Goal: Task Accomplishment & Management: Manage account settings

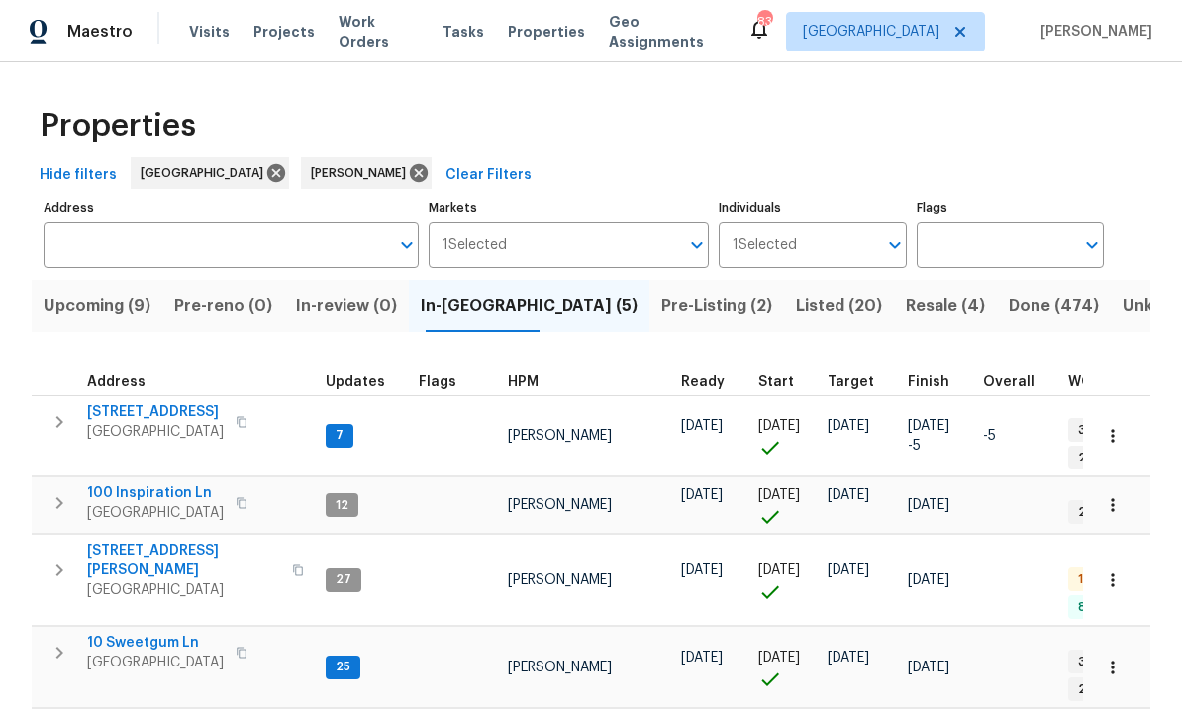
scroll to position [113, 0]
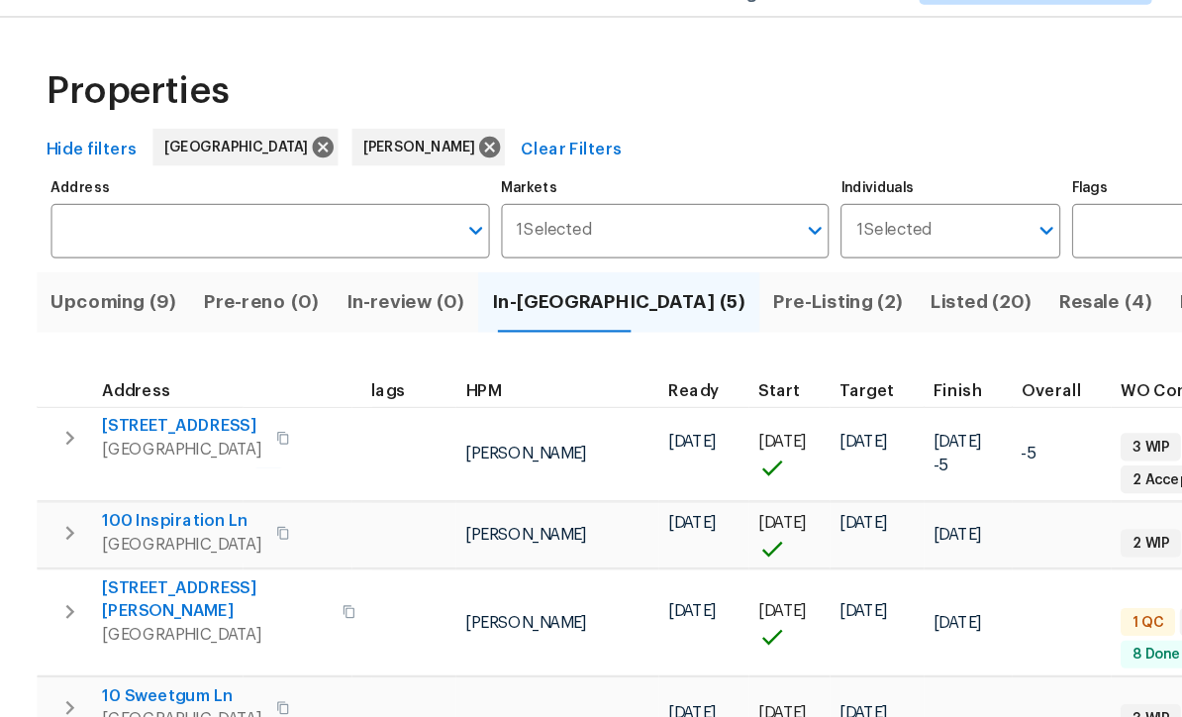
click at [790, 535] on td "[DATE]" at bounding box center [827, 580] width 75 height 91
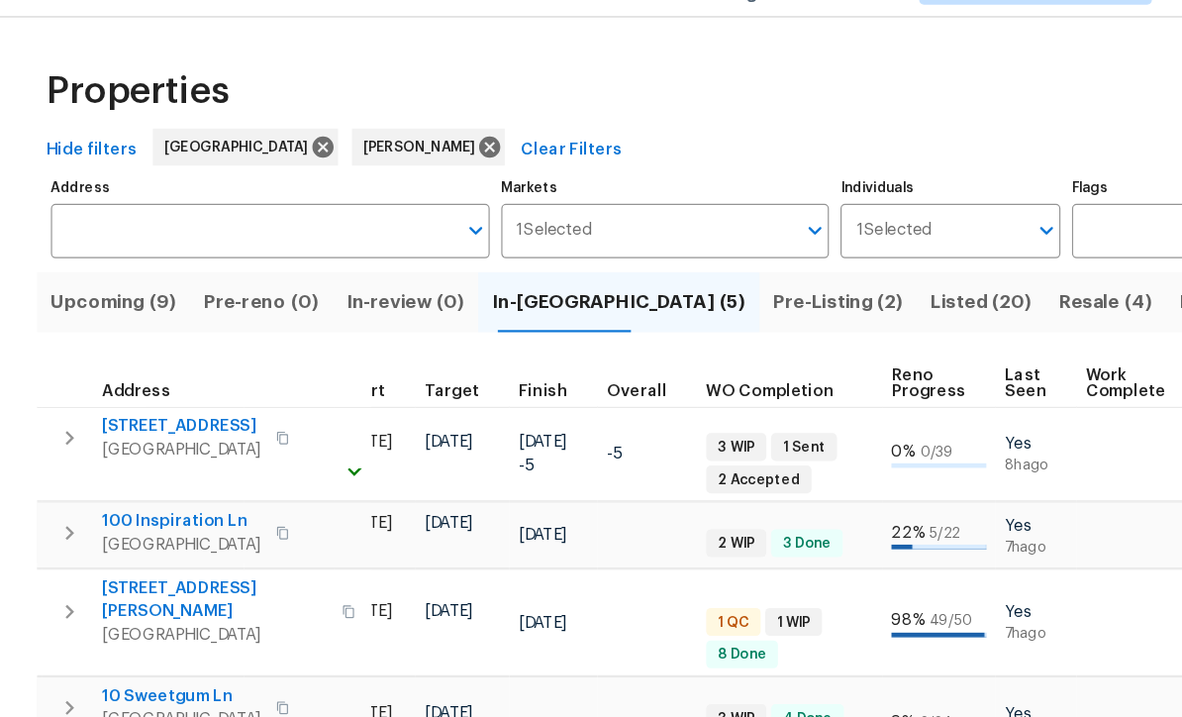
scroll to position [0, 0]
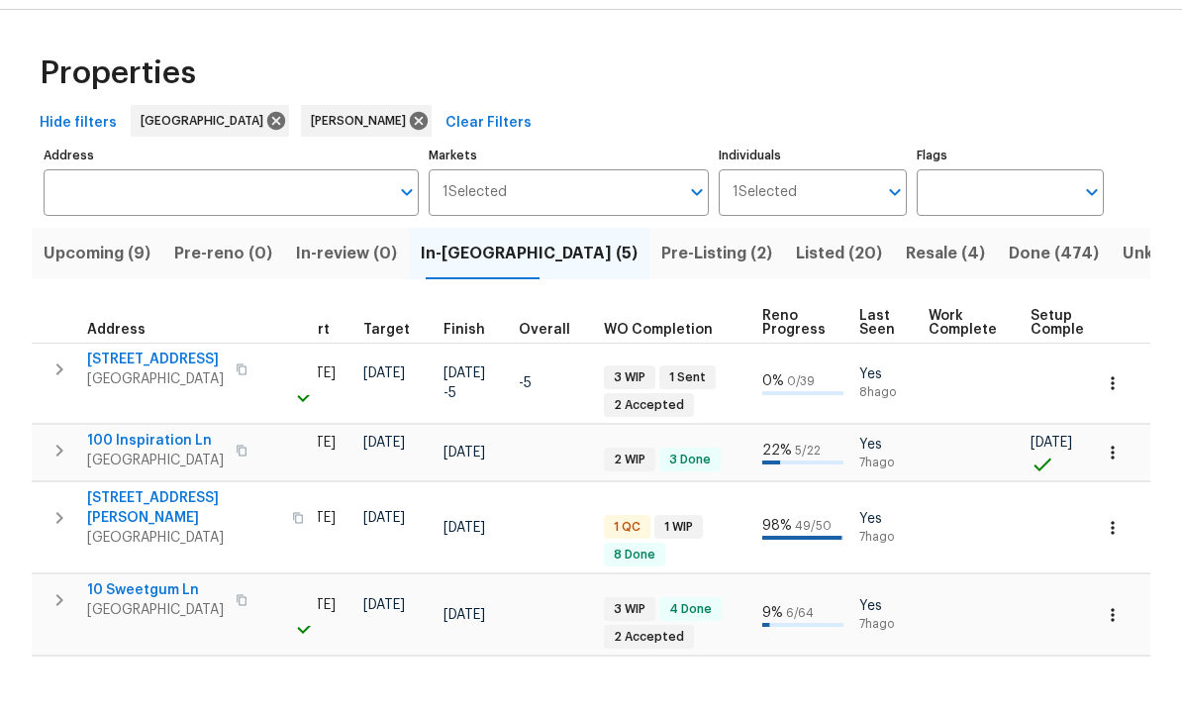
click at [1112, 499] on icon "button" at bounding box center [1112, 505] width 3 height 13
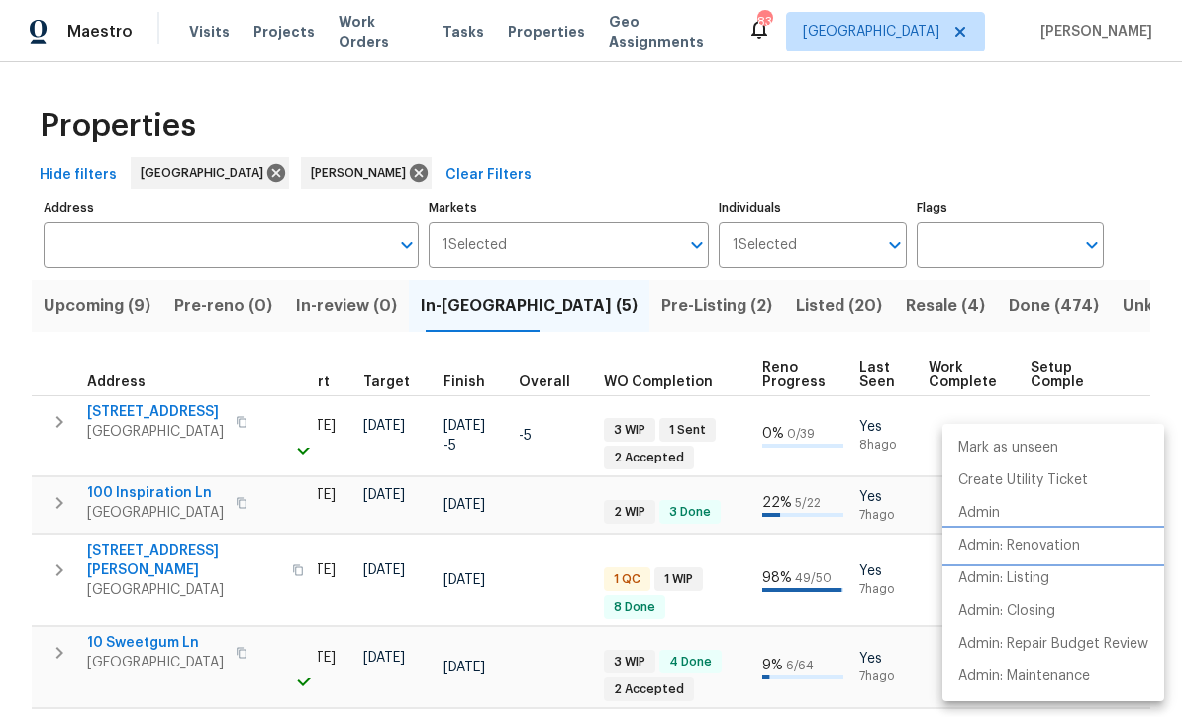
click at [1047, 544] on p "Admin: Renovation" at bounding box center [1019, 546] width 122 height 21
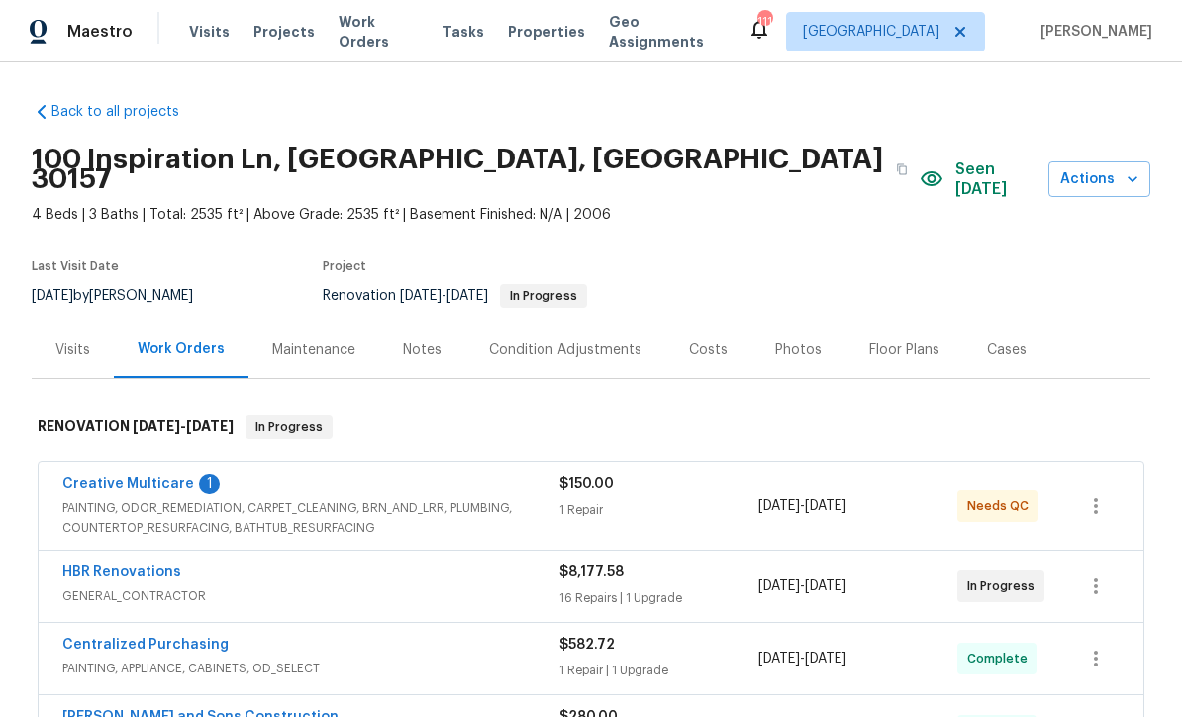
click at [119, 477] on link "Creative Multicare" at bounding box center [128, 484] width 132 height 14
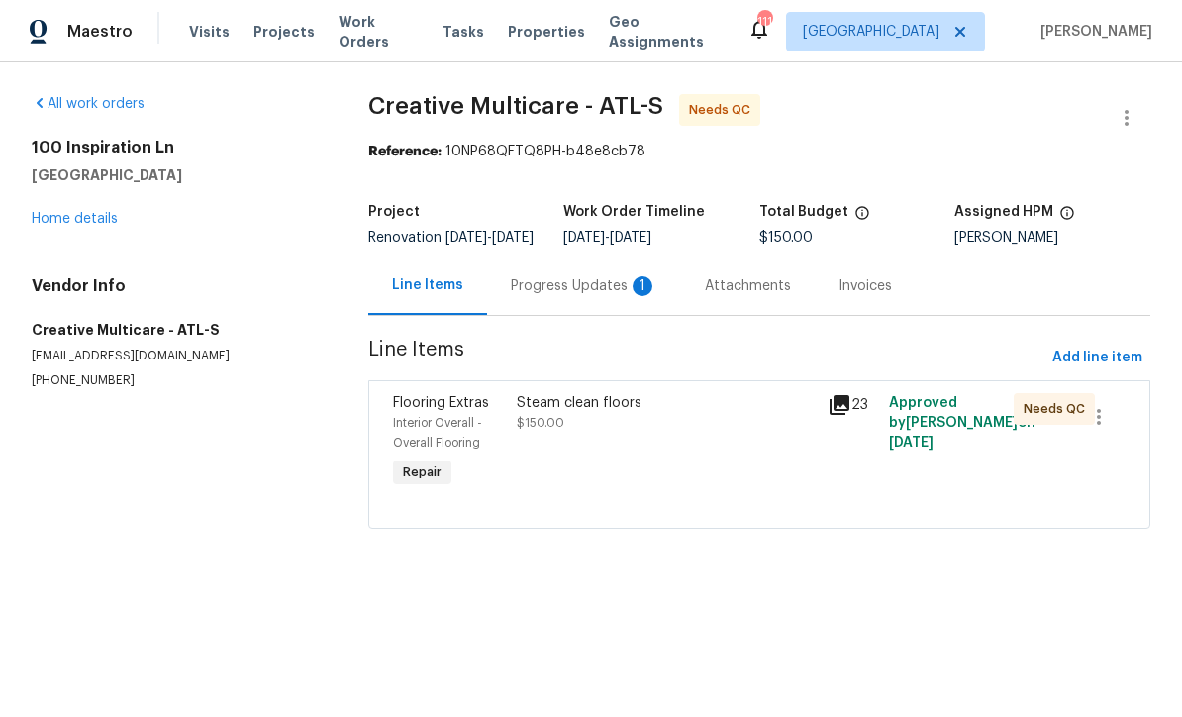
click at [541, 296] on div "Progress Updates 1" at bounding box center [584, 286] width 147 height 20
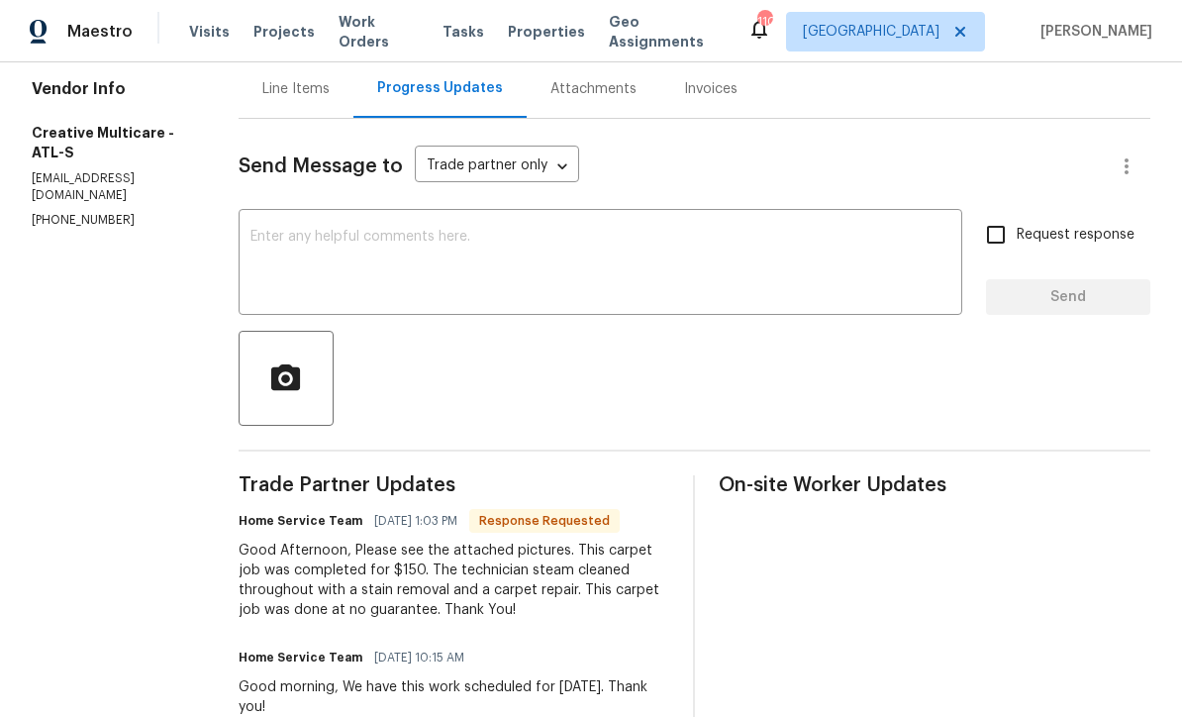
scroll to position [198, 0]
click at [306, 232] on textarea at bounding box center [601, 263] width 700 height 69
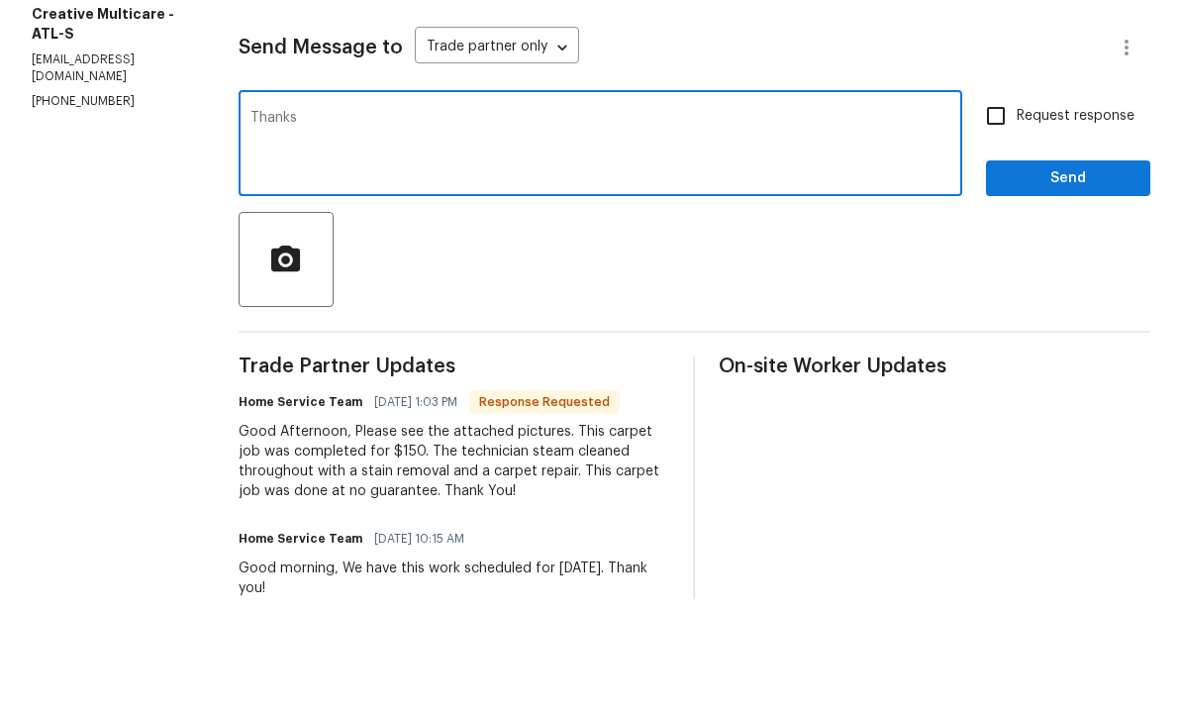
type textarea "Thanks"
click at [992, 213] on input "Request response" at bounding box center [996, 234] width 42 height 42
checkbox input "true"
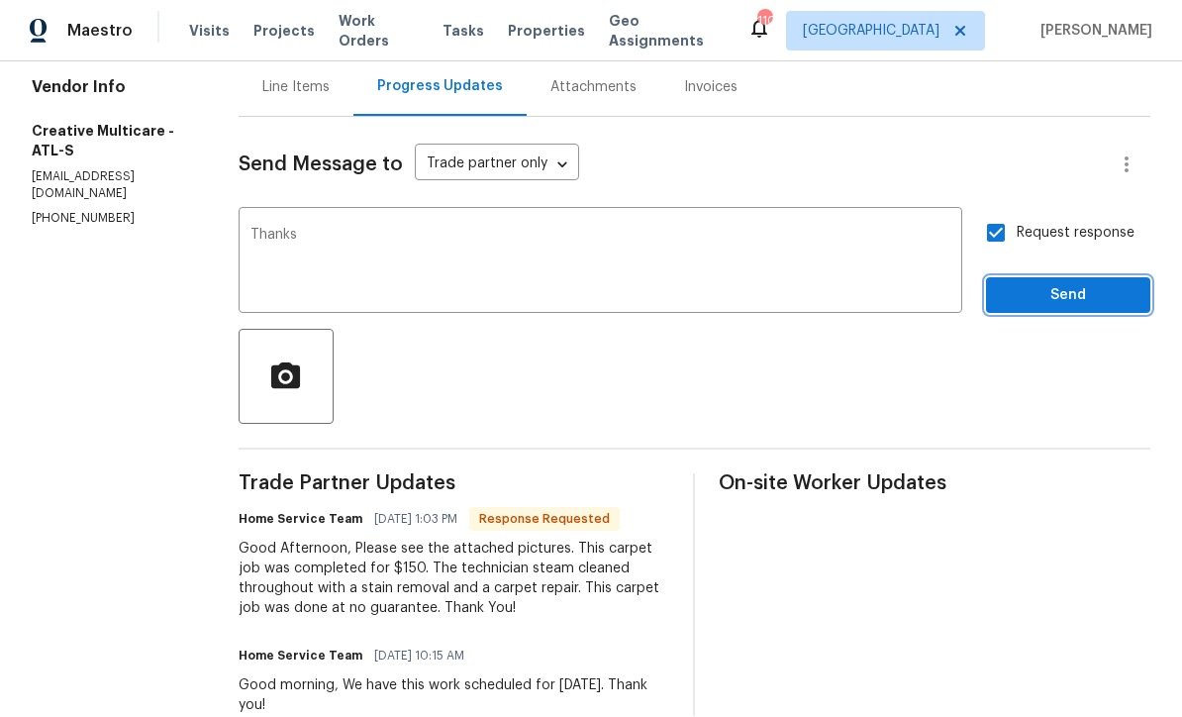
click at [1069, 278] on button "Send" at bounding box center [1068, 296] width 164 height 37
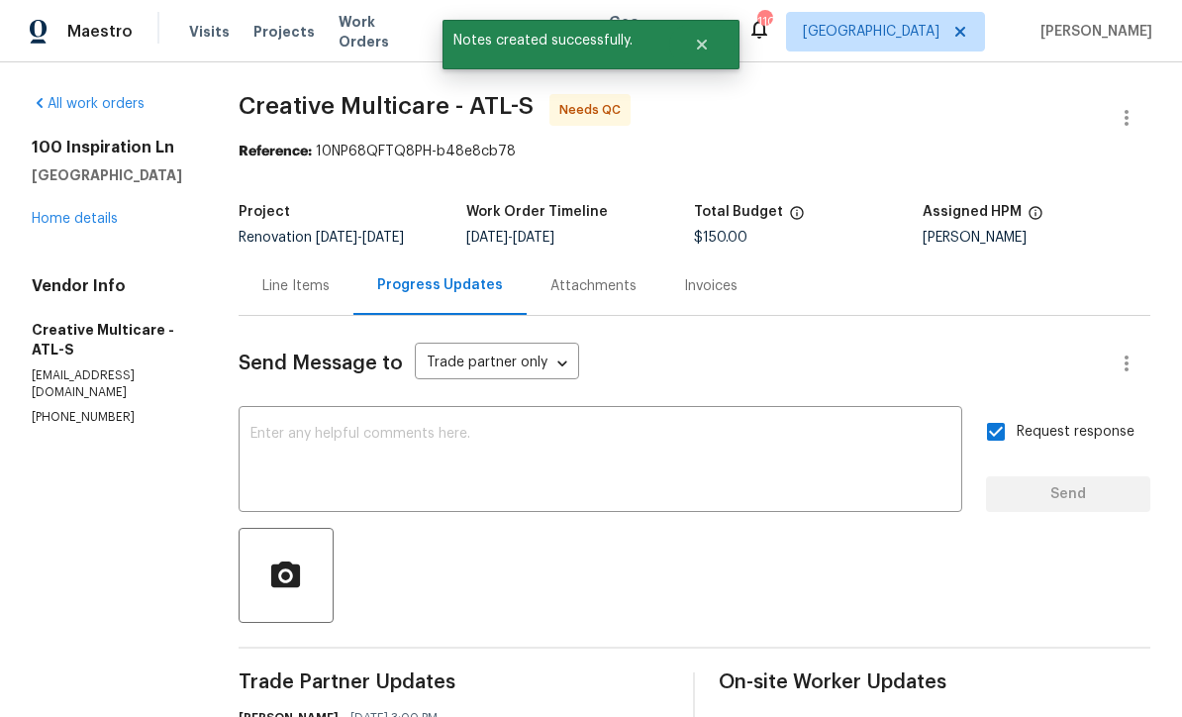
click at [330, 276] on div "Line Items" at bounding box center [295, 286] width 67 height 20
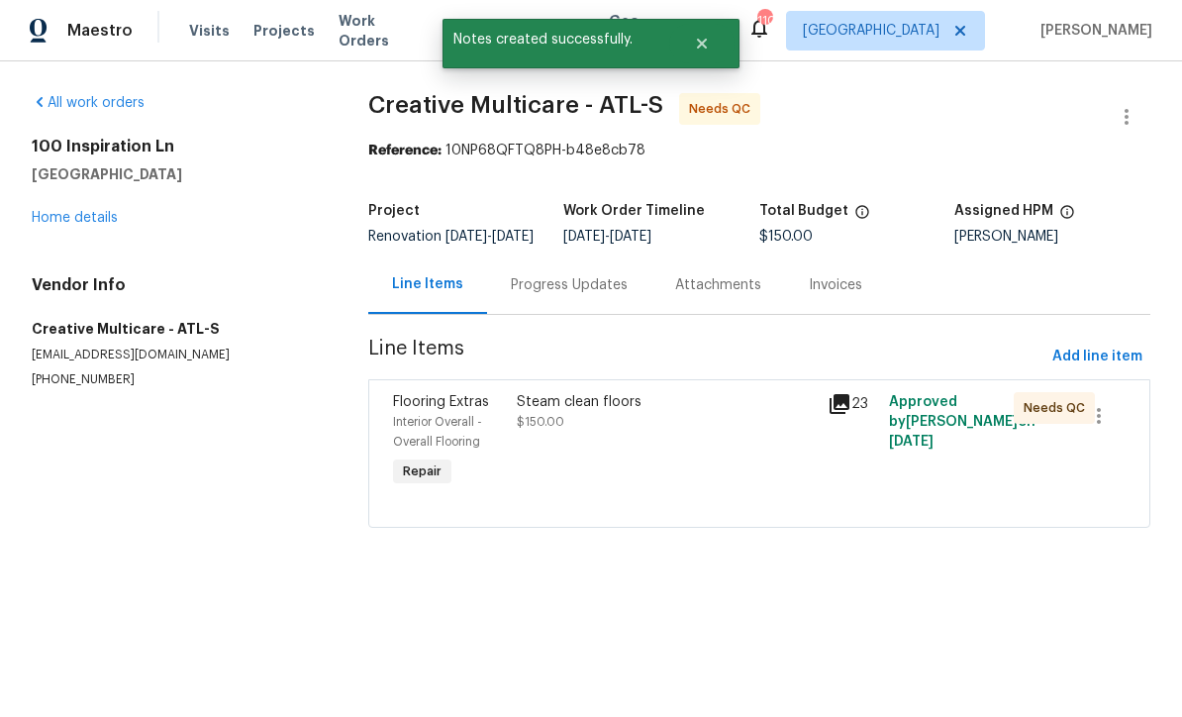
click at [535, 454] on div "Steam clean floors $150.00" at bounding box center [666, 442] width 310 height 111
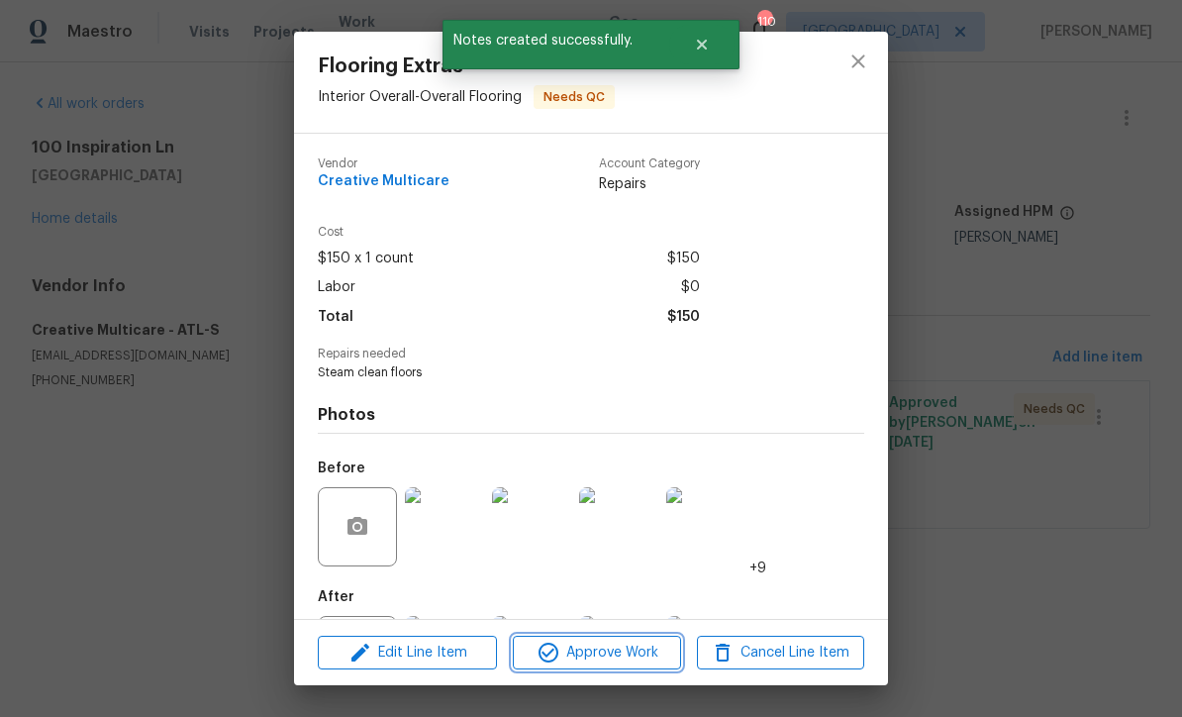
click at [597, 655] on span "Approve Work" at bounding box center [596, 653] width 155 height 25
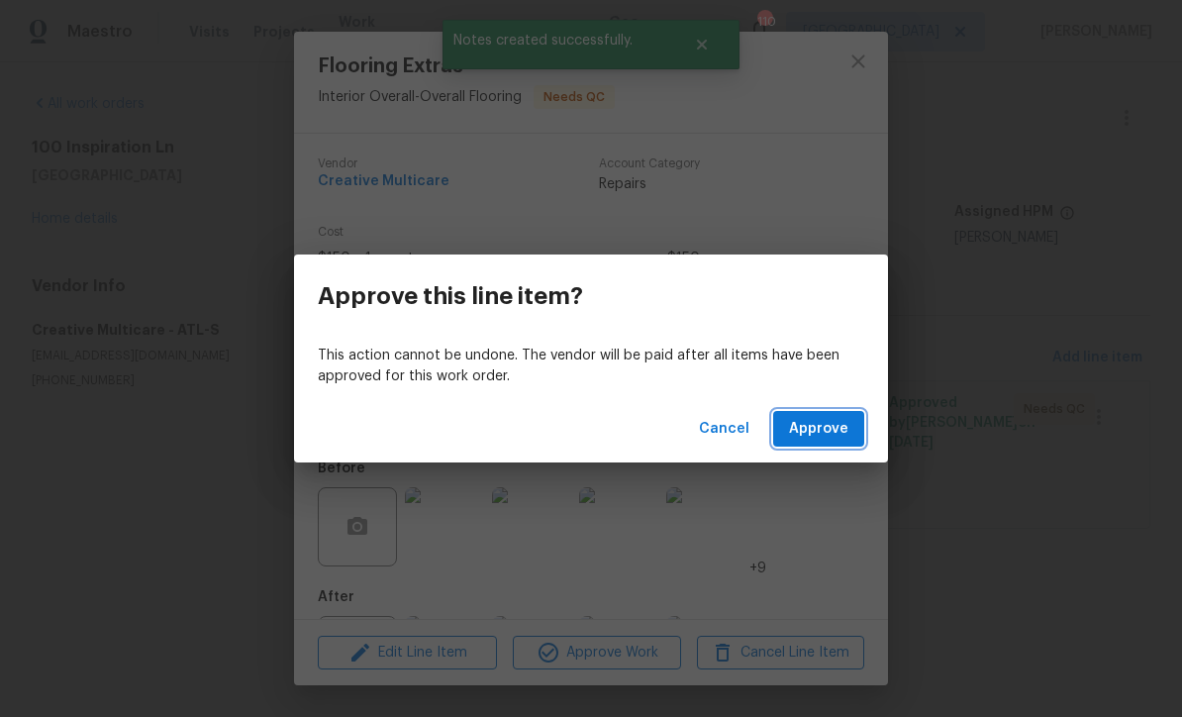
click at [826, 430] on span "Approve" at bounding box center [818, 429] width 59 height 25
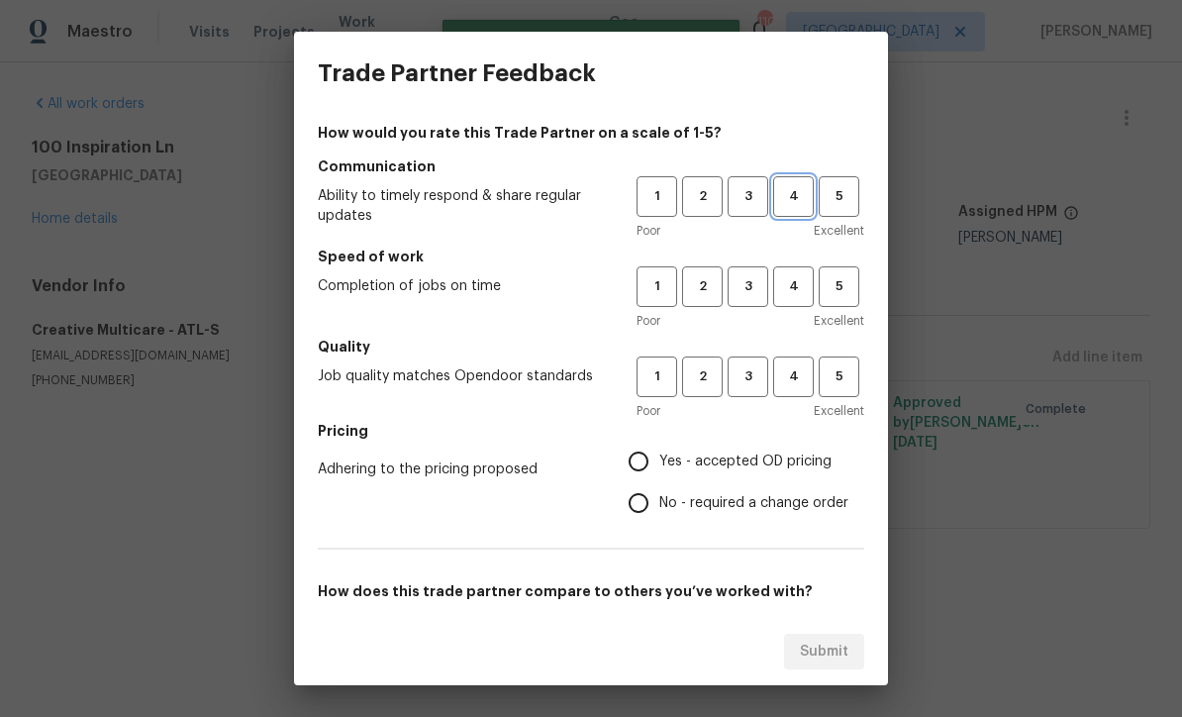
click at [795, 193] on span "4" at bounding box center [793, 196] width 37 height 23
click at [791, 291] on span "4" at bounding box center [793, 286] width 37 height 23
click at [796, 364] on button "4" at bounding box center [793, 376] width 41 height 41
click at [656, 459] on input "Yes - accepted OD pricing" at bounding box center [639, 462] width 42 height 42
radio input "true"
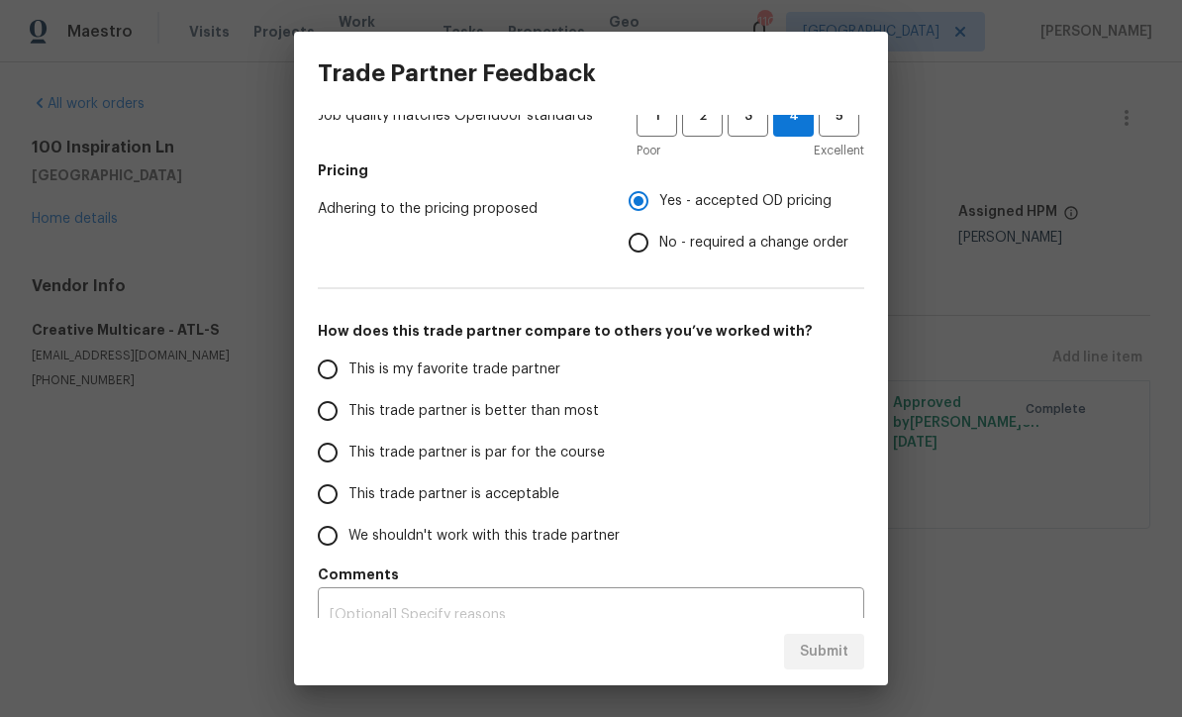
scroll to position [259, 0]
click at [317, 449] on input "This trade partner is par for the course" at bounding box center [328, 454] width 42 height 42
click at [812, 639] on button "Submit" at bounding box center [824, 652] width 80 height 37
radio input "true"
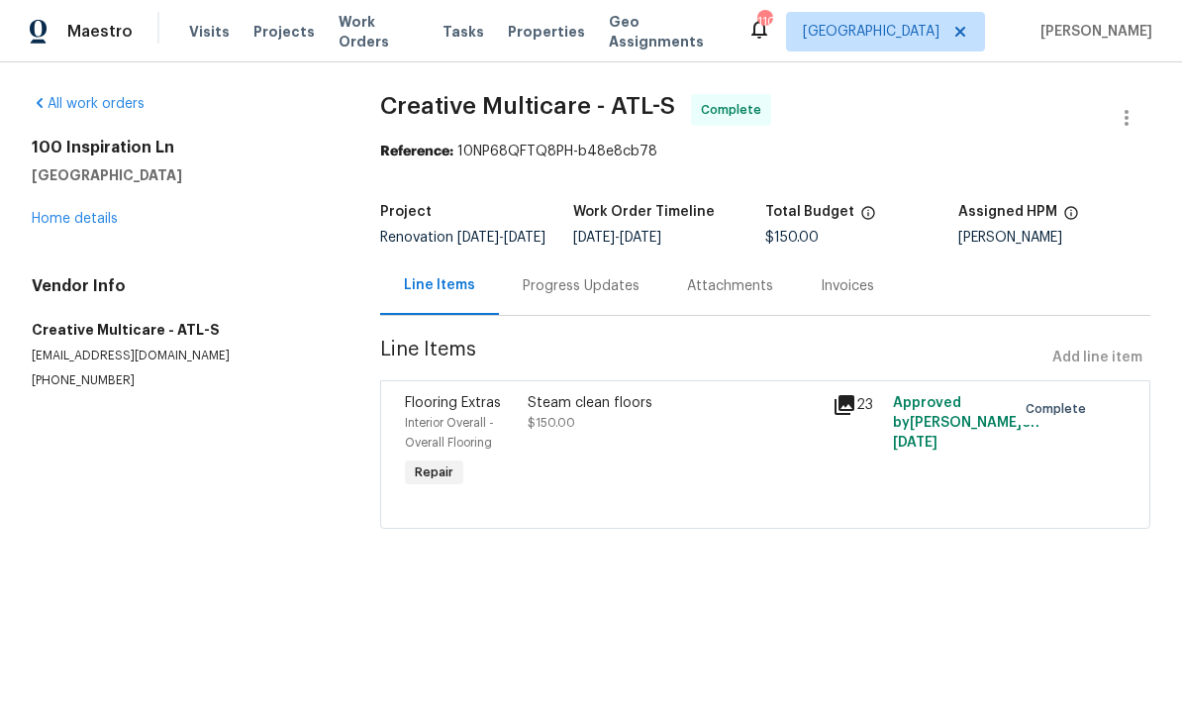
click at [63, 222] on link "Home details" at bounding box center [75, 219] width 86 height 14
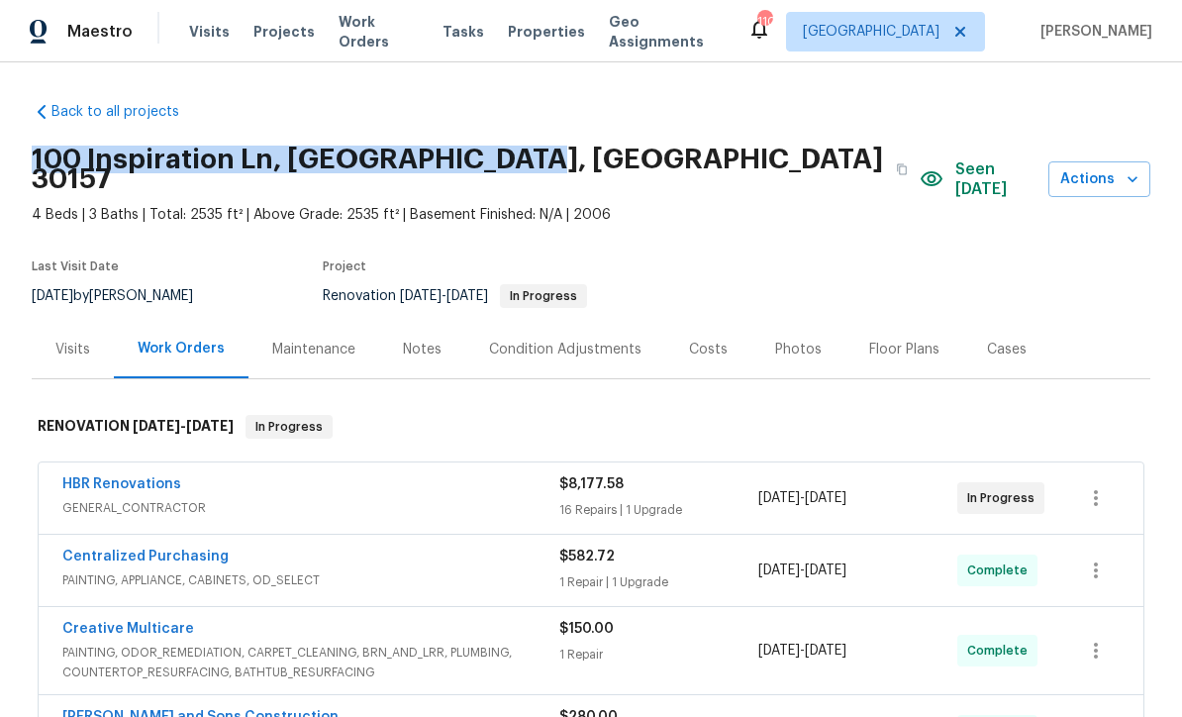
click at [668, 150] on div "100 Inspiration Ln, [GEOGRAPHIC_DATA], [GEOGRAPHIC_DATA] 30157" at bounding box center [476, 169] width 888 height 71
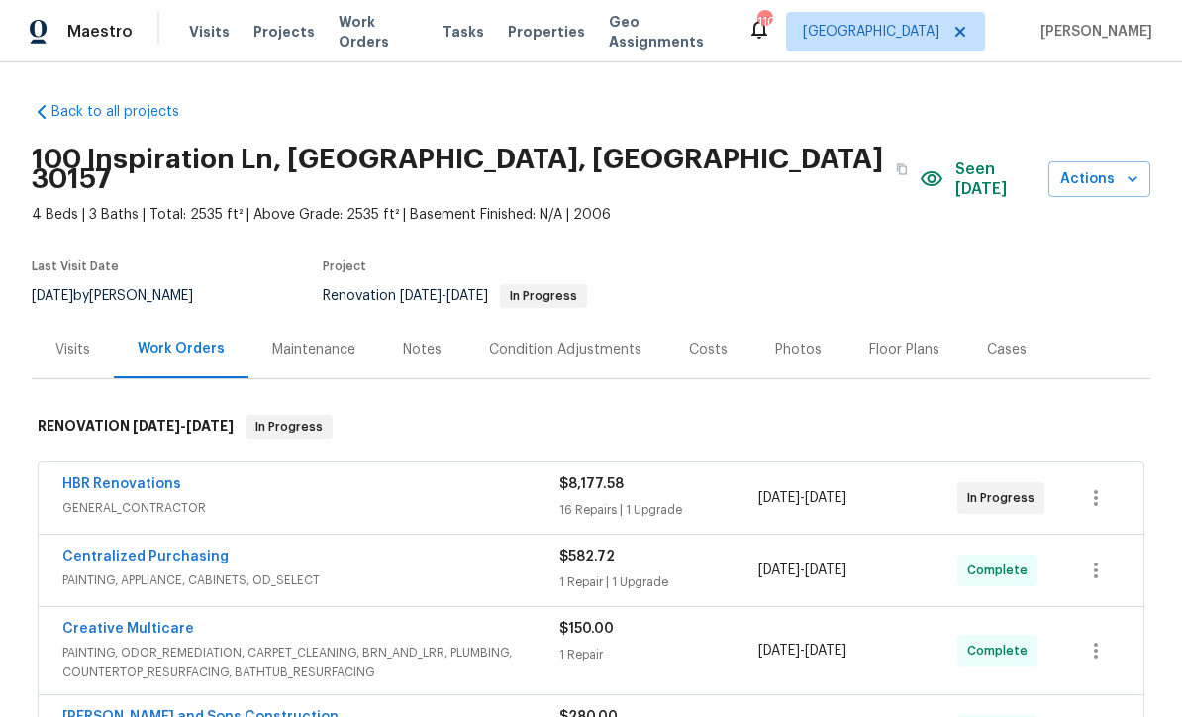
click at [113, 477] on link "HBR Renovations" at bounding box center [121, 484] width 119 height 14
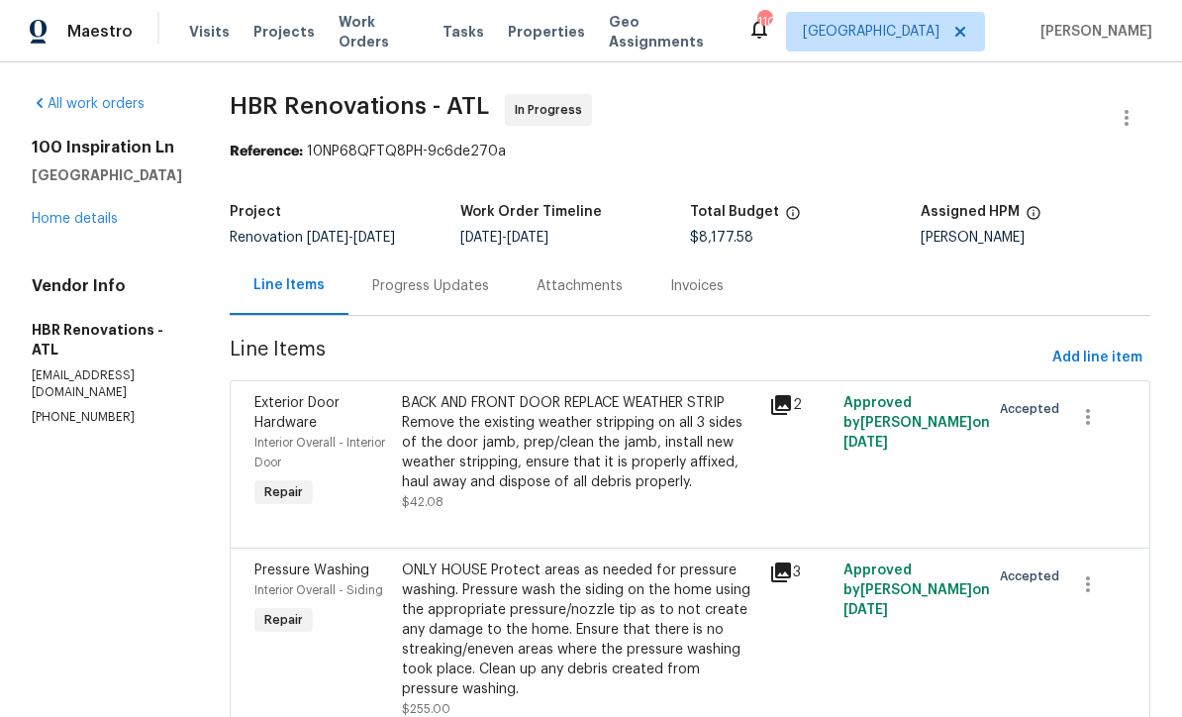
click at [399, 282] on div "Progress Updates" at bounding box center [430, 286] width 117 height 20
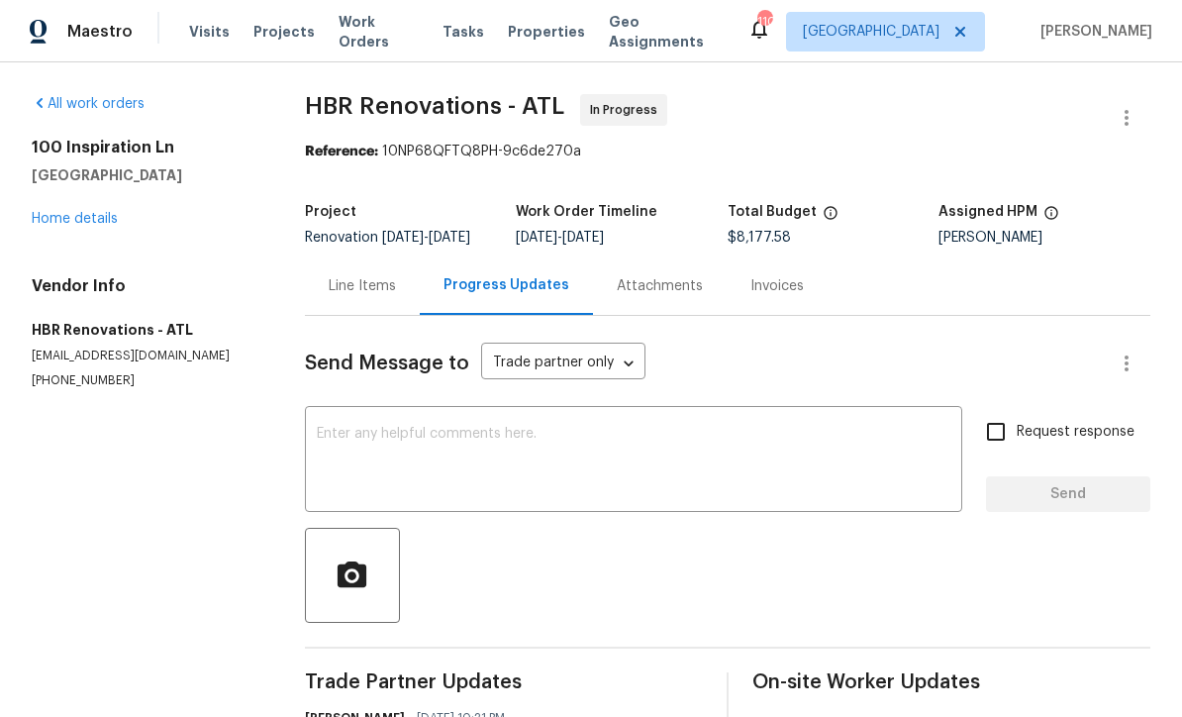
click at [337, 444] on textarea at bounding box center [634, 461] width 634 height 69
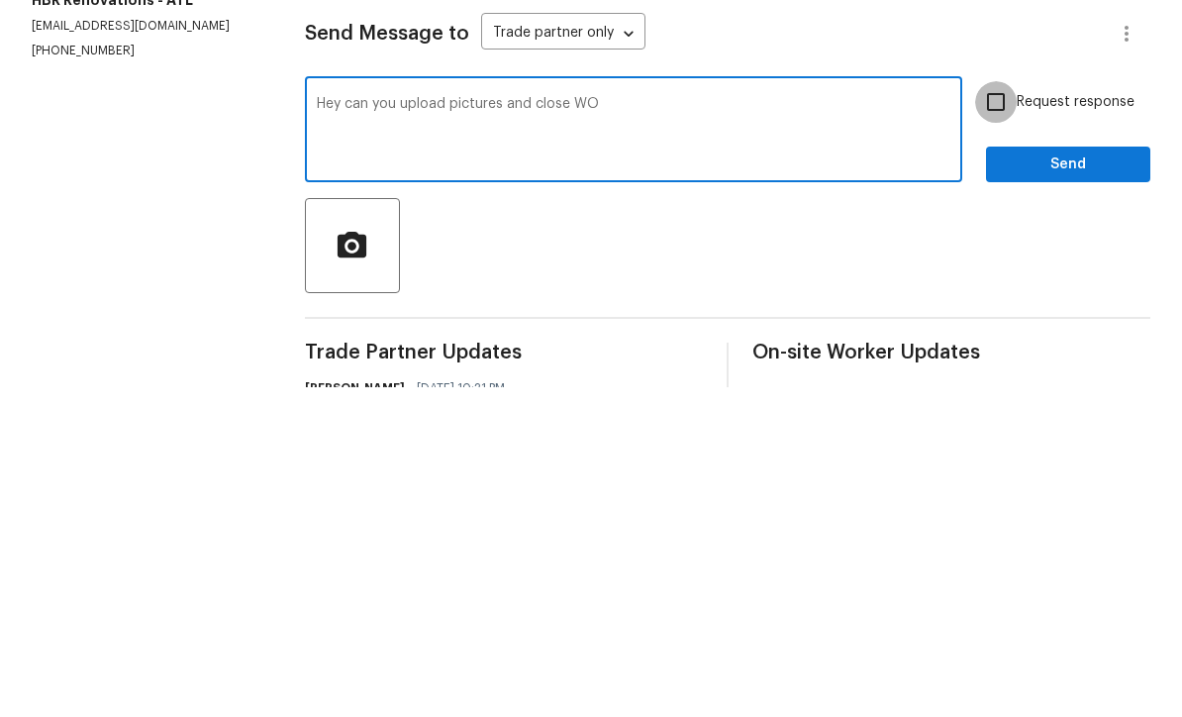
type textarea "Hey can you upload pictures and close WO"
click at [1002, 411] on input "Request response" at bounding box center [996, 432] width 42 height 42
checkbox input "true"
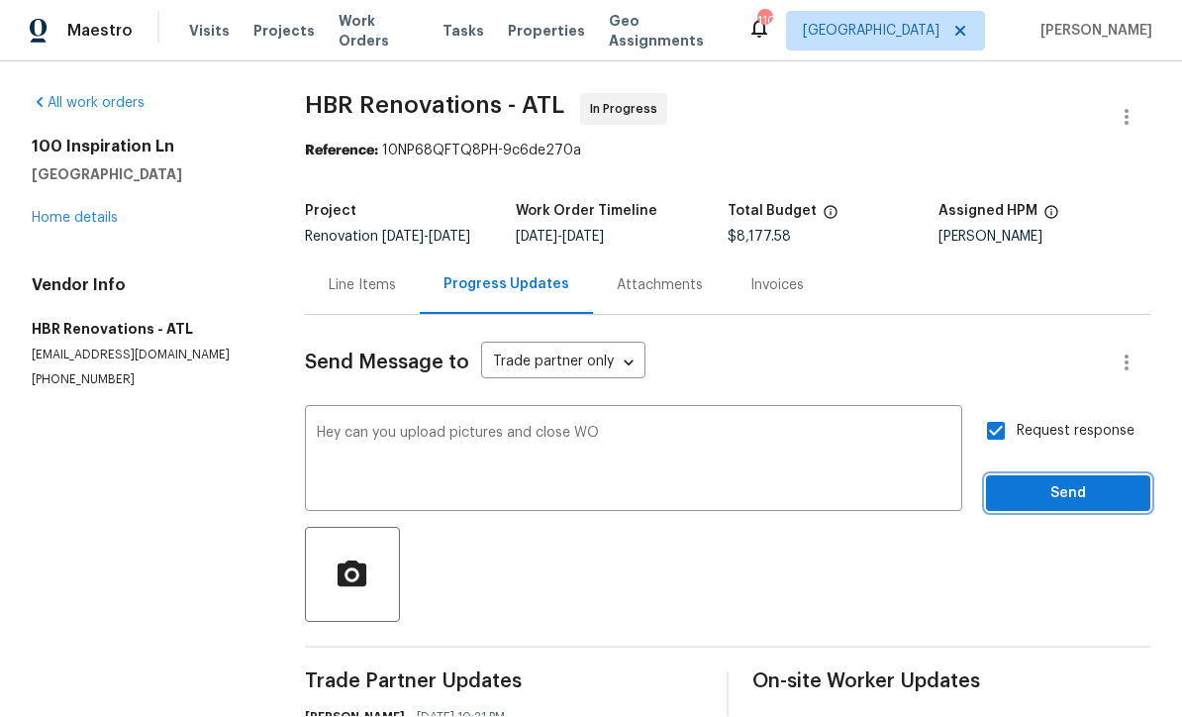
click at [1083, 482] on span "Send" at bounding box center [1068, 494] width 133 height 25
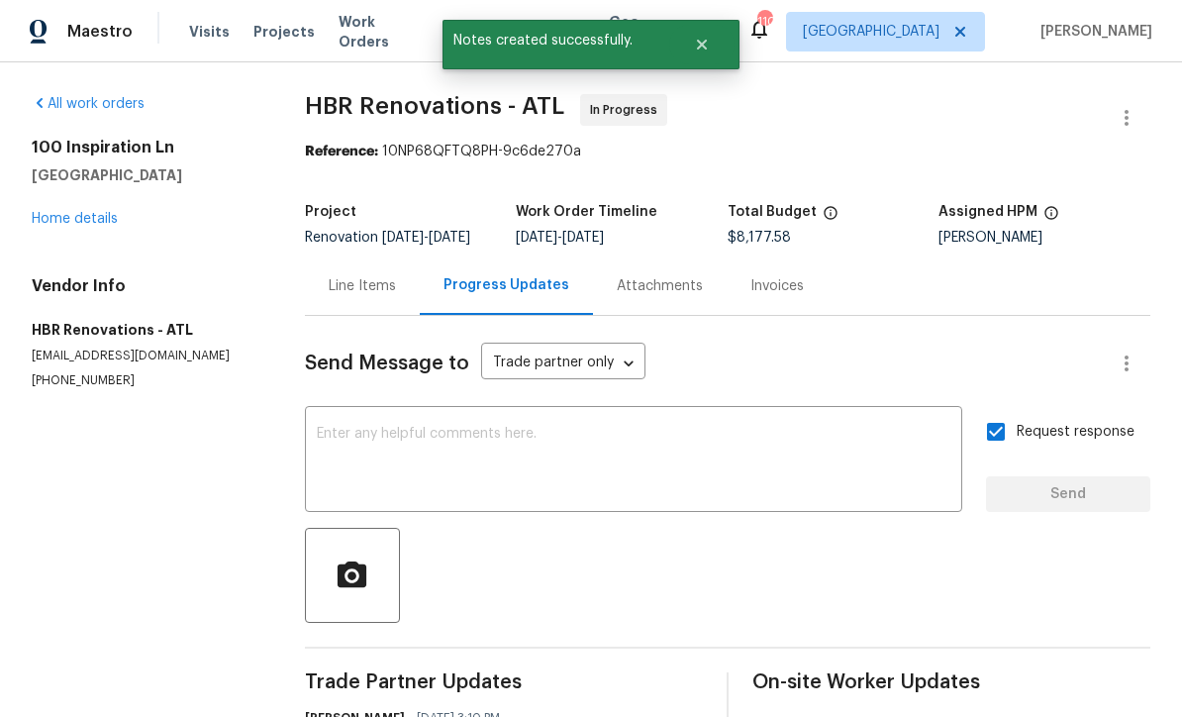
click at [65, 212] on link "Home details" at bounding box center [75, 219] width 86 height 14
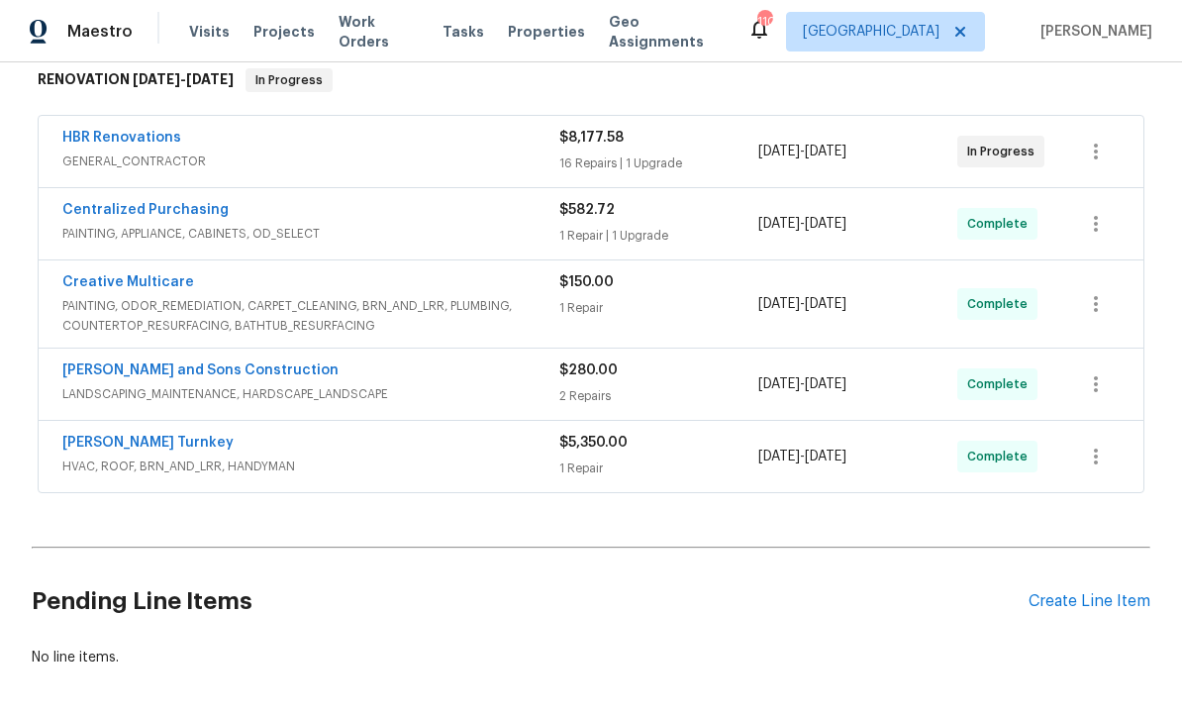
scroll to position [346, 0]
click at [1094, 593] on div "Create Line Item" at bounding box center [1090, 602] width 122 height 19
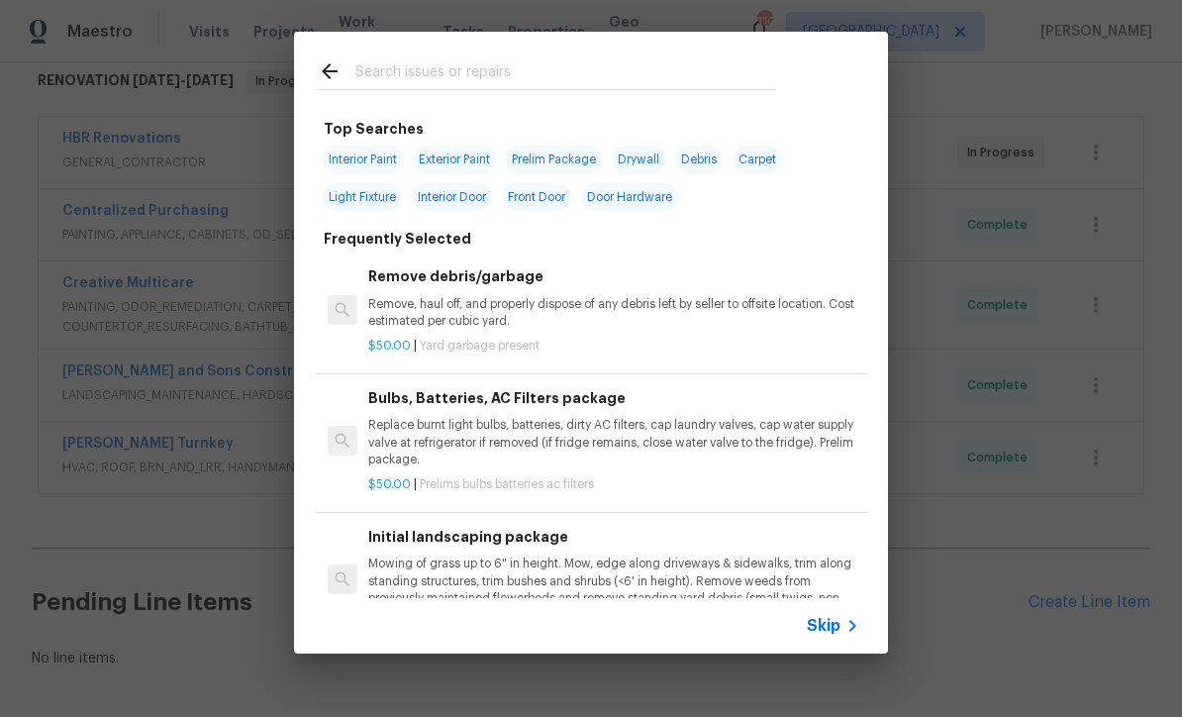
click at [834, 623] on span "Skip" at bounding box center [824, 626] width 34 height 20
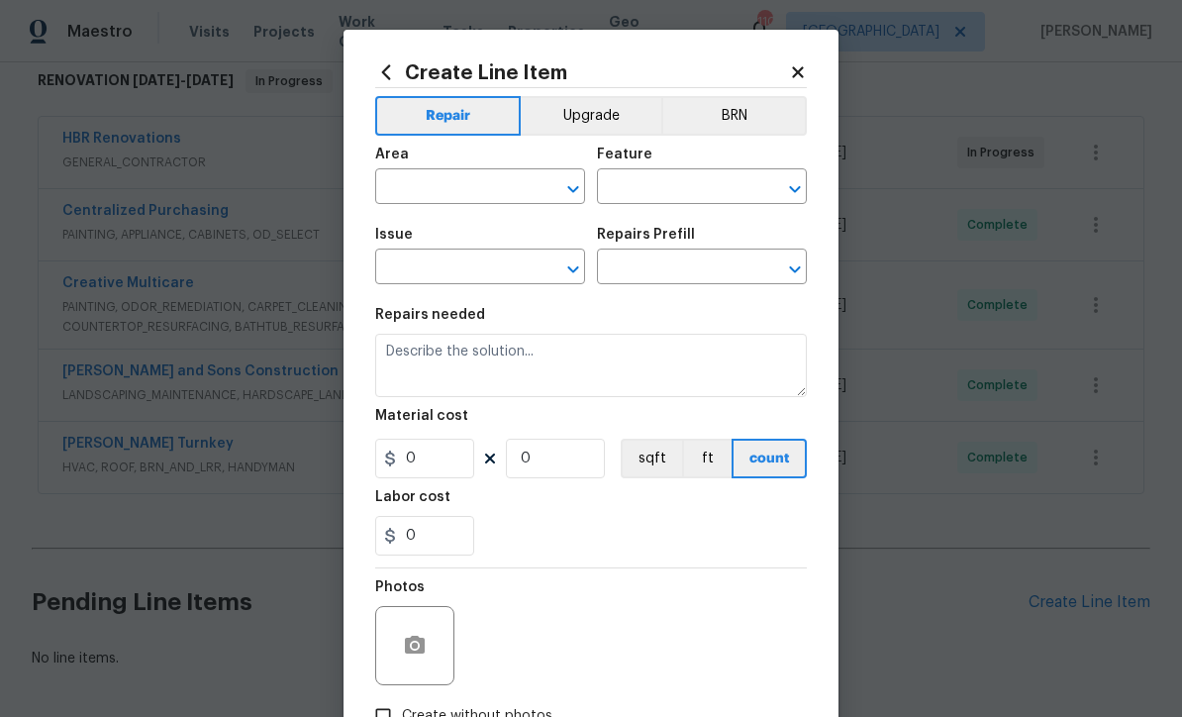
click at [408, 186] on input "text" at bounding box center [452, 188] width 154 height 31
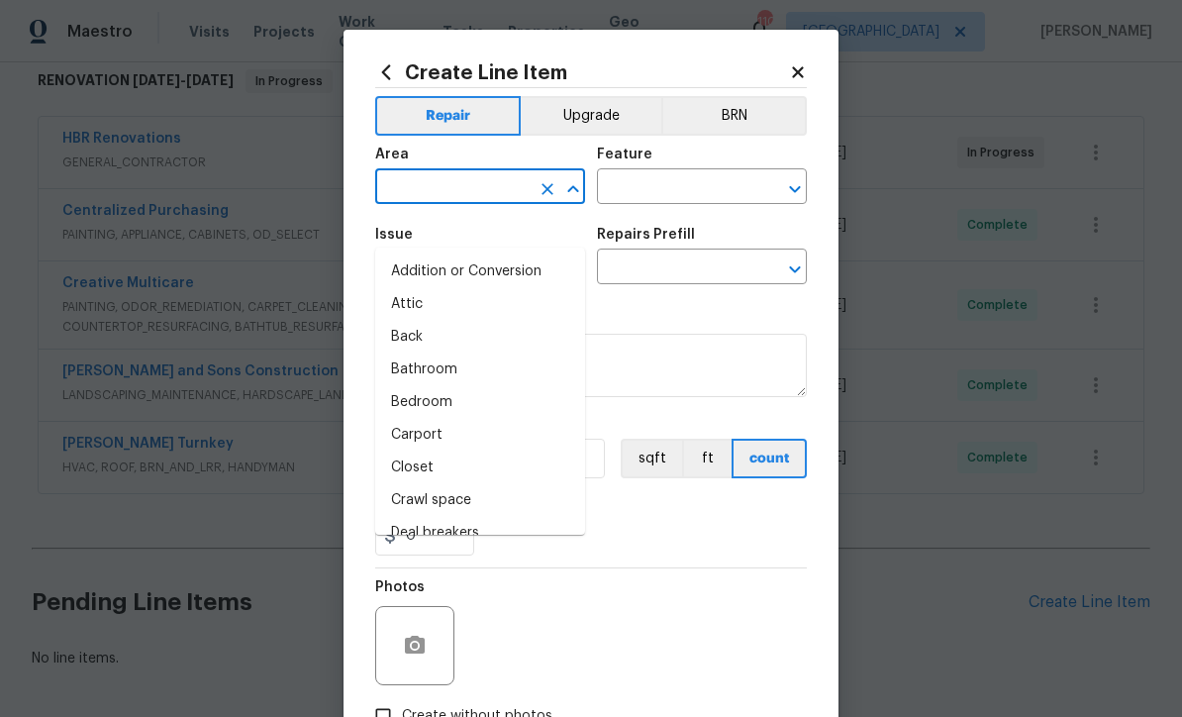
click at [798, 53] on div "Create Line Item Repair Upgrade BRN Area ​ Feature ​ Issue ​ Repairs Prefill ​ …" at bounding box center [591, 426] width 495 height 793
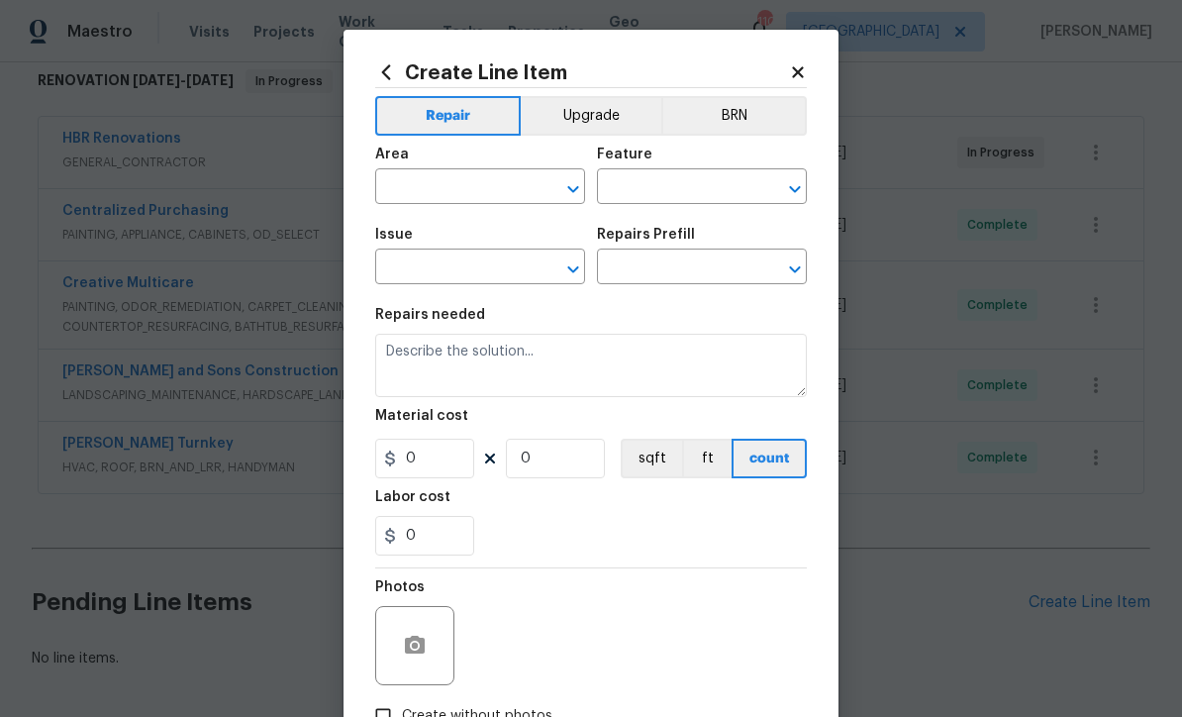
click at [798, 71] on icon at bounding box center [797, 71] width 11 height 11
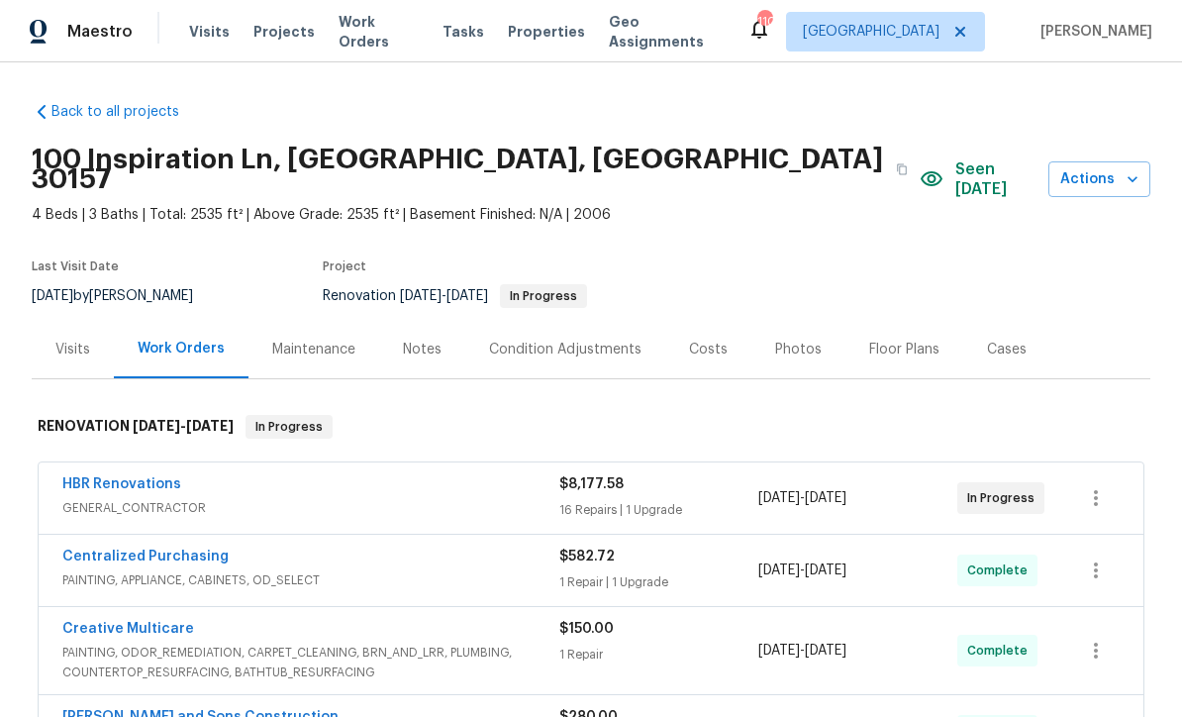
scroll to position [0, 0]
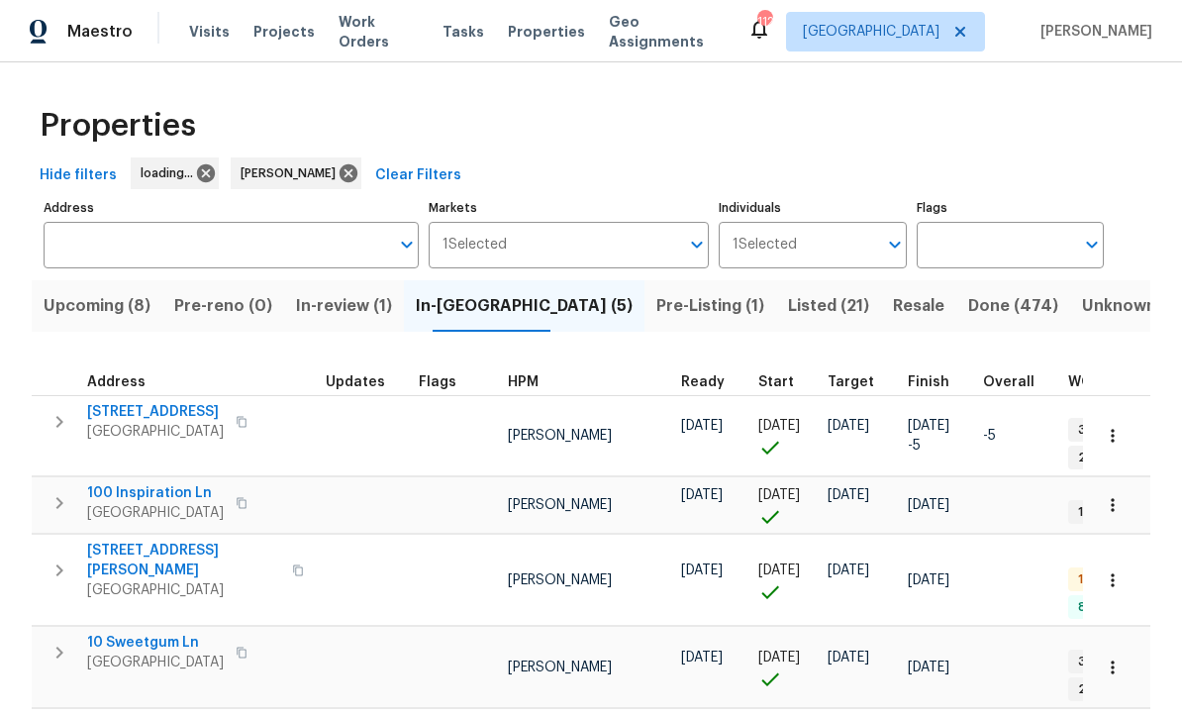
scroll to position [1, 0]
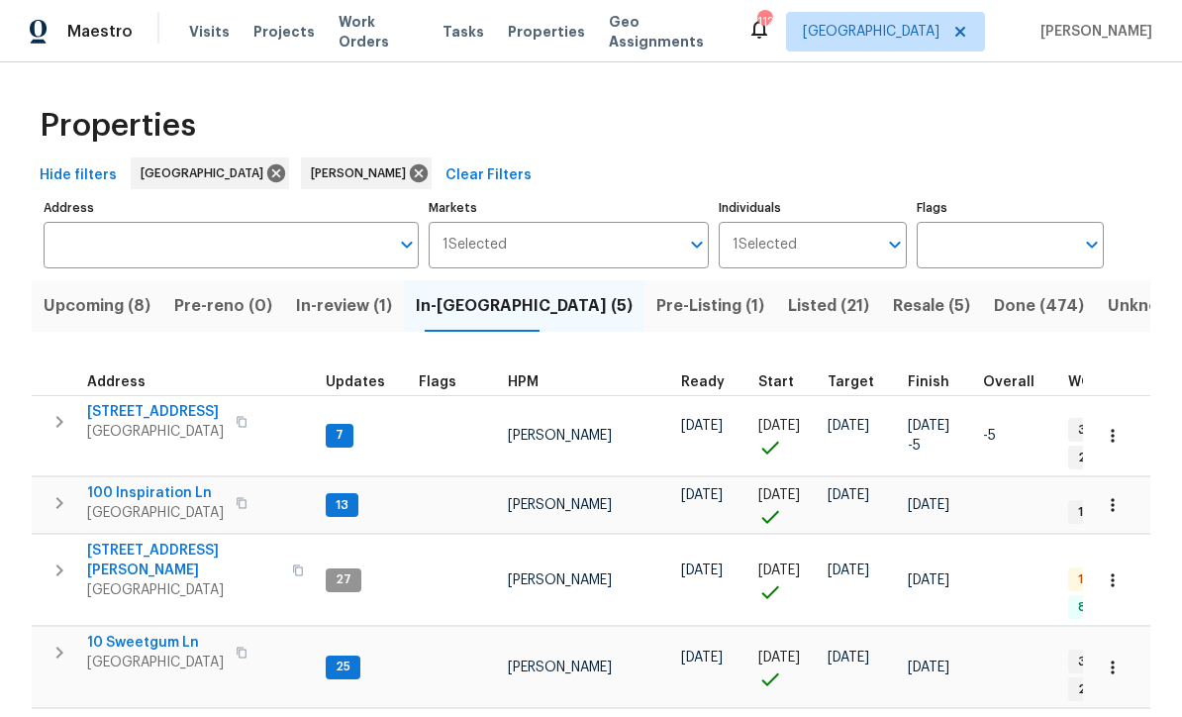
click at [373, 311] on span "In-review (1)" at bounding box center [344, 306] width 96 height 28
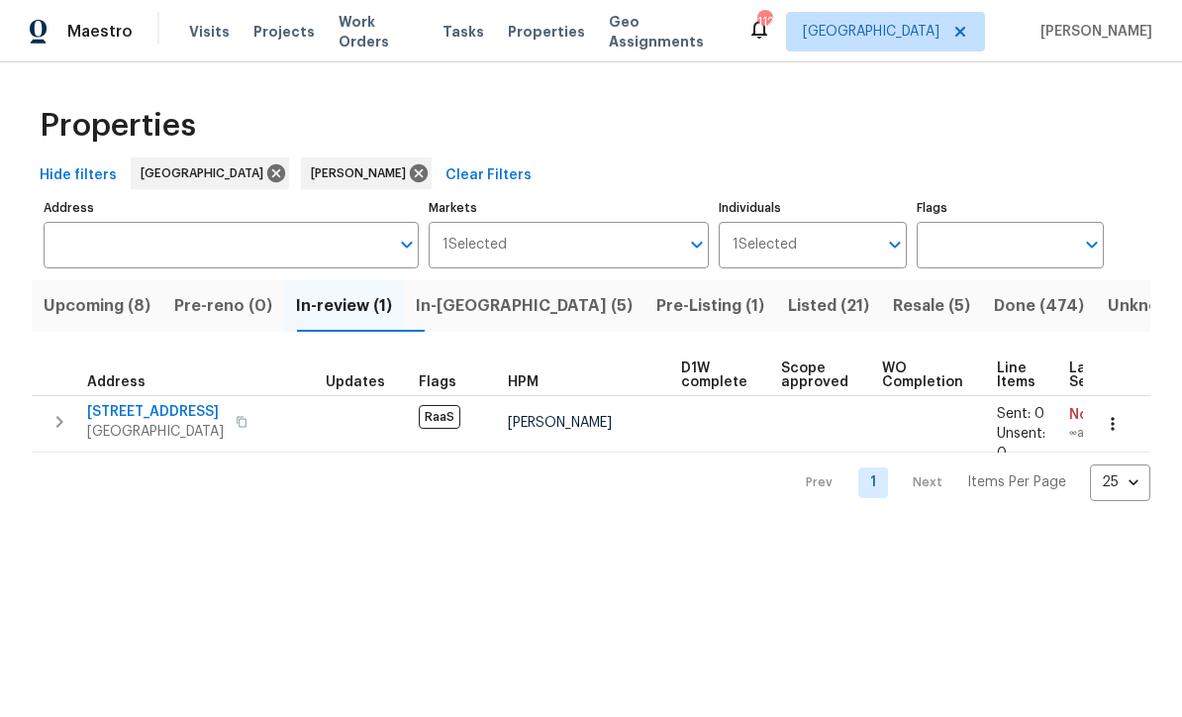
click at [154, 412] on span "[STREET_ADDRESS]" at bounding box center [155, 412] width 137 height 20
click at [89, 295] on span "Upcoming (8)" at bounding box center [97, 306] width 107 height 28
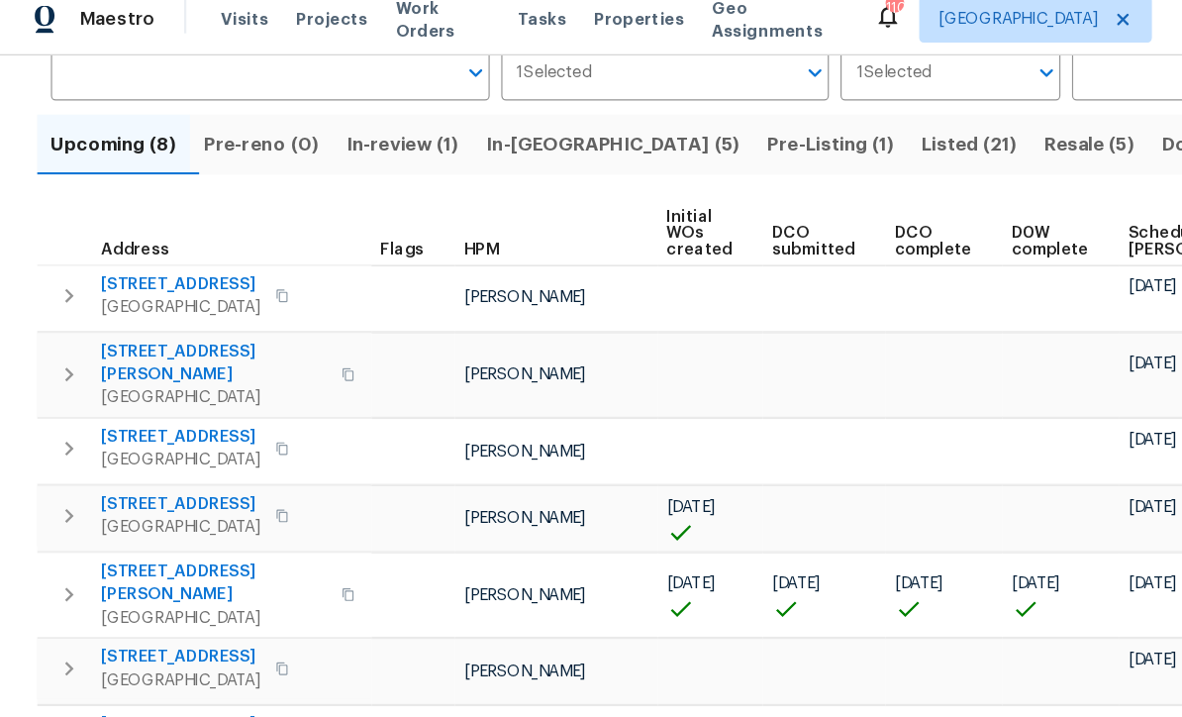
scroll to position [2, 0]
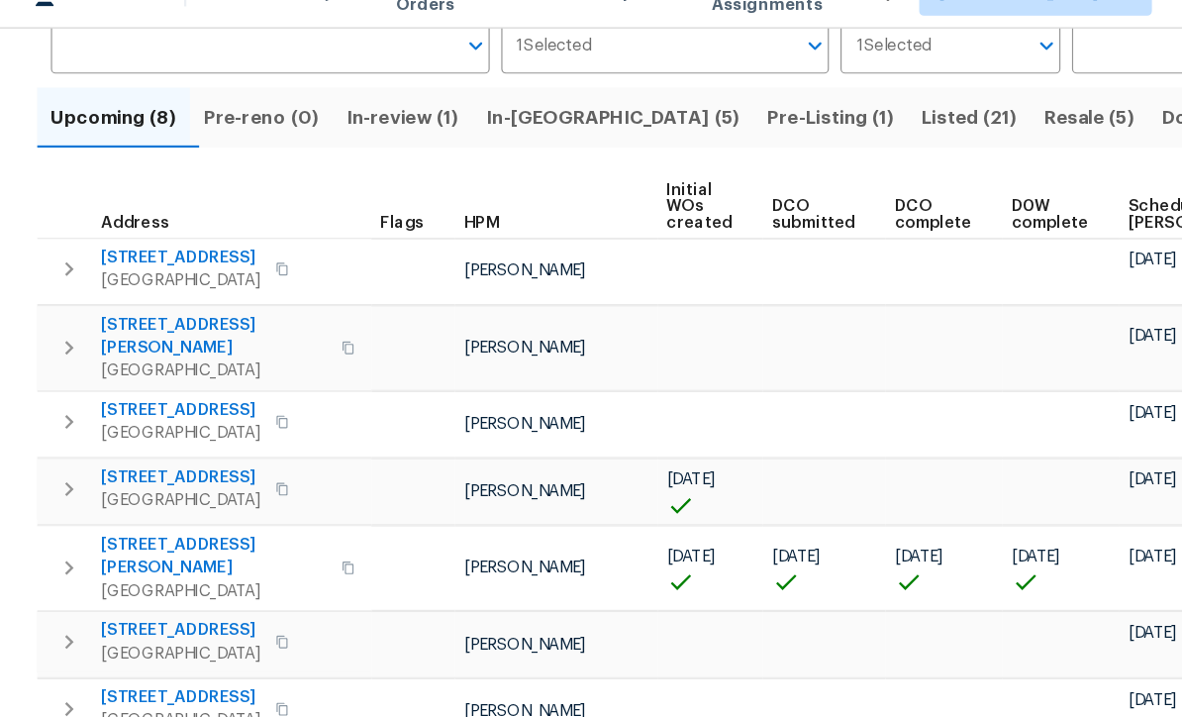
click at [483, 125] on span "In-reno (5)" at bounding box center [524, 139] width 217 height 28
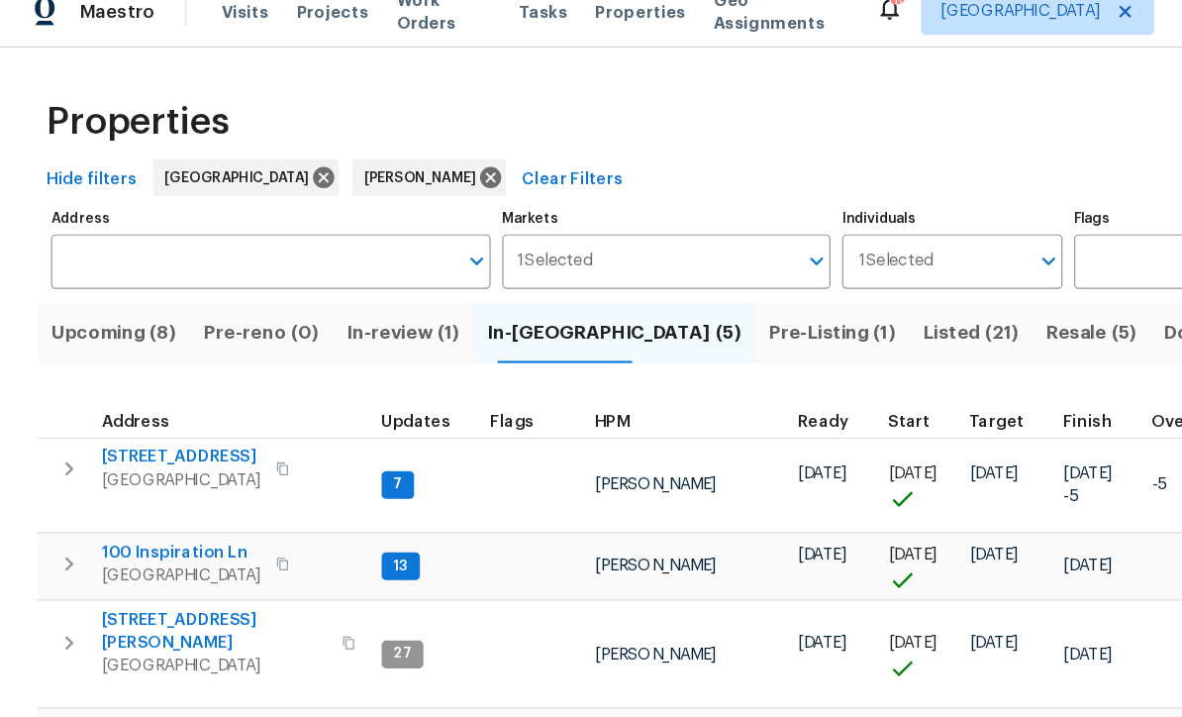
click at [656, 292] on span "Pre-Listing (1)" at bounding box center [710, 306] width 108 height 28
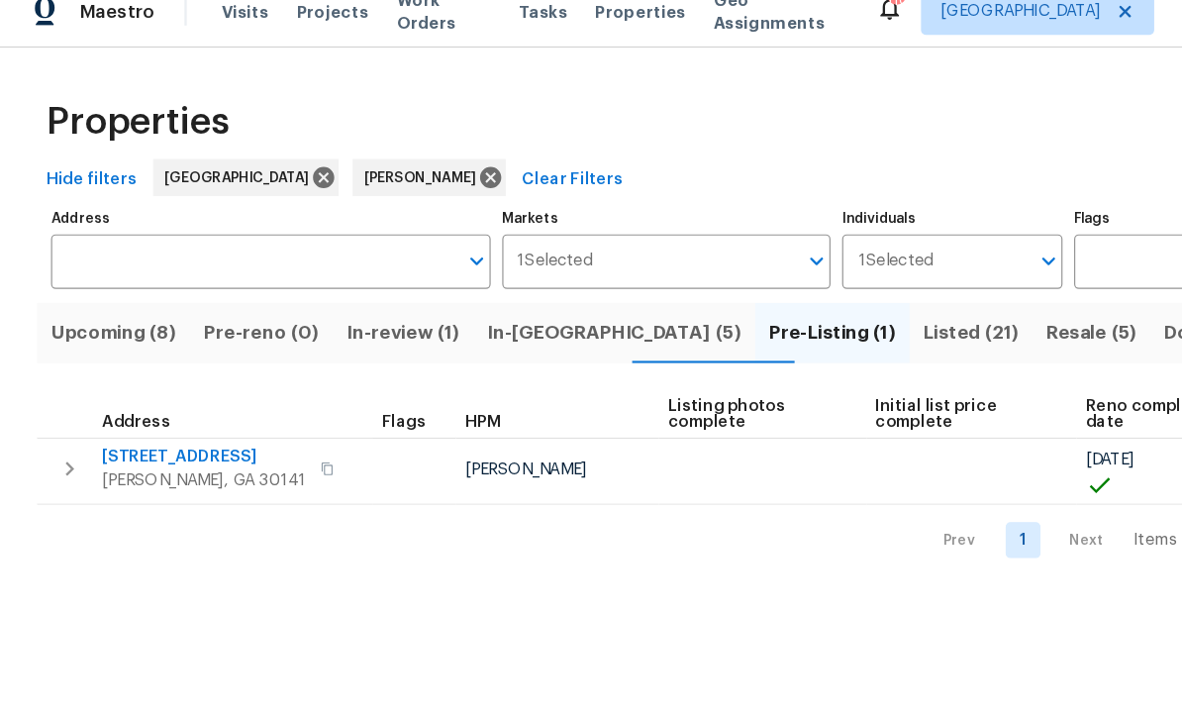
click at [151, 402] on span "386 Hill Crest Cir" at bounding box center [174, 412] width 174 height 20
click at [476, 292] on span "In-reno (5)" at bounding box center [524, 306] width 217 height 28
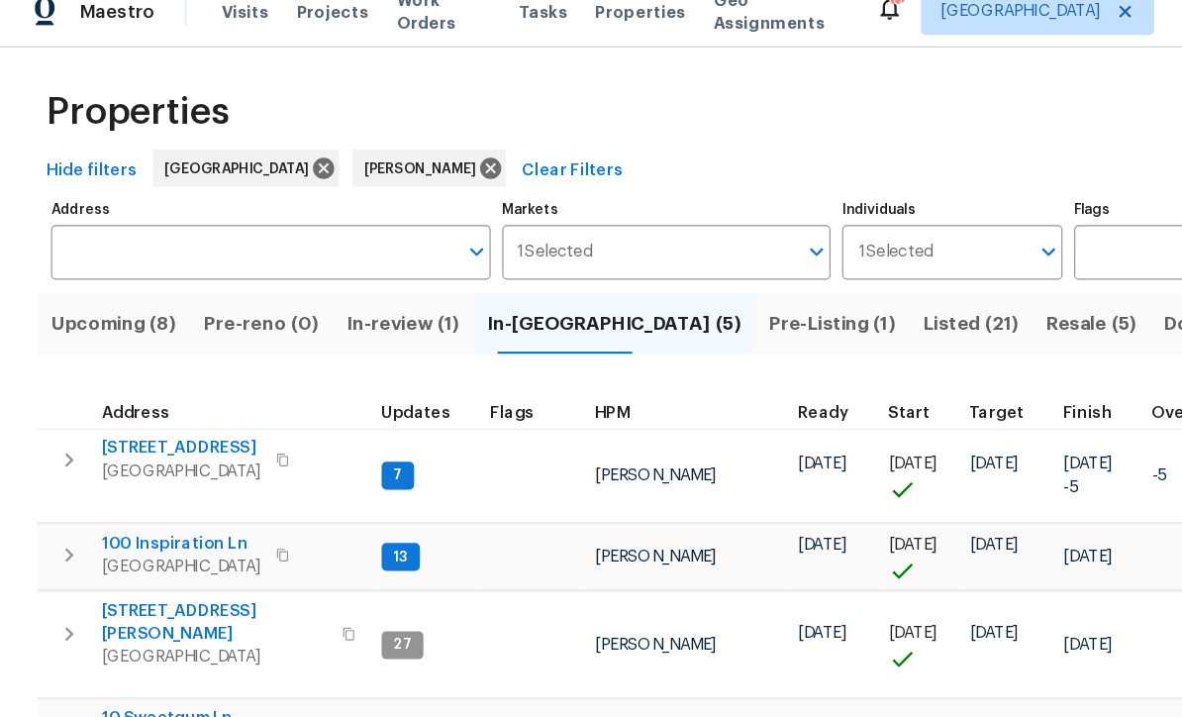
scroll to position [4, 0]
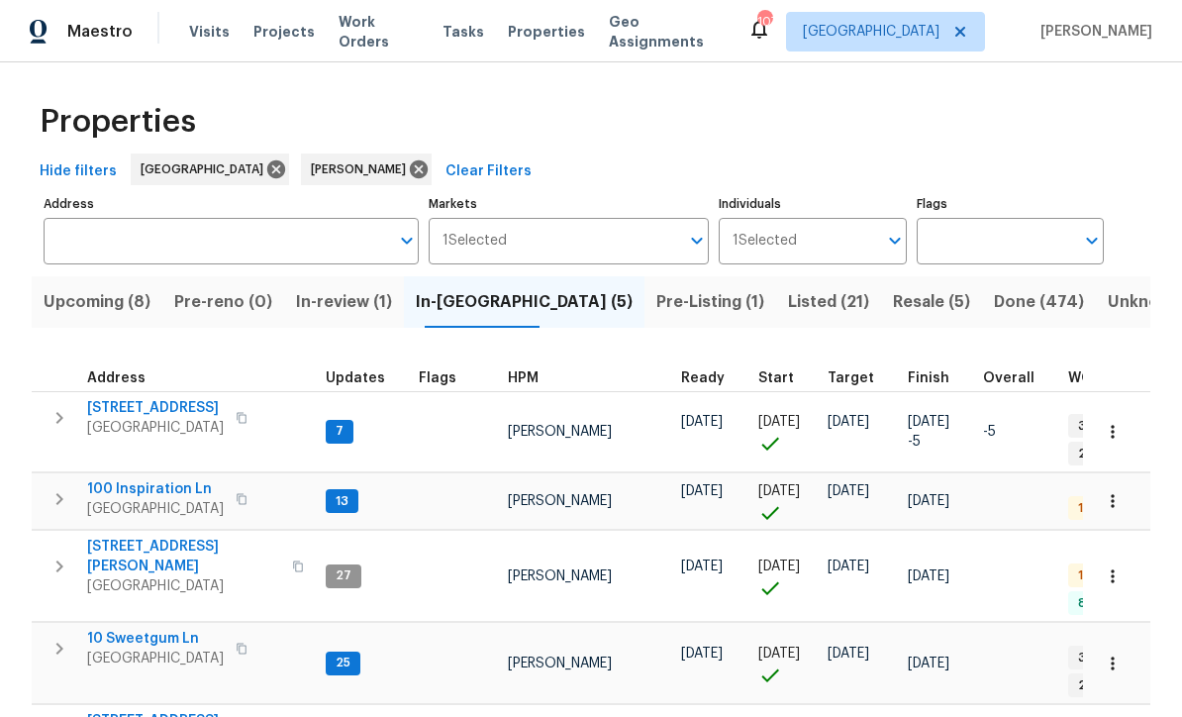
click at [143, 479] on span "100 Inspiration Ln" at bounding box center [155, 489] width 137 height 20
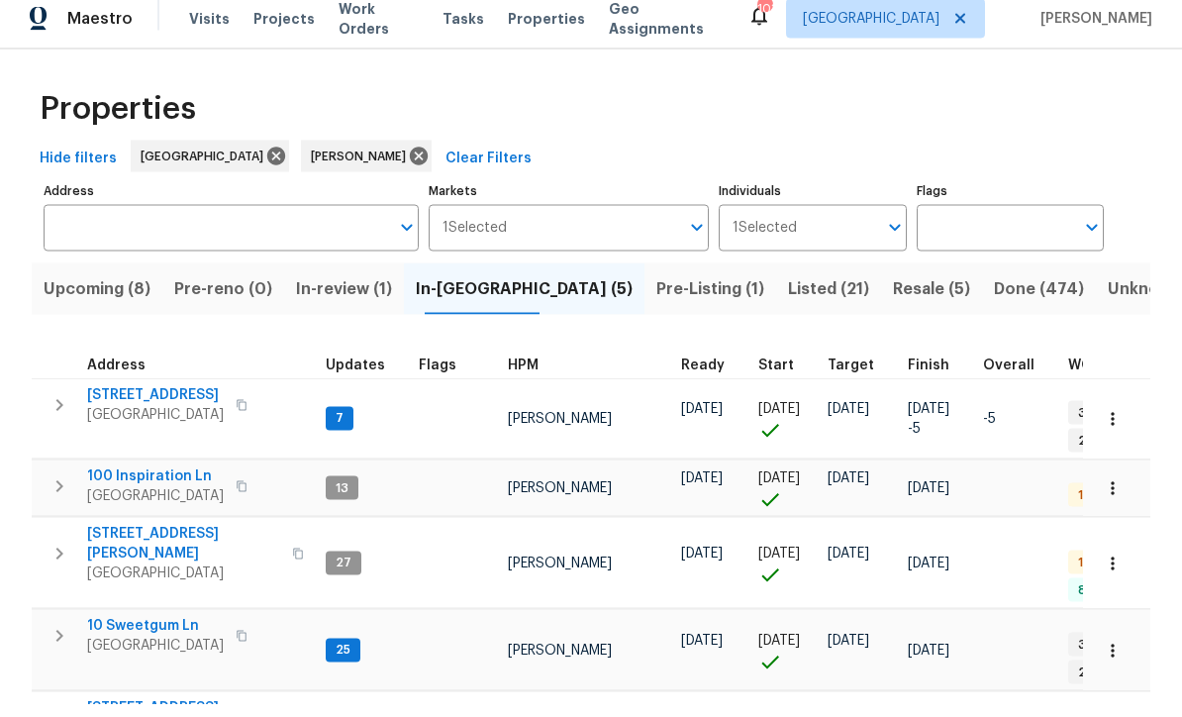
scroll to position [65, 0]
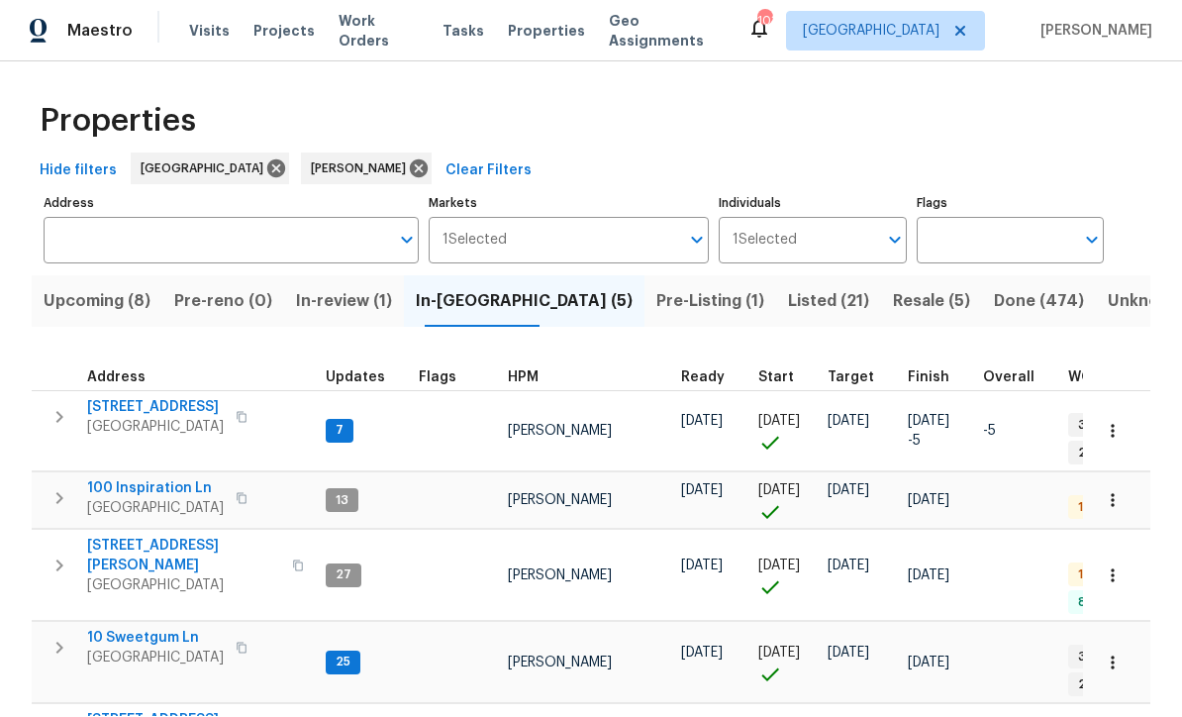
click at [148, 398] on span "177 Grandview Ln" at bounding box center [155, 408] width 137 height 20
click at [127, 629] on span "10 Sweetgum Ln" at bounding box center [155, 639] width 137 height 20
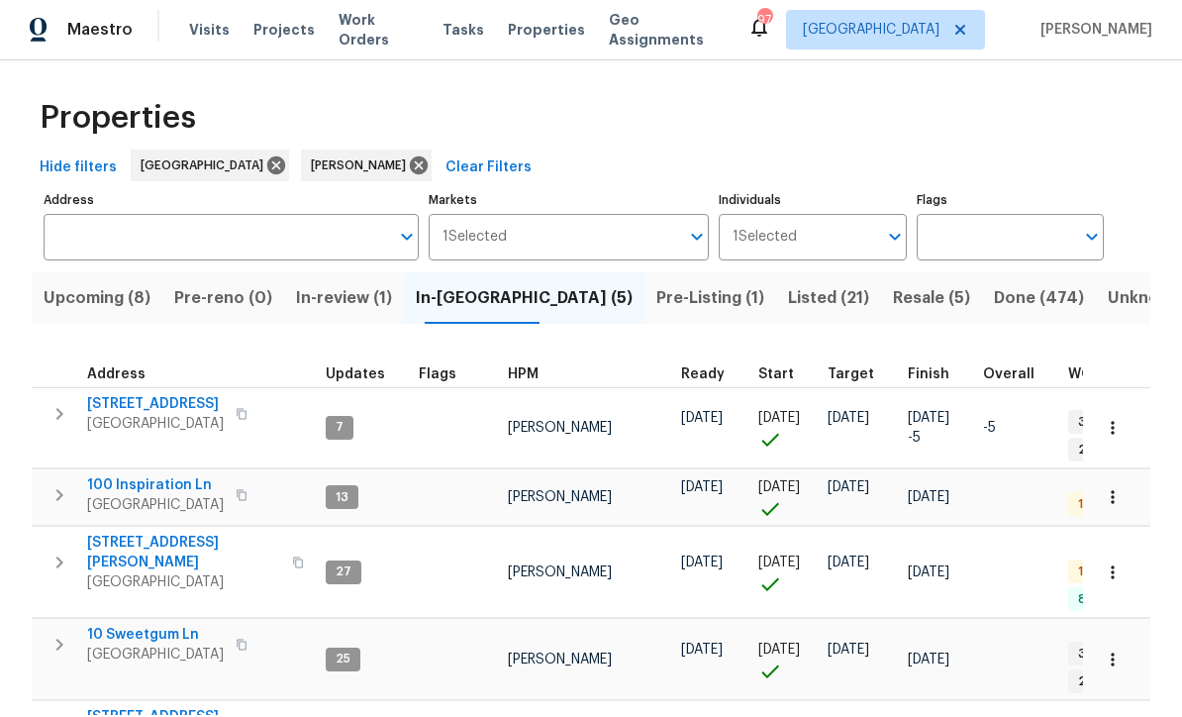
scroll to position [4, 0]
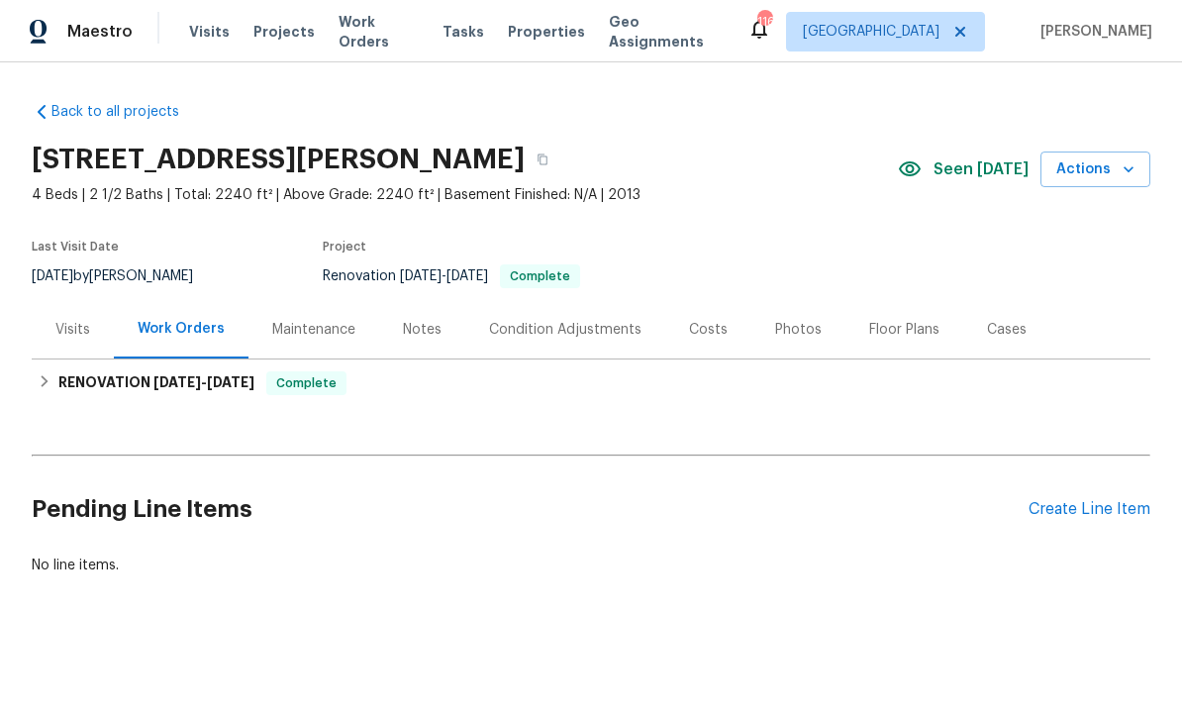
click at [776, 331] on div "Photos" at bounding box center [798, 330] width 47 height 20
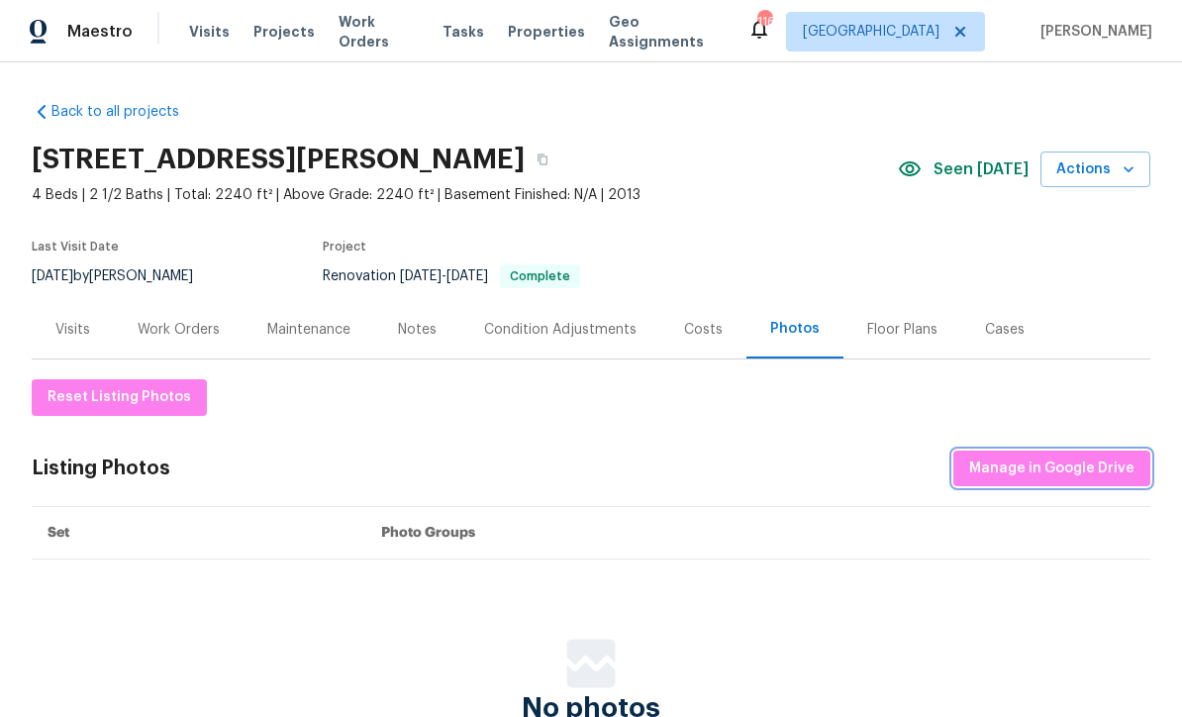
click at [1021, 468] on span "Manage in Google Drive" at bounding box center [1051, 468] width 165 height 25
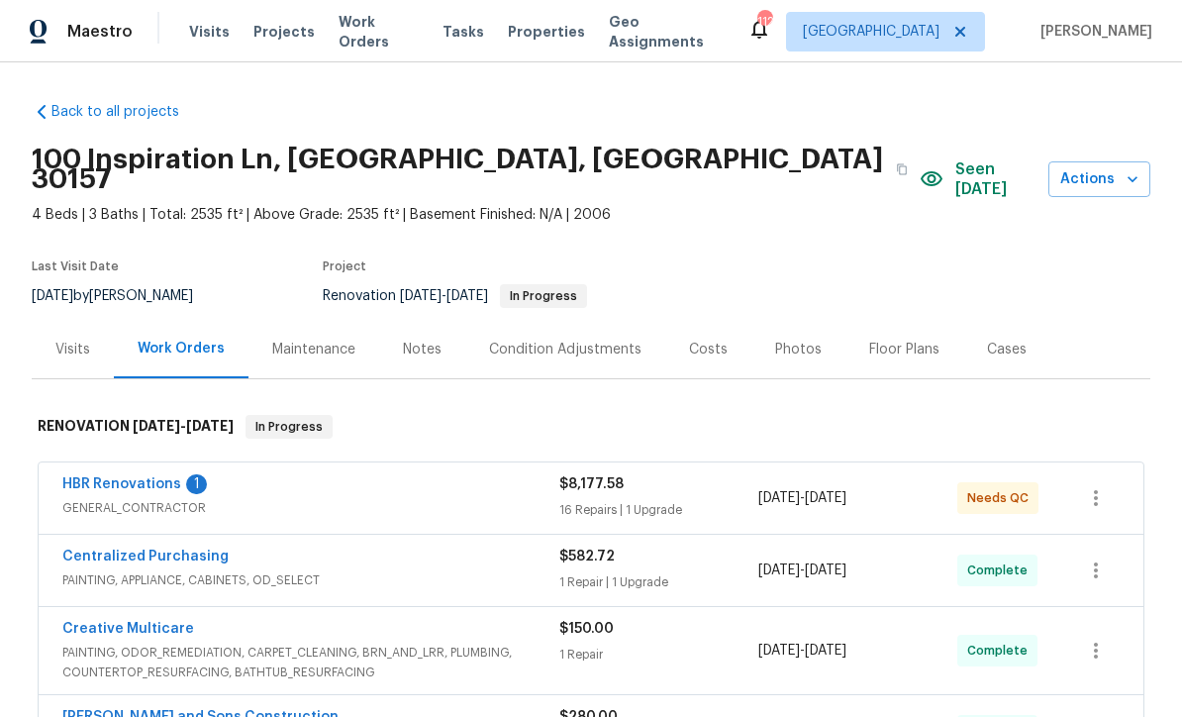
click at [123, 477] on link "HBR Renovations" at bounding box center [121, 484] width 119 height 14
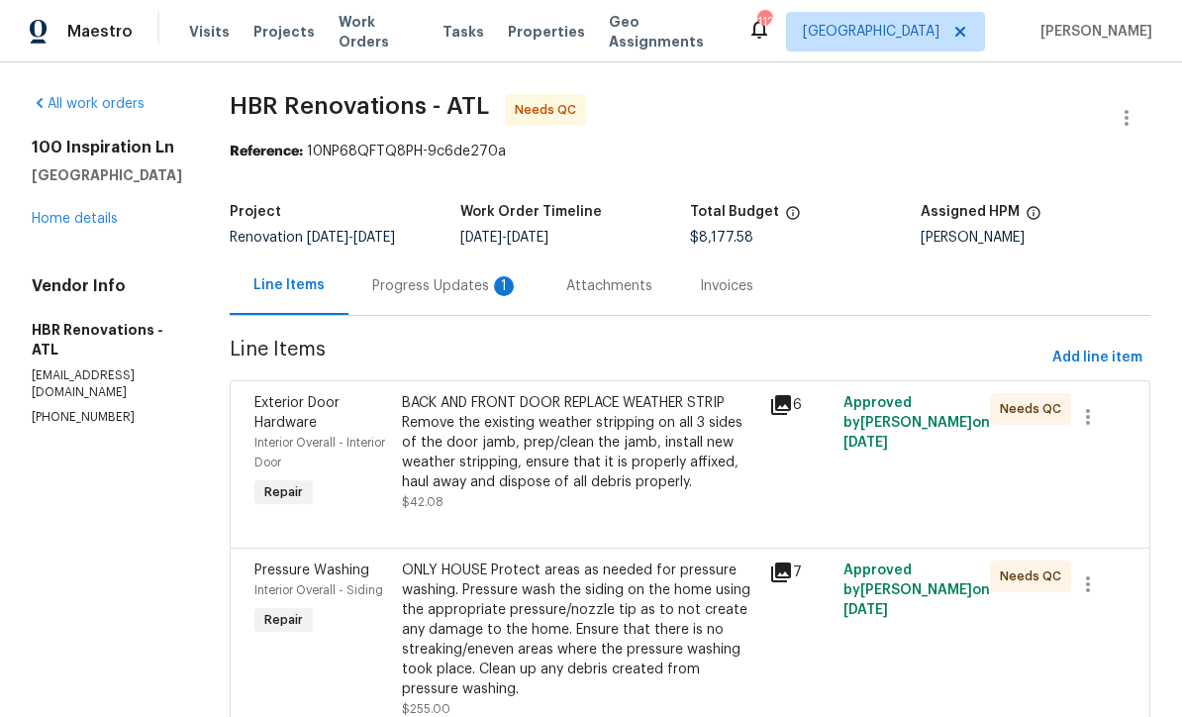
click at [413, 285] on div "Progress Updates 1" at bounding box center [445, 286] width 147 height 20
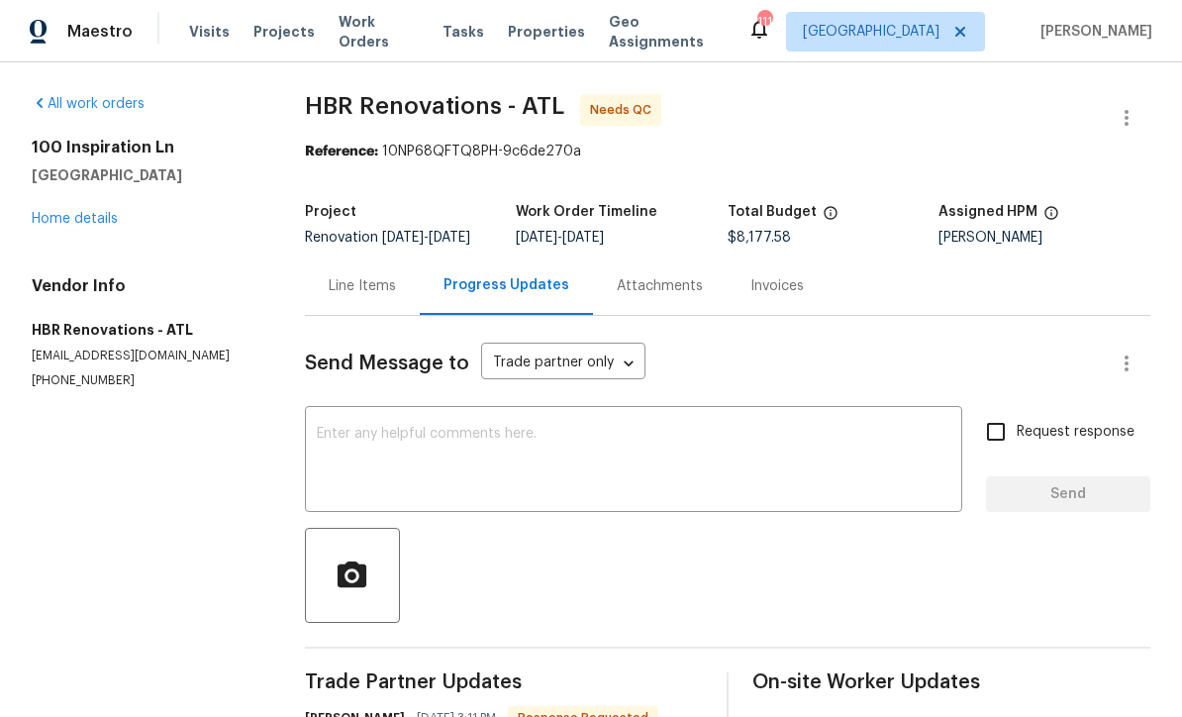
click at [334, 444] on textarea at bounding box center [634, 461] width 634 height 69
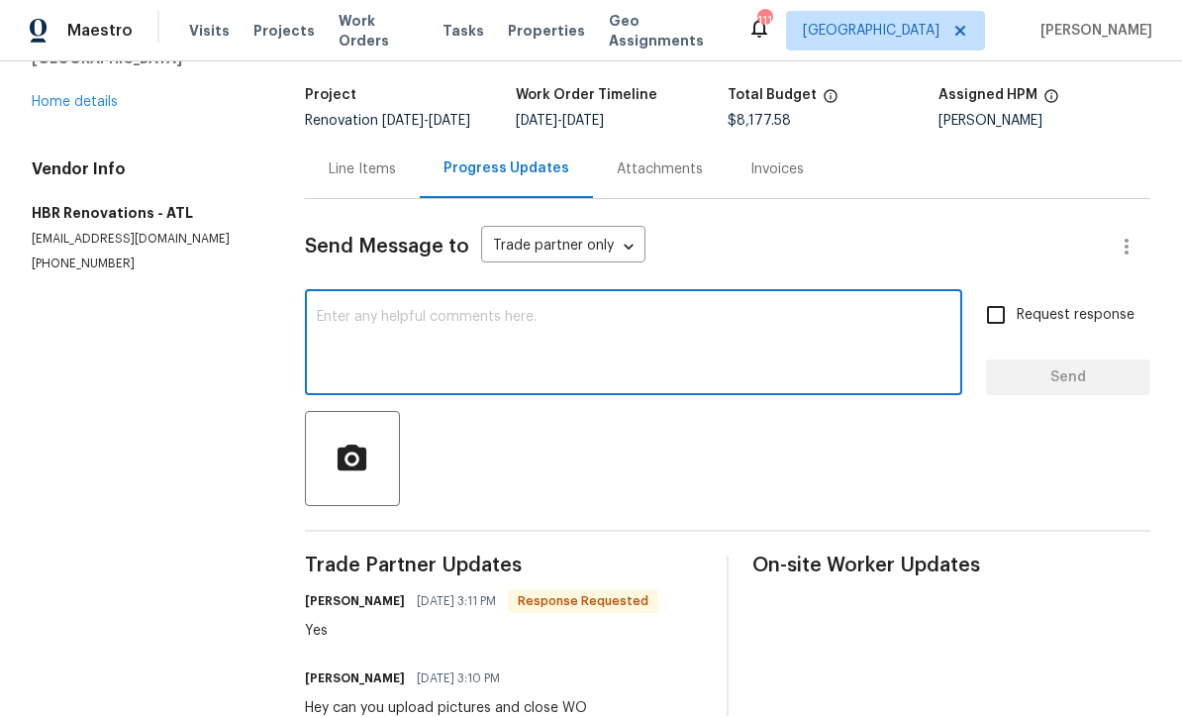
scroll to position [37, 0]
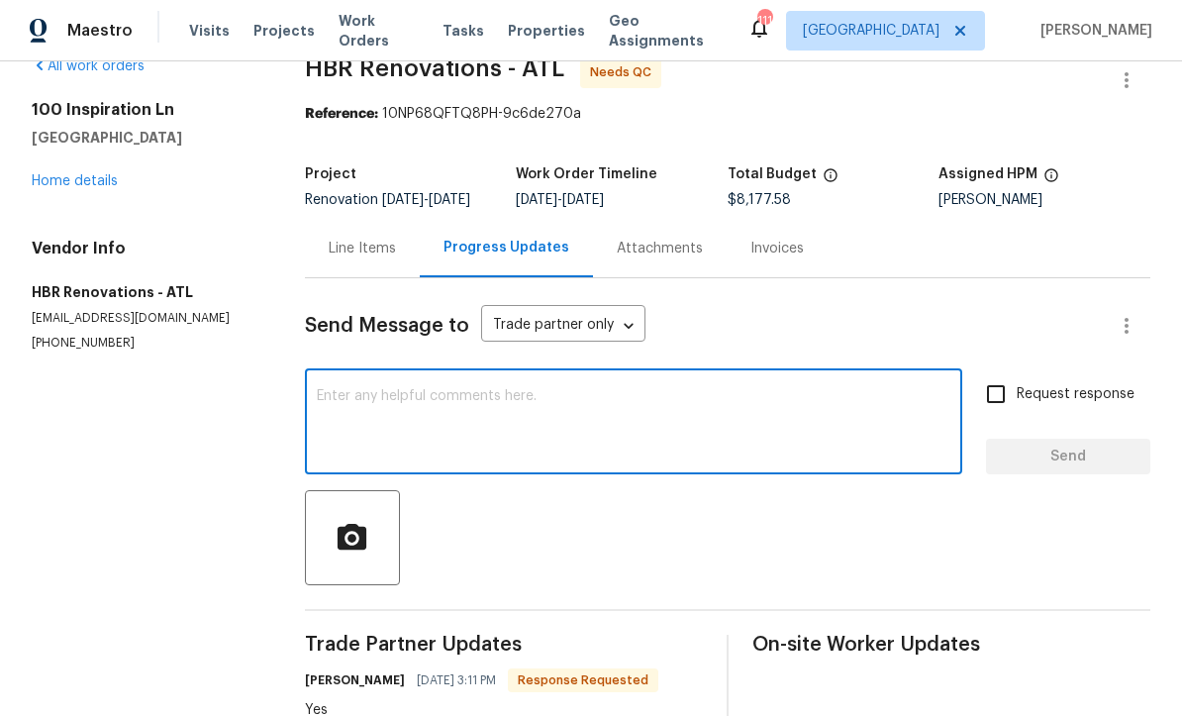
click at [338, 390] on textarea at bounding box center [634, 424] width 634 height 69
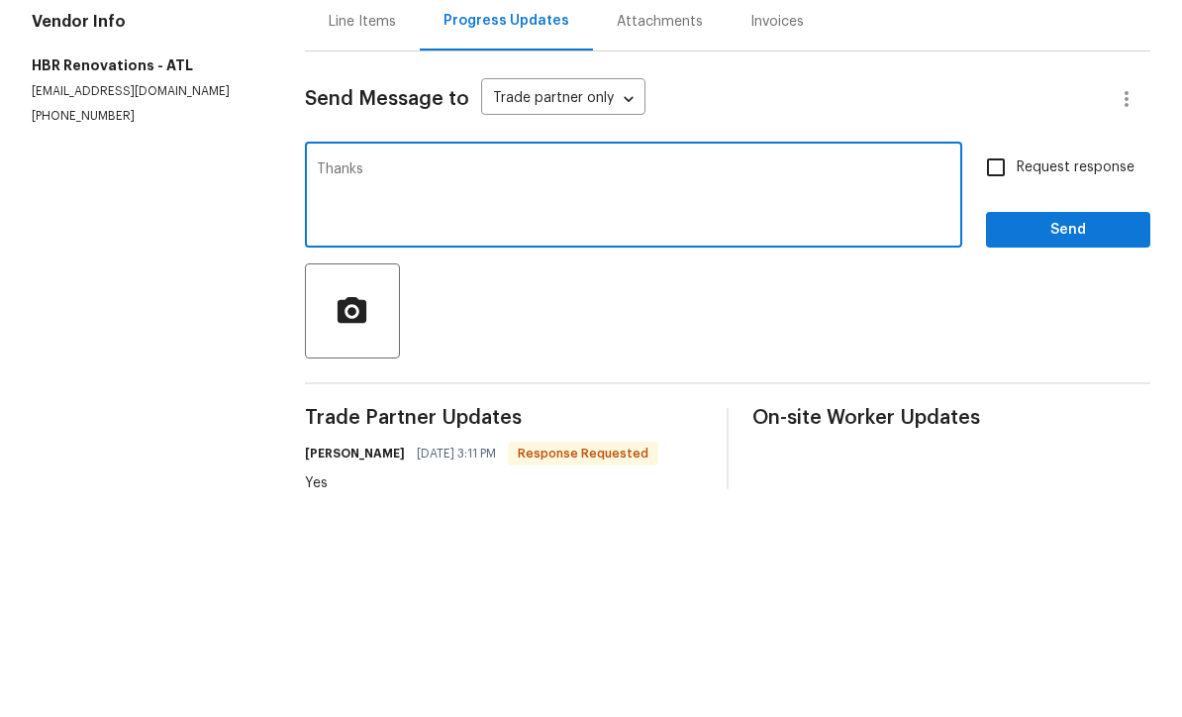
type textarea "Thanks"
click at [1042, 446] on span "Send" at bounding box center [1068, 458] width 133 height 25
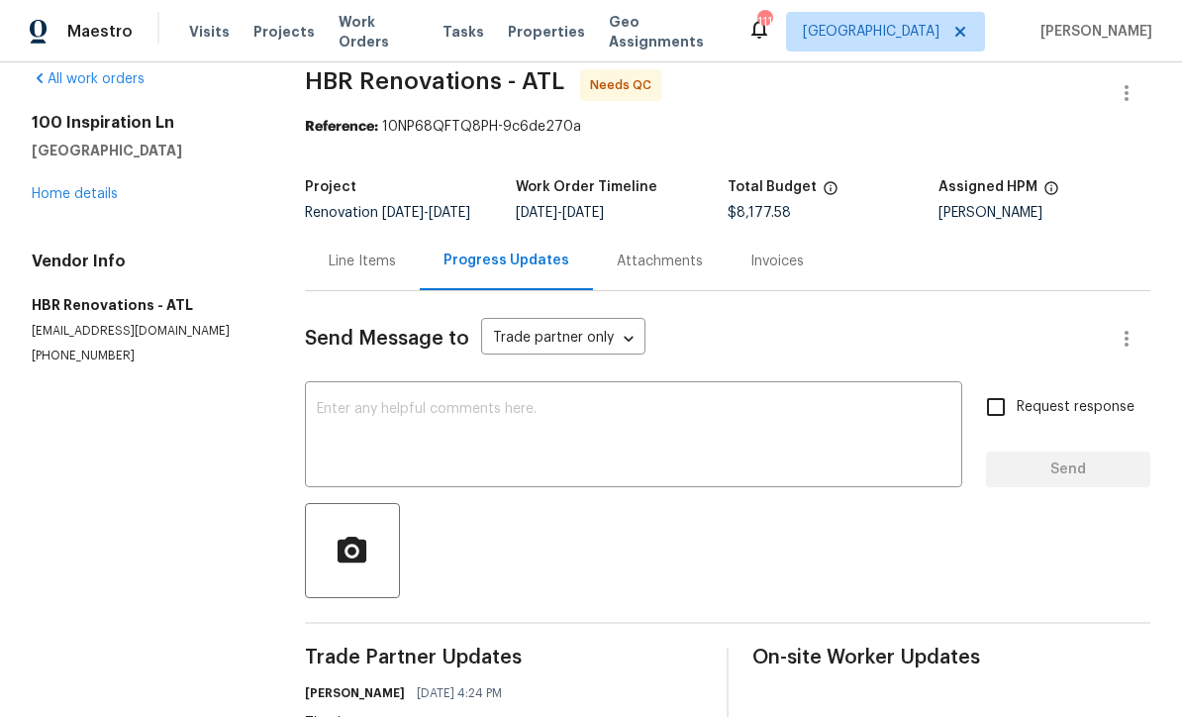
scroll to position [26, 0]
click at [367, 251] on div "Line Items" at bounding box center [362, 261] width 67 height 20
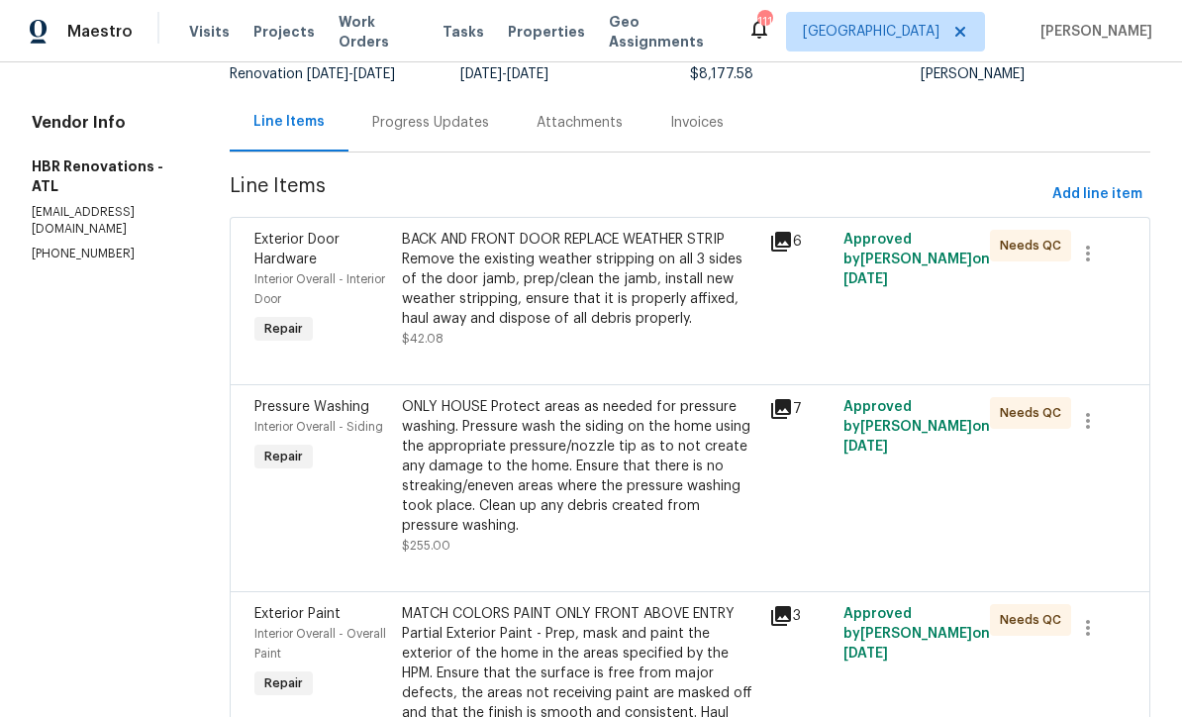
scroll to position [165, 0]
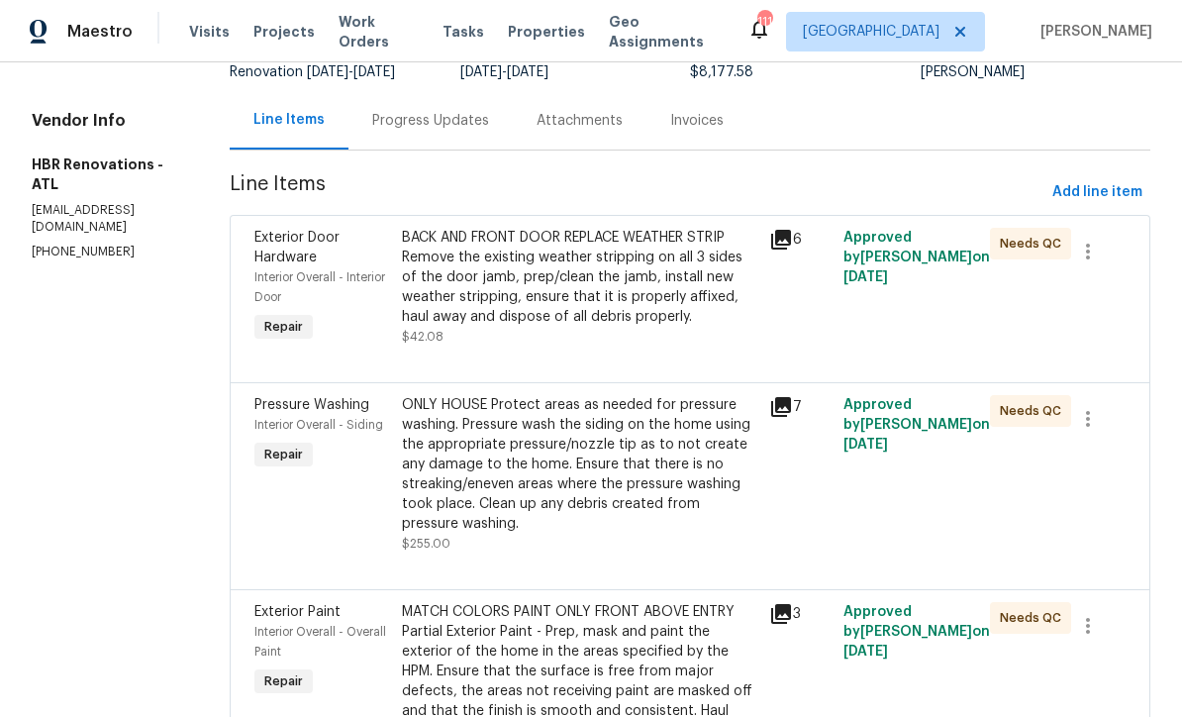
click at [500, 238] on div "BACK AND FRONT DOOR REPLACE WEATHER STRIP Remove the existing weather stripping…" at bounding box center [580, 277] width 356 height 99
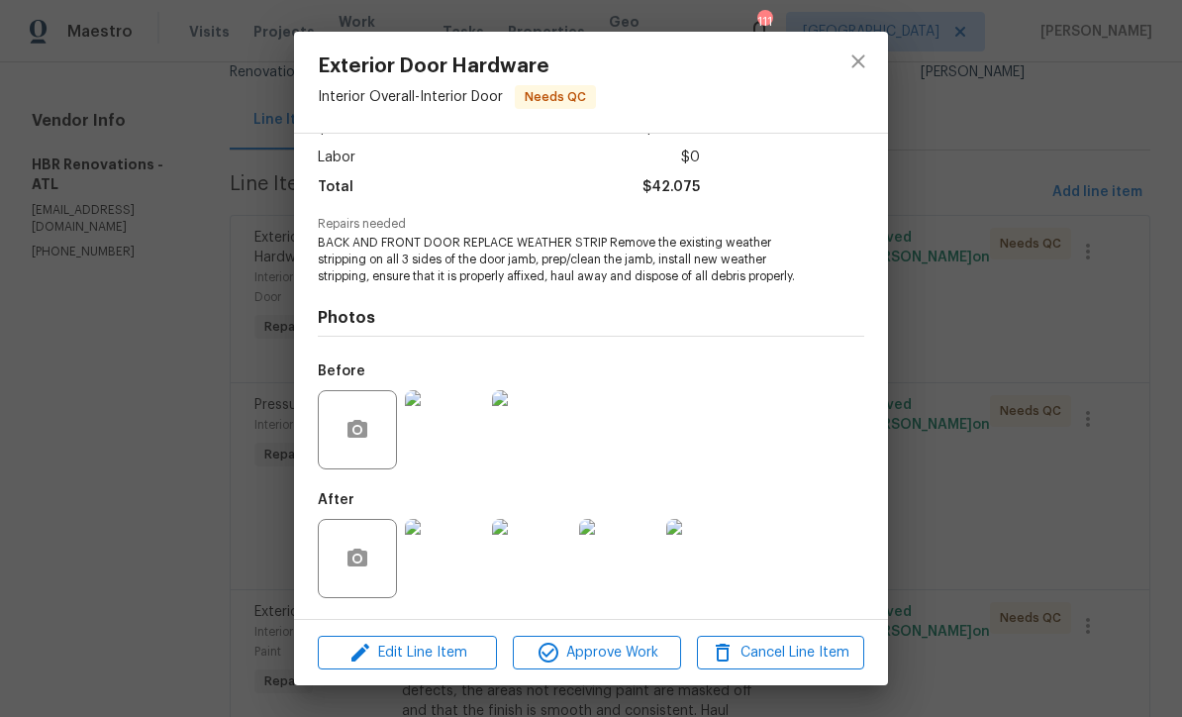
scroll to position [133, 0]
click at [443, 564] on img at bounding box center [444, 558] width 79 height 79
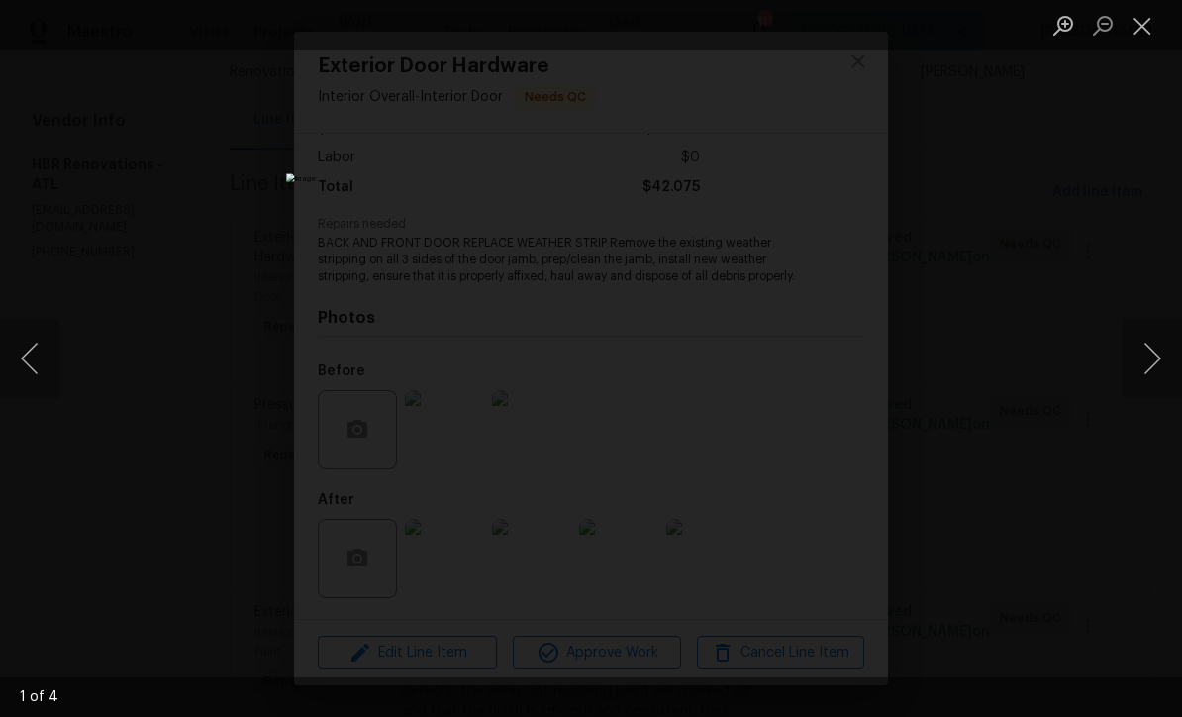
click at [1156, 359] on button "Next image" at bounding box center [1152, 358] width 59 height 79
click at [1156, 356] on button "Next image" at bounding box center [1152, 358] width 59 height 79
click at [1146, 30] on button "Close lightbox" at bounding box center [1143, 25] width 40 height 35
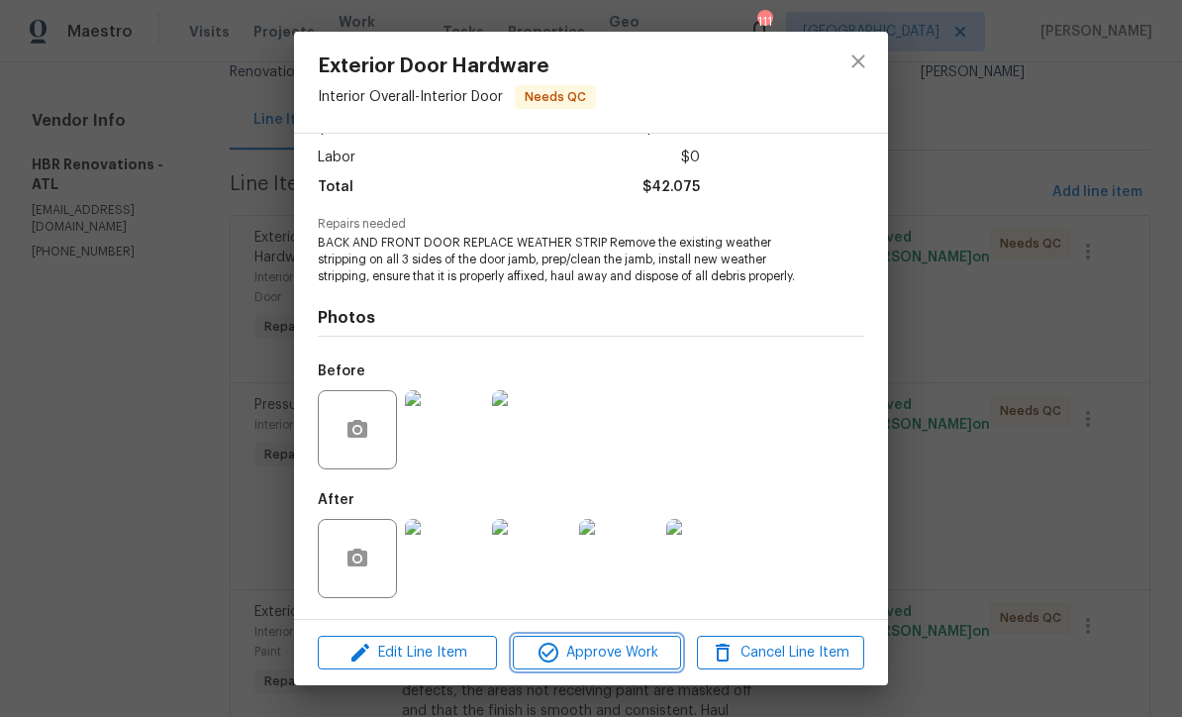
click at [577, 655] on span "Approve Work" at bounding box center [596, 653] width 155 height 25
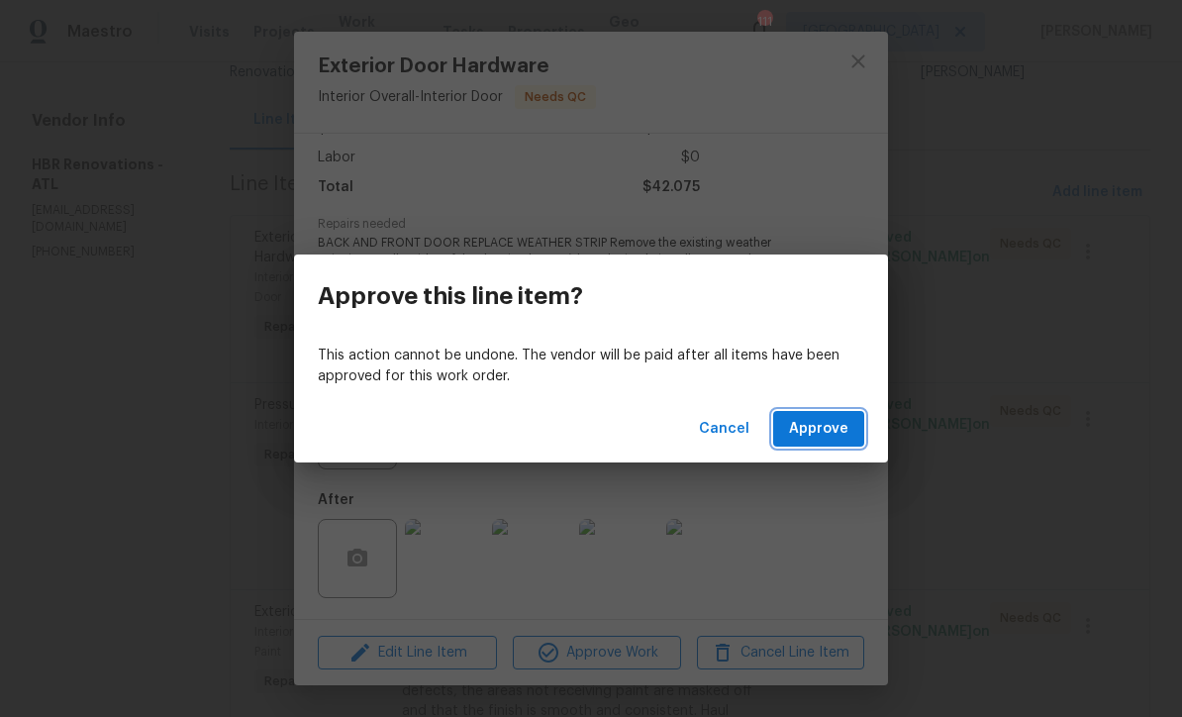
click at [822, 434] on span "Approve" at bounding box center [818, 429] width 59 height 25
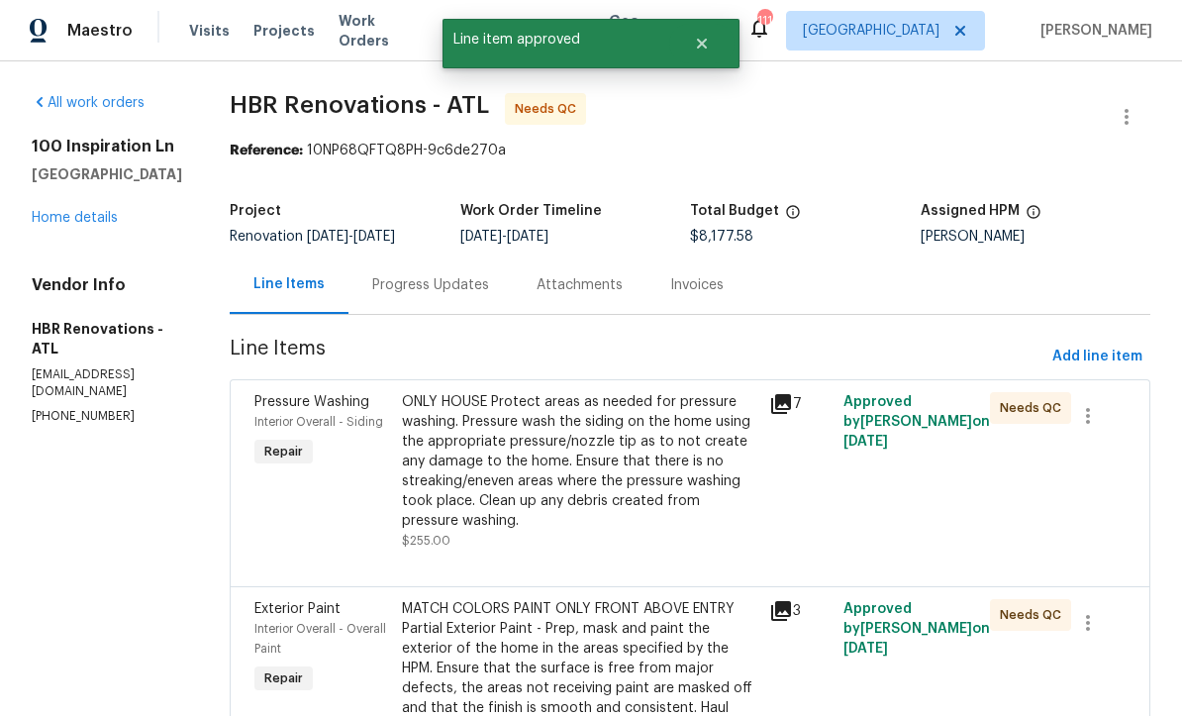
scroll to position [1, 0]
click at [537, 468] on div "ONLY HOUSE Protect areas as needed for pressure washing. Pressure wash the sidi…" at bounding box center [580, 462] width 356 height 139
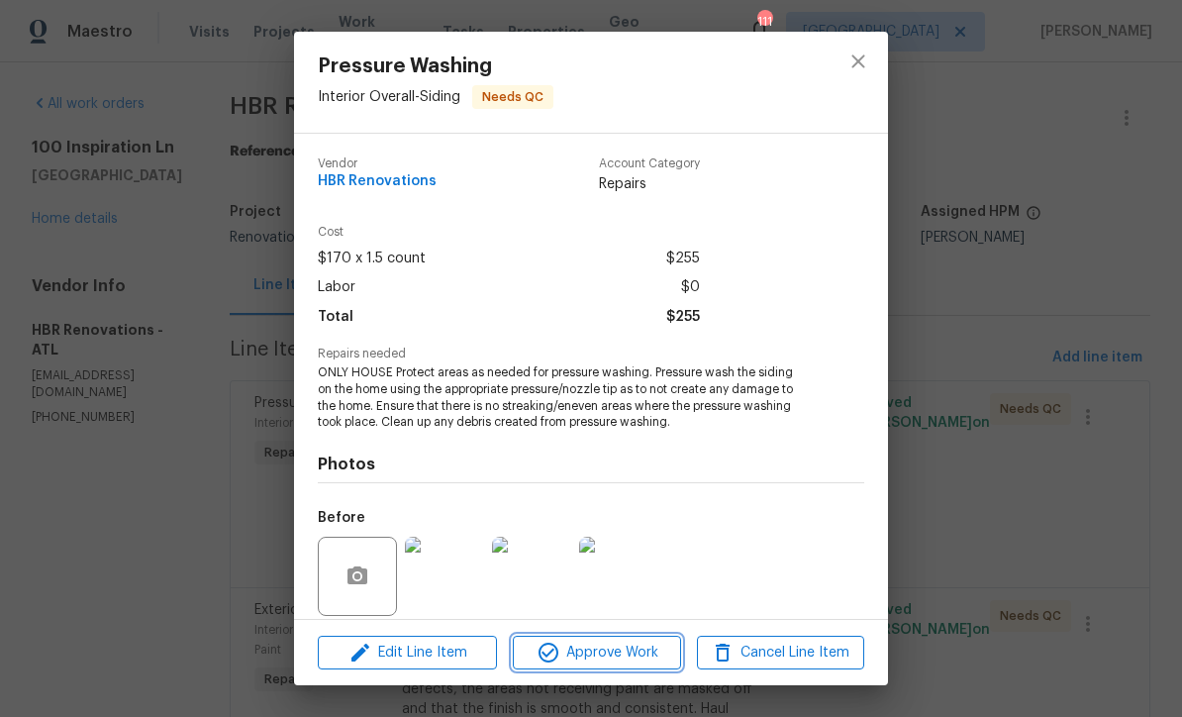
click at [591, 655] on span "Approve Work" at bounding box center [596, 653] width 155 height 25
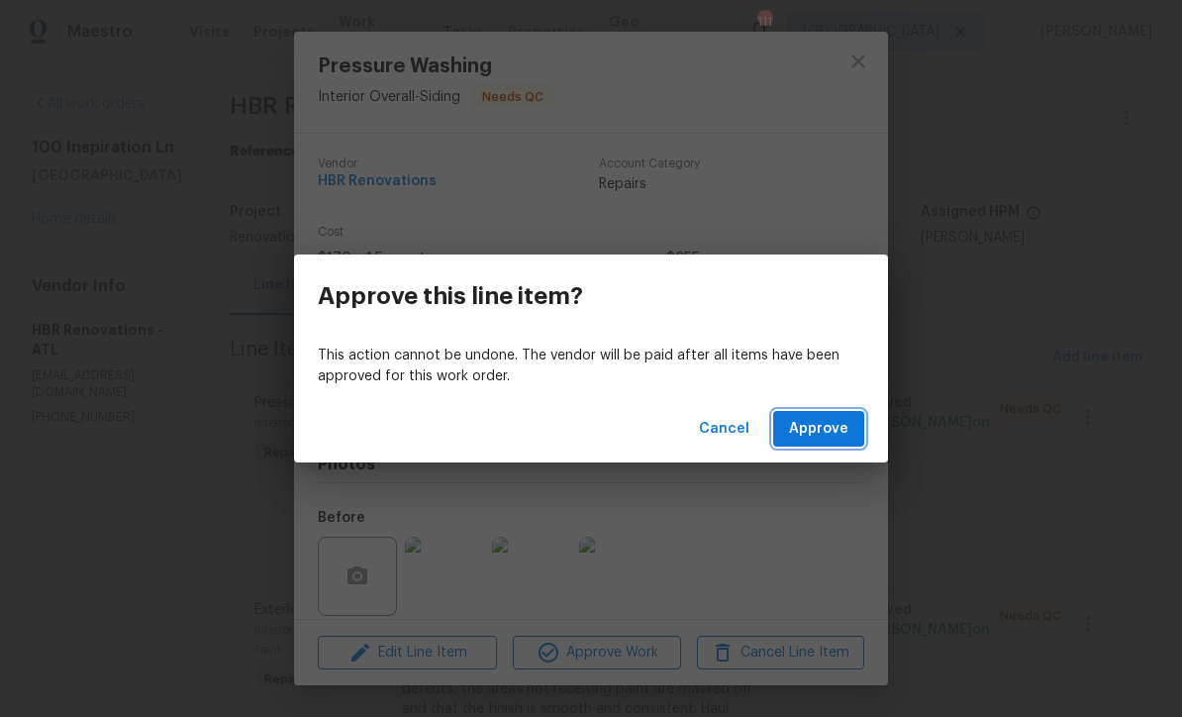
click at [820, 427] on span "Approve" at bounding box center [818, 429] width 59 height 25
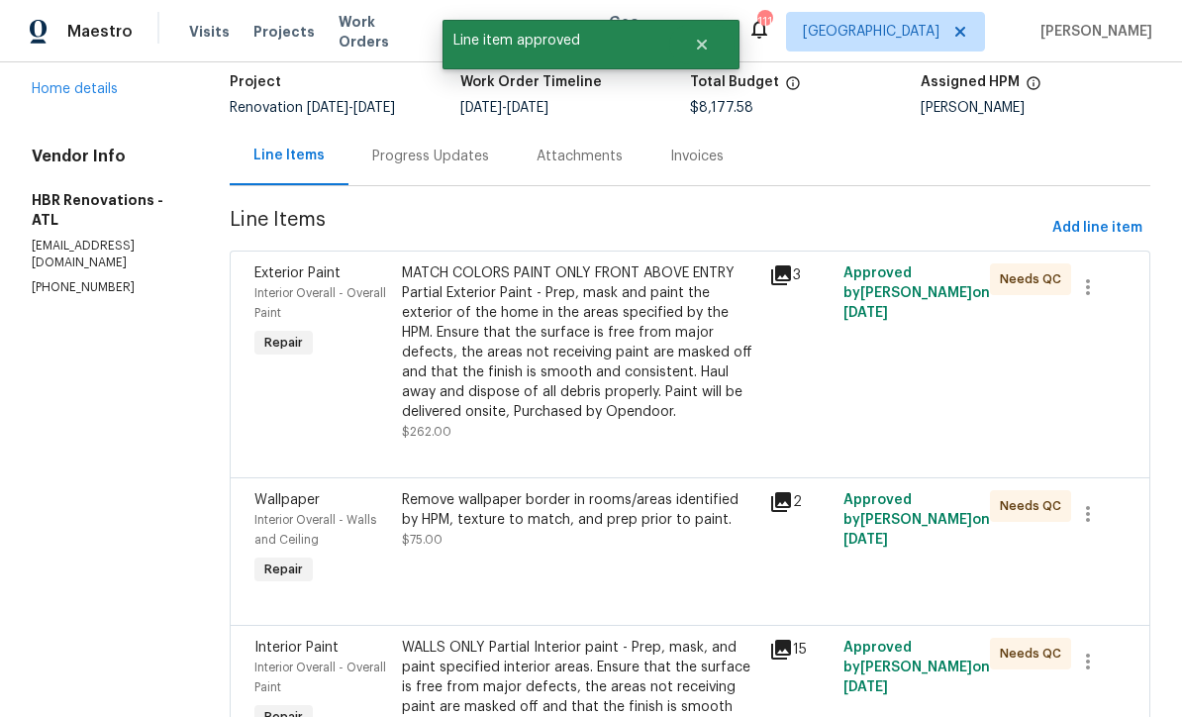
scroll to position [132, 0]
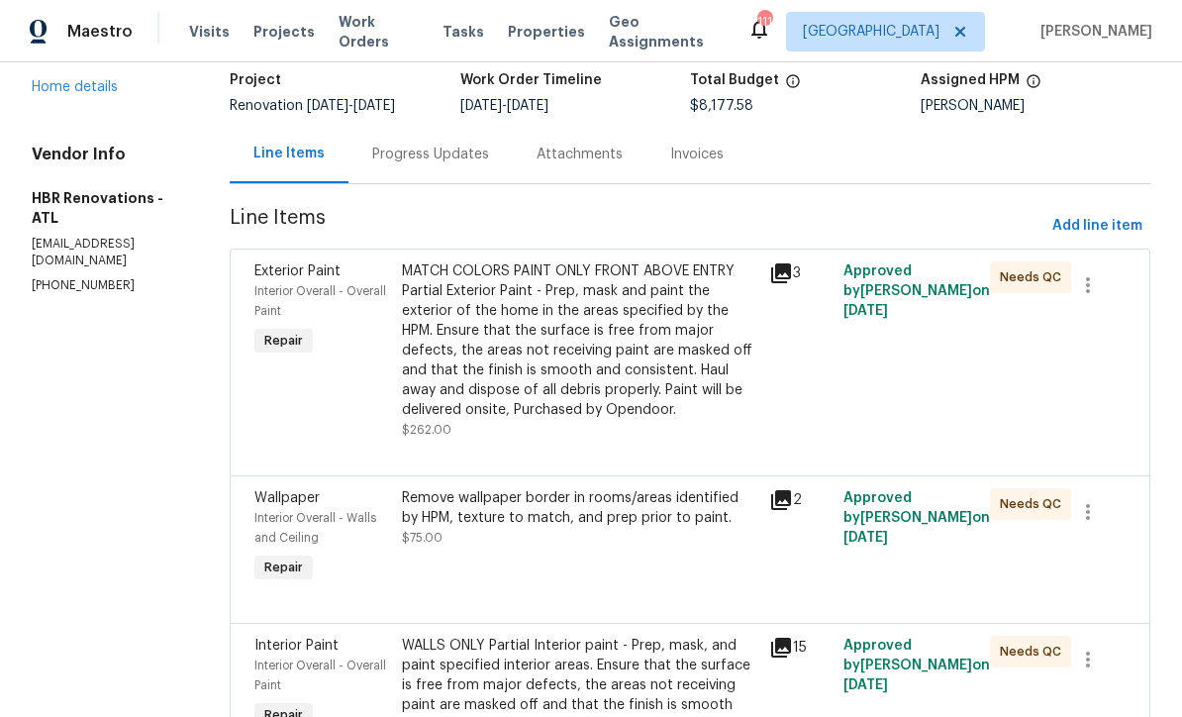
click at [558, 347] on div "MATCH COLORS PAINT ONLY FRONT ABOVE ENTRY Partial Exterior Paint - Prep, mask a…" at bounding box center [580, 340] width 356 height 158
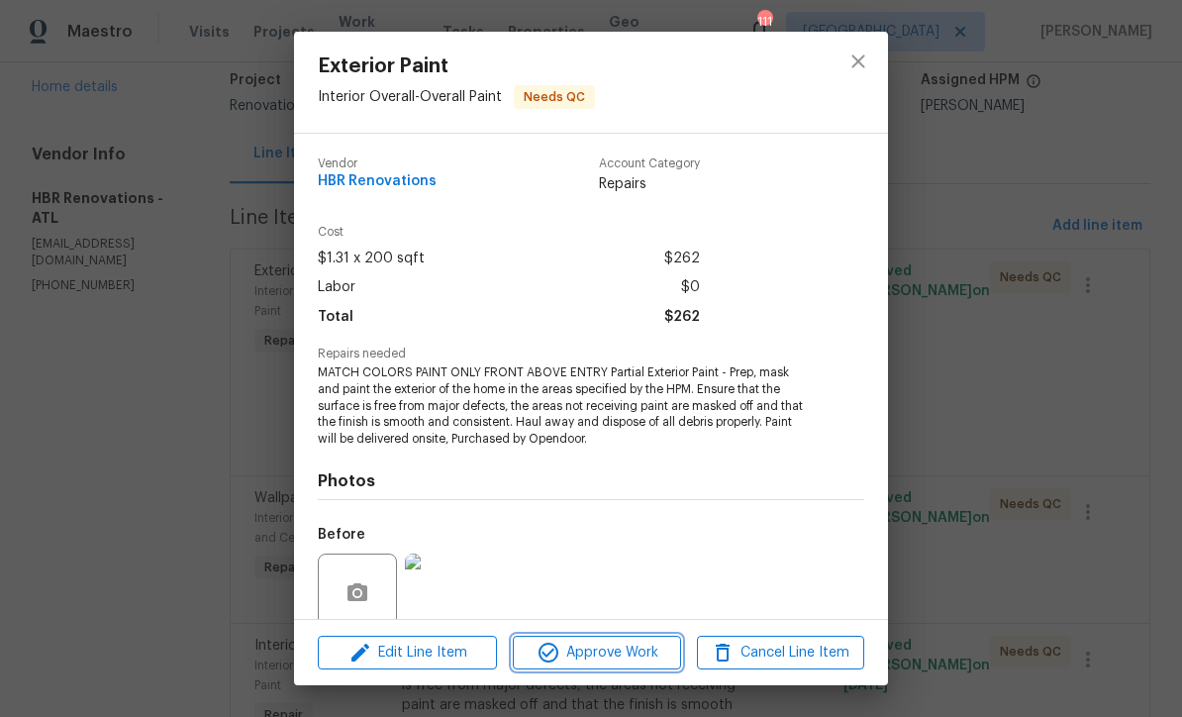
click at [582, 646] on span "Approve Work" at bounding box center [596, 653] width 155 height 25
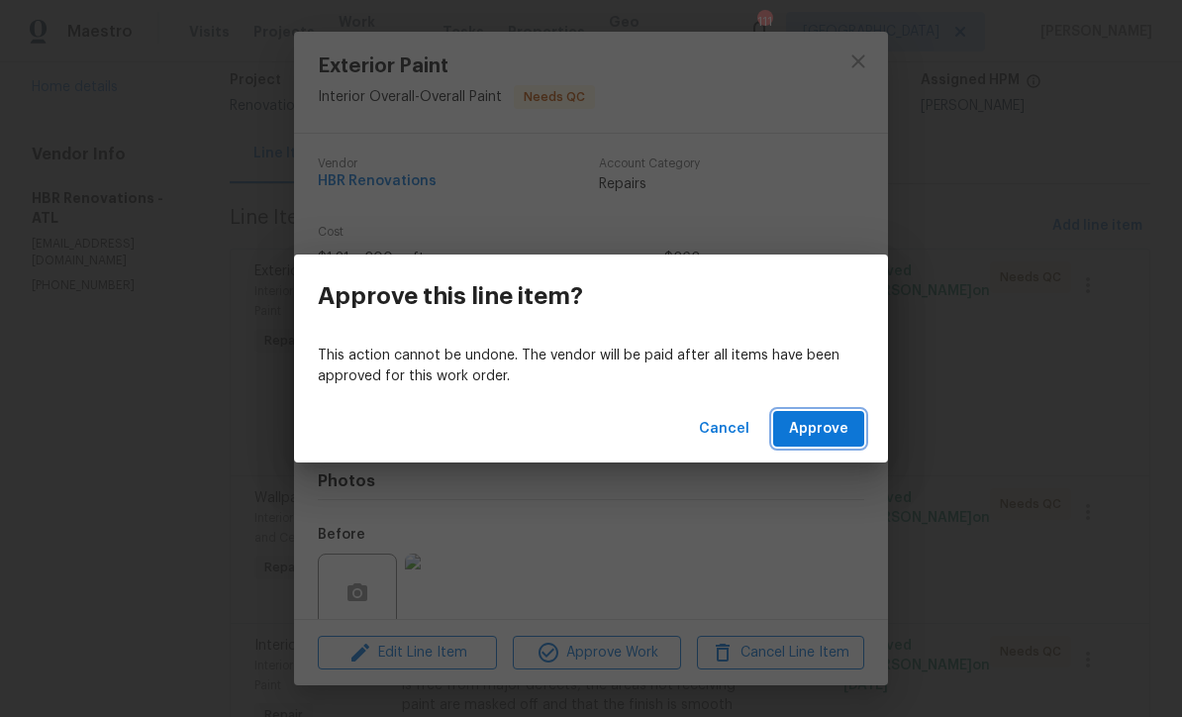
click at [832, 429] on span "Approve" at bounding box center [818, 429] width 59 height 25
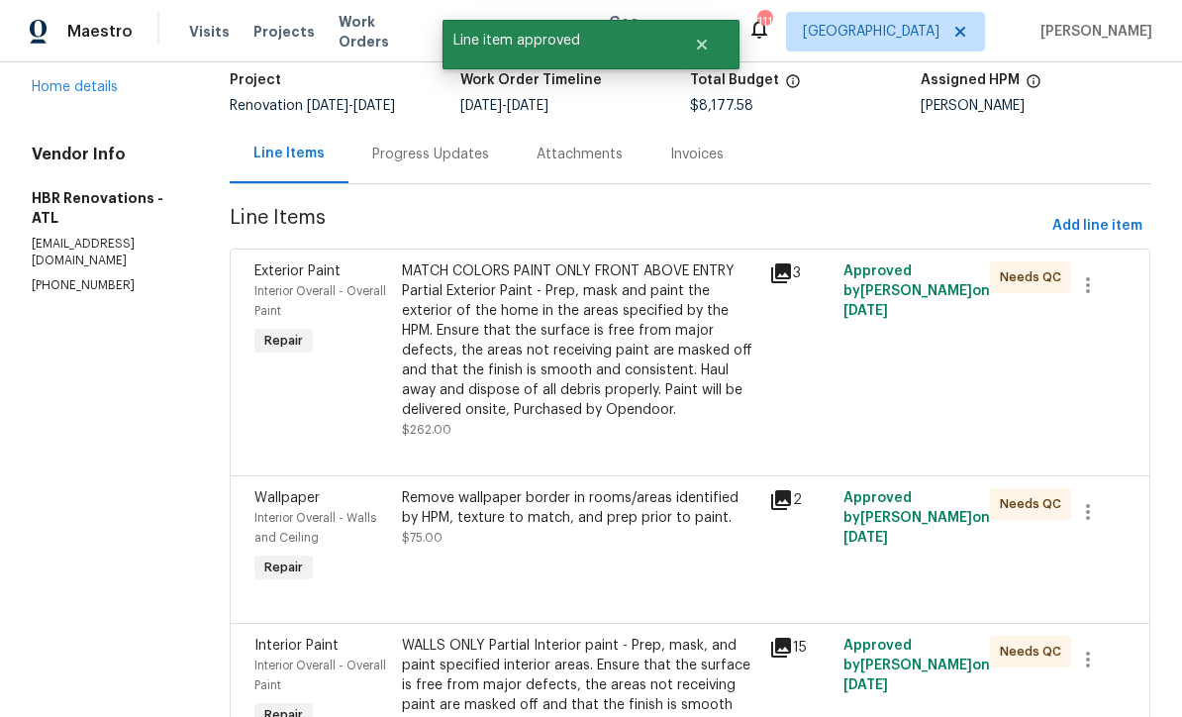
scroll to position [0, 0]
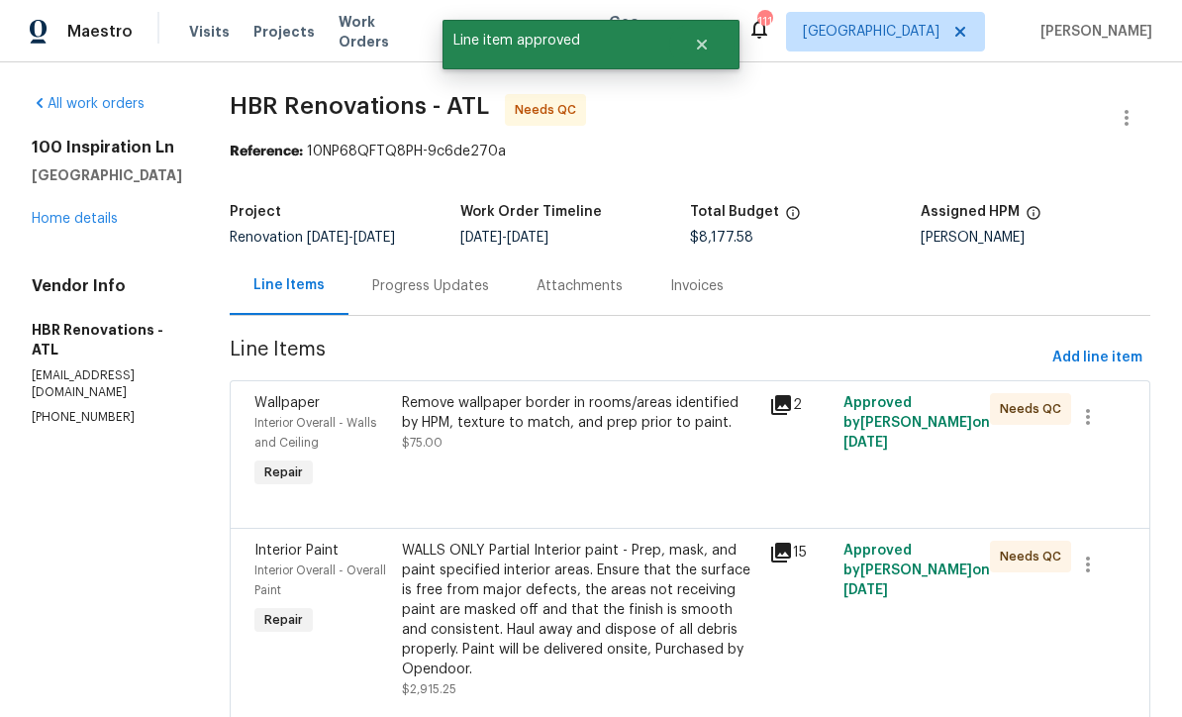
click at [535, 429] on div "Remove wallpaper border in rooms/areas identified by HPM, texture to match, and…" at bounding box center [580, 413] width 356 height 40
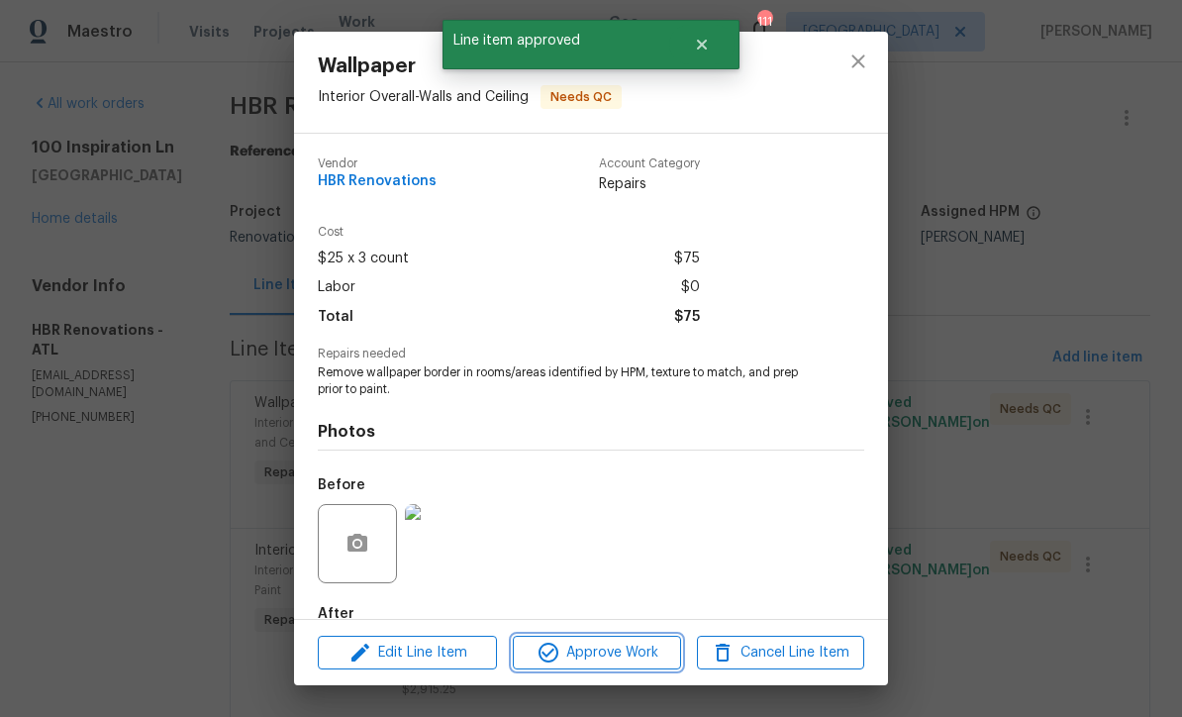
click at [588, 653] on span "Approve Work" at bounding box center [596, 653] width 155 height 25
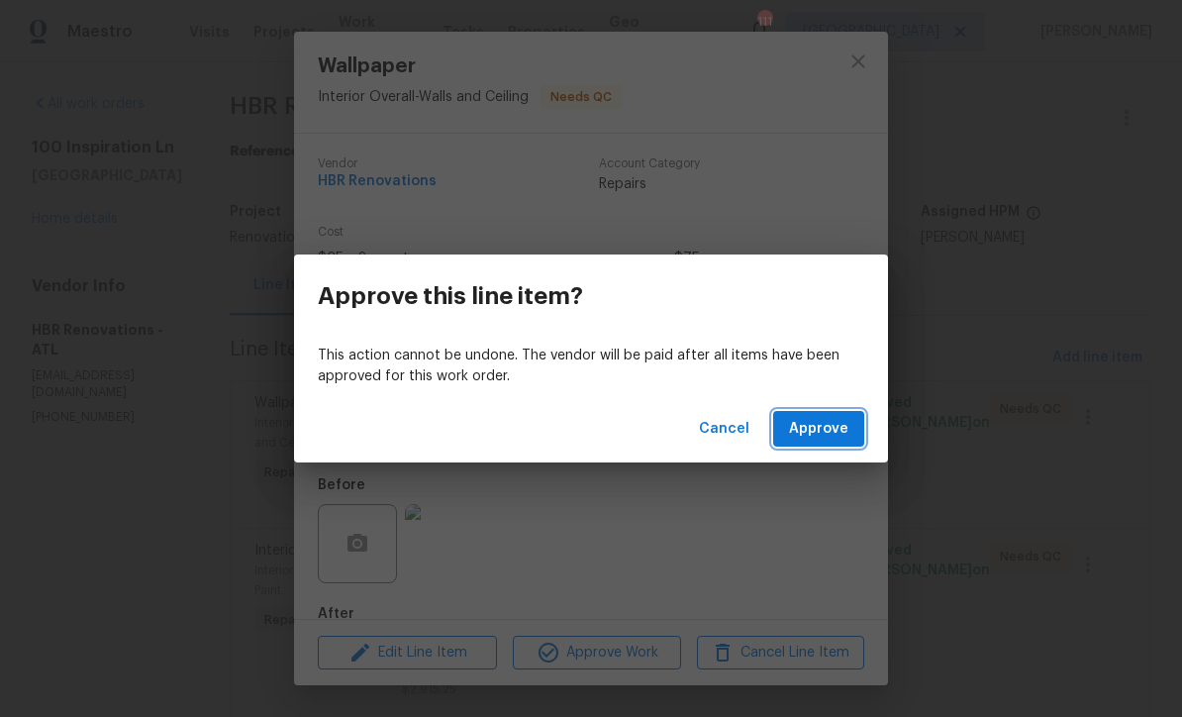
click at [835, 430] on span "Approve" at bounding box center [818, 429] width 59 height 25
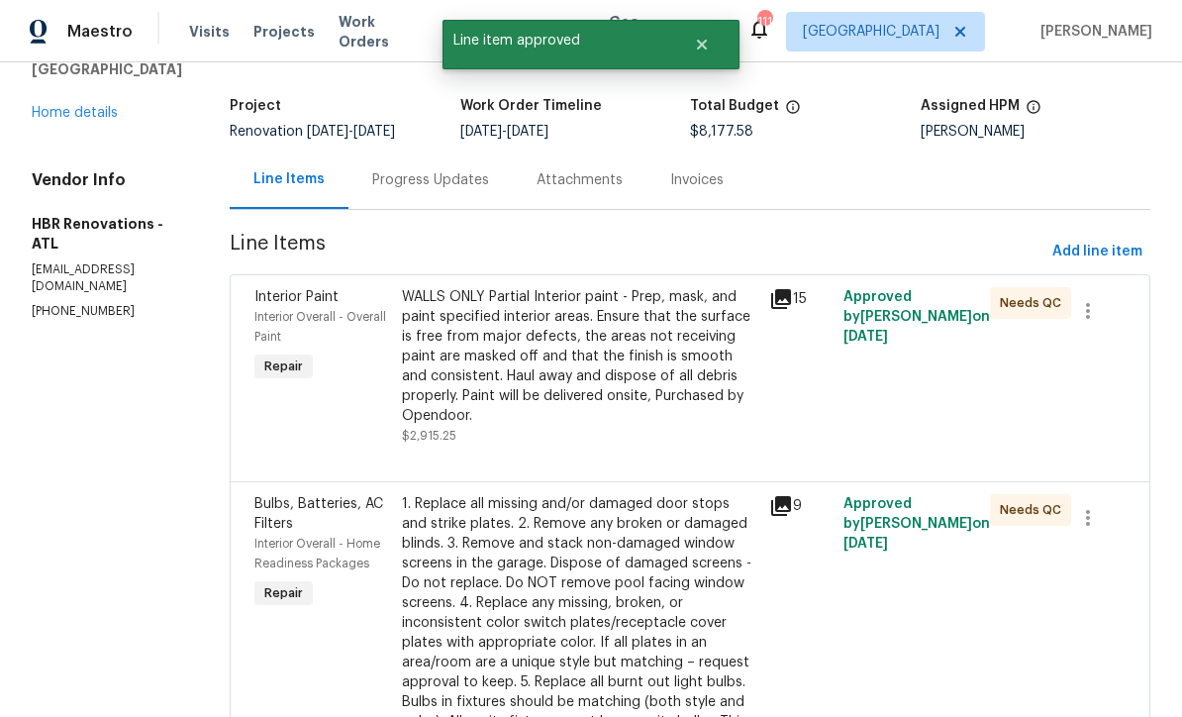
scroll to position [114, 0]
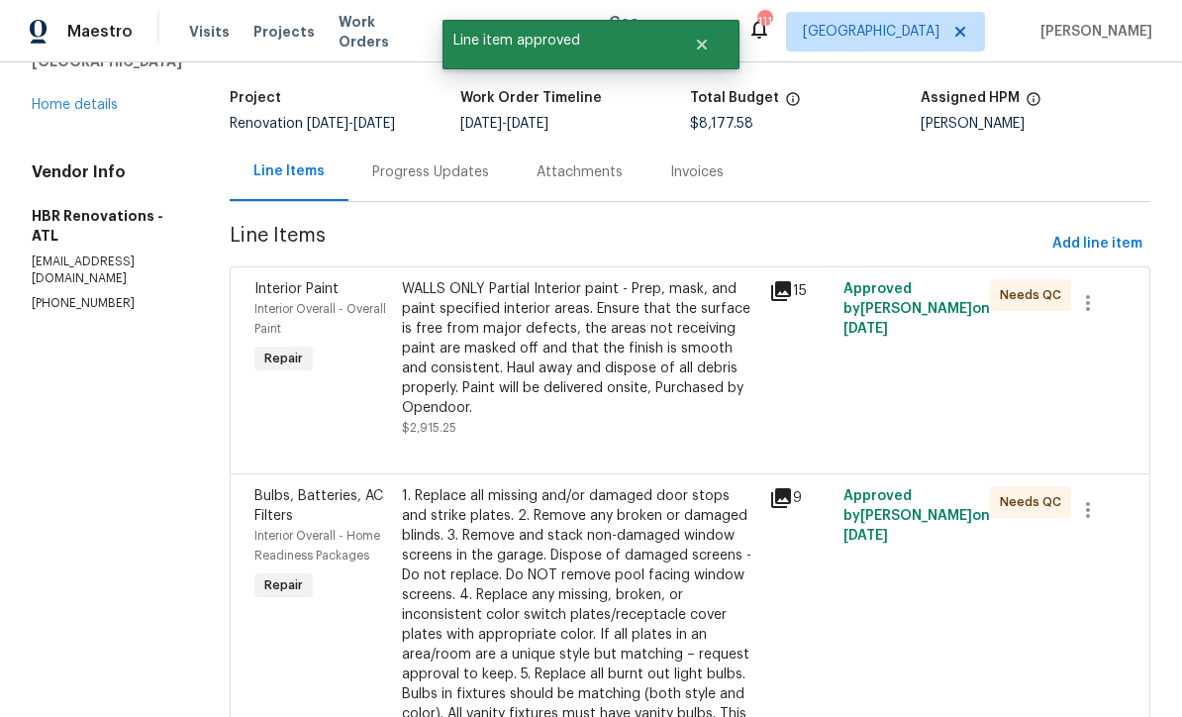
click at [513, 345] on div "WALLS ONLY Partial Interior paint - Prep, mask, and paint specified interior ar…" at bounding box center [580, 348] width 356 height 139
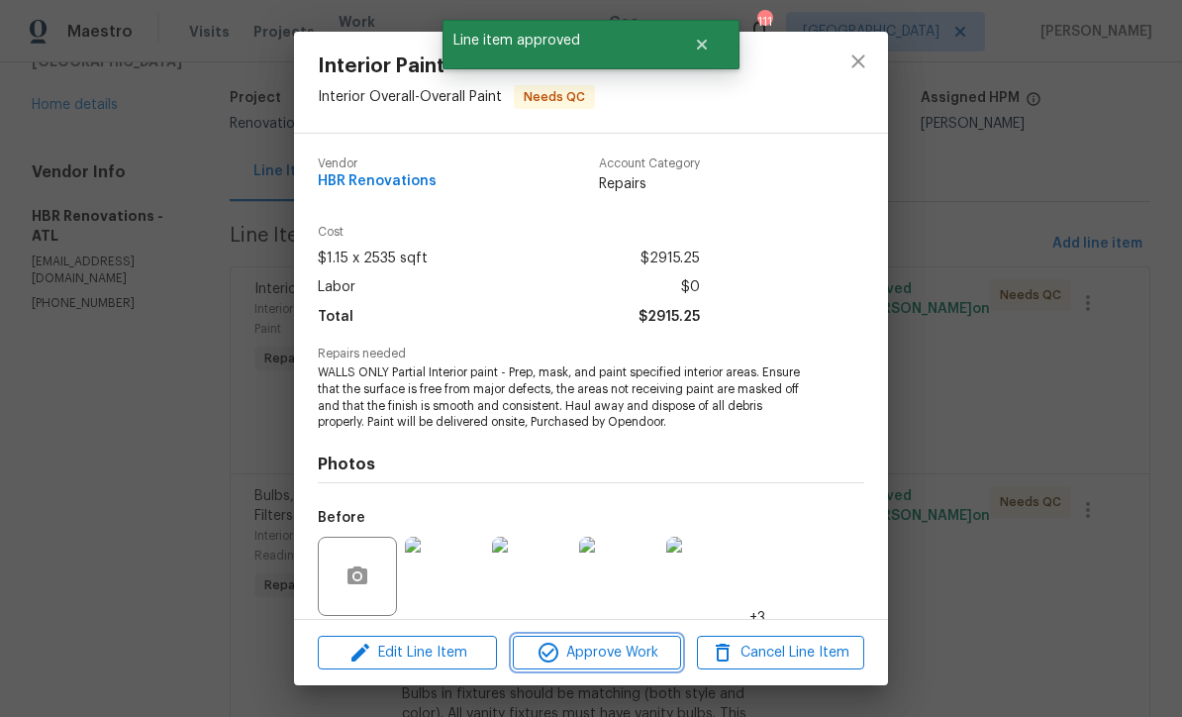
click at [582, 657] on span "Approve Work" at bounding box center [596, 653] width 155 height 25
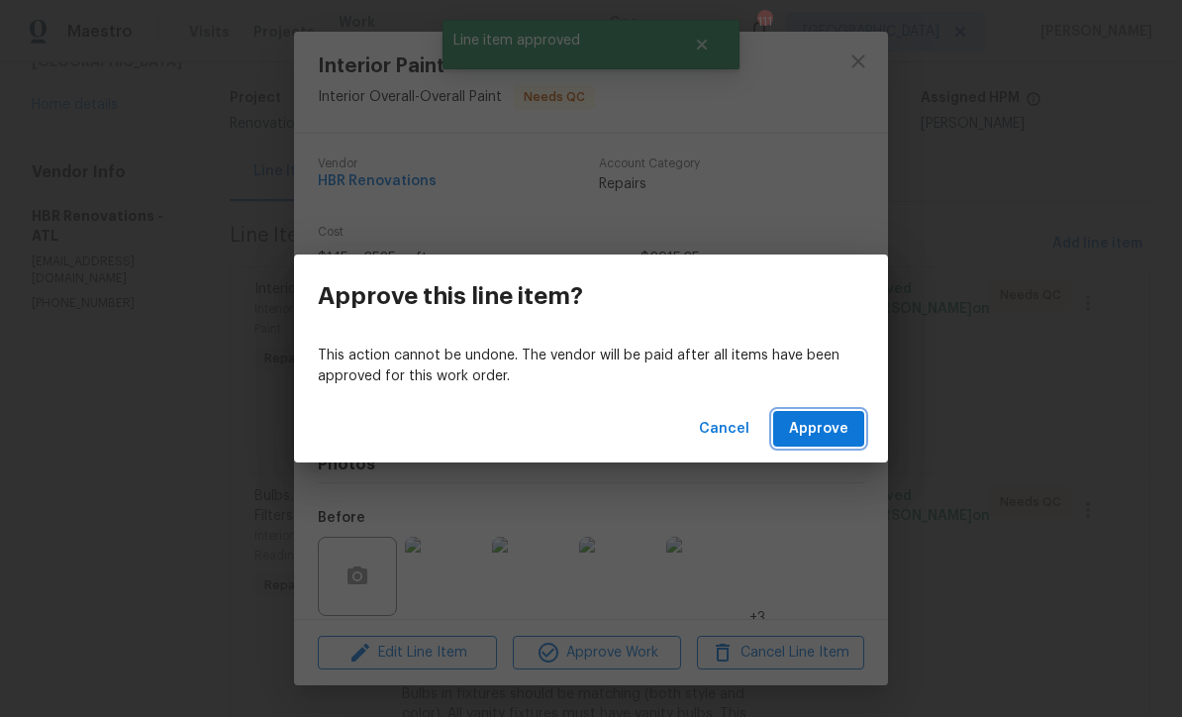
click at [825, 430] on span "Approve" at bounding box center [818, 429] width 59 height 25
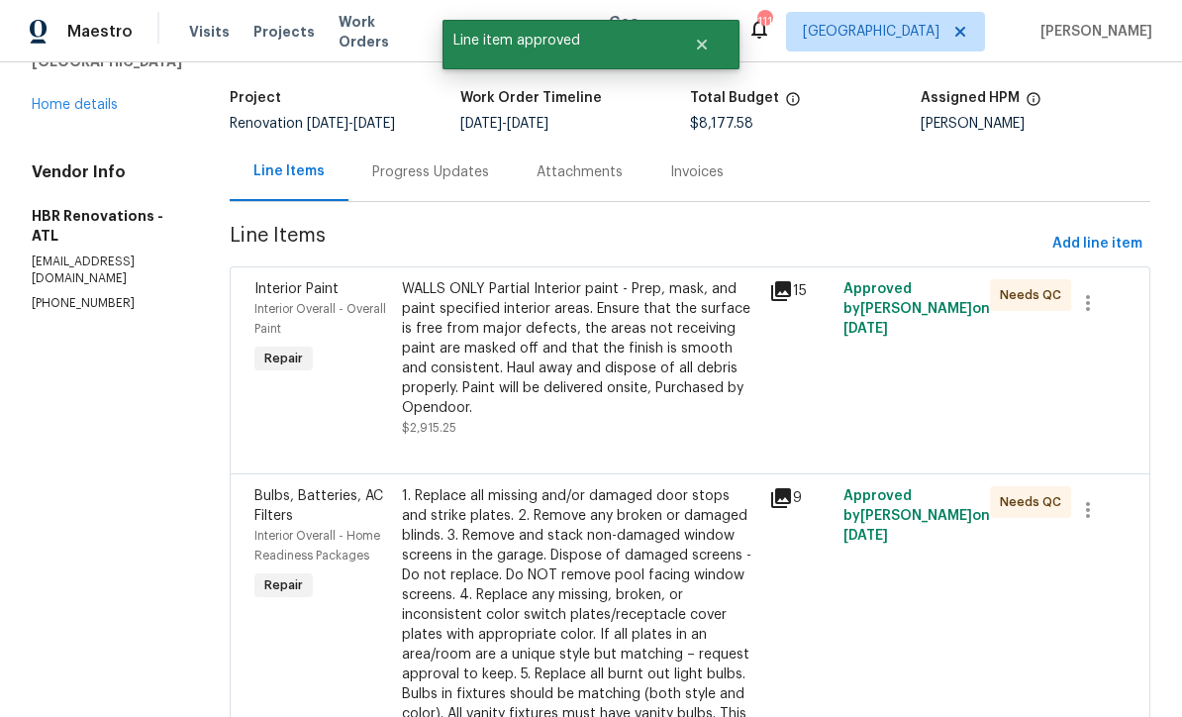
scroll to position [0, 0]
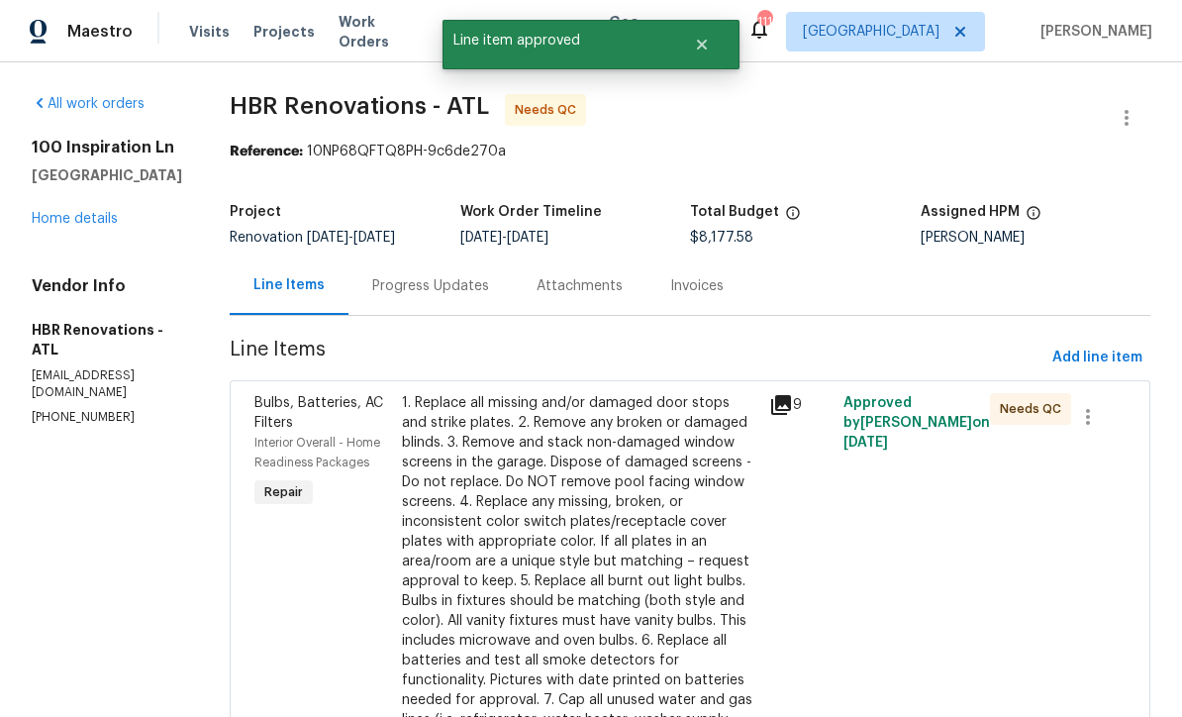
click at [518, 561] on div "1. Replace all missing and/or damaged door stops and strike plates. 2. Remove a…" at bounding box center [580, 581] width 356 height 376
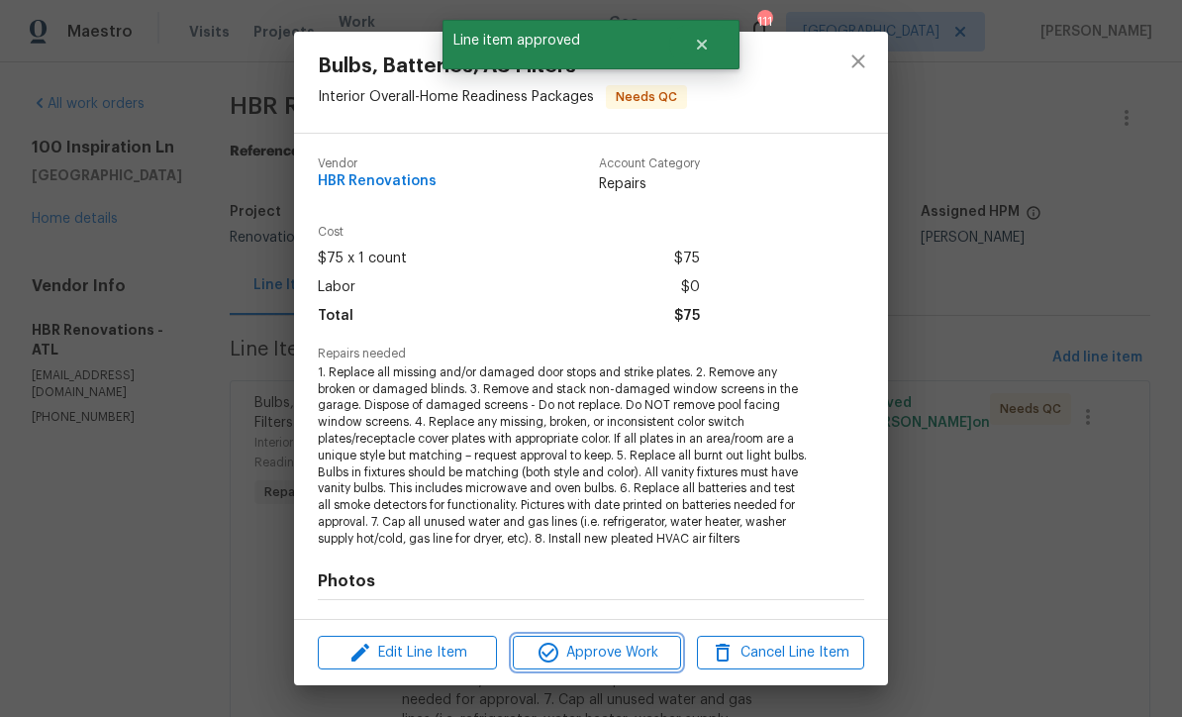
click at [584, 661] on span "Approve Work" at bounding box center [596, 653] width 155 height 25
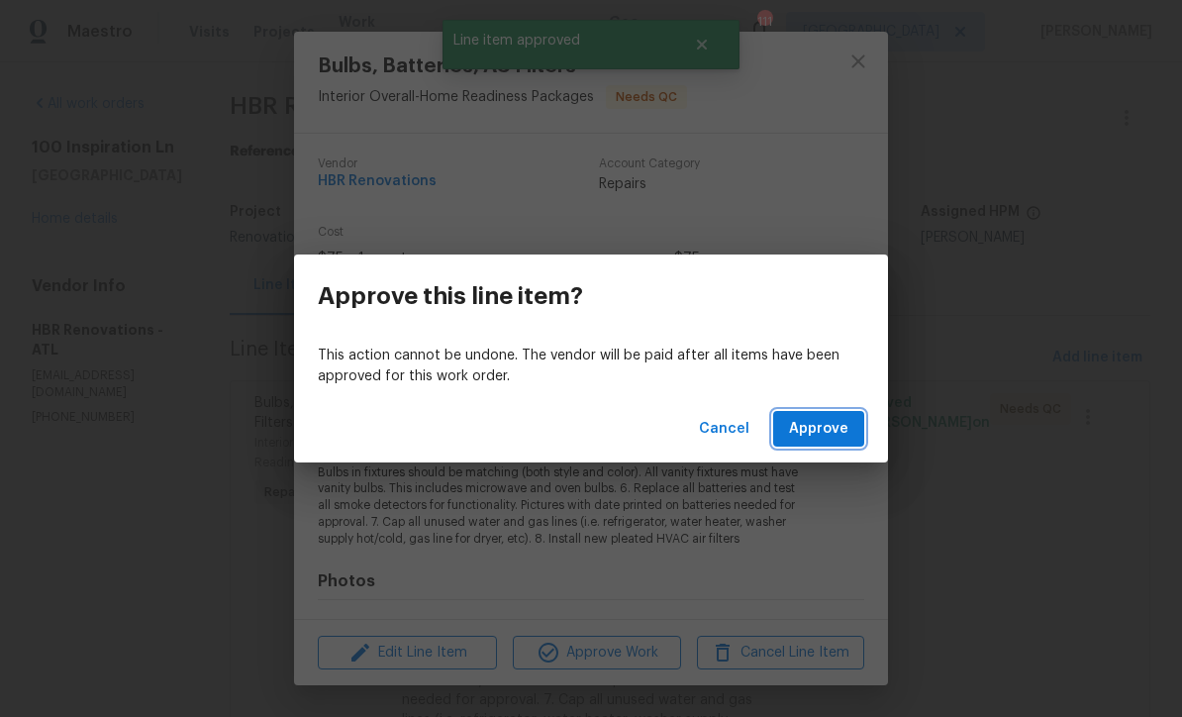
click at [832, 428] on span "Approve" at bounding box center [818, 429] width 59 height 25
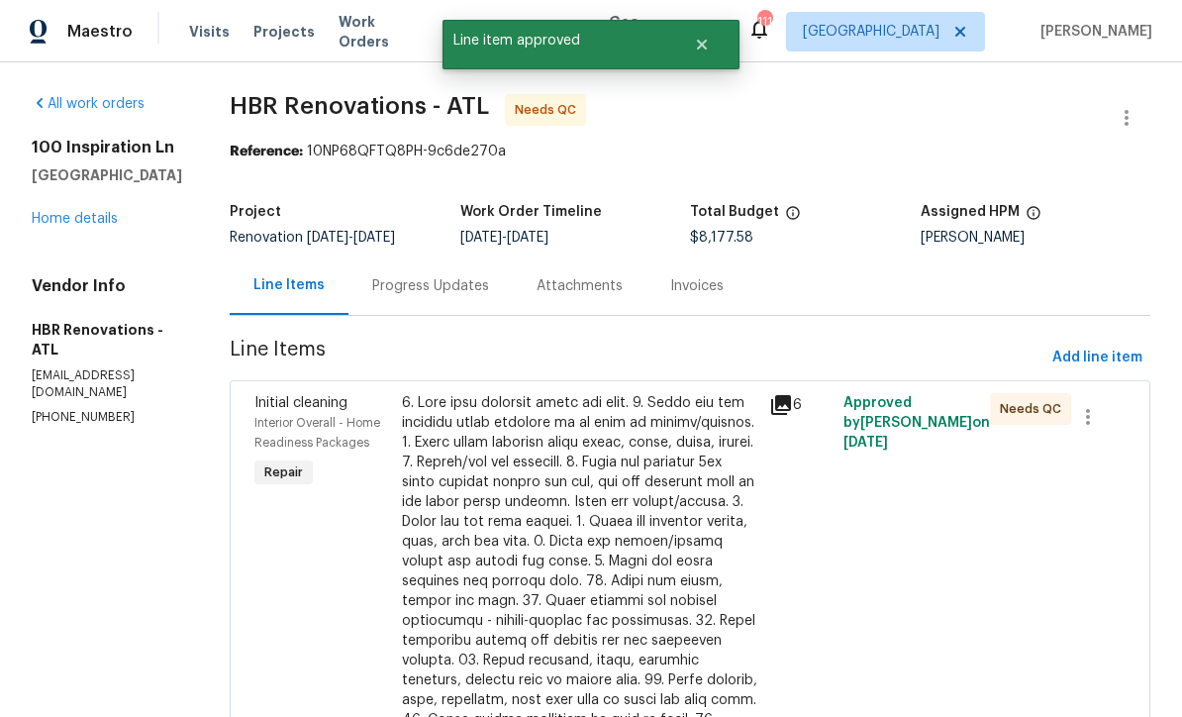
click at [527, 559] on div at bounding box center [580, 650] width 356 height 515
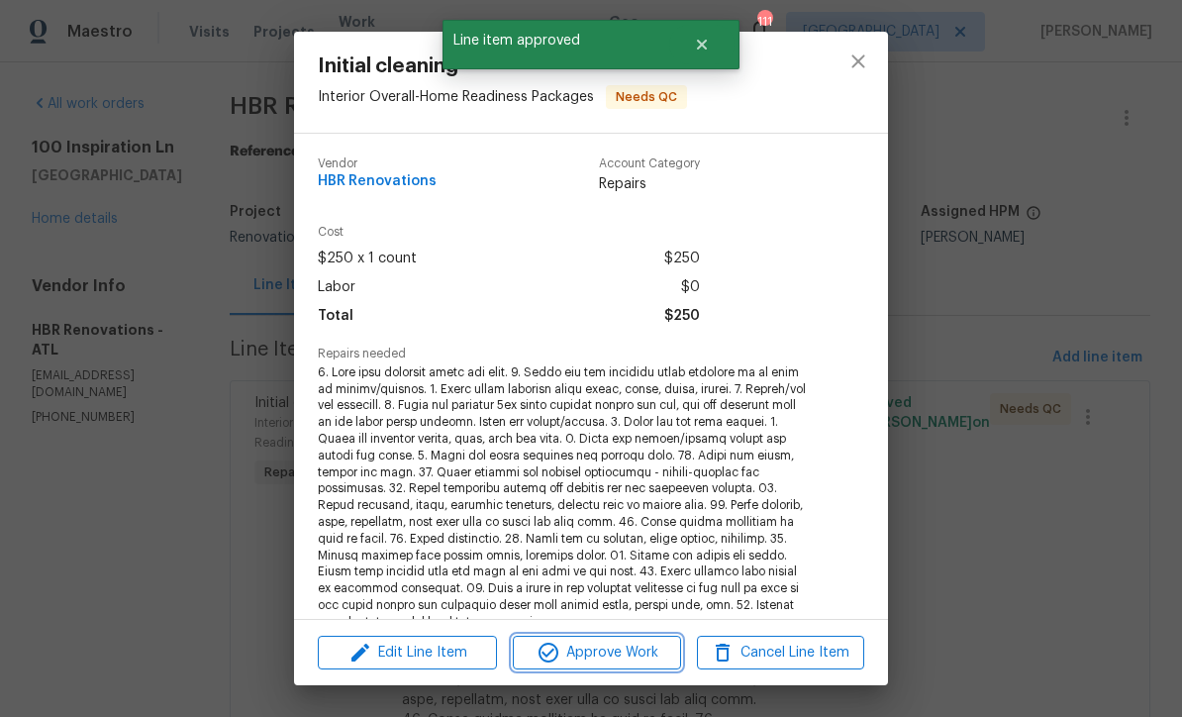
click at [583, 652] on span "Approve Work" at bounding box center [596, 653] width 155 height 25
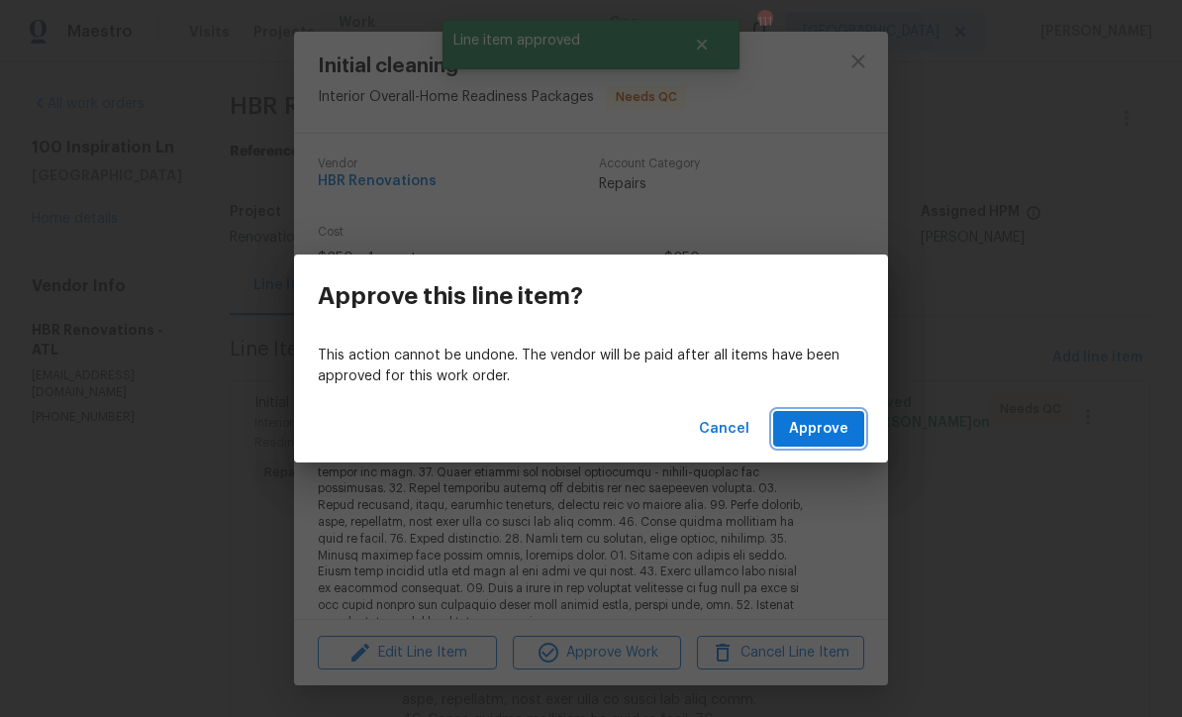
click at [830, 422] on span "Approve" at bounding box center [818, 429] width 59 height 25
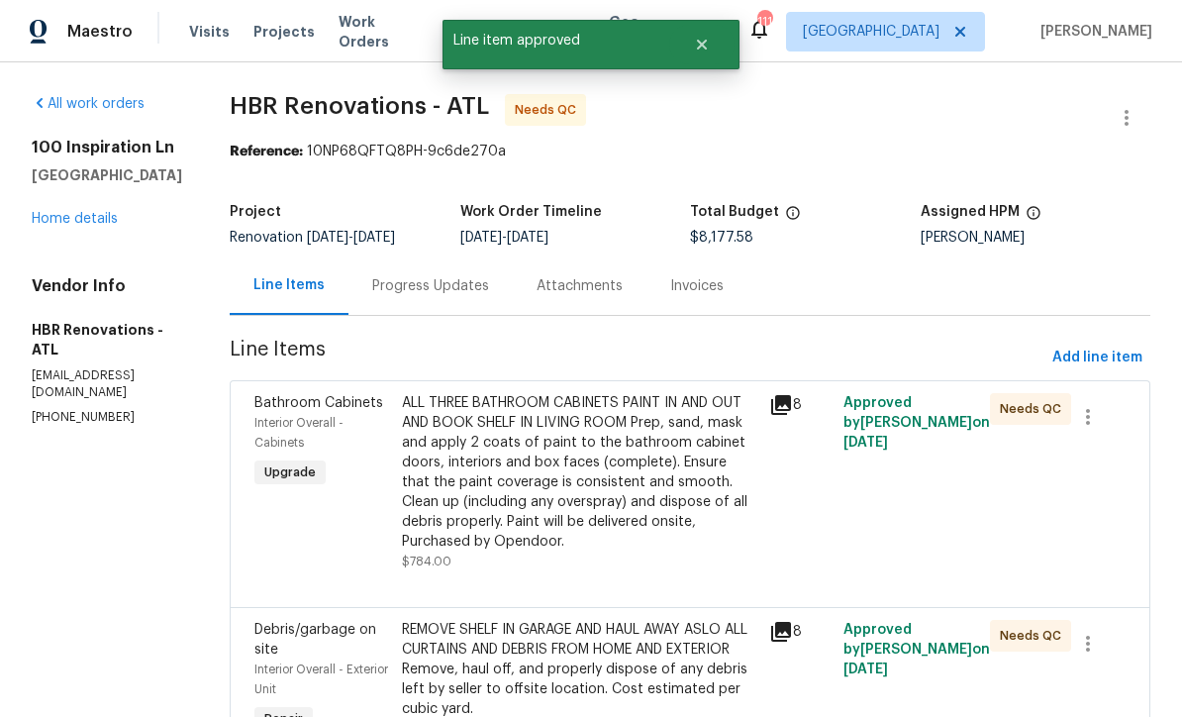
click at [547, 466] on div "ALL THREE BATHROOM CABINETS PAINT IN AND OUT AND BOOK SHELF IN LIVING ROOM Prep…" at bounding box center [580, 472] width 356 height 158
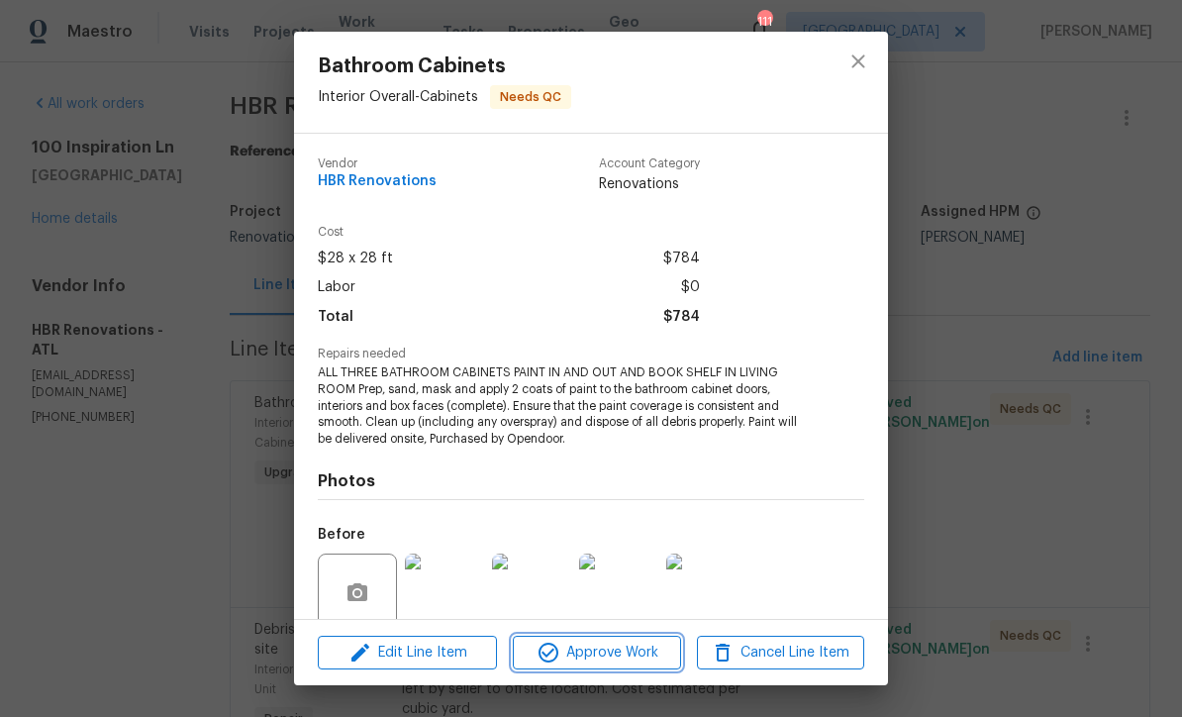
click at [582, 648] on span "Approve Work" at bounding box center [596, 653] width 155 height 25
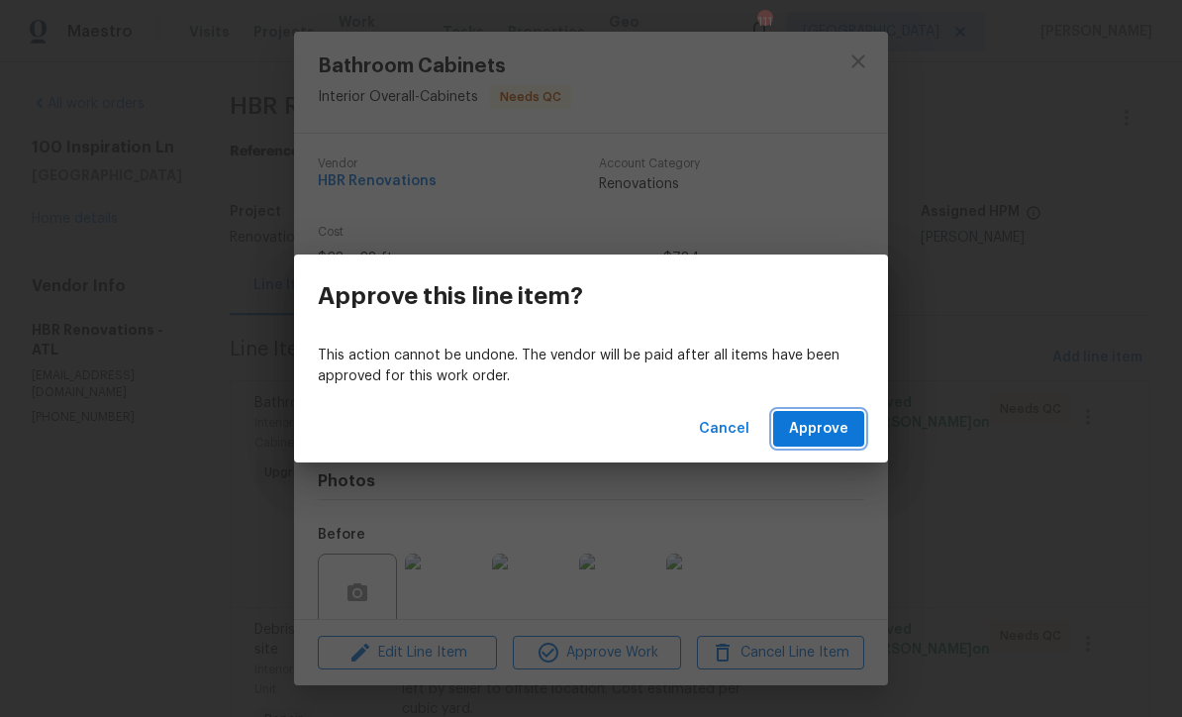
click at [835, 428] on span "Approve" at bounding box center [818, 429] width 59 height 25
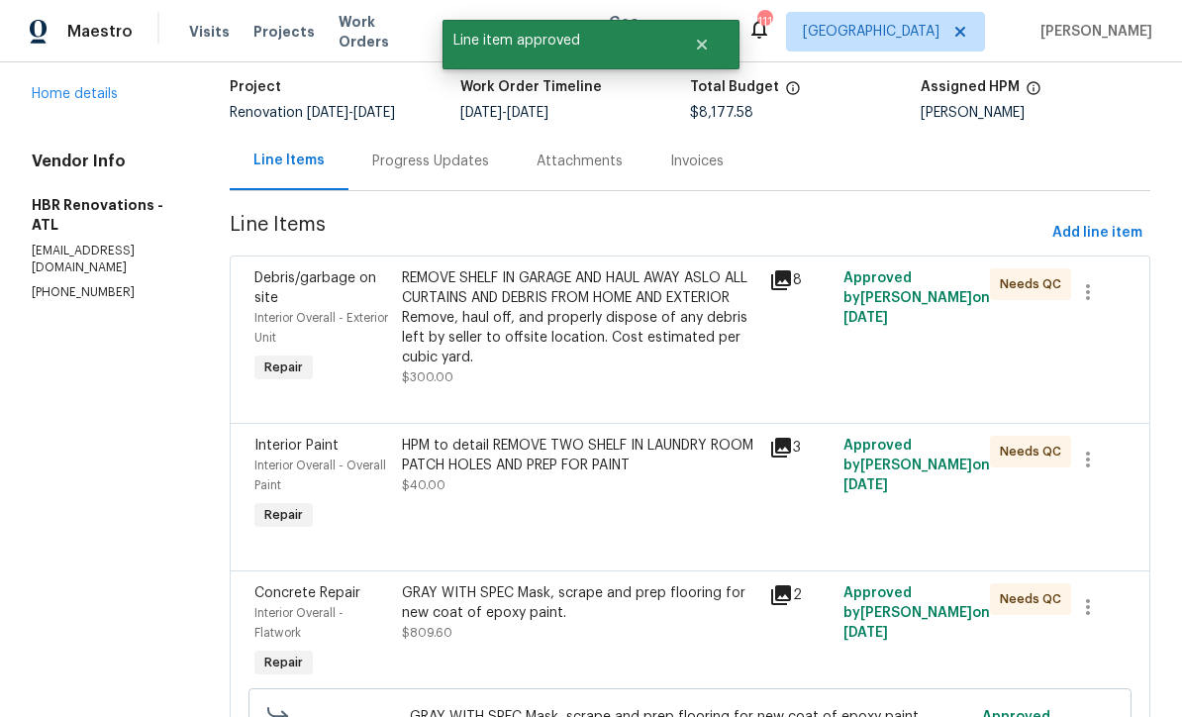
scroll to position [147, 0]
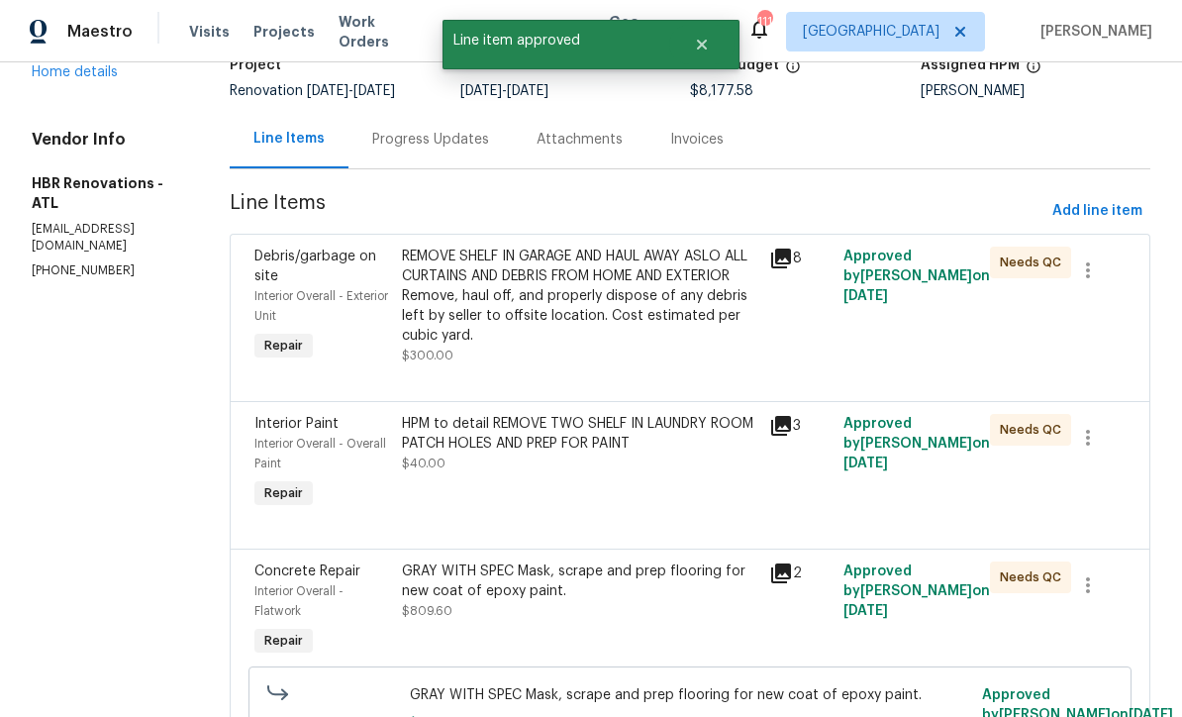
click at [527, 288] on div "REMOVE SHELF IN GARAGE AND HAUL AWAY ASLO ALL CURTAINS AND DEBRIS FROM HOME AND…" at bounding box center [580, 296] width 356 height 99
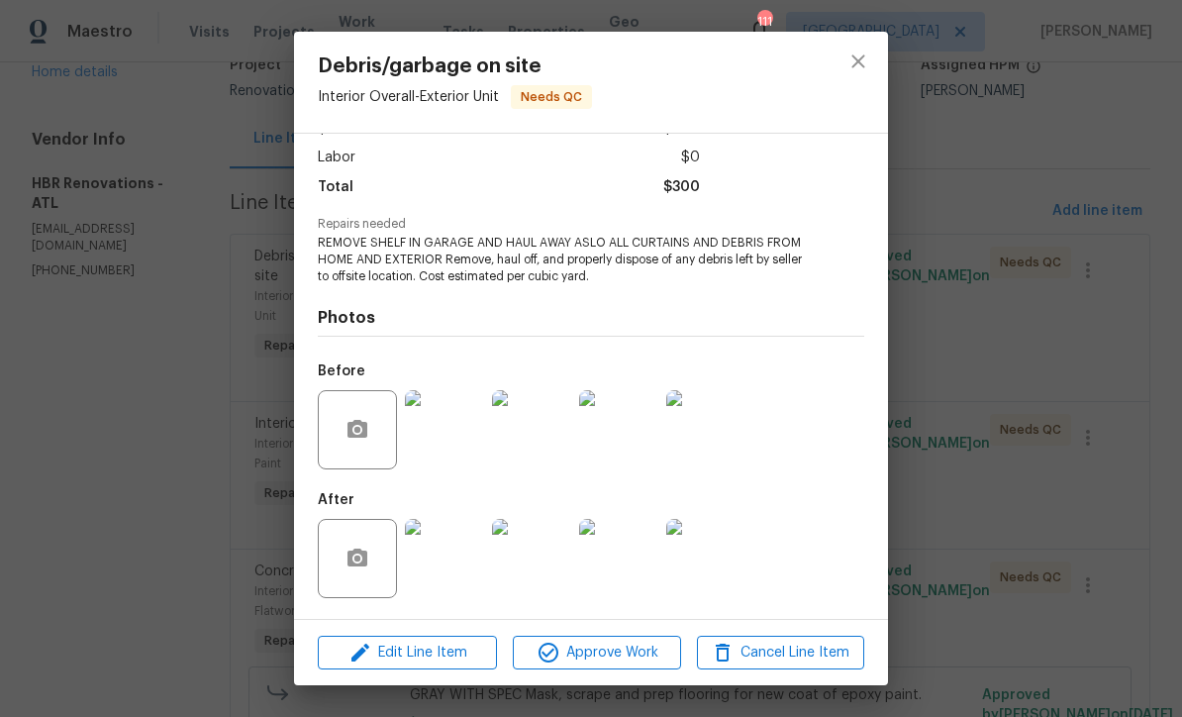
scroll to position [133, 0]
click at [446, 559] on img at bounding box center [444, 558] width 79 height 79
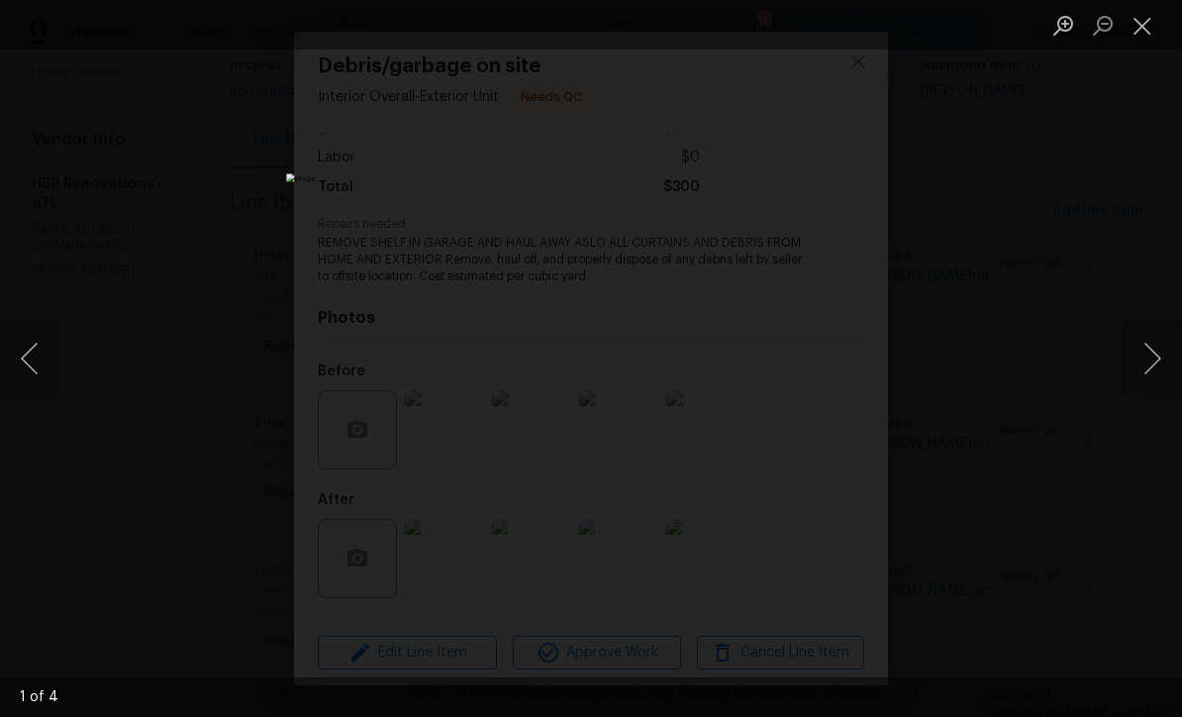
click at [1153, 360] on button "Next image" at bounding box center [1152, 358] width 59 height 79
click at [1156, 352] on button "Next image" at bounding box center [1152, 358] width 59 height 79
click at [1157, 352] on button "Next image" at bounding box center [1152, 358] width 59 height 79
click at [1157, 353] on button "Next image" at bounding box center [1152, 358] width 59 height 79
click at [1143, 33] on button "Close lightbox" at bounding box center [1143, 25] width 40 height 35
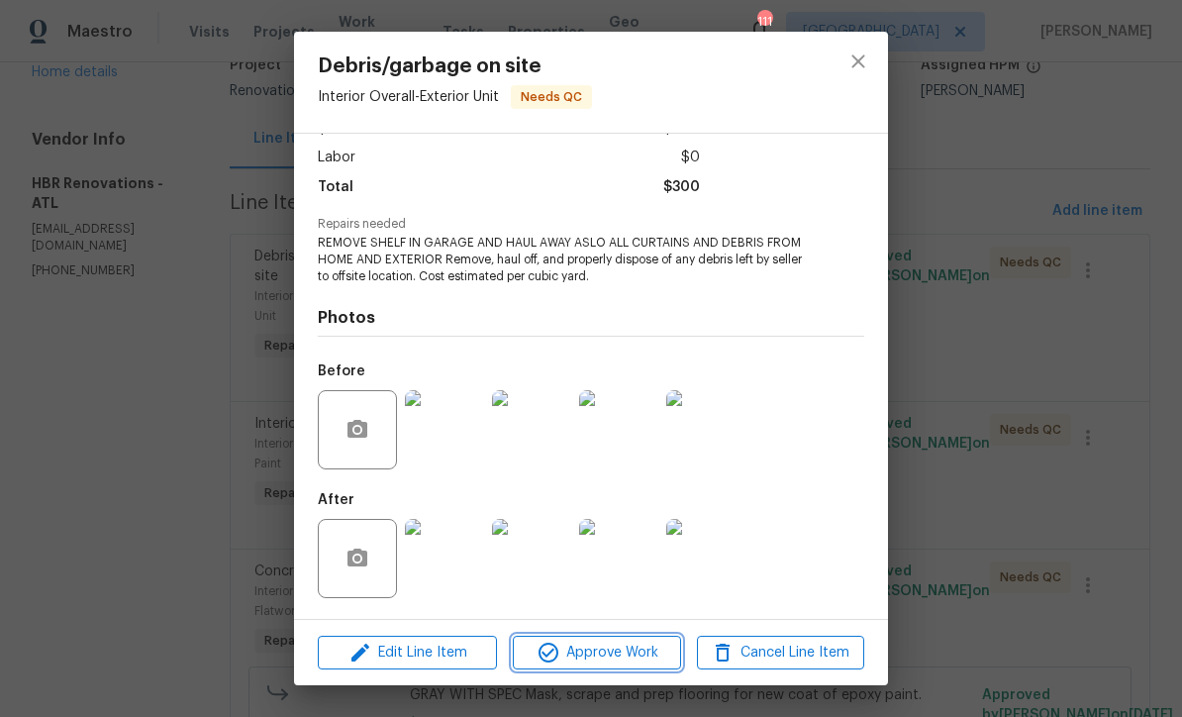
click at [575, 659] on span "Approve Work" at bounding box center [596, 653] width 155 height 25
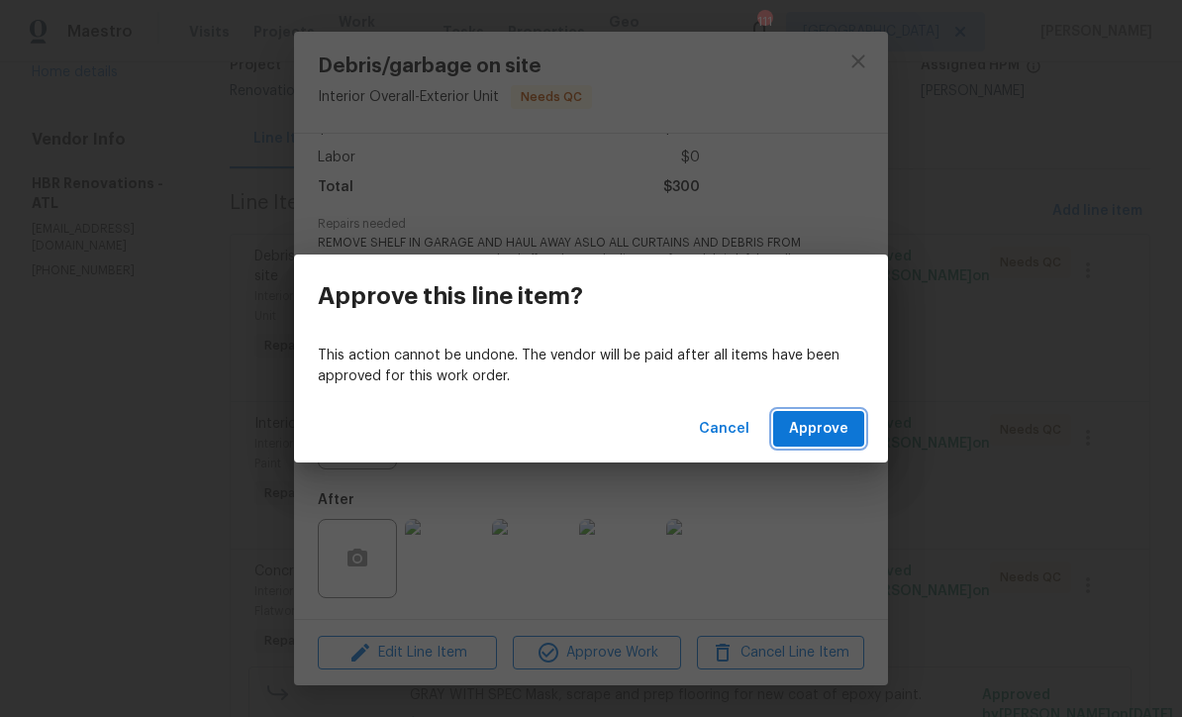
click at [814, 430] on span "Approve" at bounding box center [818, 429] width 59 height 25
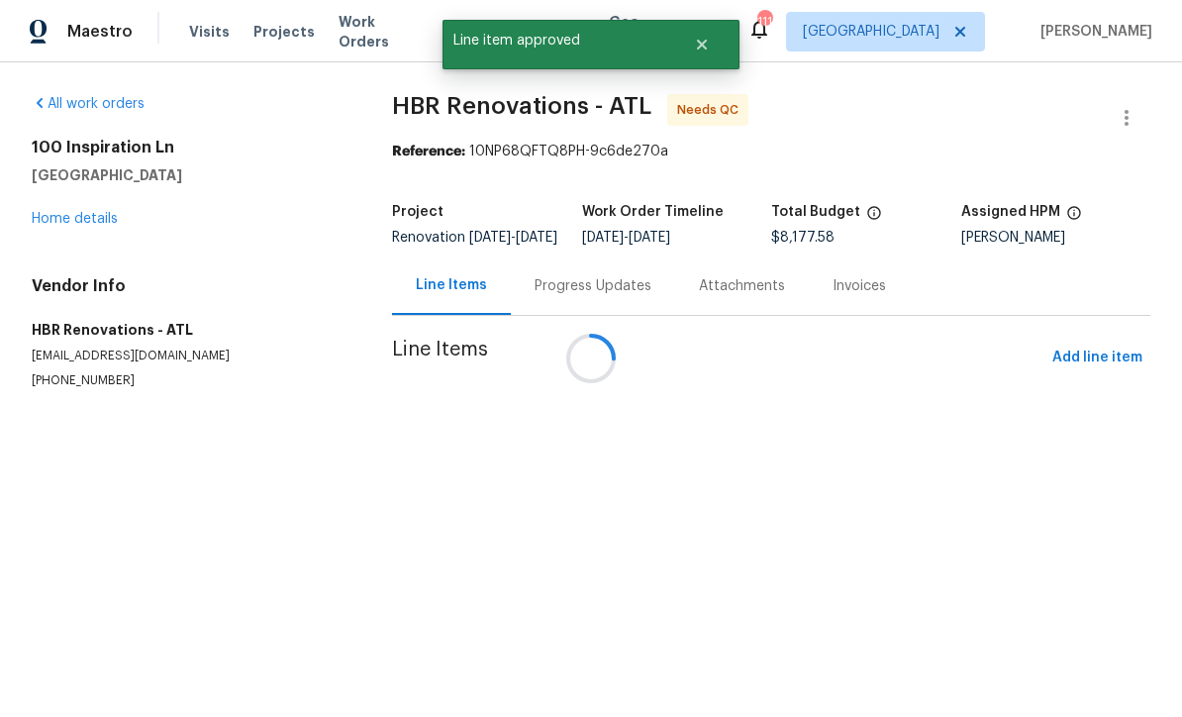
scroll to position [0, 0]
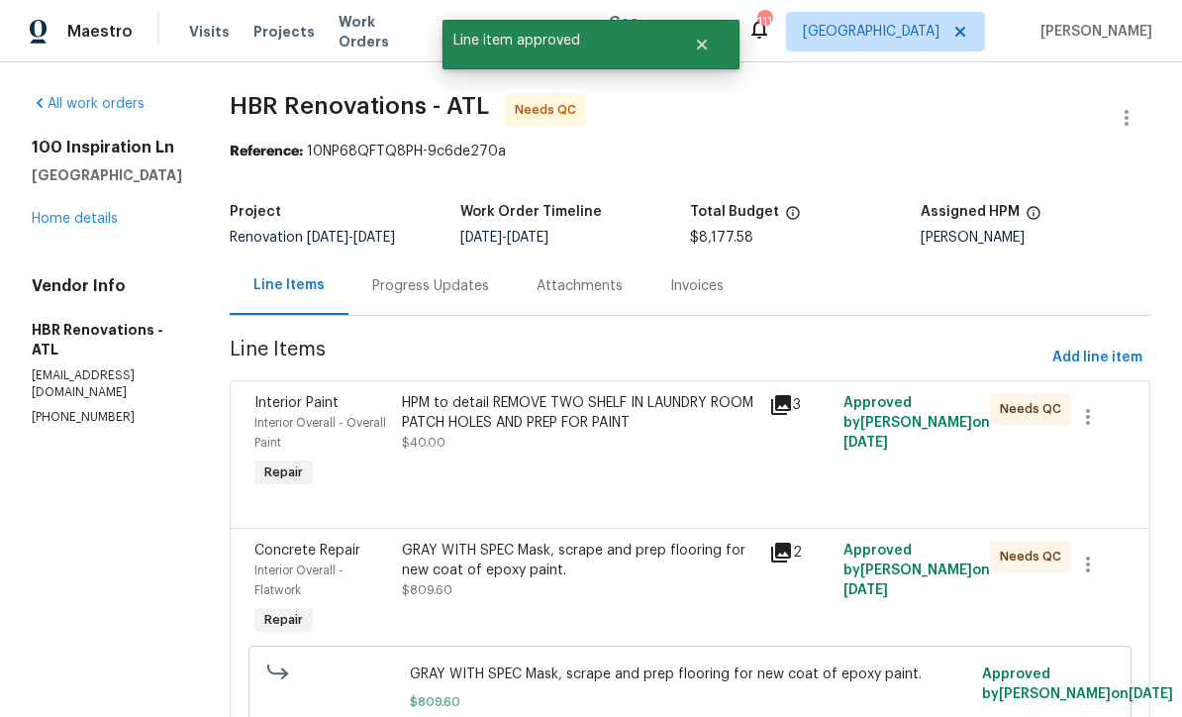
click at [521, 431] on div "HPM to detail REMOVE TWO SHELF IN LAUNDRY ROOM PATCH HOLES AND PREP FOR PAINT" at bounding box center [580, 413] width 356 height 40
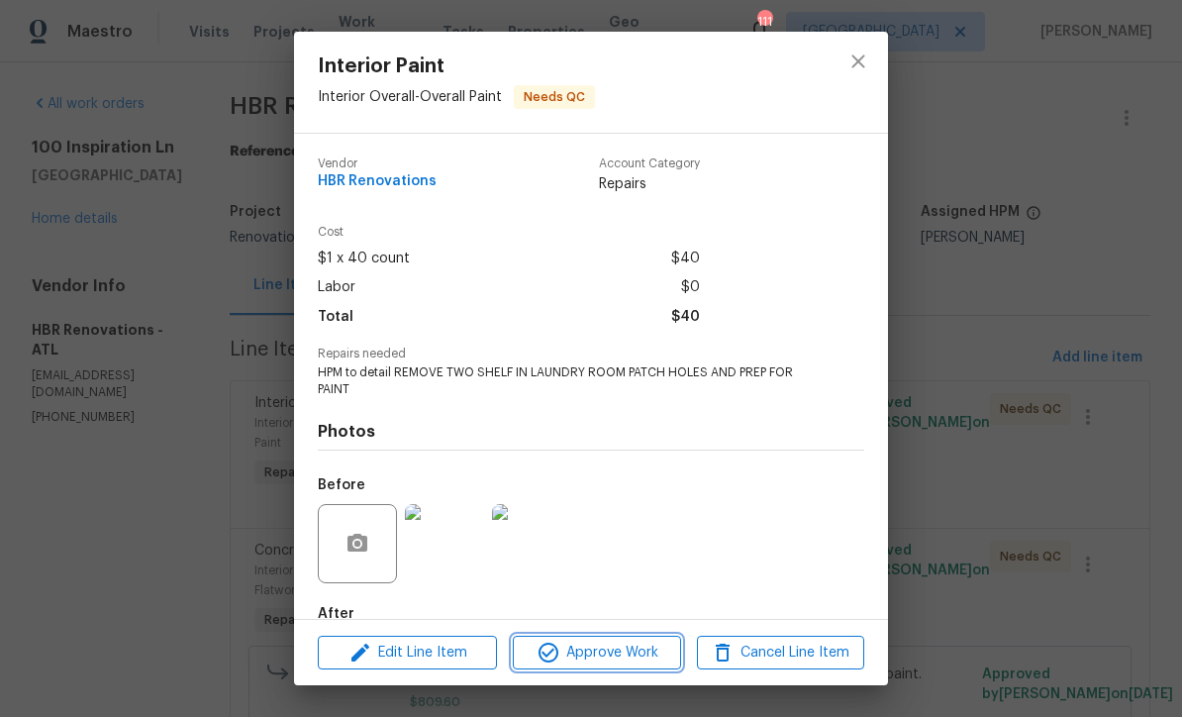
click at [585, 654] on span "Approve Work" at bounding box center [596, 653] width 155 height 25
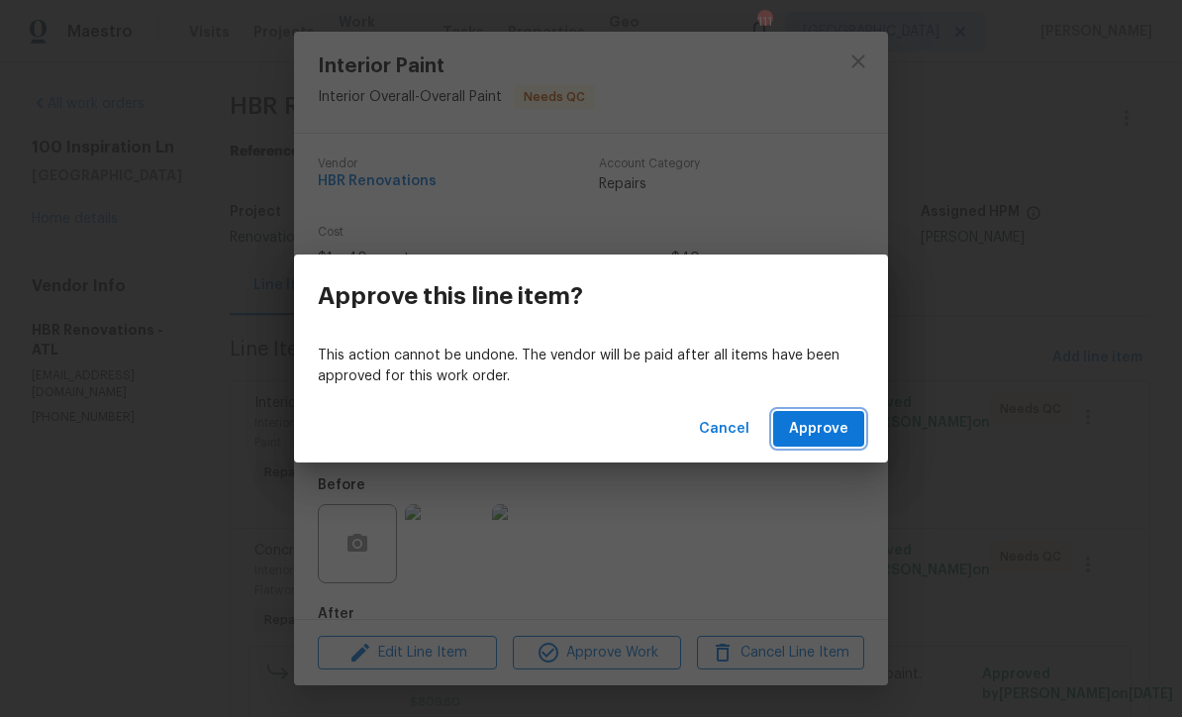
click at [825, 433] on span "Approve" at bounding box center [818, 429] width 59 height 25
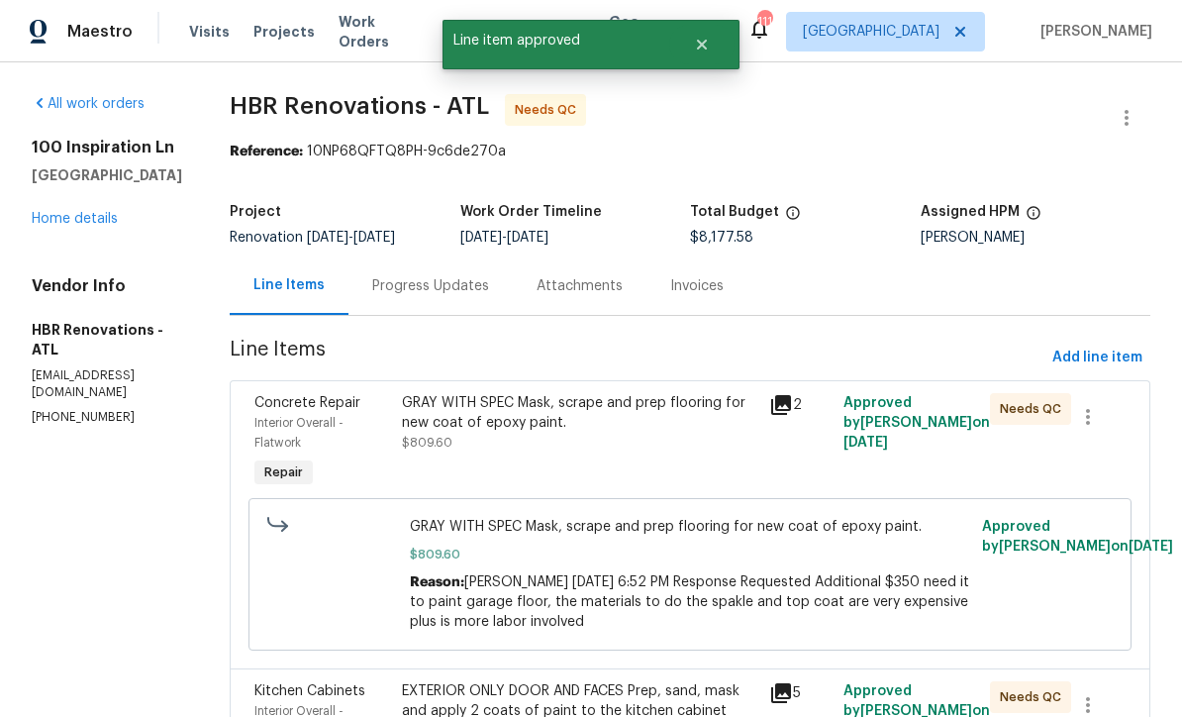
click at [539, 421] on div "GRAY WITH SPEC Mask, scrape and prep flooring for new coat of epoxy paint." at bounding box center [580, 413] width 356 height 40
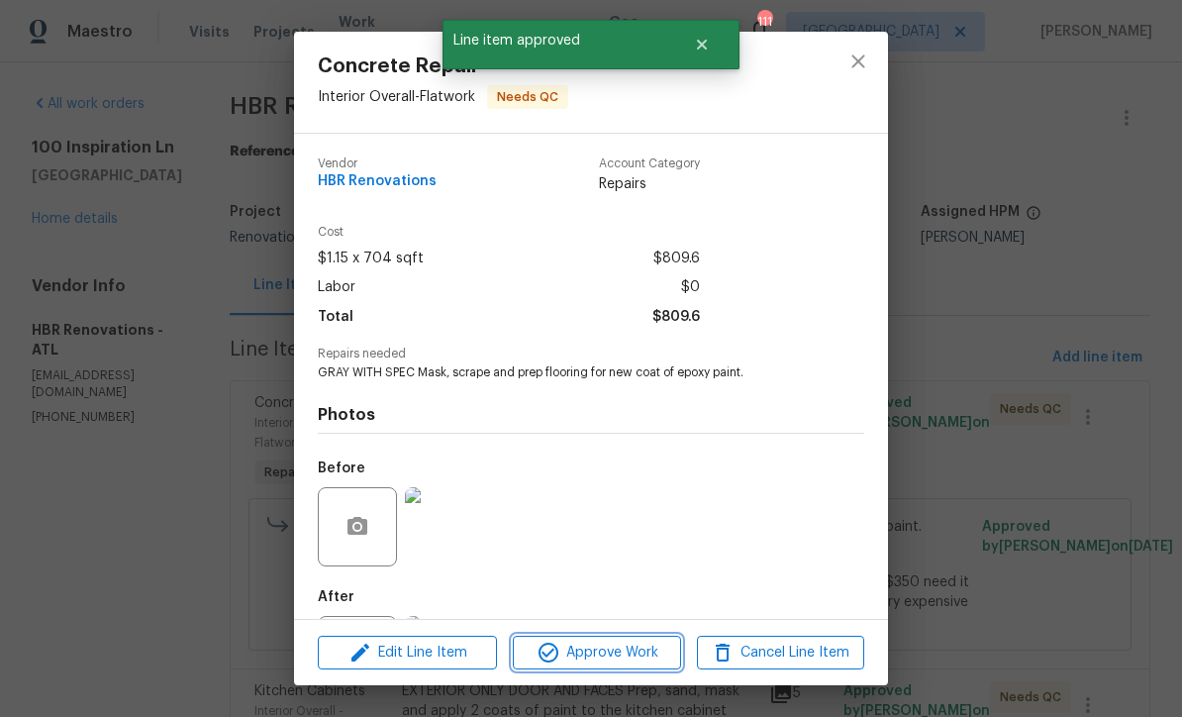
click at [593, 654] on span "Approve Work" at bounding box center [596, 653] width 155 height 25
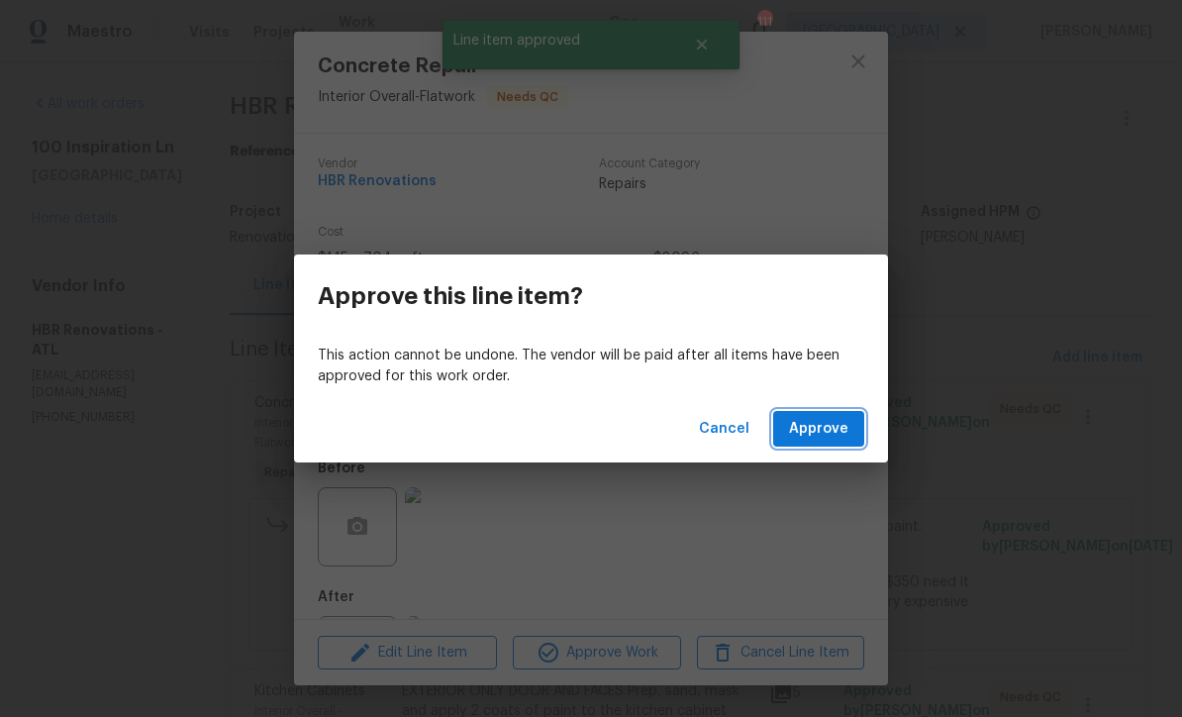
click at [822, 430] on span "Approve" at bounding box center [818, 429] width 59 height 25
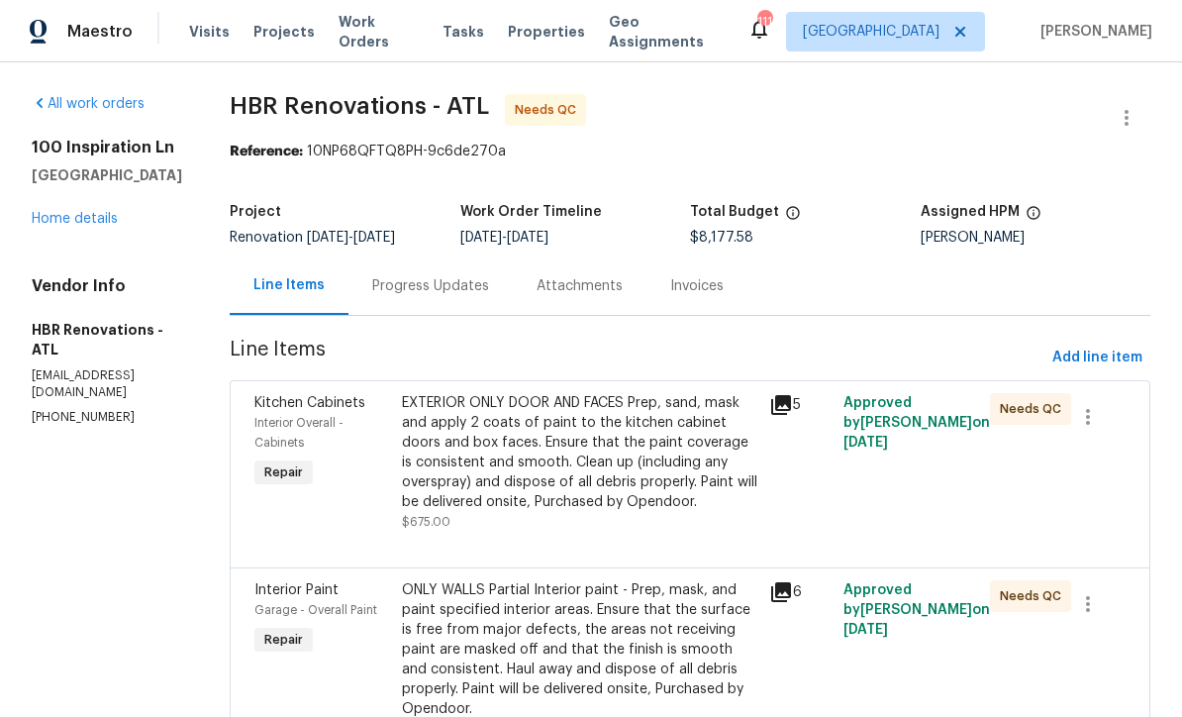
click at [549, 471] on div "EXTERIOR ONLY DOOR AND FACES Prep, sand, mask and apply 2 coats of paint to the…" at bounding box center [580, 452] width 356 height 119
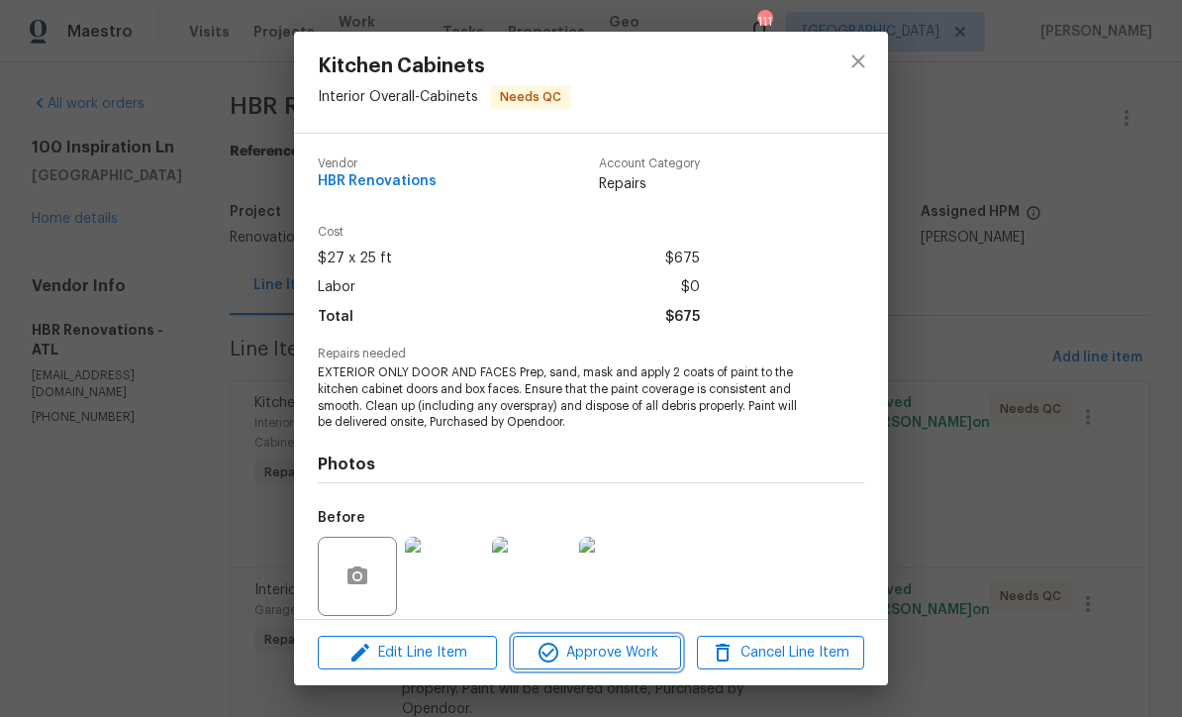
click at [590, 659] on span "Approve Work" at bounding box center [596, 653] width 155 height 25
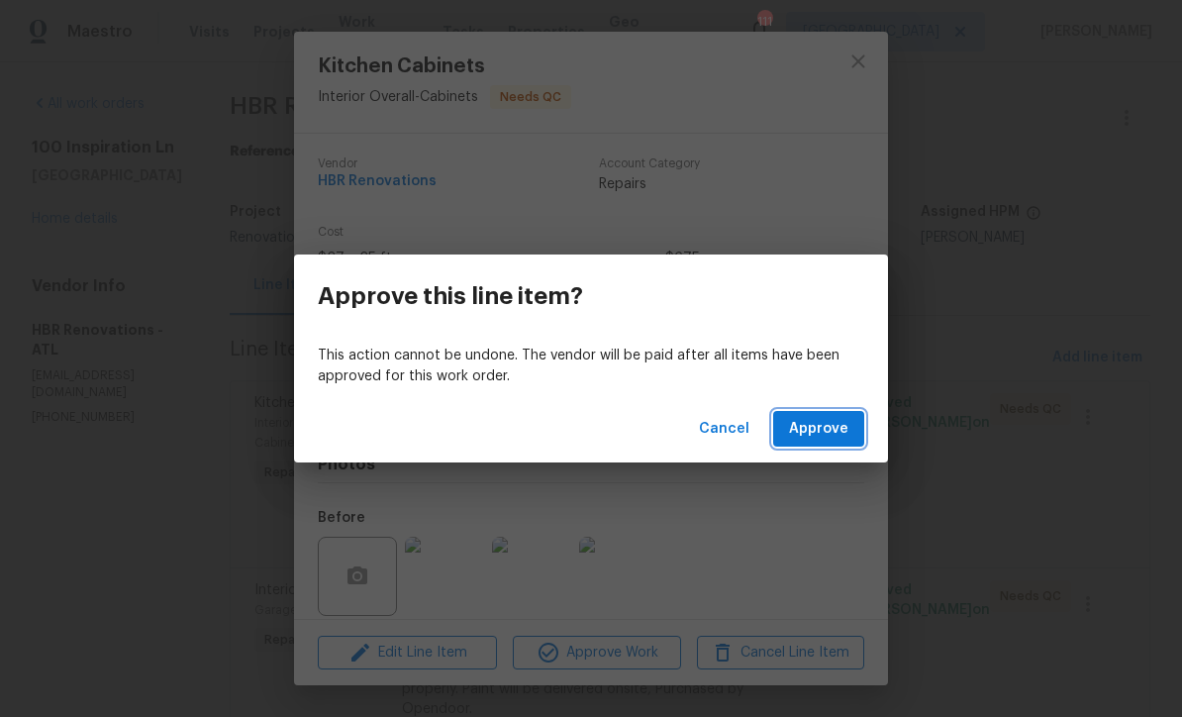
click at [829, 432] on span "Approve" at bounding box center [818, 429] width 59 height 25
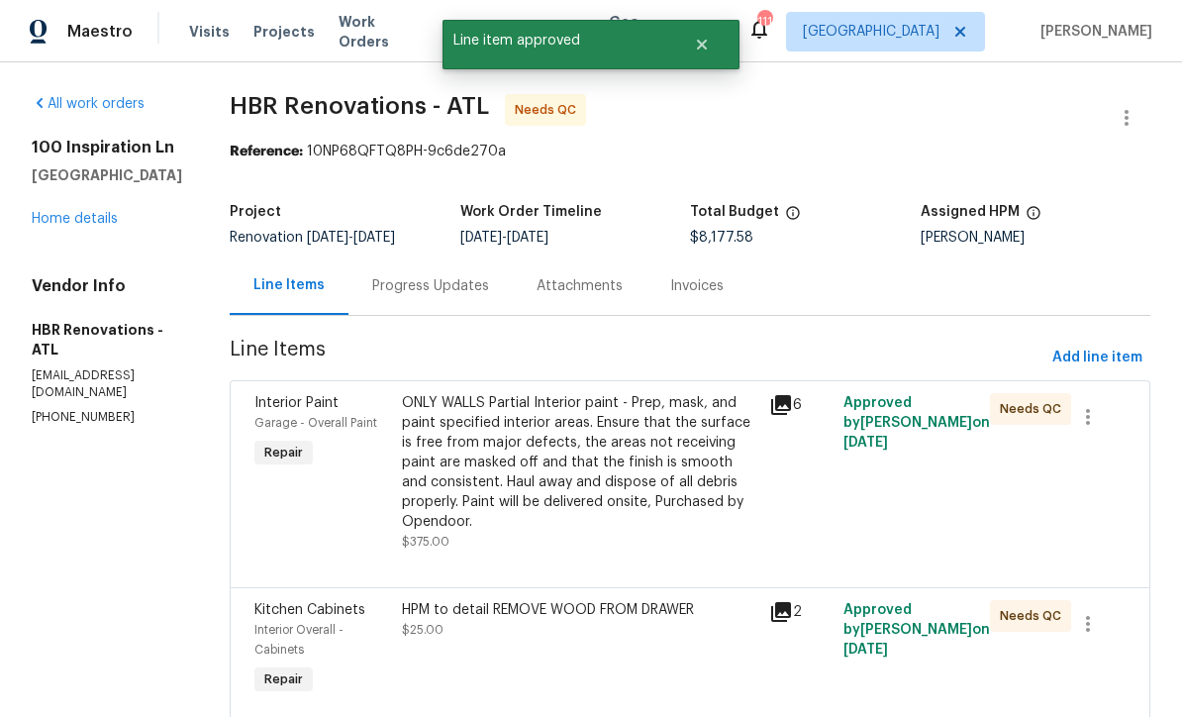
click at [569, 449] on div "ONLY WALLS Partial Interior paint - Prep, mask, and paint specified interior ar…" at bounding box center [580, 462] width 356 height 139
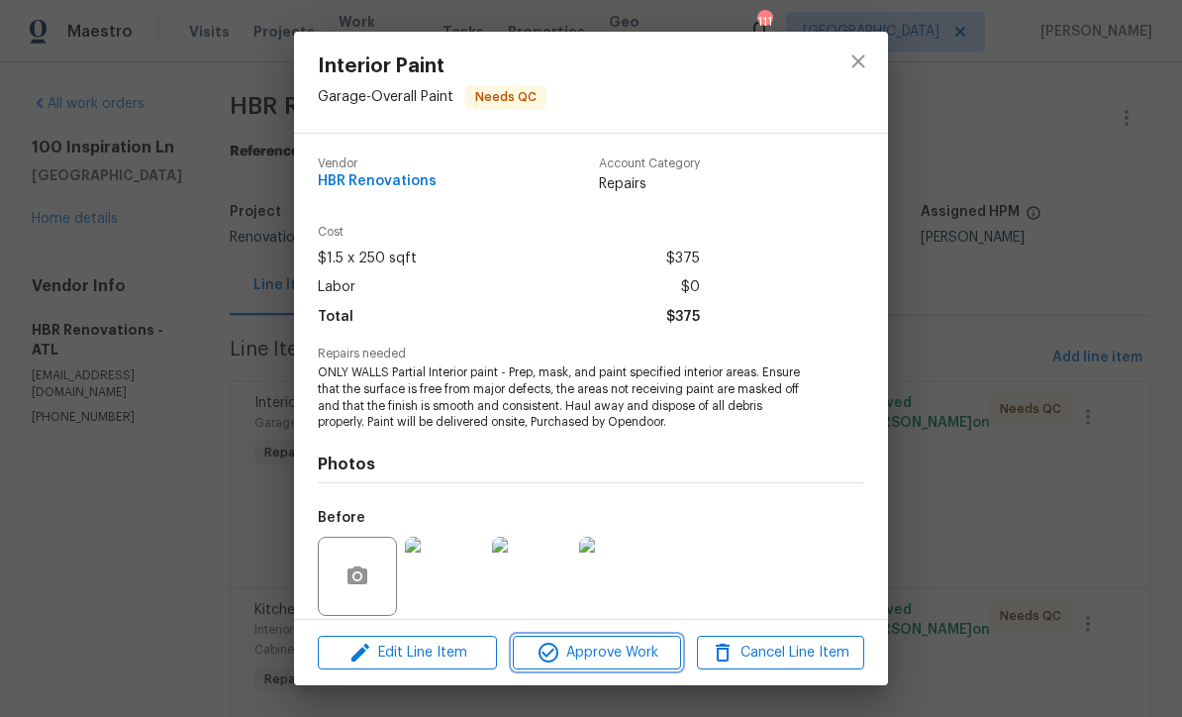
click at [589, 650] on span "Approve Work" at bounding box center [596, 653] width 155 height 25
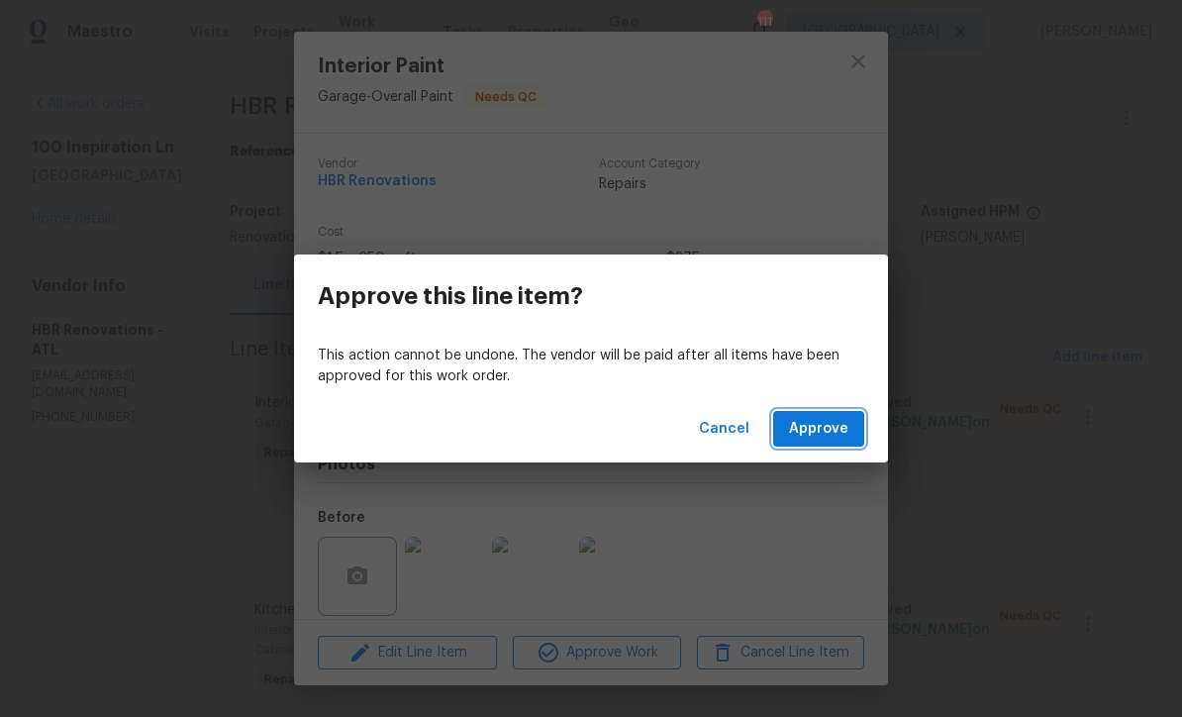
click at [837, 427] on span "Approve" at bounding box center [818, 429] width 59 height 25
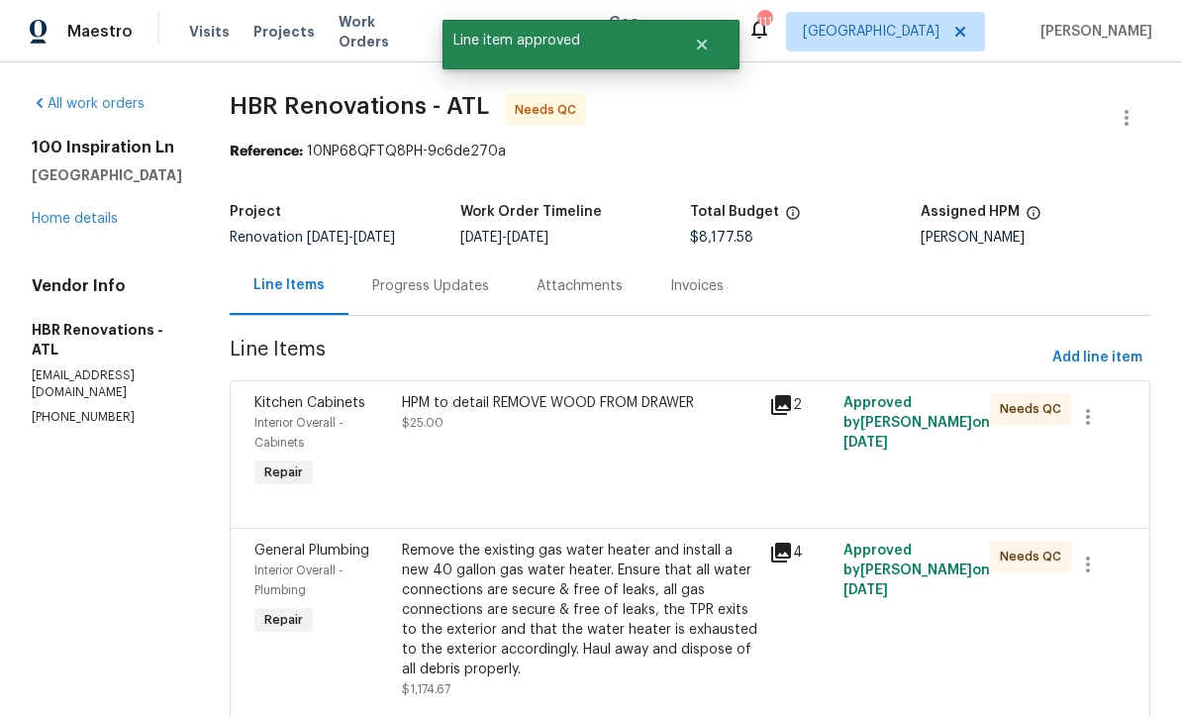
click at [543, 421] on div "HPM to detail REMOVE WOOD FROM DRAWER $25.00" at bounding box center [580, 413] width 356 height 40
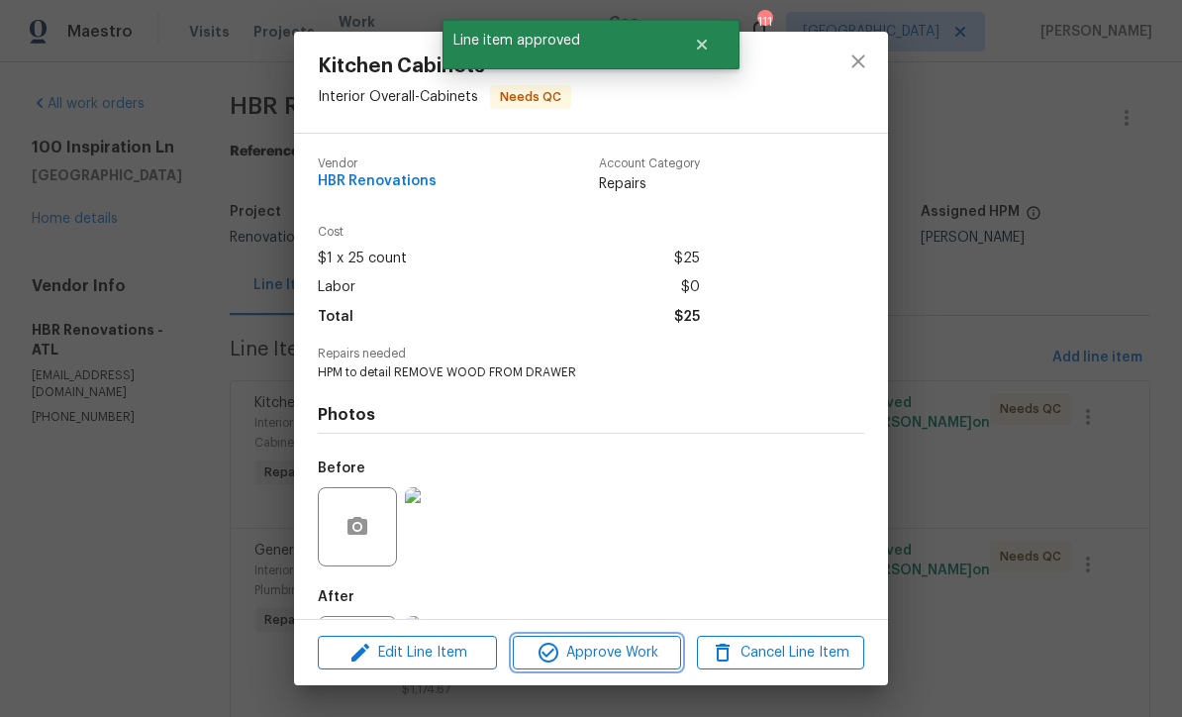
click at [603, 651] on span "Approve Work" at bounding box center [596, 653] width 155 height 25
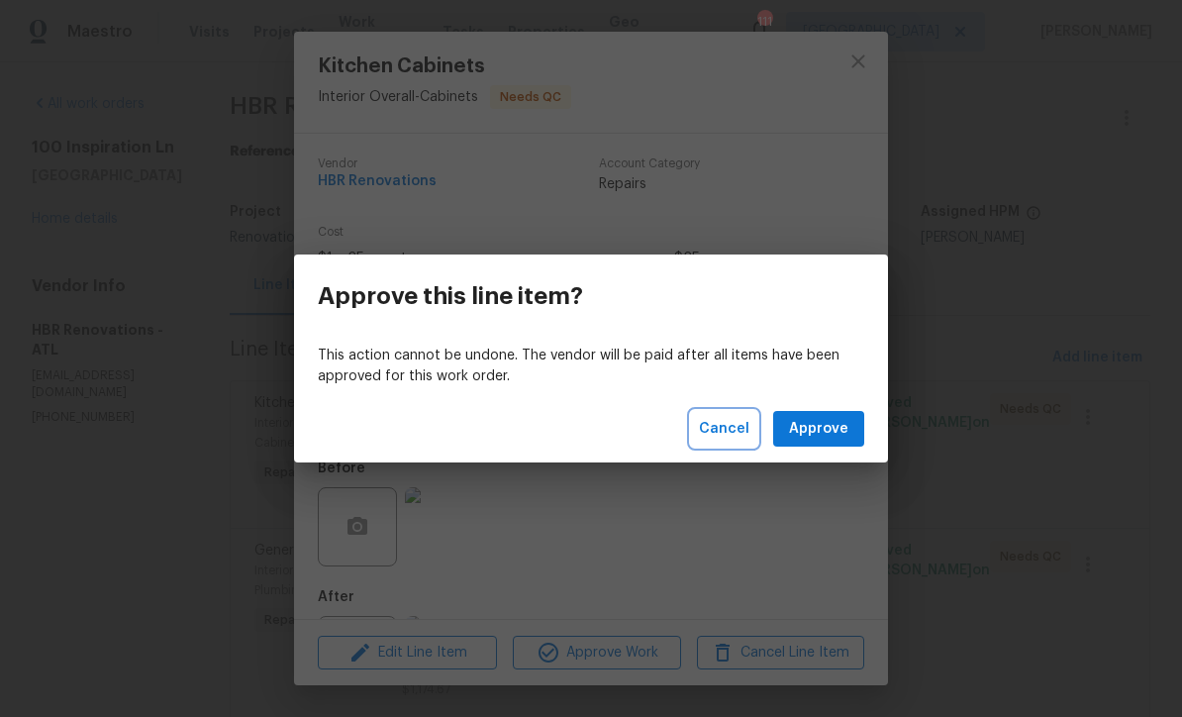
click at [720, 423] on span "Cancel" at bounding box center [724, 429] width 50 height 25
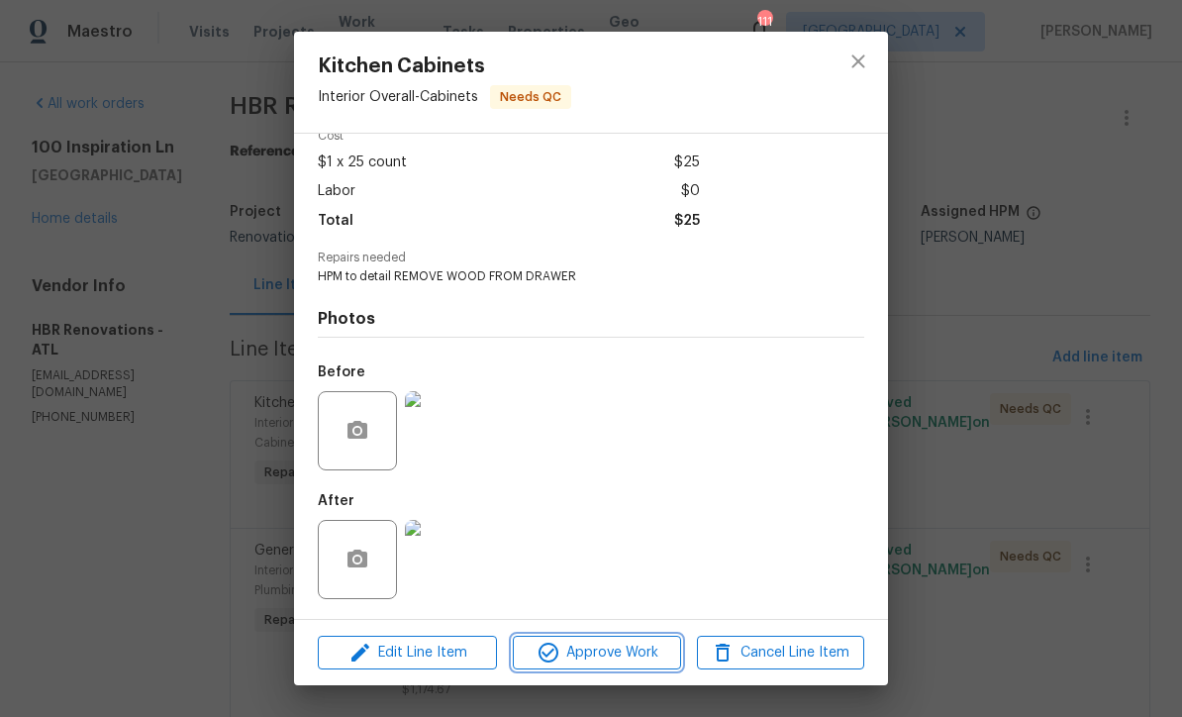
scroll to position [101, 0]
click at [440, 564] on img at bounding box center [444, 559] width 79 height 79
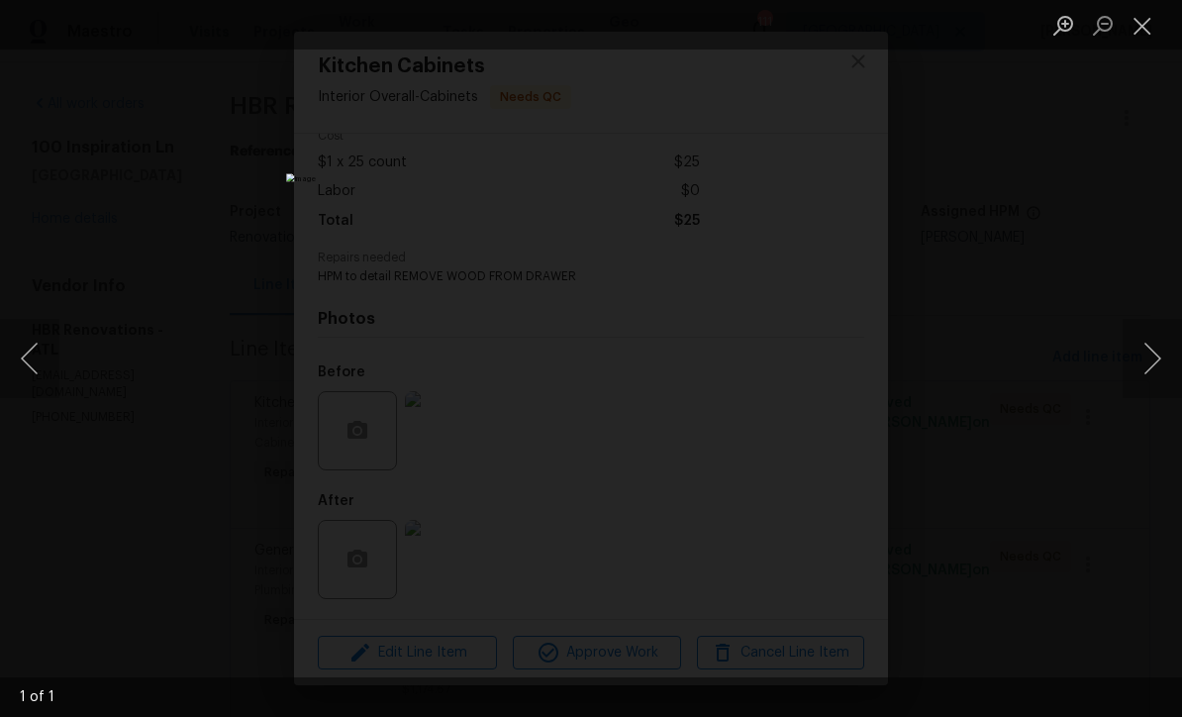
click at [1158, 360] on button "Next image" at bounding box center [1152, 358] width 59 height 79
click at [1159, 368] on button "Next image" at bounding box center [1152, 358] width 59 height 79
click at [1144, 38] on button "Close lightbox" at bounding box center [1143, 25] width 40 height 35
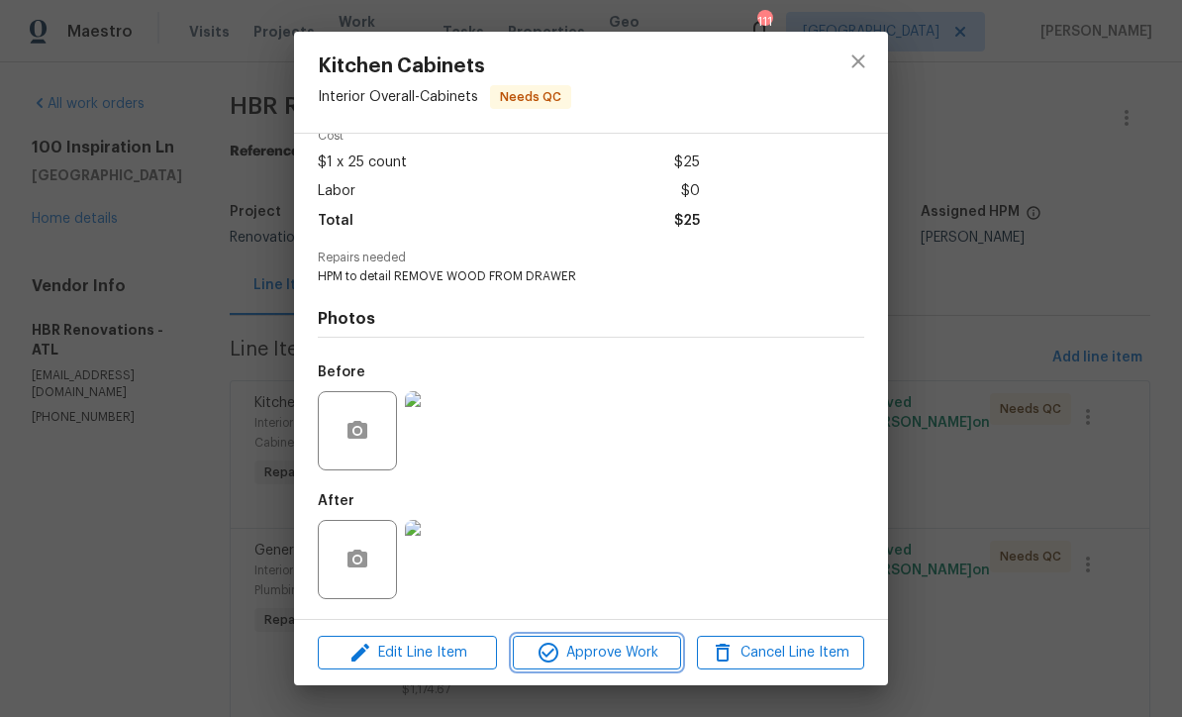
click at [583, 655] on span "Approve Work" at bounding box center [596, 653] width 155 height 25
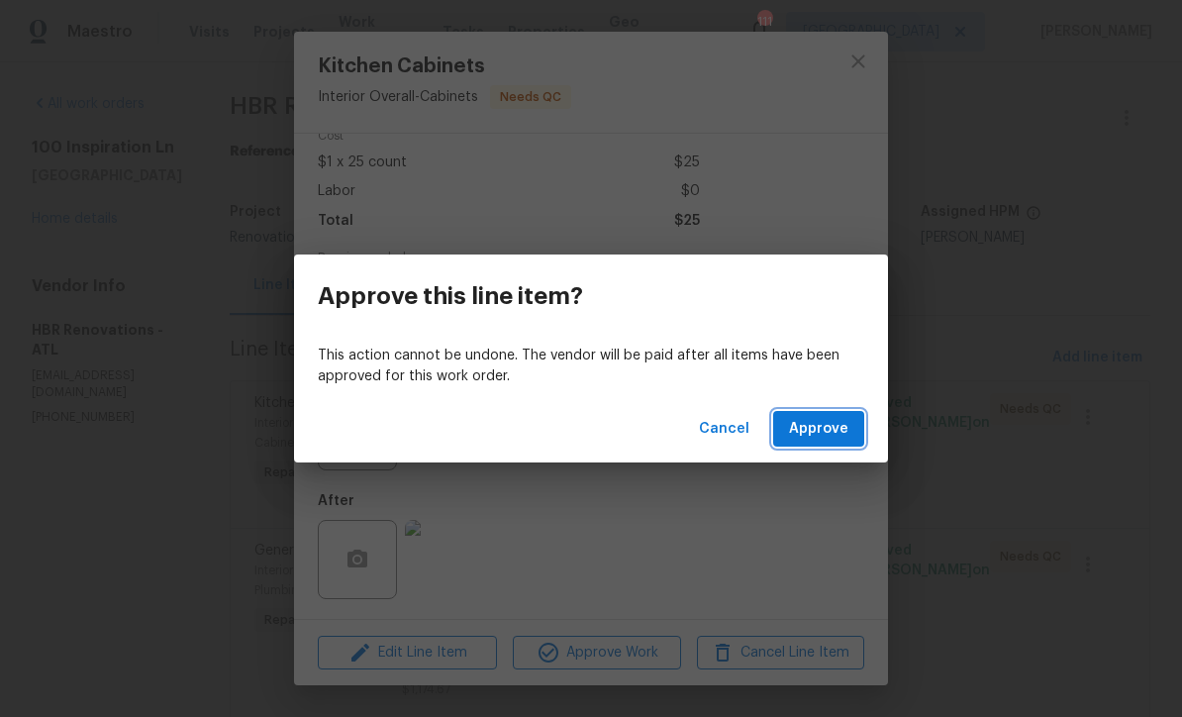
click at [821, 433] on span "Approve" at bounding box center [818, 429] width 59 height 25
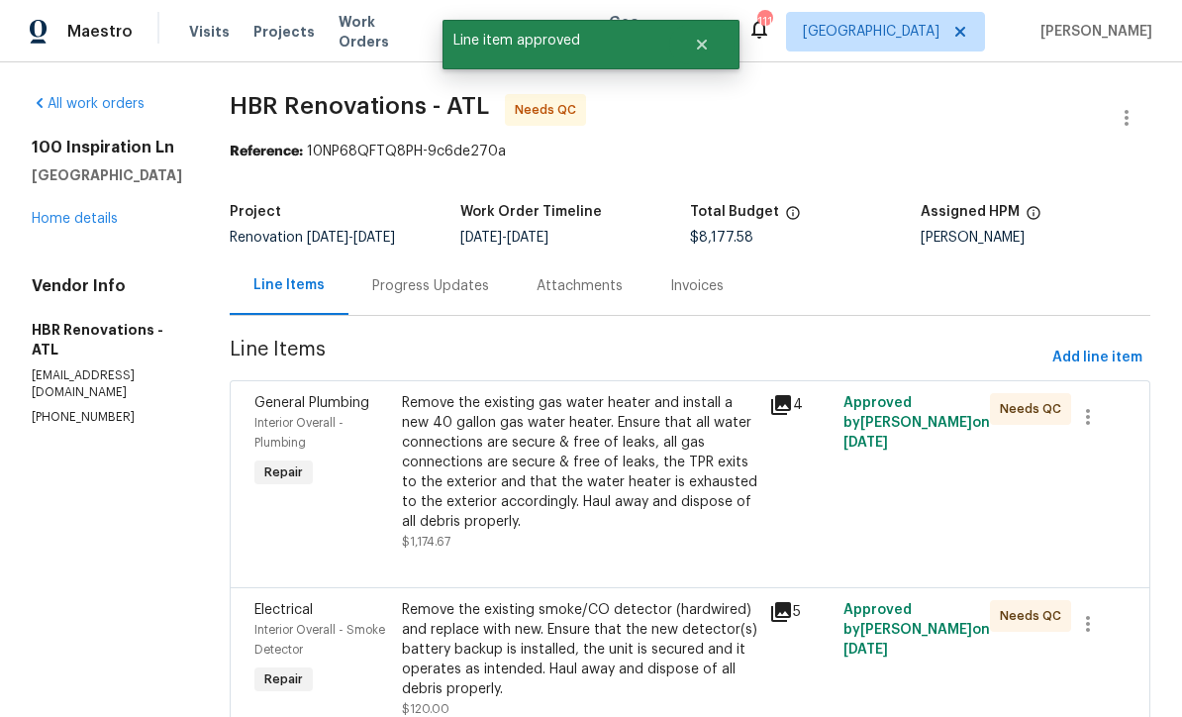
click at [561, 458] on div "Remove the existing gas water heater and install a new 40 gallon gas water heat…" at bounding box center [580, 462] width 356 height 139
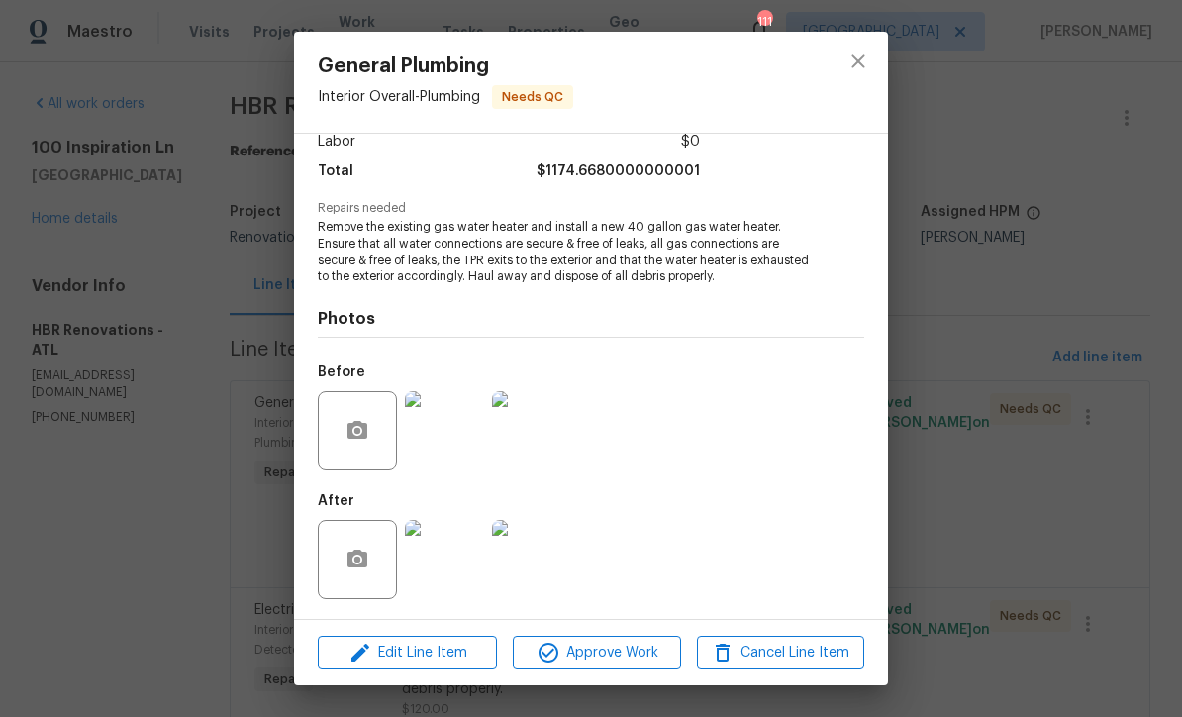
scroll to position [149, 0]
click at [440, 554] on img at bounding box center [444, 559] width 79 height 79
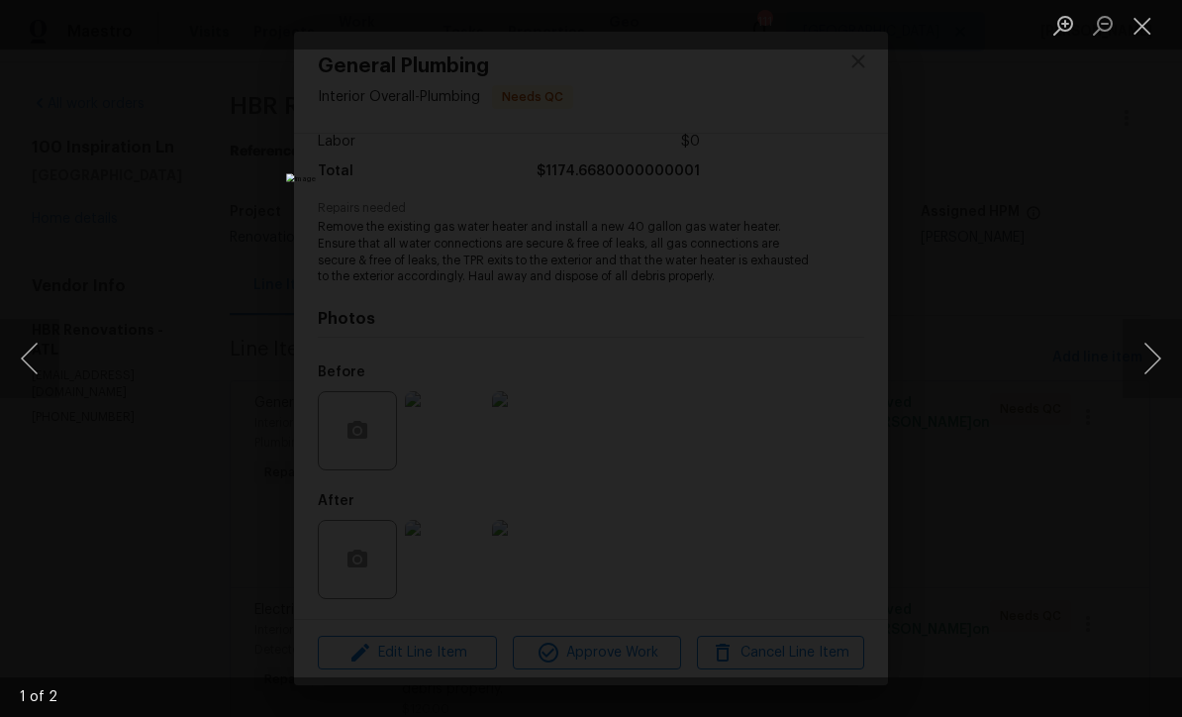
click at [1157, 363] on button "Next image" at bounding box center [1152, 358] width 59 height 79
click at [1157, 356] on button "Next image" at bounding box center [1152, 358] width 59 height 79
click at [1143, 31] on button "Close lightbox" at bounding box center [1143, 25] width 40 height 35
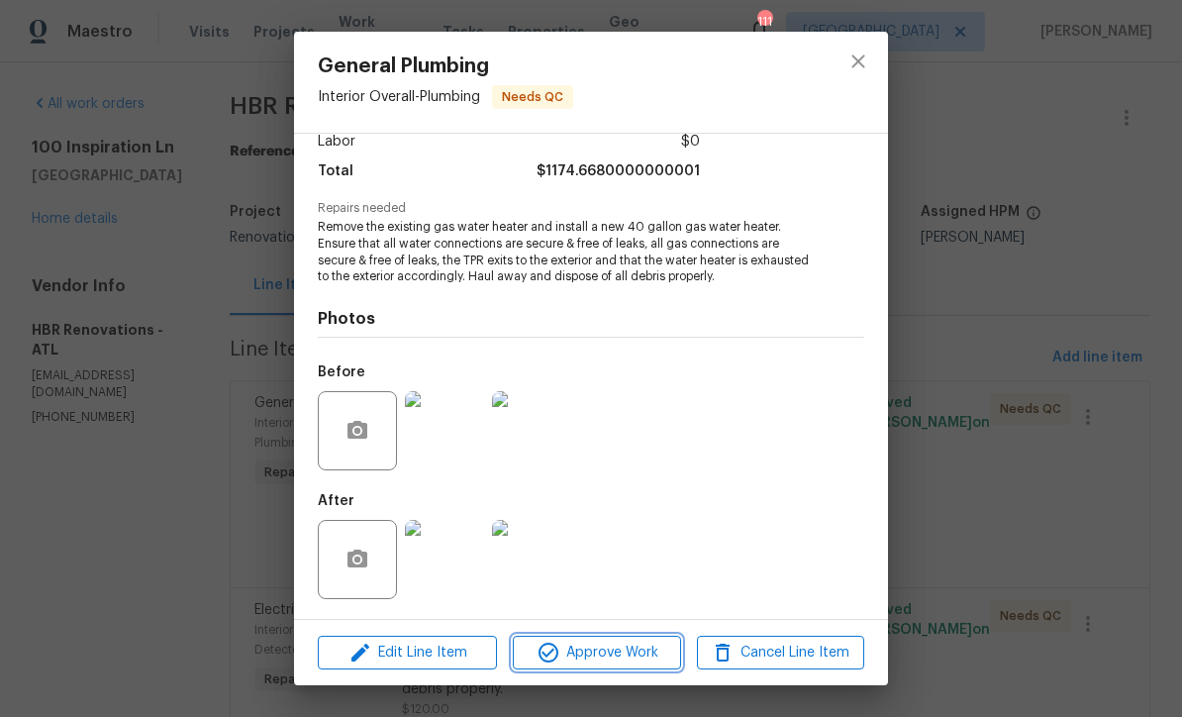
click at [580, 651] on span "Approve Work" at bounding box center [596, 653] width 155 height 25
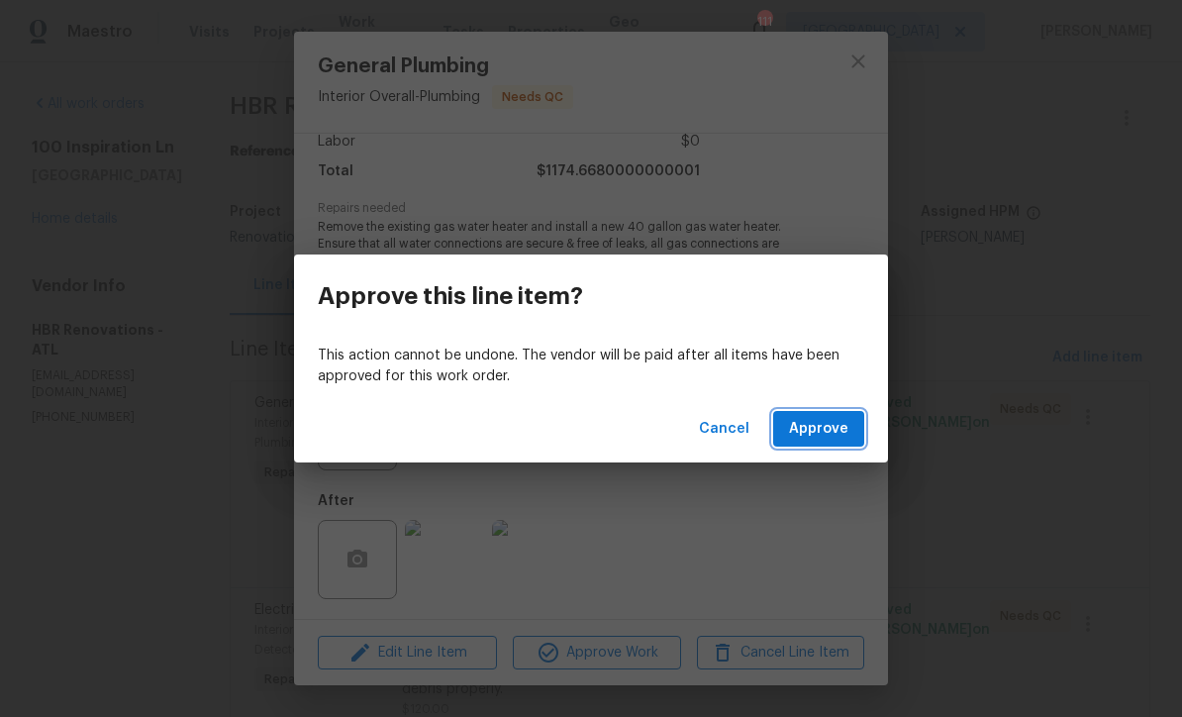
click at [818, 425] on span "Approve" at bounding box center [818, 429] width 59 height 25
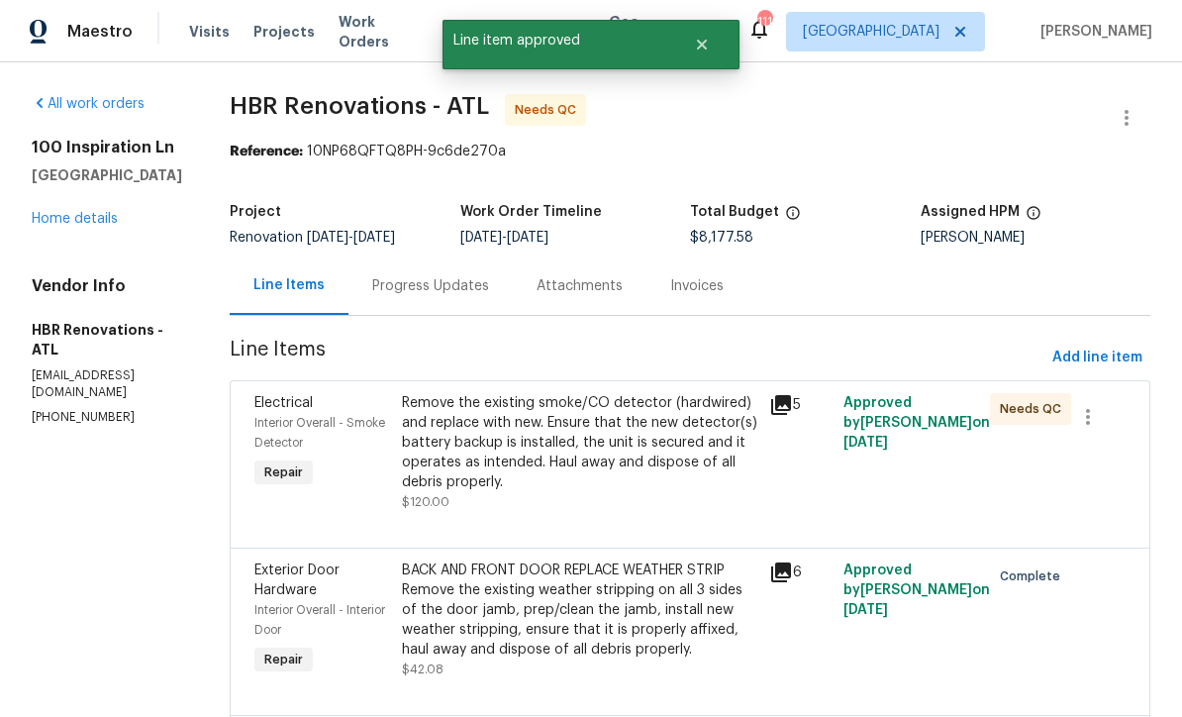
click at [541, 441] on div "Remove the existing smoke/CO detector (hardwired) and replace with new. Ensure …" at bounding box center [580, 442] width 356 height 99
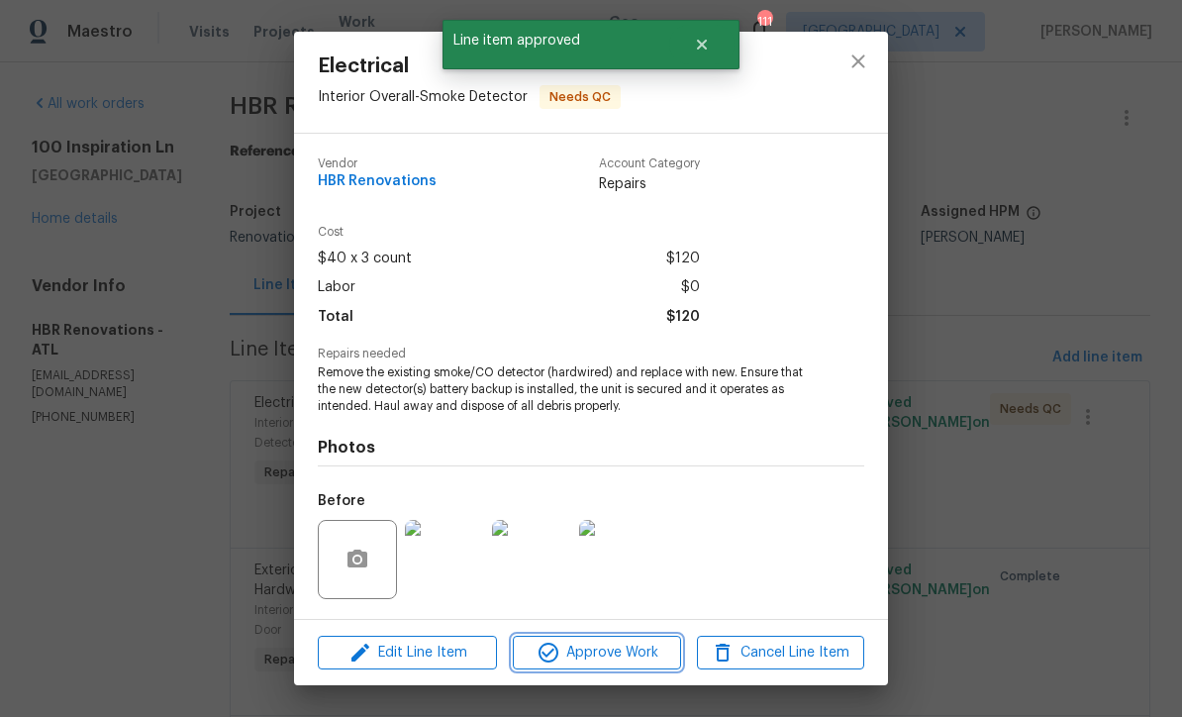
click at [577, 655] on span "Approve Work" at bounding box center [596, 653] width 155 height 25
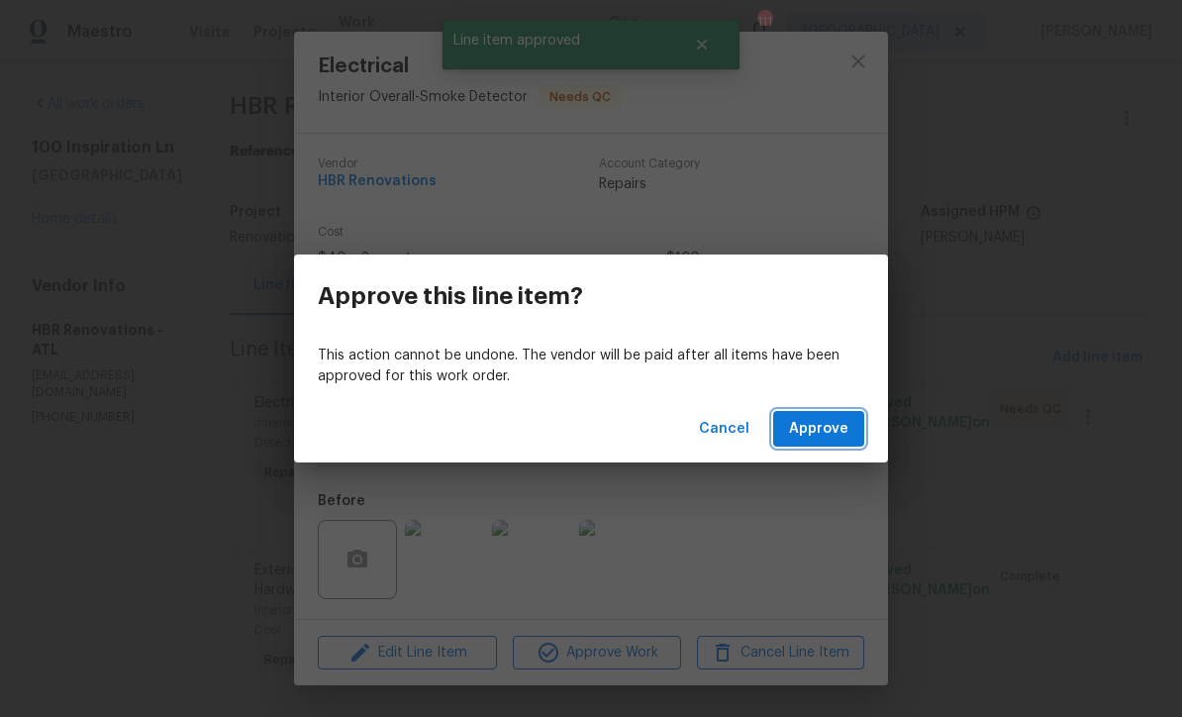
click at [828, 427] on span "Approve" at bounding box center [818, 429] width 59 height 25
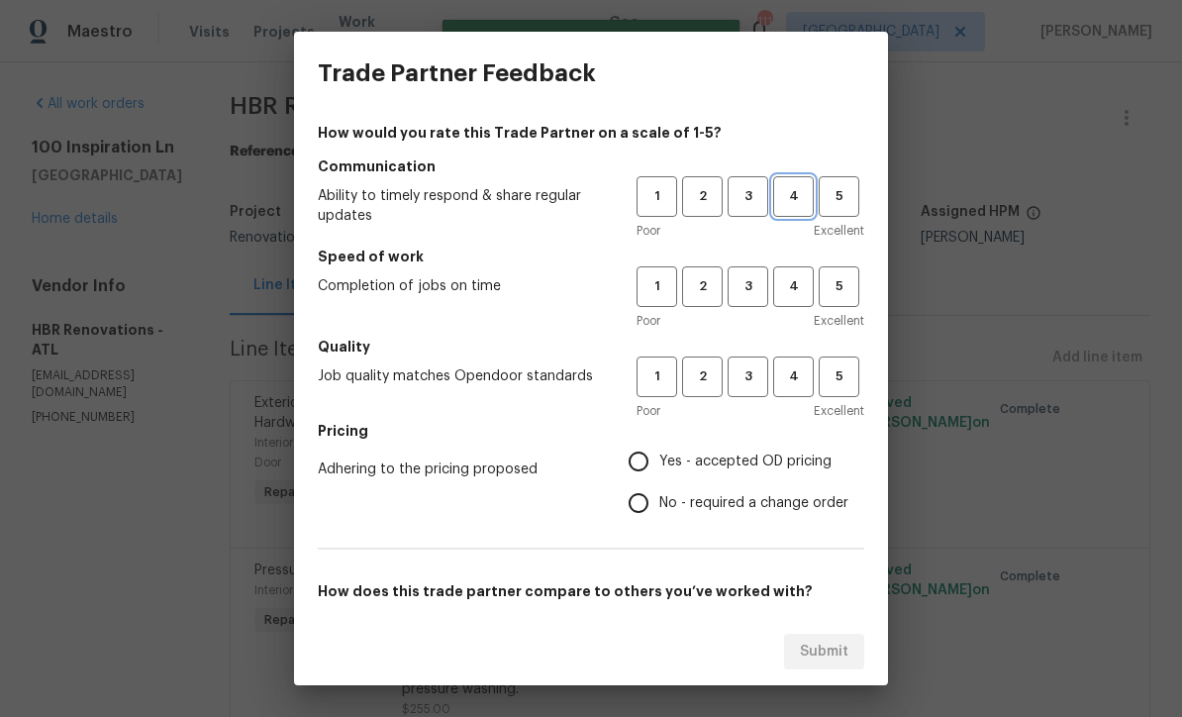
click at [791, 194] on span "4" at bounding box center [793, 196] width 37 height 23
click at [799, 299] on button "4" at bounding box center [793, 286] width 41 height 41
click at [791, 387] on span "4" at bounding box center [793, 376] width 37 height 23
click at [634, 463] on input "Yes - accepted OD pricing" at bounding box center [639, 462] width 42 height 42
radio input "true"
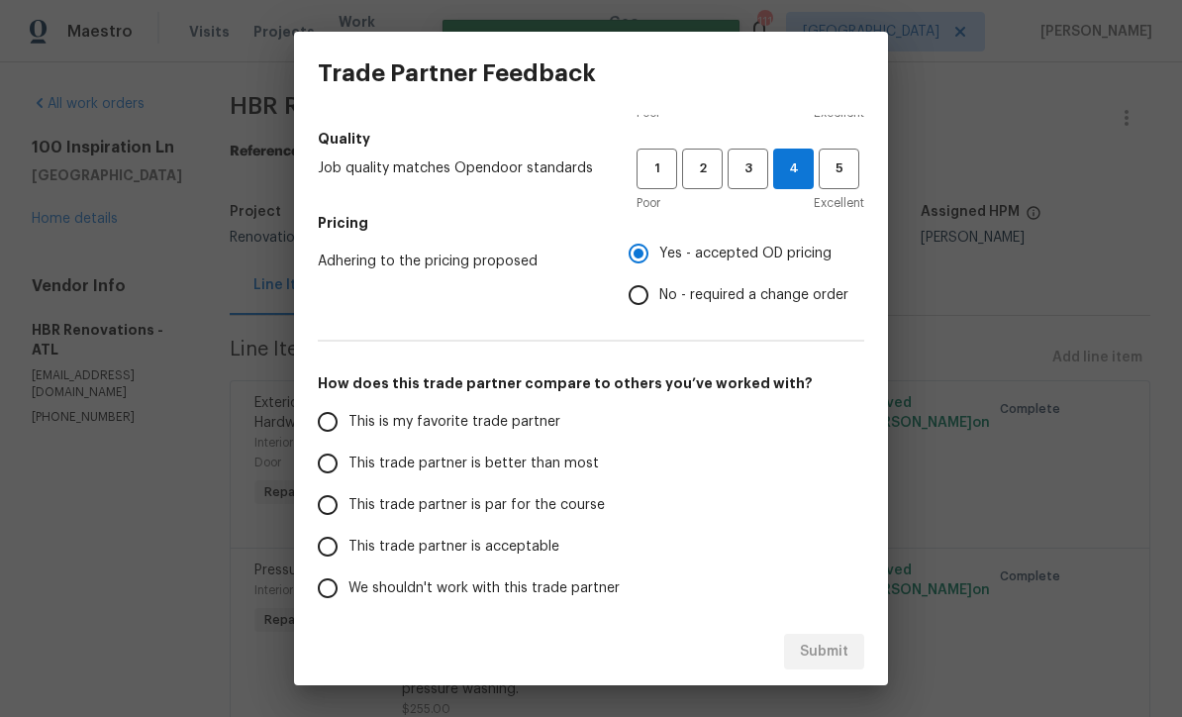
scroll to position [215, 0]
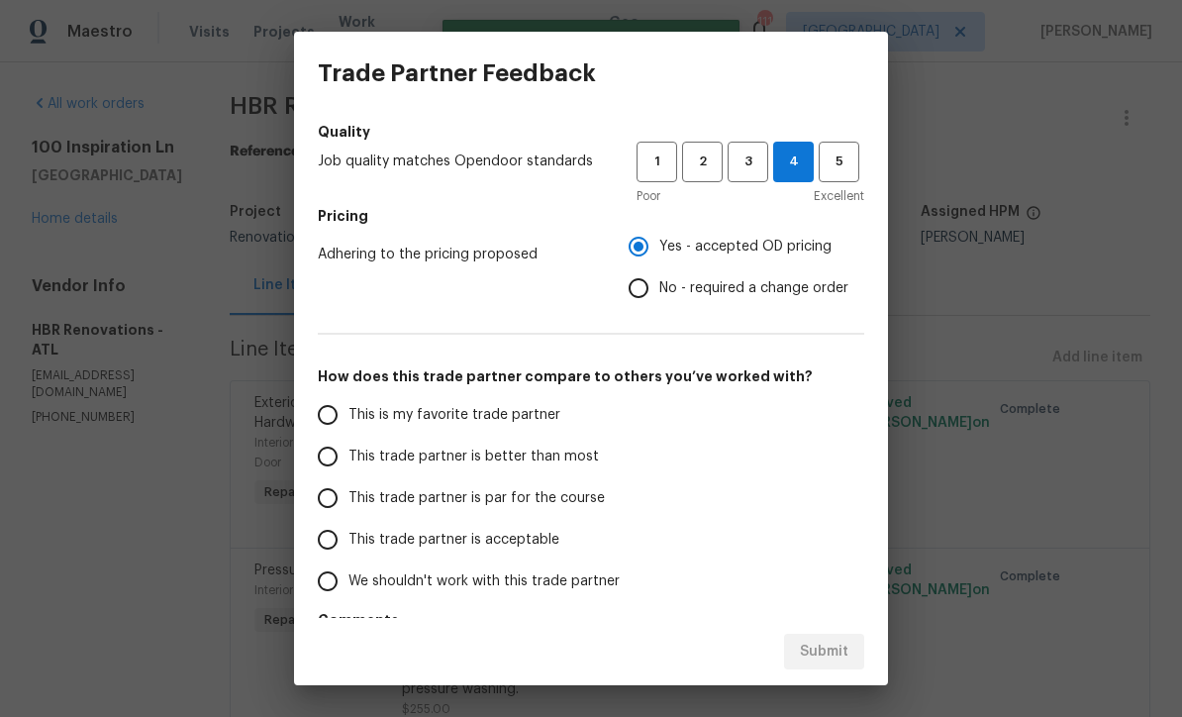
click at [331, 501] on input "This trade partner is par for the course" at bounding box center [328, 498] width 42 height 42
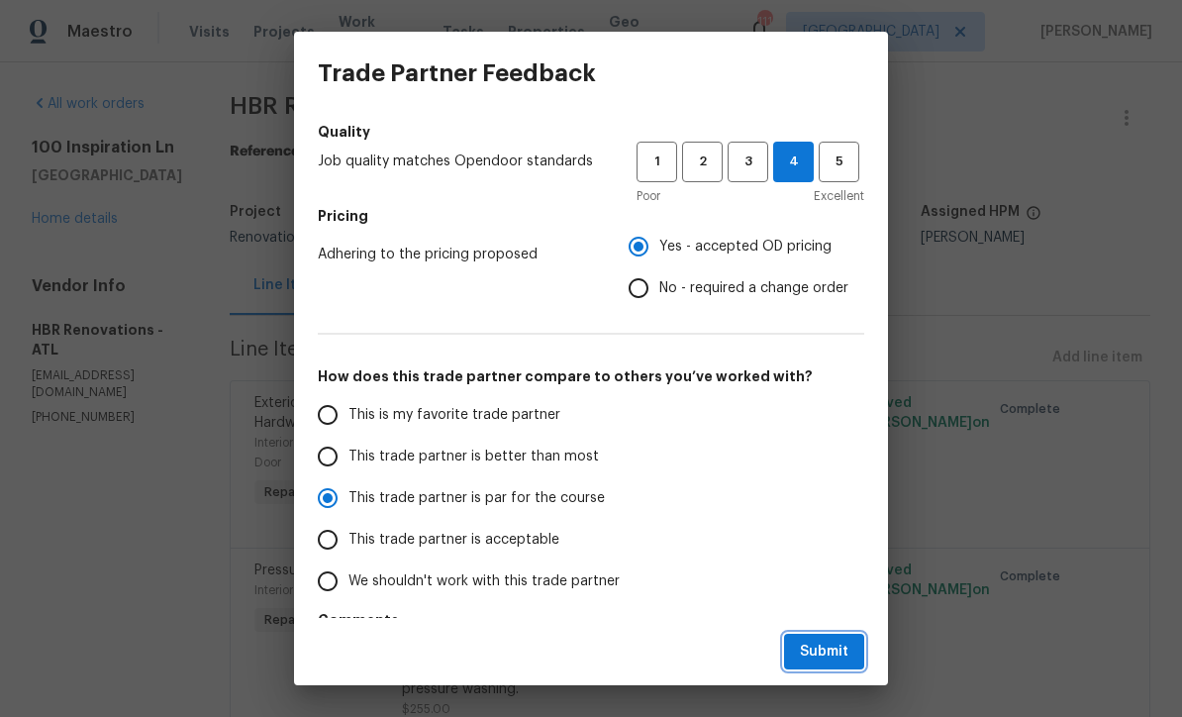
click at [821, 653] on span "Submit" at bounding box center [824, 652] width 49 height 25
radio input "true"
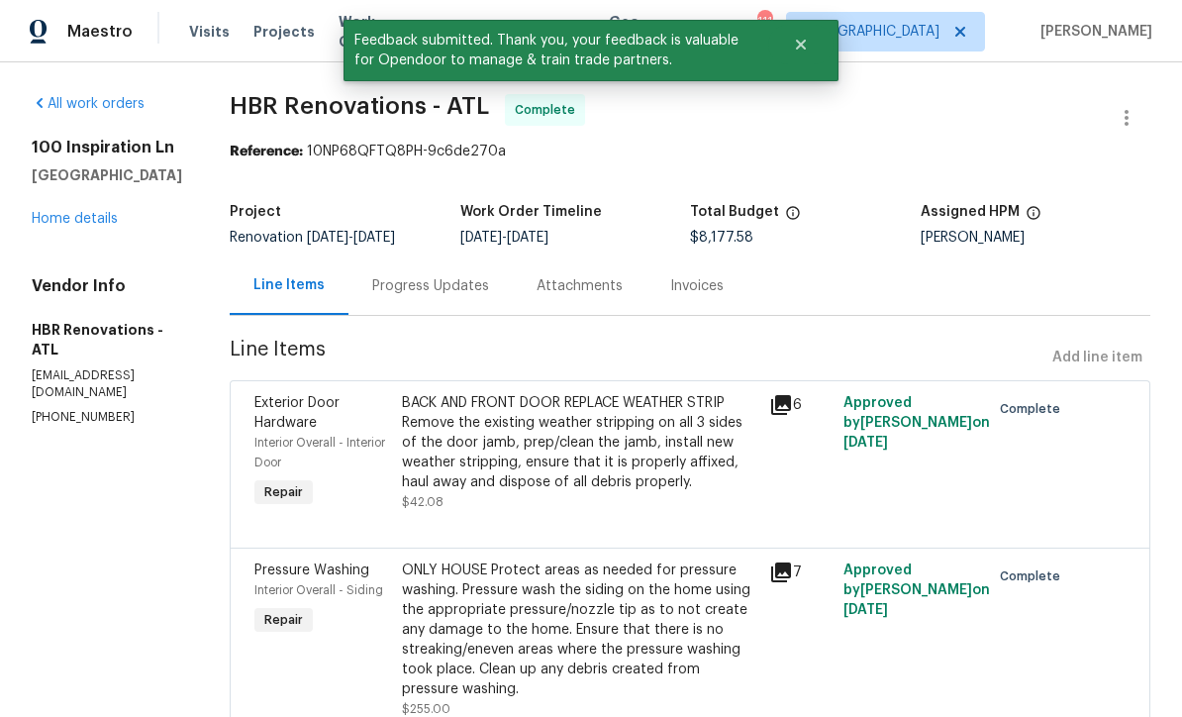
click at [71, 223] on link "Home details" at bounding box center [75, 219] width 86 height 14
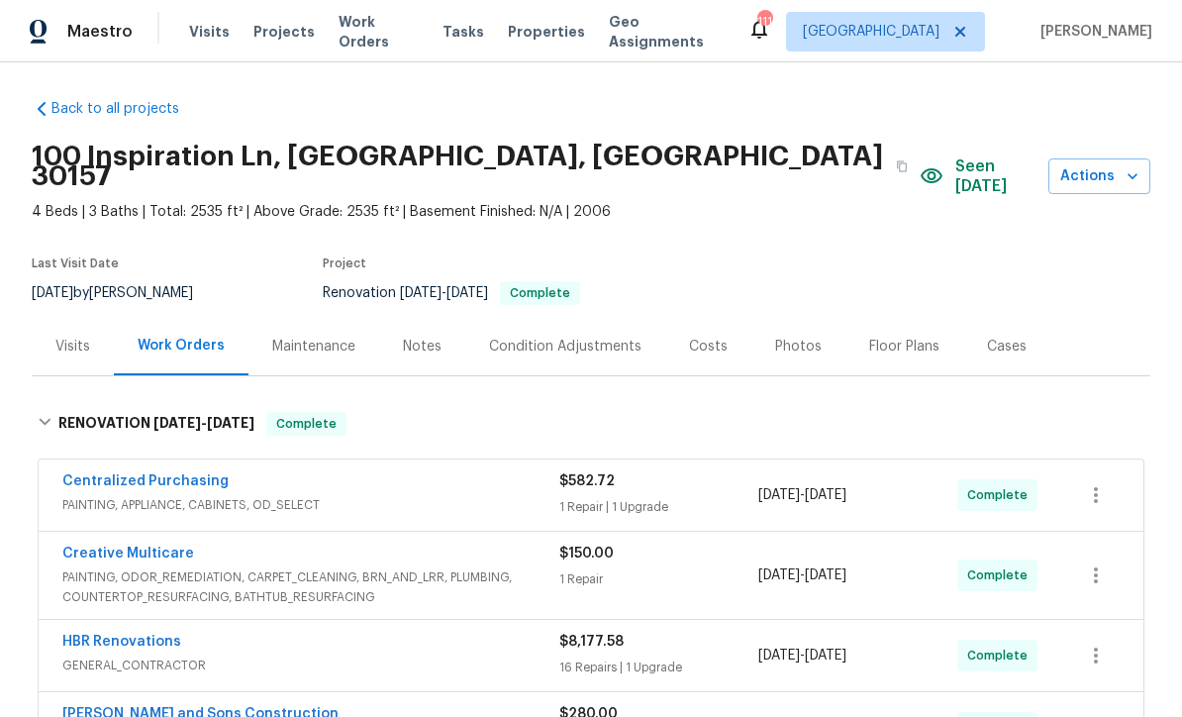
scroll to position [1, 0]
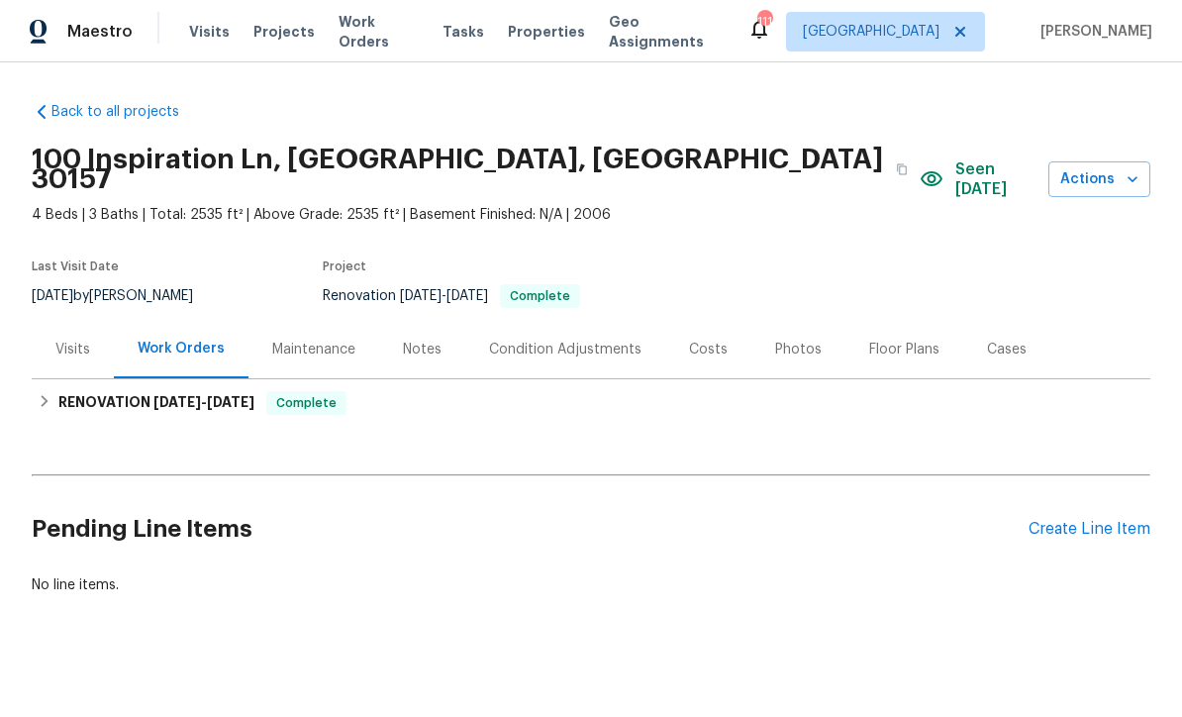
click at [1056, 520] on div "Create Line Item" at bounding box center [1090, 529] width 122 height 19
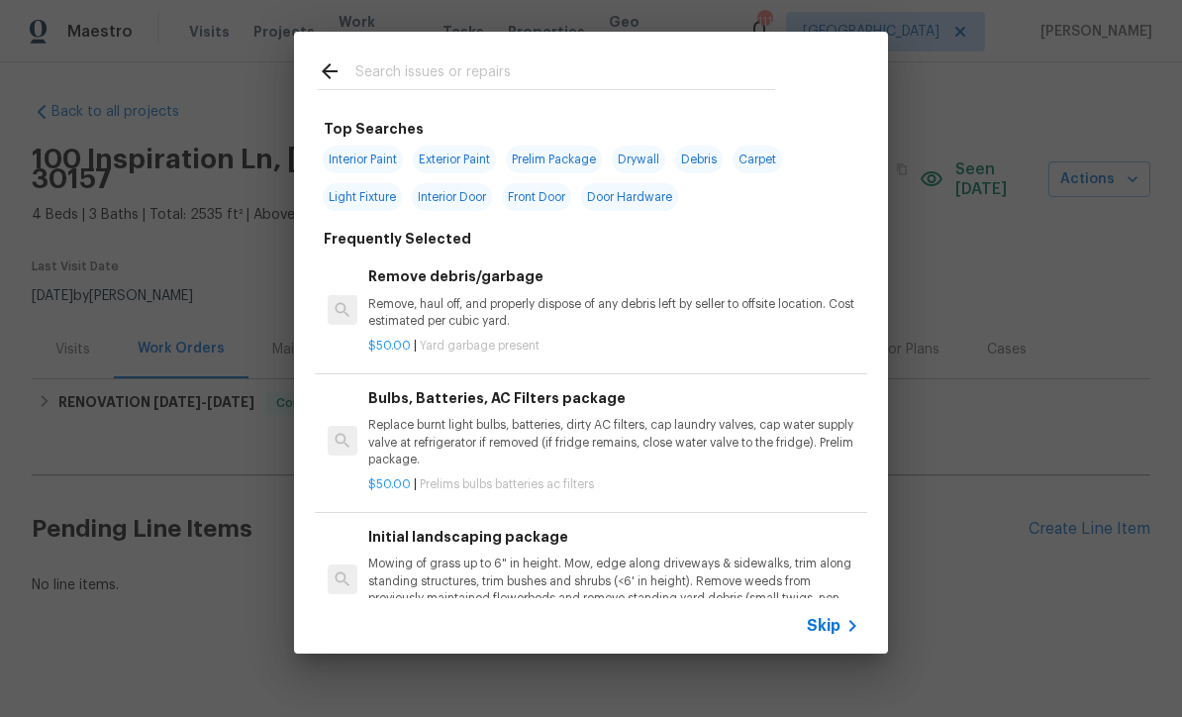
click at [841, 625] on icon at bounding box center [853, 626] width 24 height 24
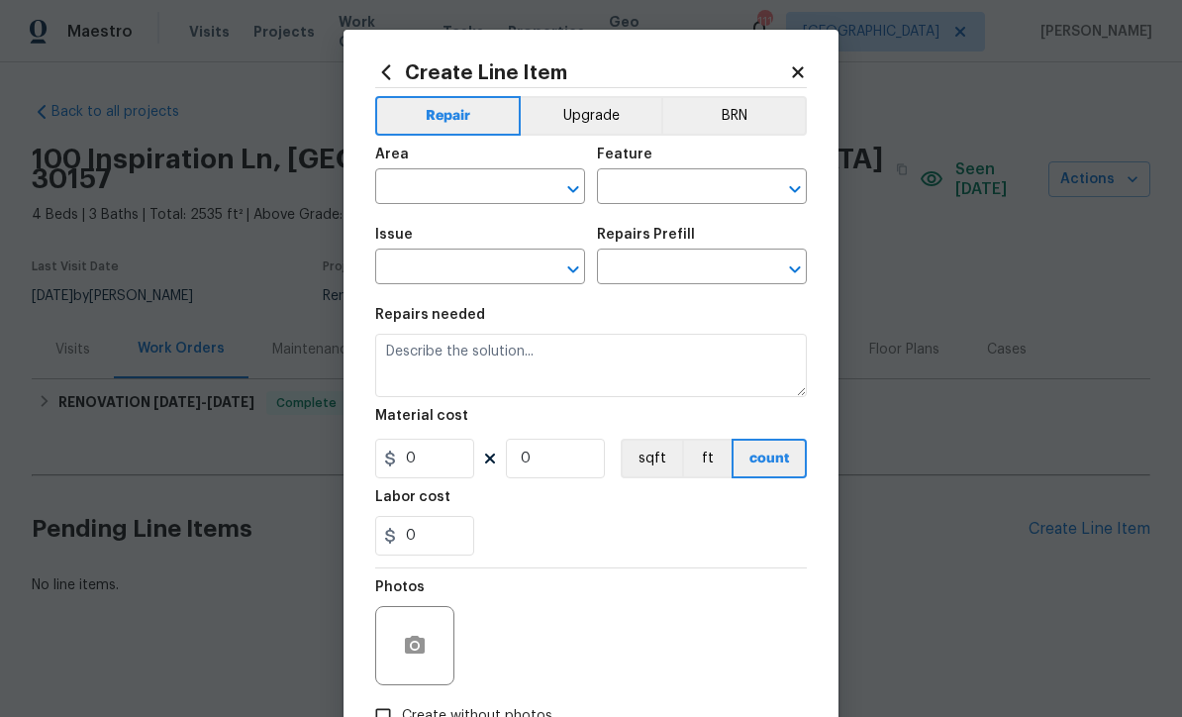
click at [405, 185] on input "text" at bounding box center [452, 188] width 154 height 31
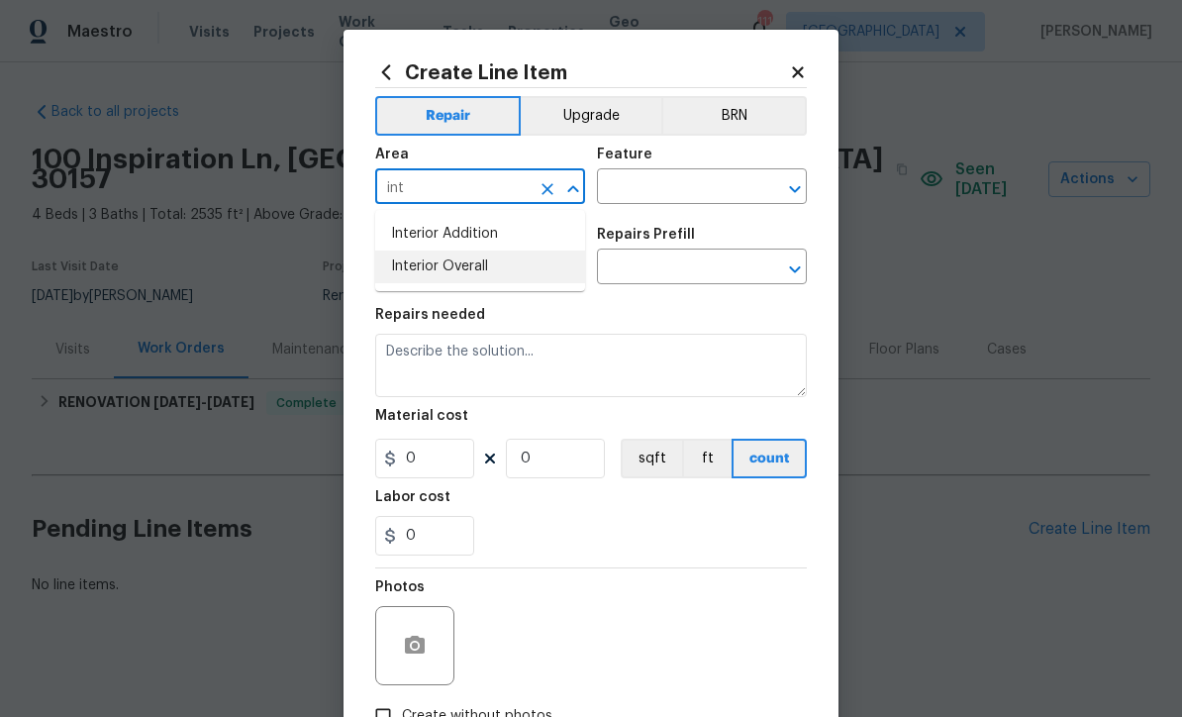
click at [424, 268] on li "Interior Overall" at bounding box center [480, 267] width 210 height 33
type input "Interior Overall"
click at [632, 186] on input "text" at bounding box center [674, 188] width 154 height 31
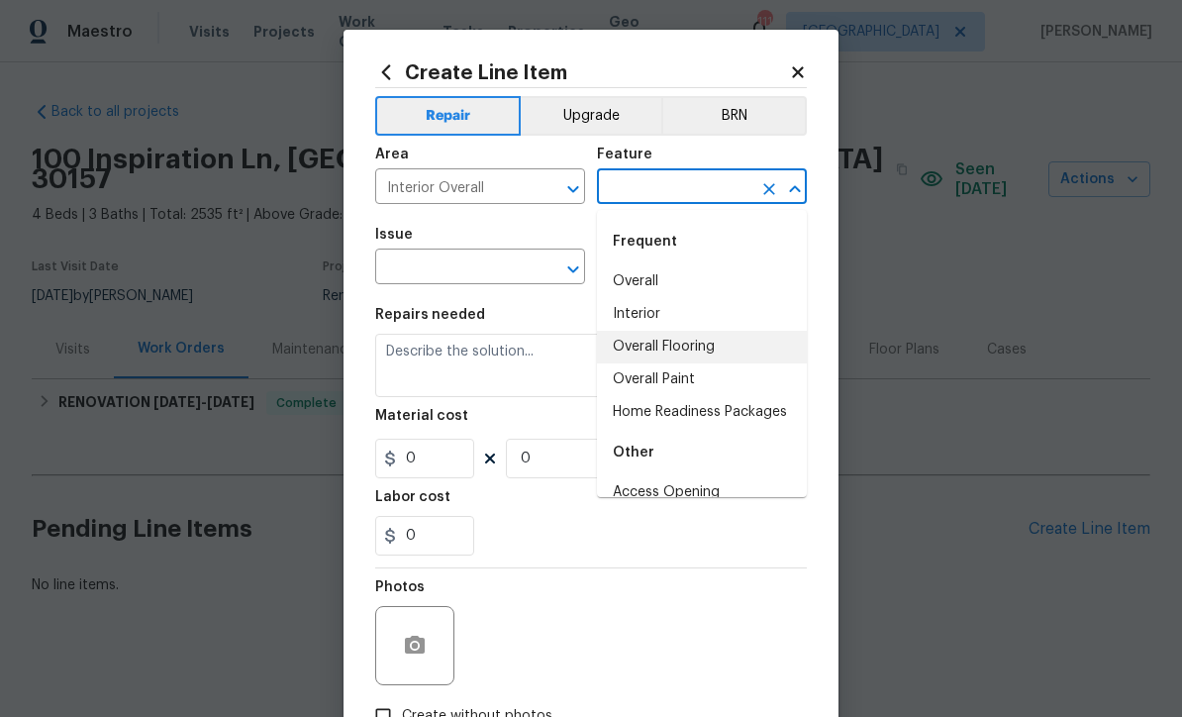
click at [653, 353] on li "Overall Flooring" at bounding box center [702, 347] width 210 height 33
type input "Overall Flooring"
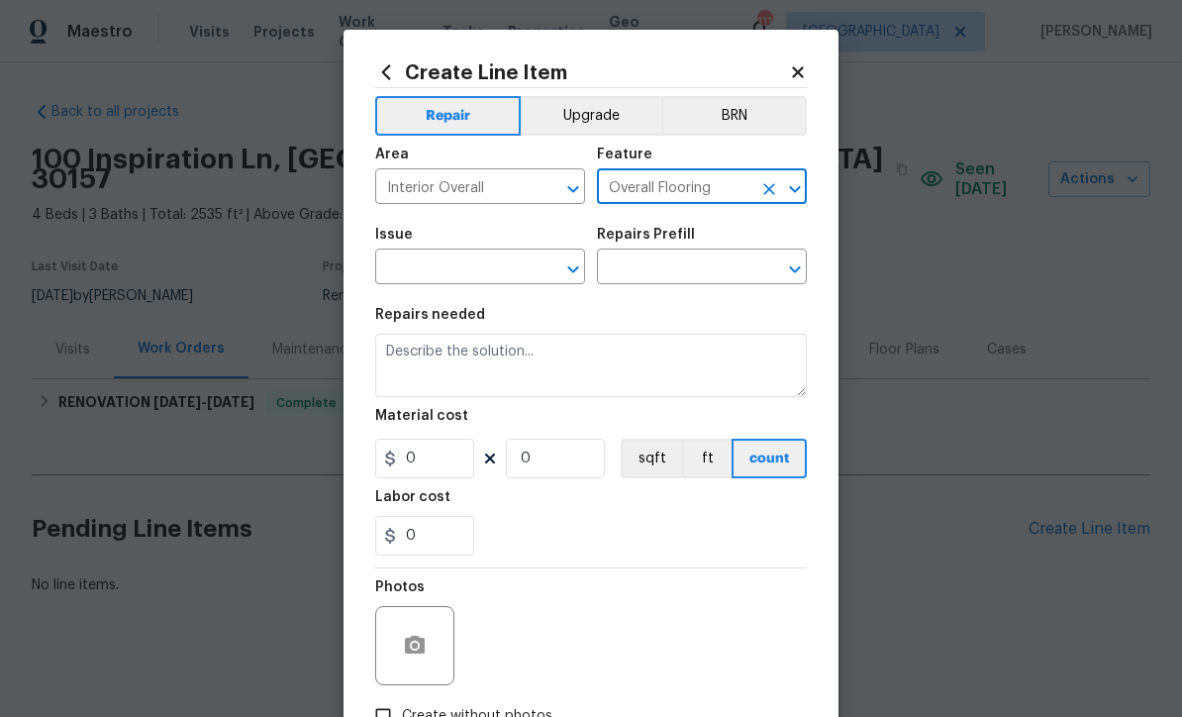
click at [433, 271] on input "text" at bounding box center [452, 268] width 154 height 31
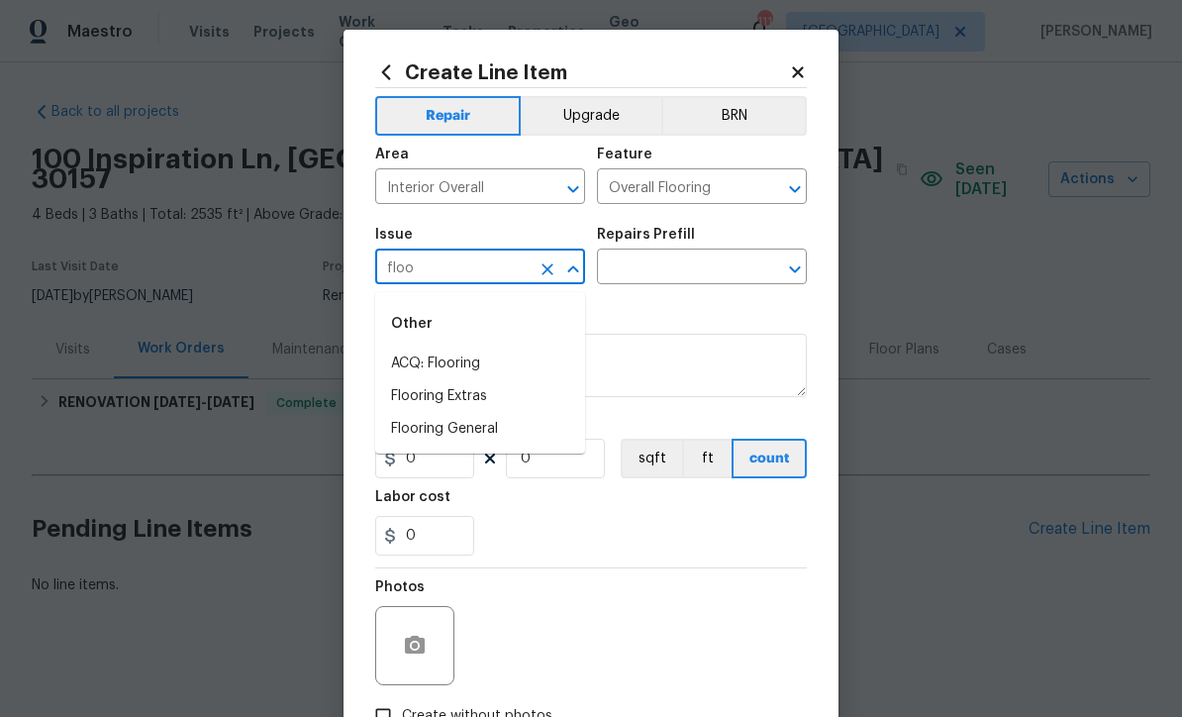
click at [438, 434] on li "Flooring General" at bounding box center [480, 429] width 210 height 33
type input "Flooring General"
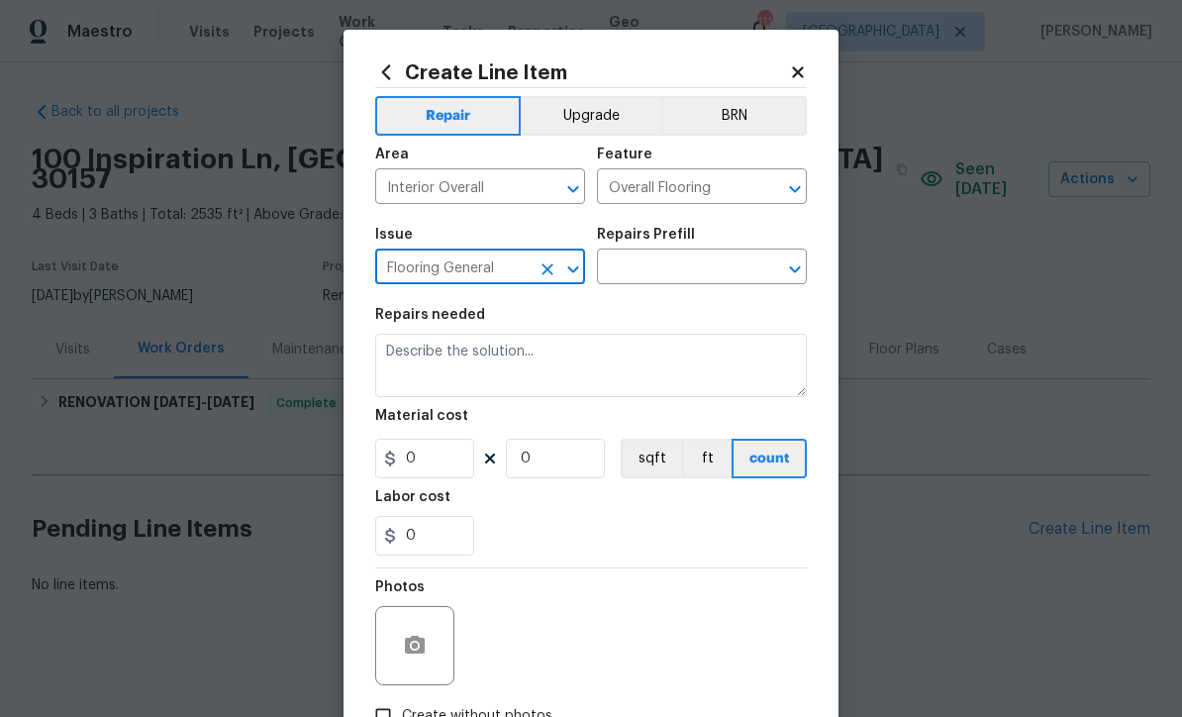
click at [641, 272] on input "text" at bounding box center [674, 268] width 154 height 31
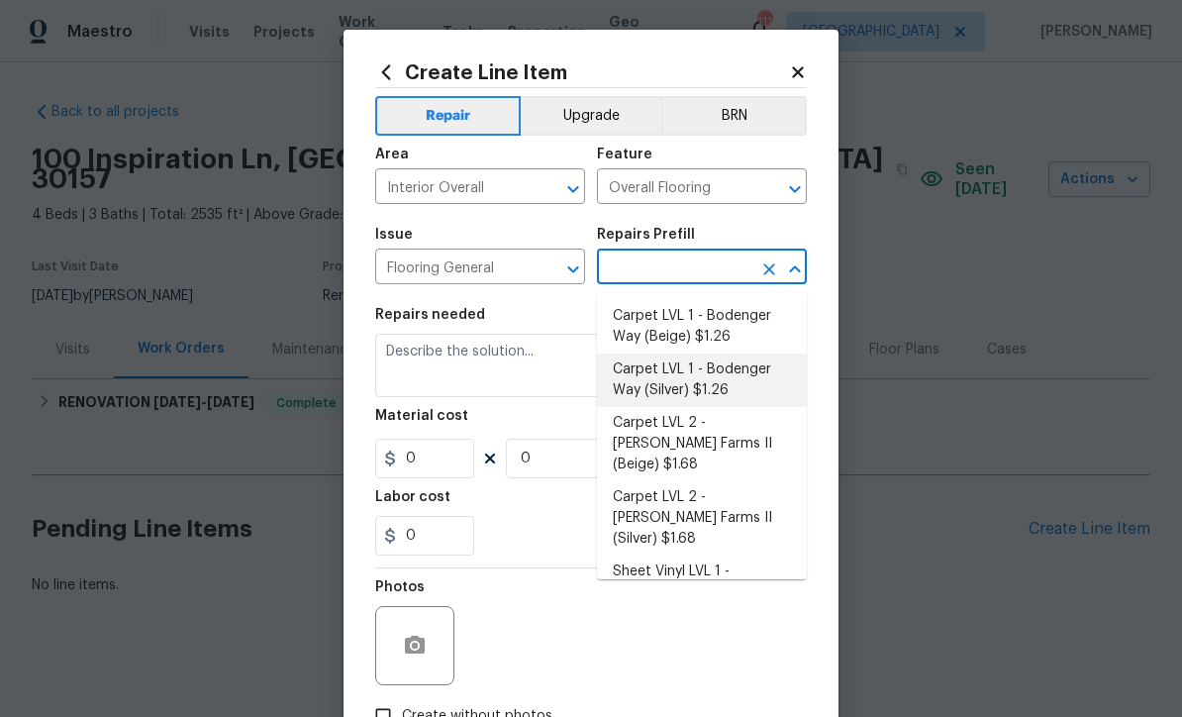
click at [662, 379] on li "Carpet LVL 1 - Bodenger Way (Silver) $1.26" at bounding box center [702, 379] width 210 height 53
type input "Carpet LVL 1 - Bodenger Way (Silver) $1.26"
type textarea "Install new carpet. (Bodenger Way [GEOGRAPHIC_DATA], Silver) at all previously …"
type input "1"
type input "Carpet LVL 1 - Bodenger Way (Silver) $1.26"
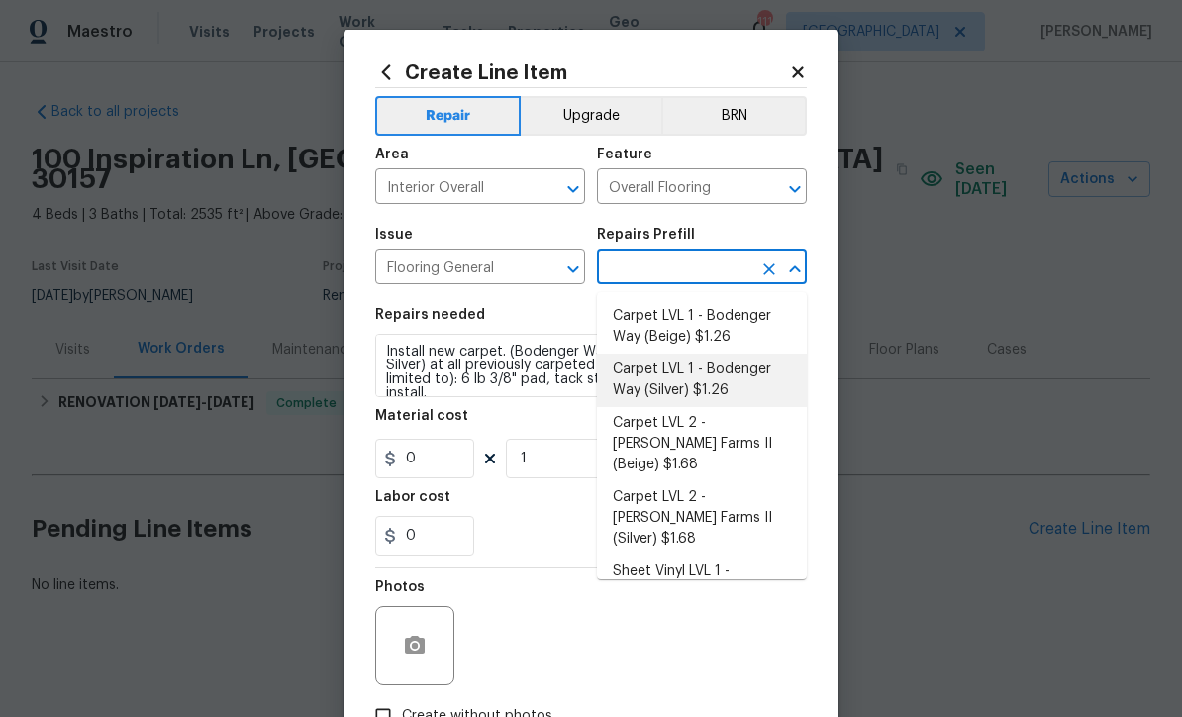
type input "1.26"
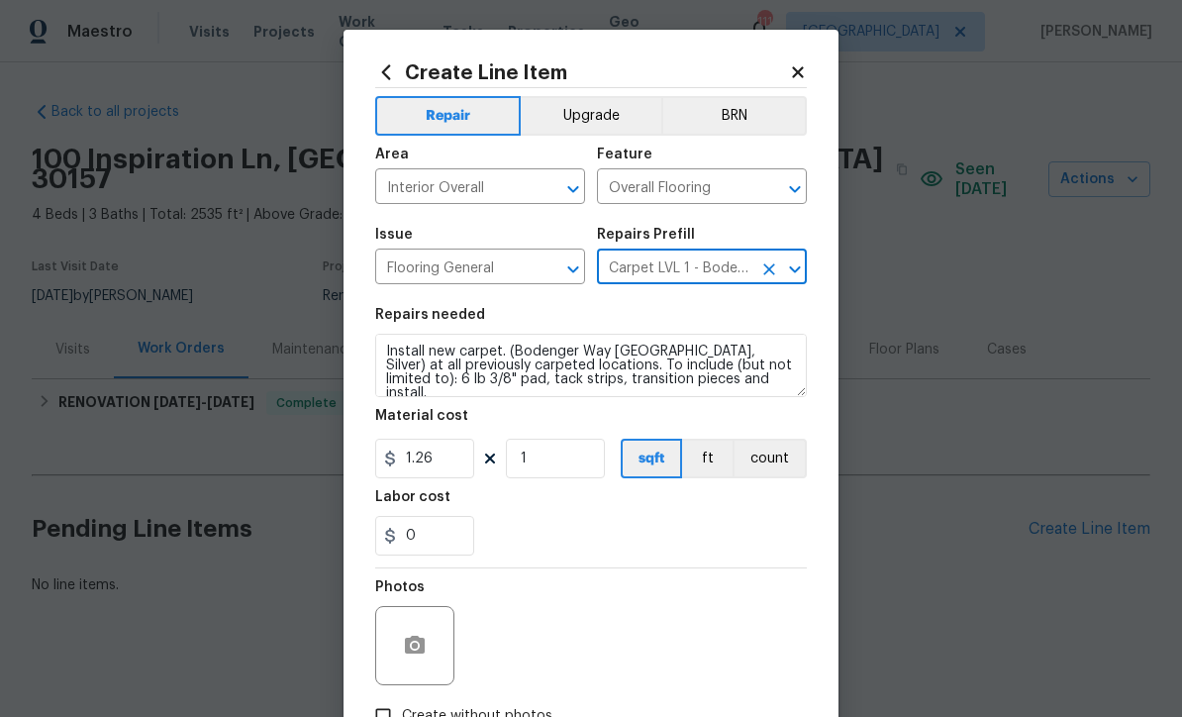
click at [764, 271] on icon "Clear" at bounding box center [769, 269] width 20 height 20
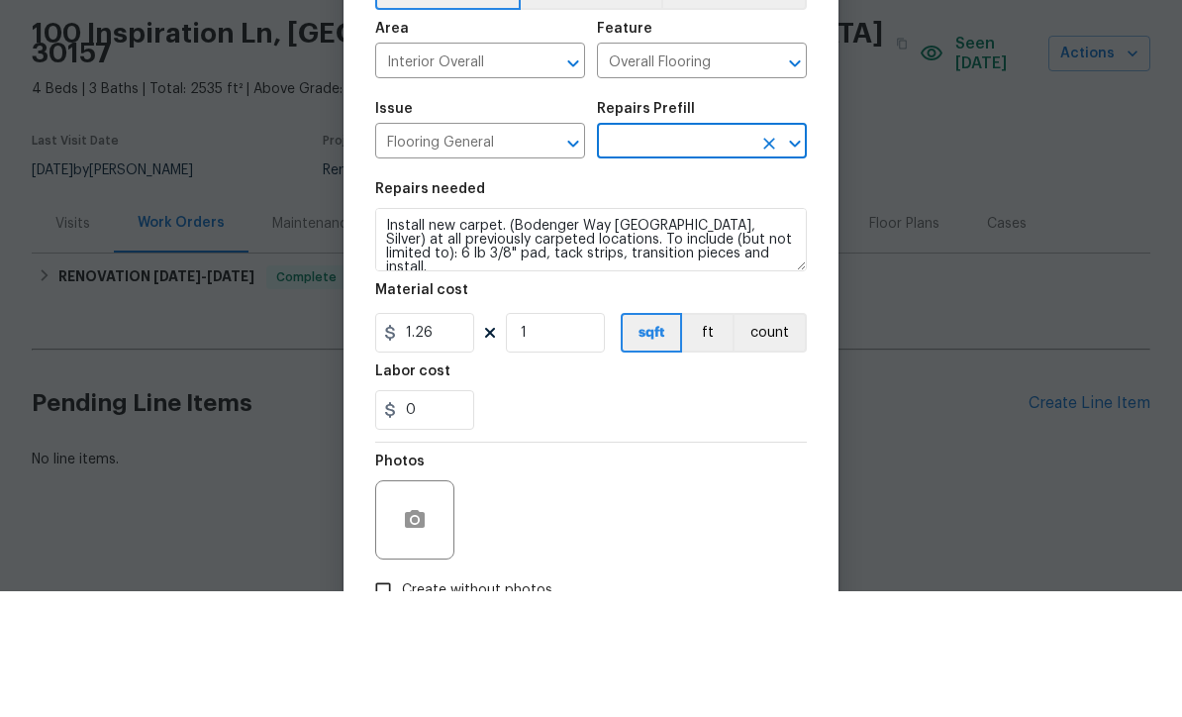
click at [643, 253] on input "text" at bounding box center [674, 268] width 154 height 31
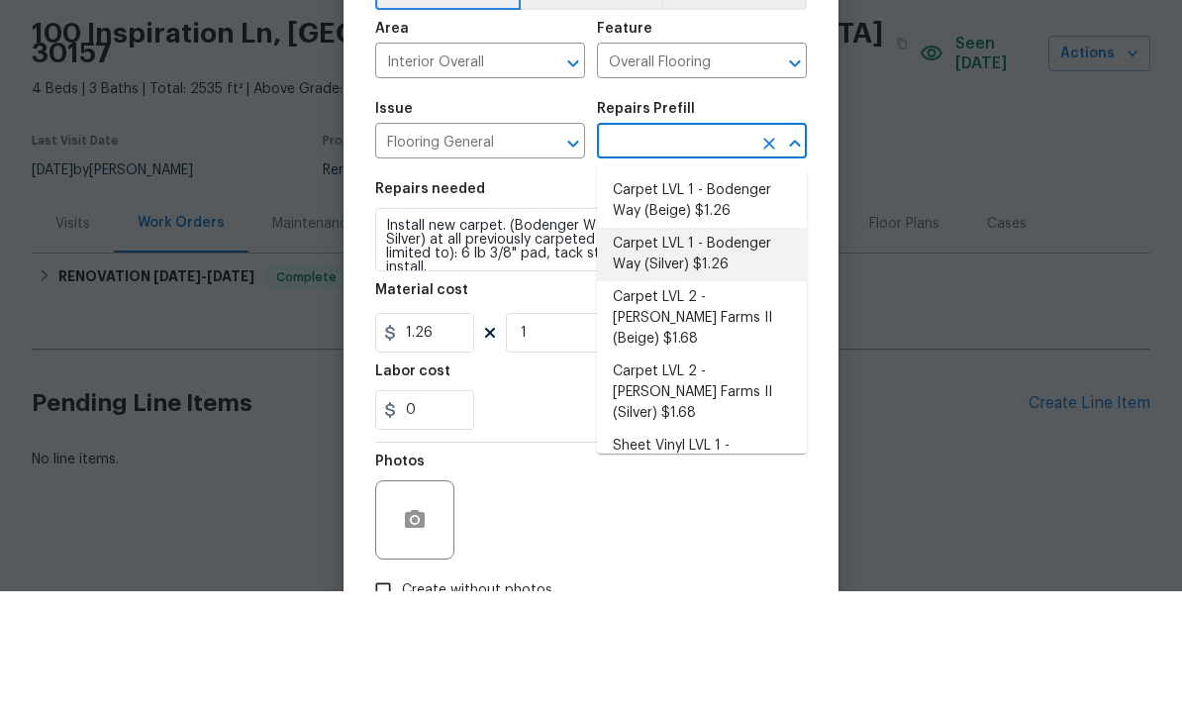
click at [672, 300] on li "Carpet LVL 1 - Bodenger Way (Beige) $1.26" at bounding box center [702, 326] width 210 height 53
type input "Carpet LVL 1 - Bodenger Way (Beige) $1.26"
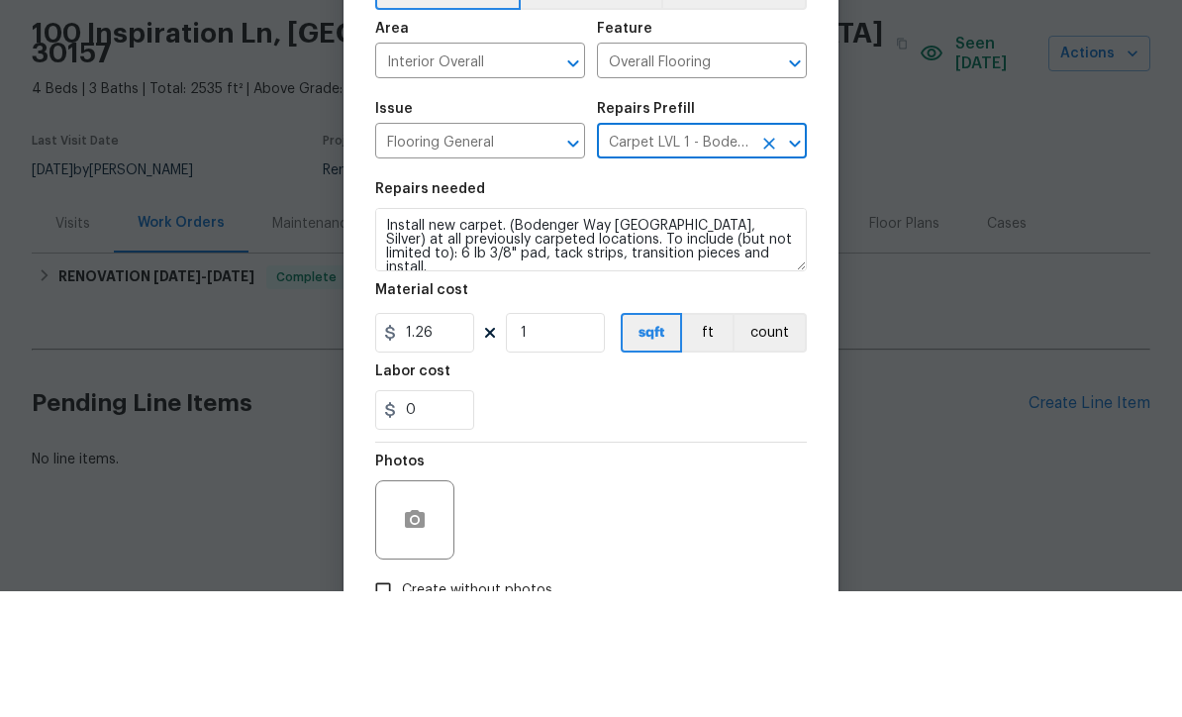
type textarea "Install new carpet. (Bodenger Way 749 Bird Bath, Beige) at all previously carpe…"
type input "Carpet LVL 1 - Bodenger Way (Beige) $1.26"
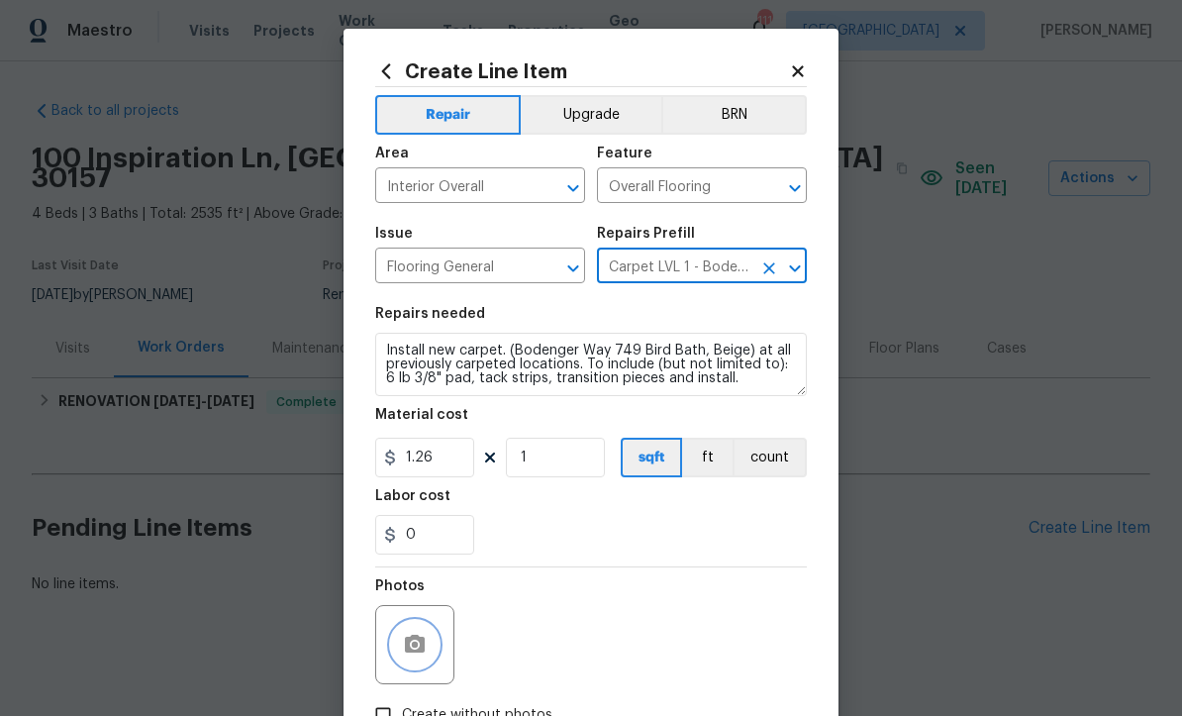
click at [412, 649] on circle "button" at bounding box center [415, 646] width 6 height 6
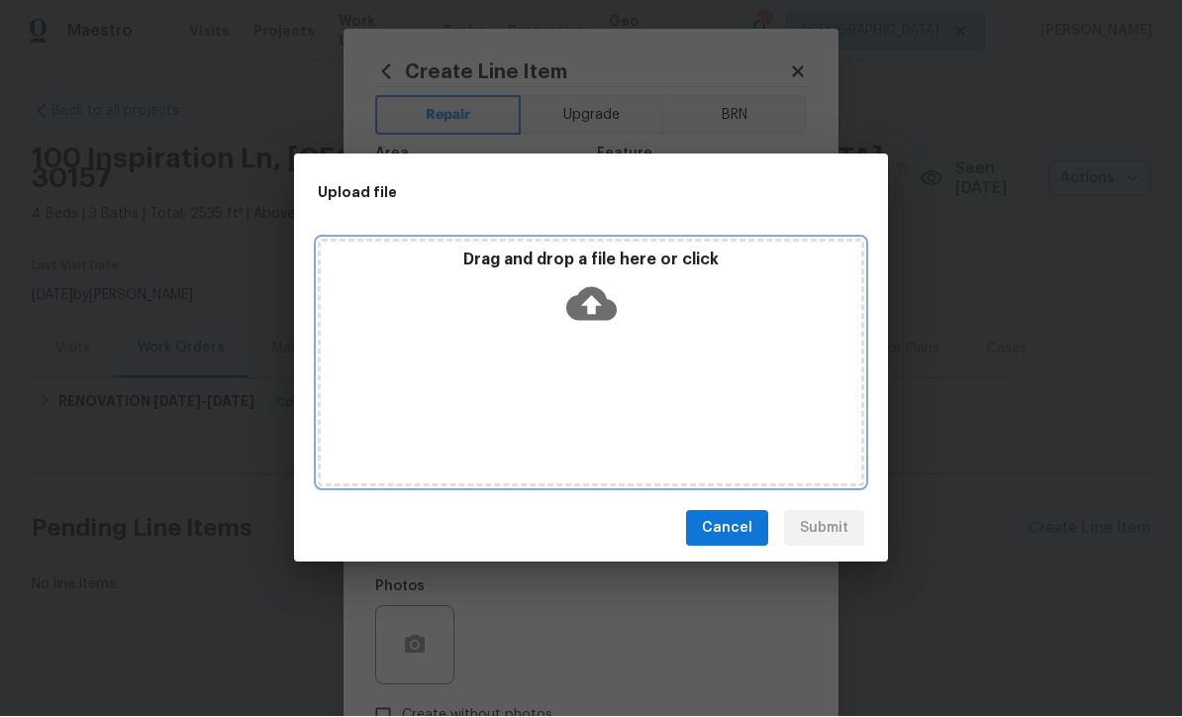
click at [587, 301] on icon at bounding box center [591, 304] width 50 height 50
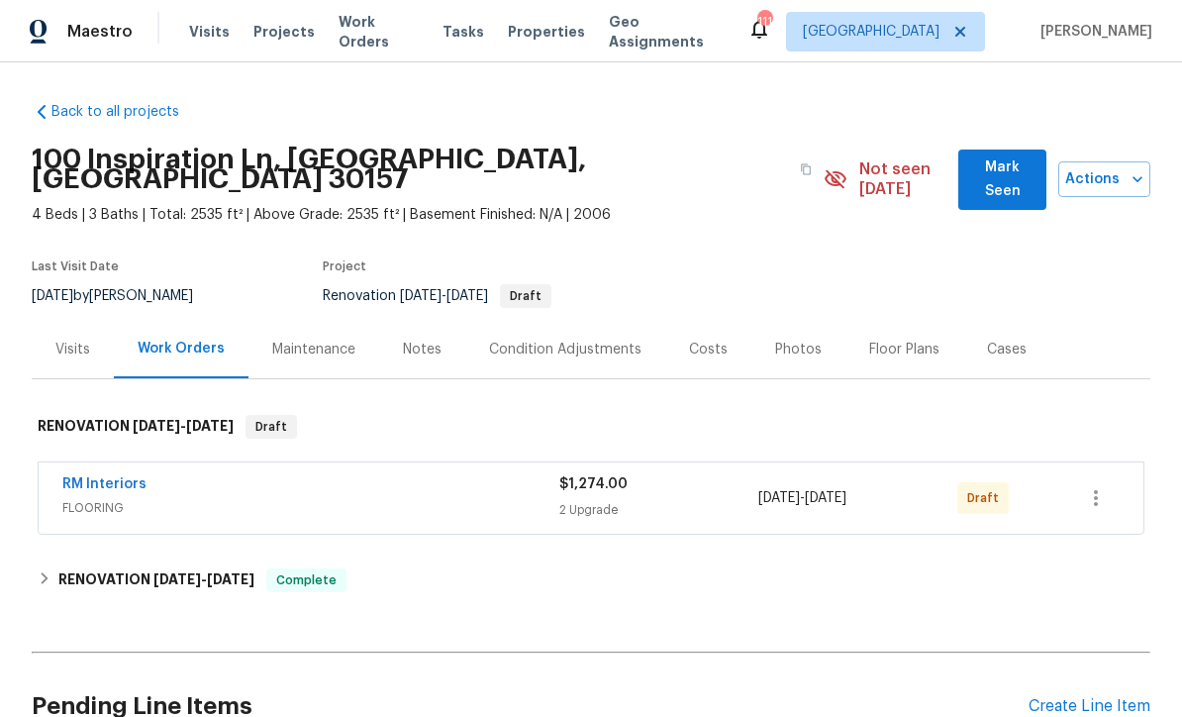
scroll to position [1, 0]
click at [1107, 486] on icon "button" at bounding box center [1096, 498] width 24 height 24
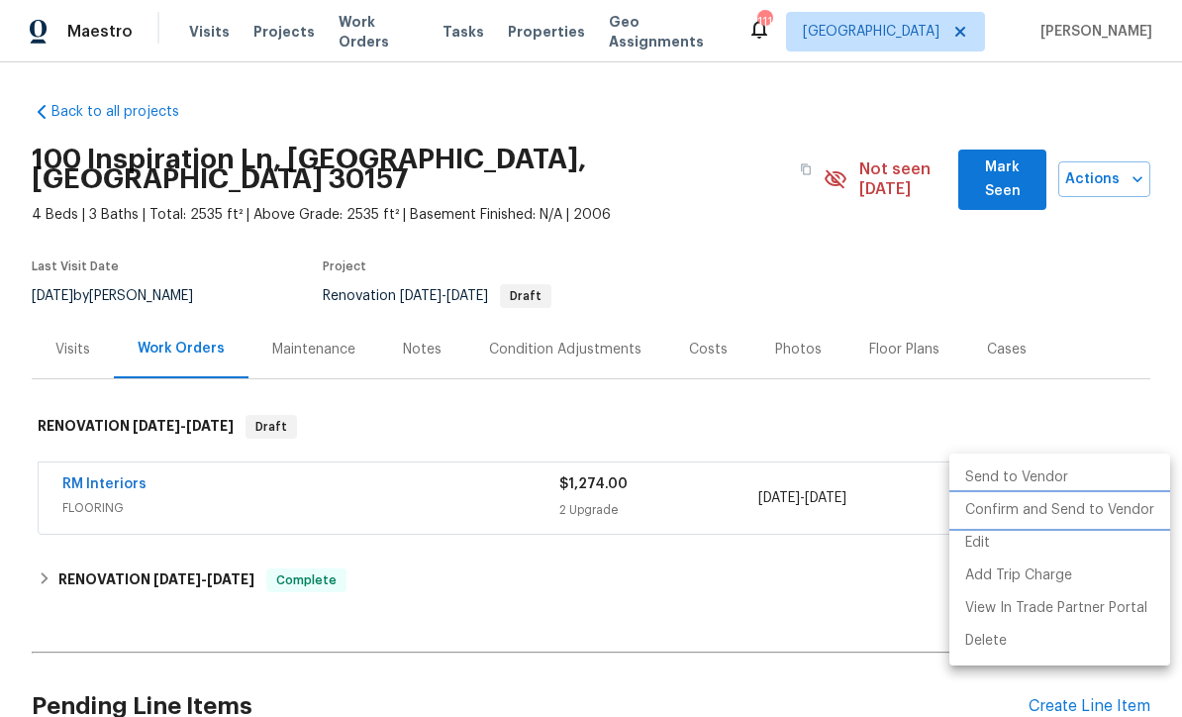
click at [1056, 513] on li "Confirm and Send to Vendor" at bounding box center [1060, 510] width 221 height 33
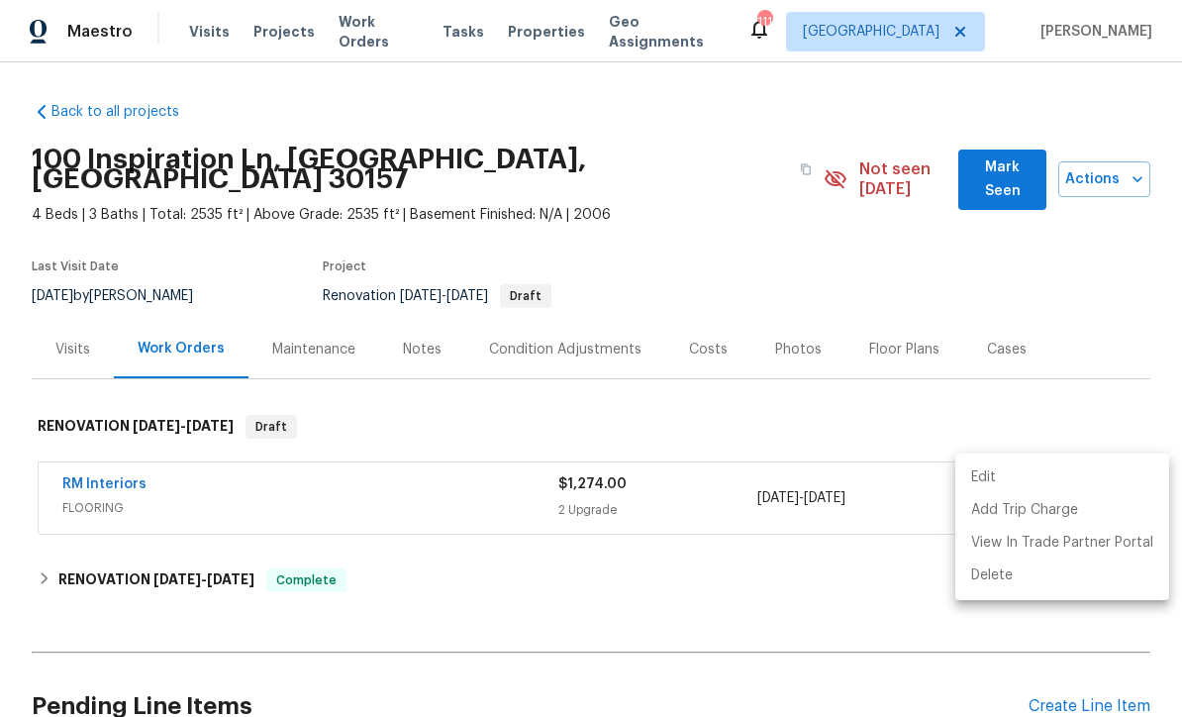
click at [92, 459] on div at bounding box center [591, 358] width 1182 height 717
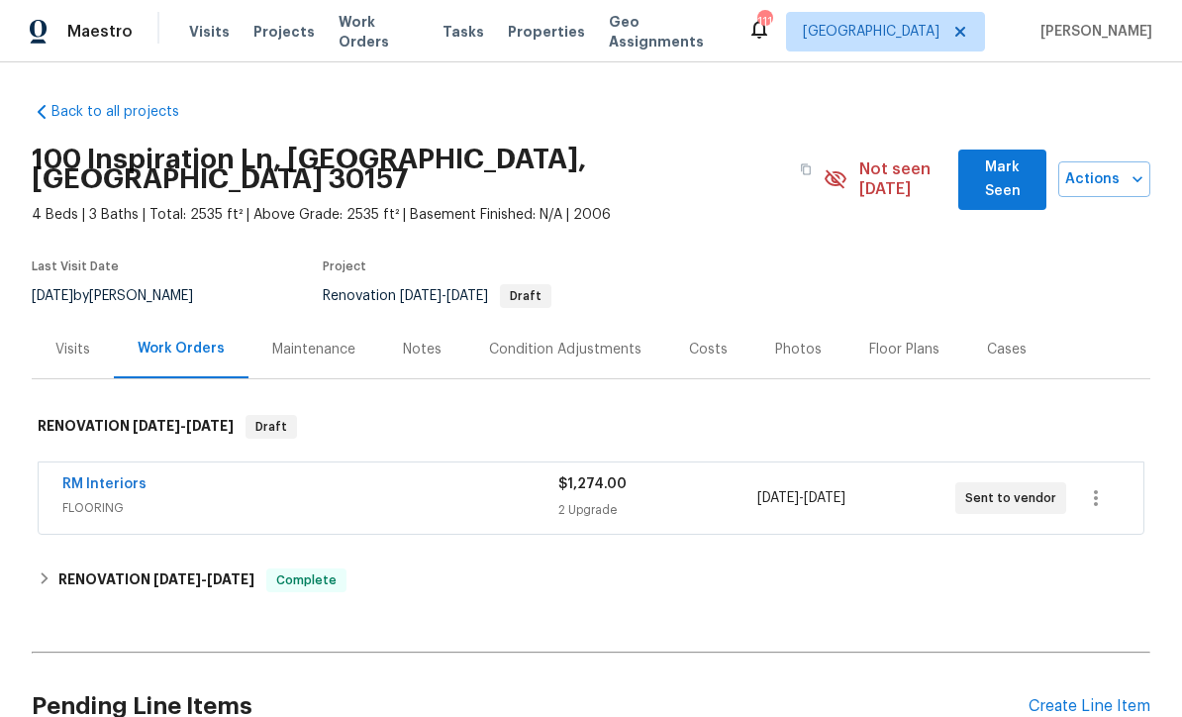
click at [89, 477] on link "RM Interiors" at bounding box center [104, 484] width 84 height 14
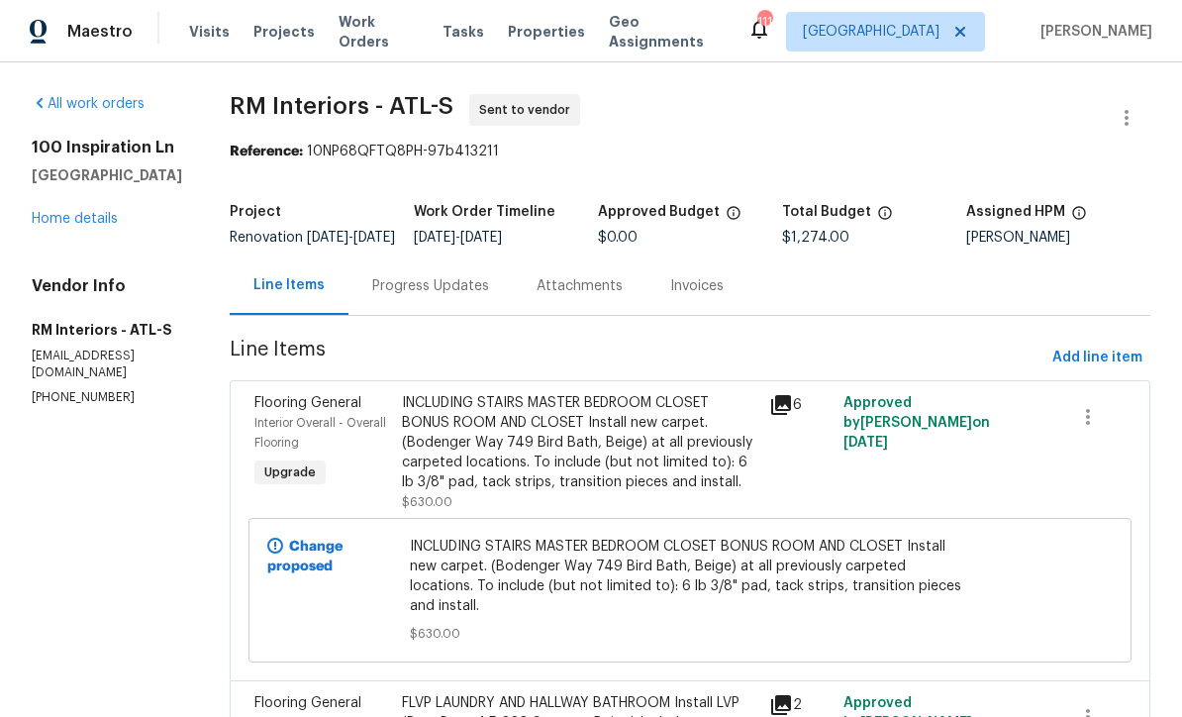
click at [394, 296] on div "Progress Updates" at bounding box center [430, 286] width 117 height 20
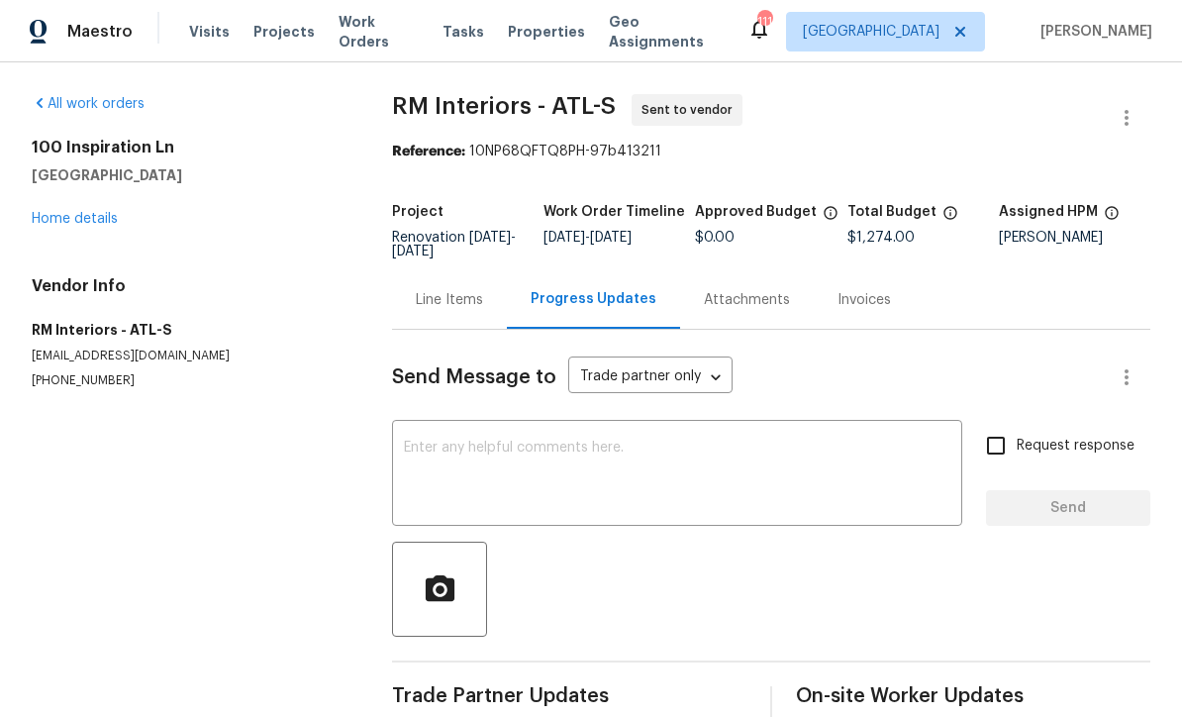
click at [411, 447] on textarea at bounding box center [677, 475] width 547 height 69
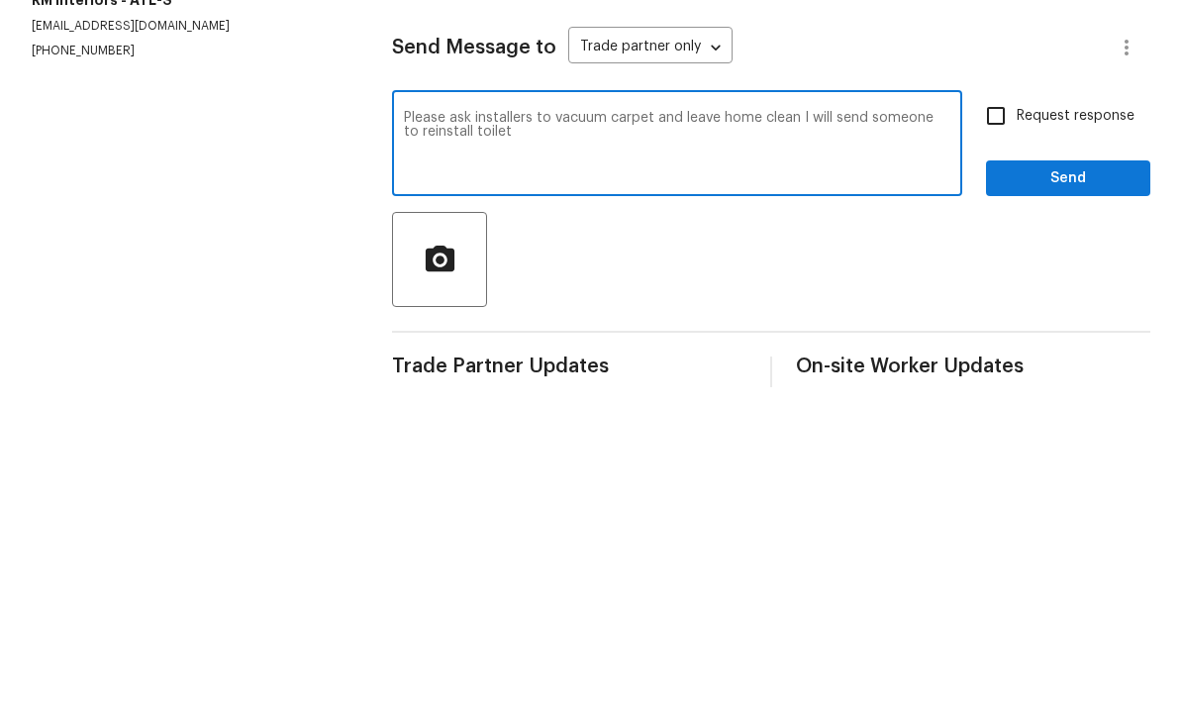
scroll to position [34, 0]
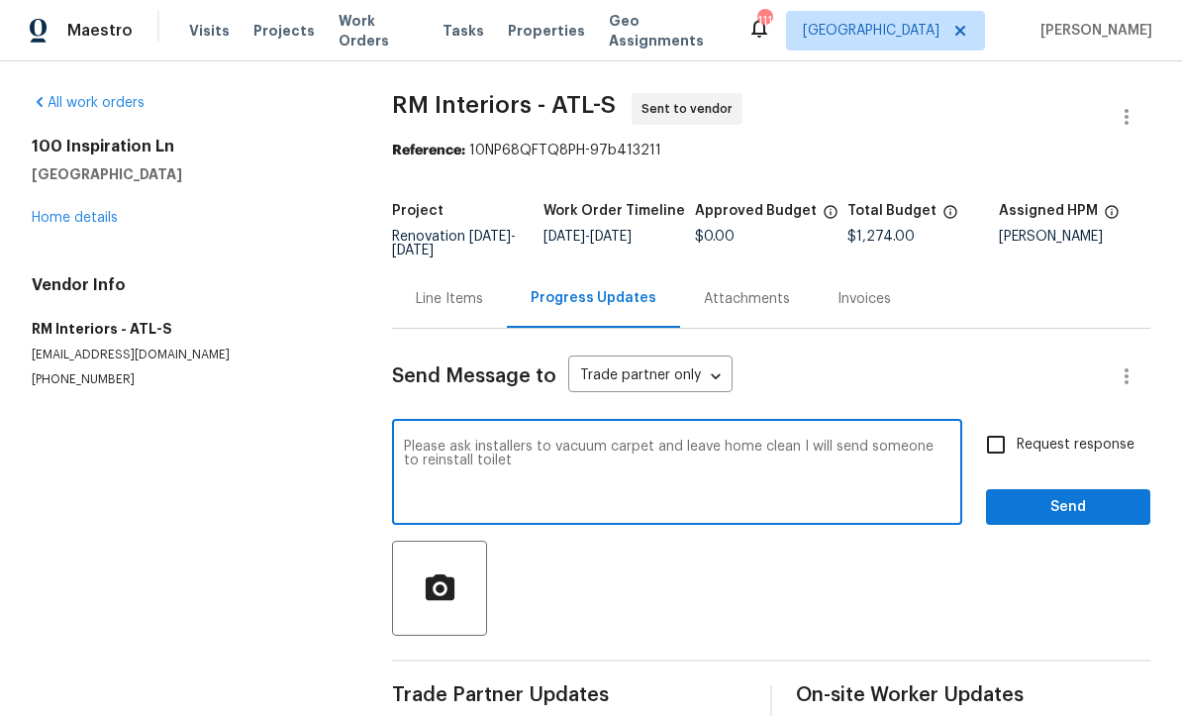
type textarea "Please ask installers to vacuum carpet and leave home clean I will send someone…"
click at [992, 425] on input "Request response" at bounding box center [996, 446] width 42 height 42
checkbox input "true"
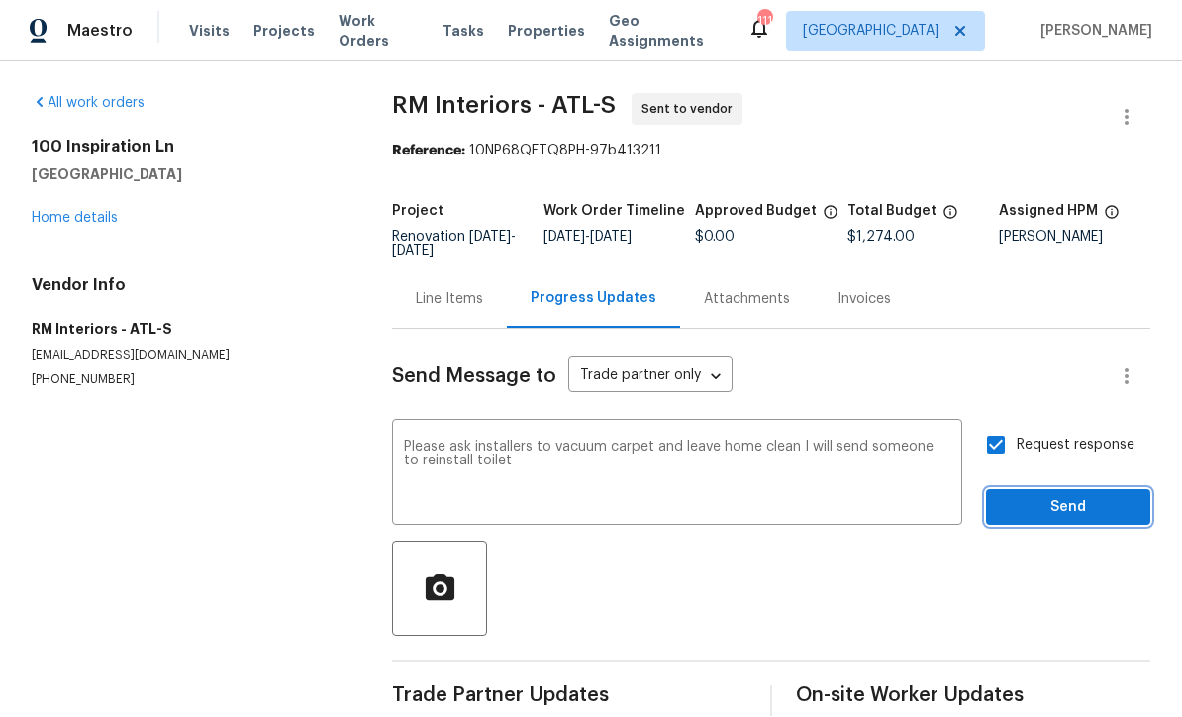
click at [1047, 496] on span "Send" at bounding box center [1068, 508] width 133 height 25
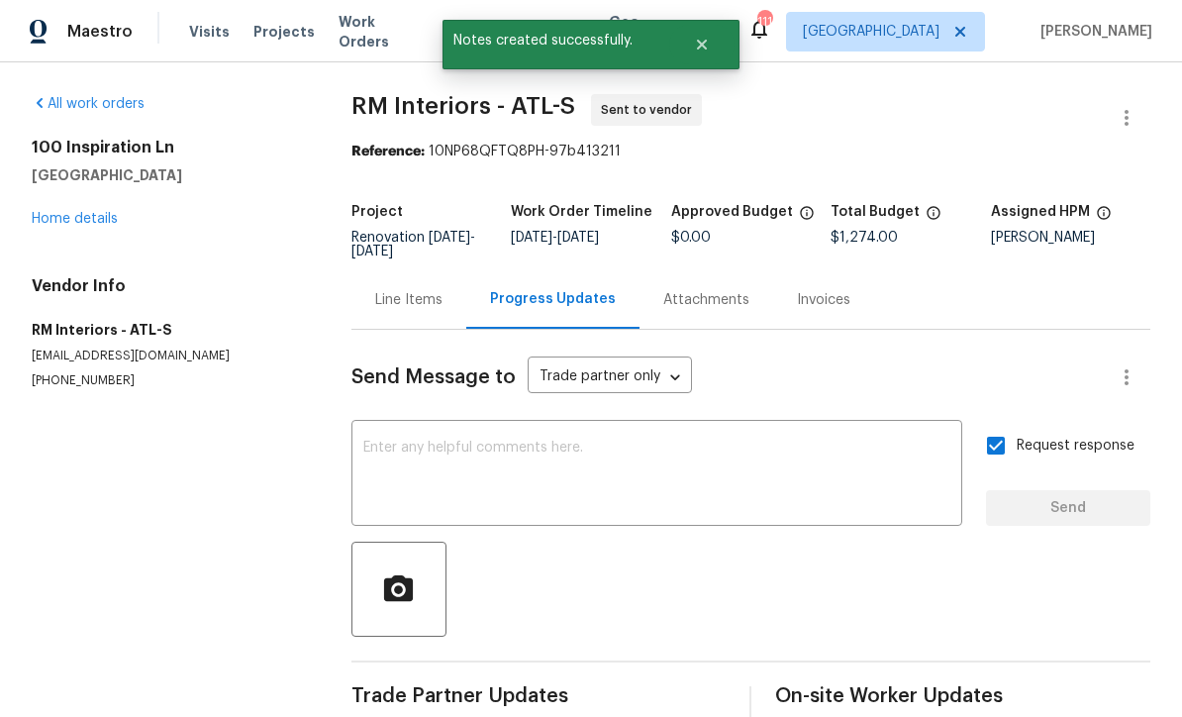
click at [67, 212] on link "Home details" at bounding box center [75, 219] width 86 height 14
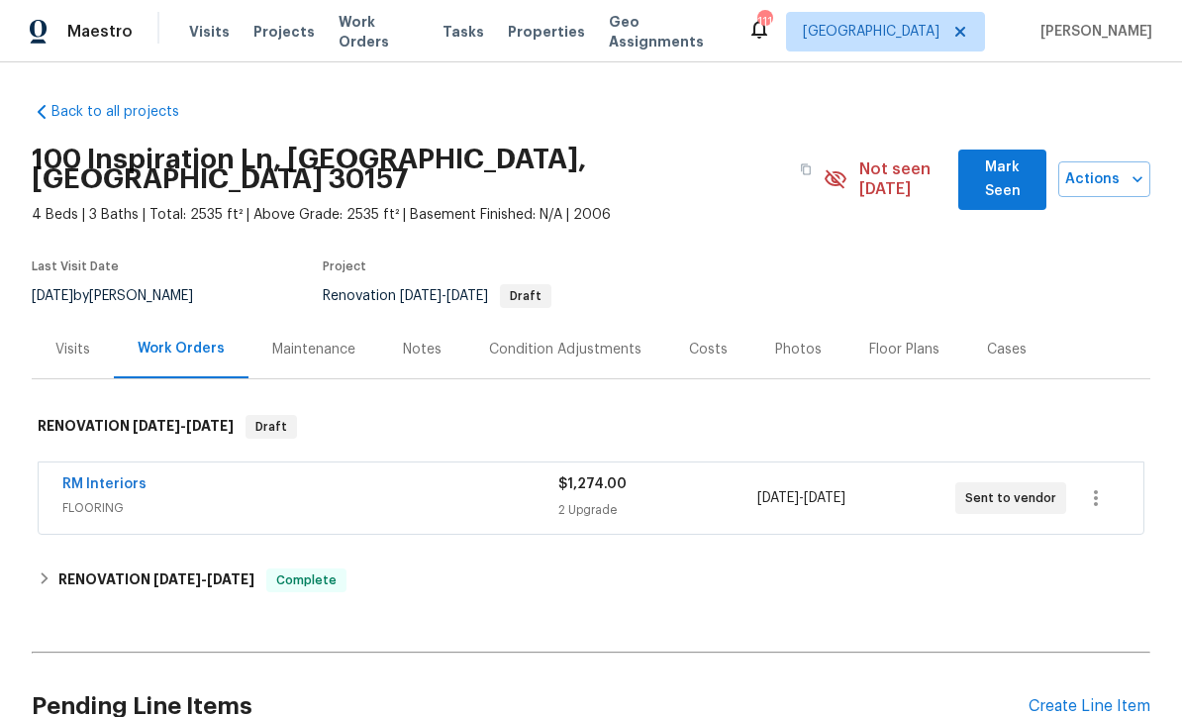
click at [787, 340] on div "Photos" at bounding box center [798, 350] width 47 height 20
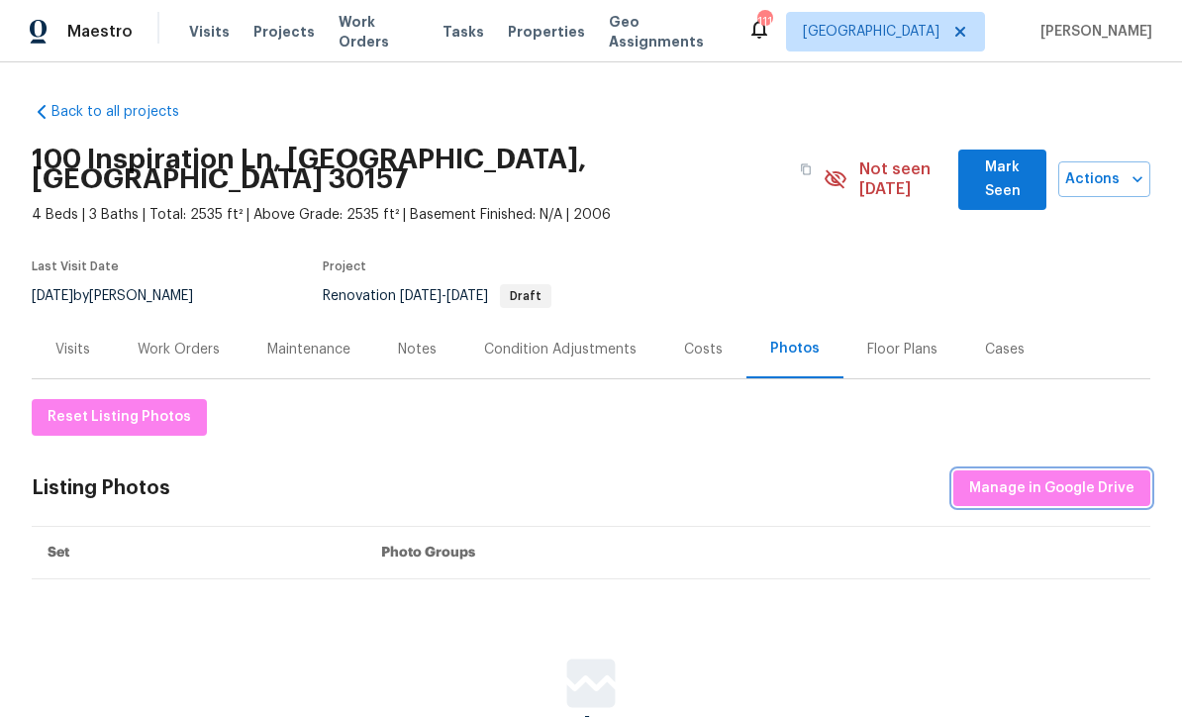
click at [1070, 476] on span "Manage in Google Drive" at bounding box center [1051, 488] width 165 height 25
click at [418, 340] on div "Notes" at bounding box center [417, 350] width 39 height 20
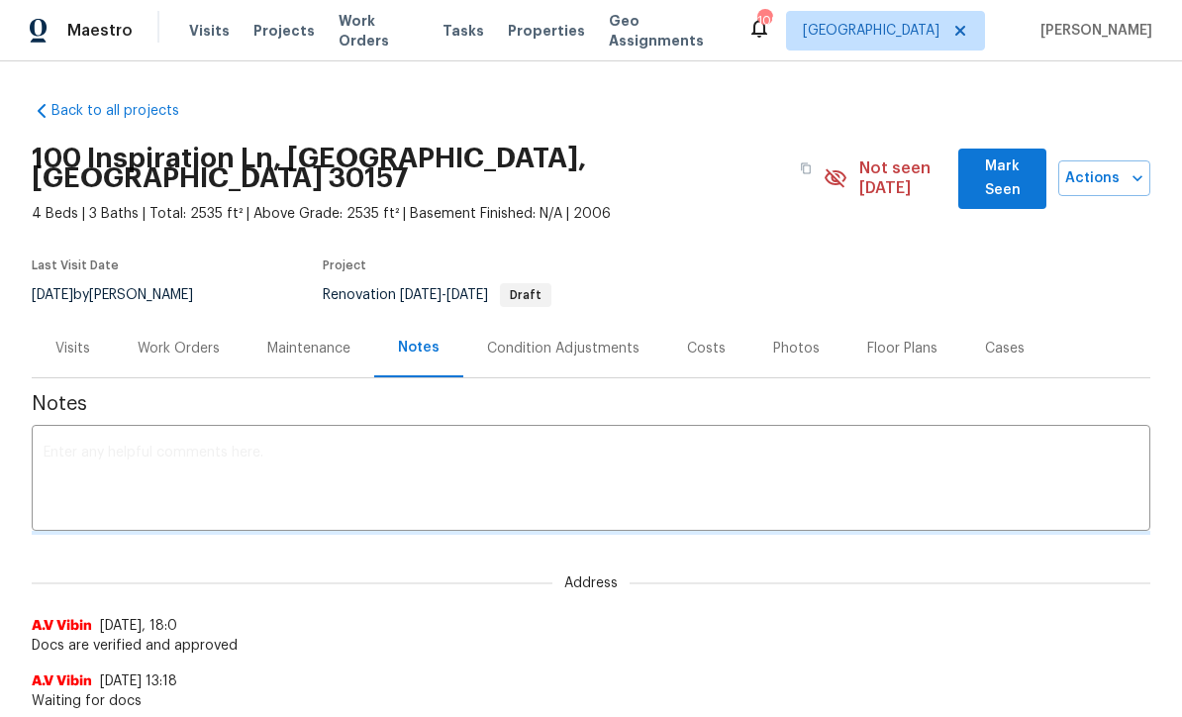
scroll to position [1, 0]
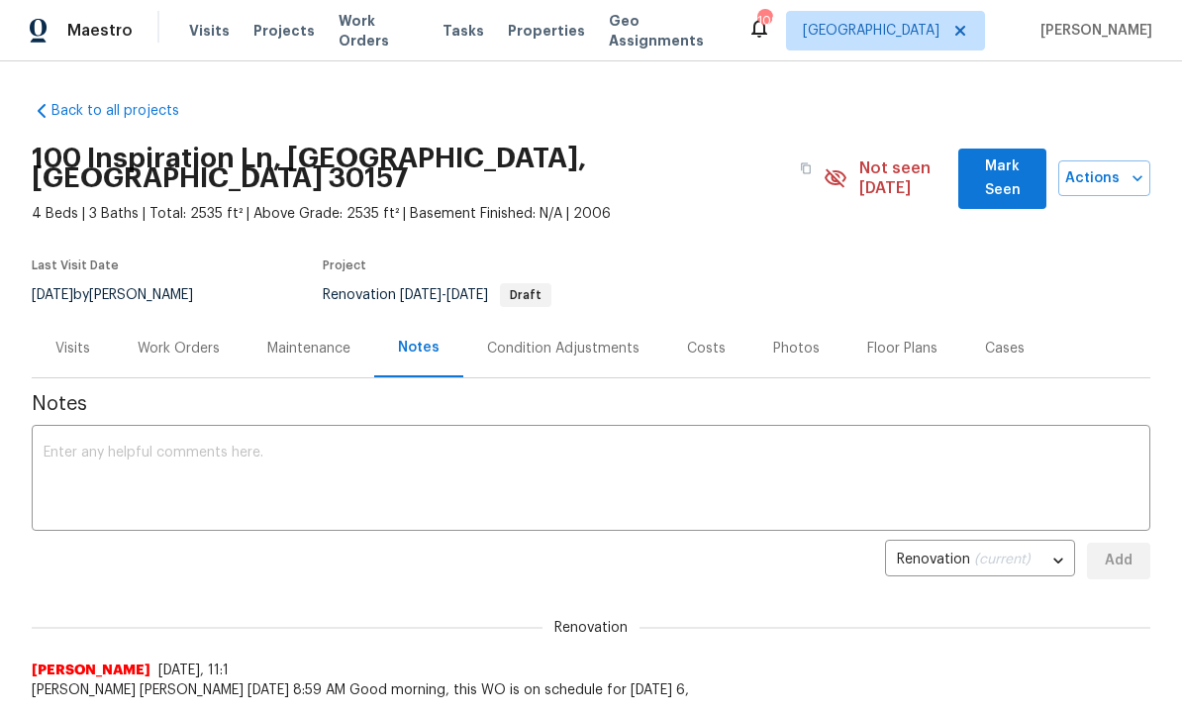
click at [62, 446] on textarea at bounding box center [591, 480] width 1095 height 69
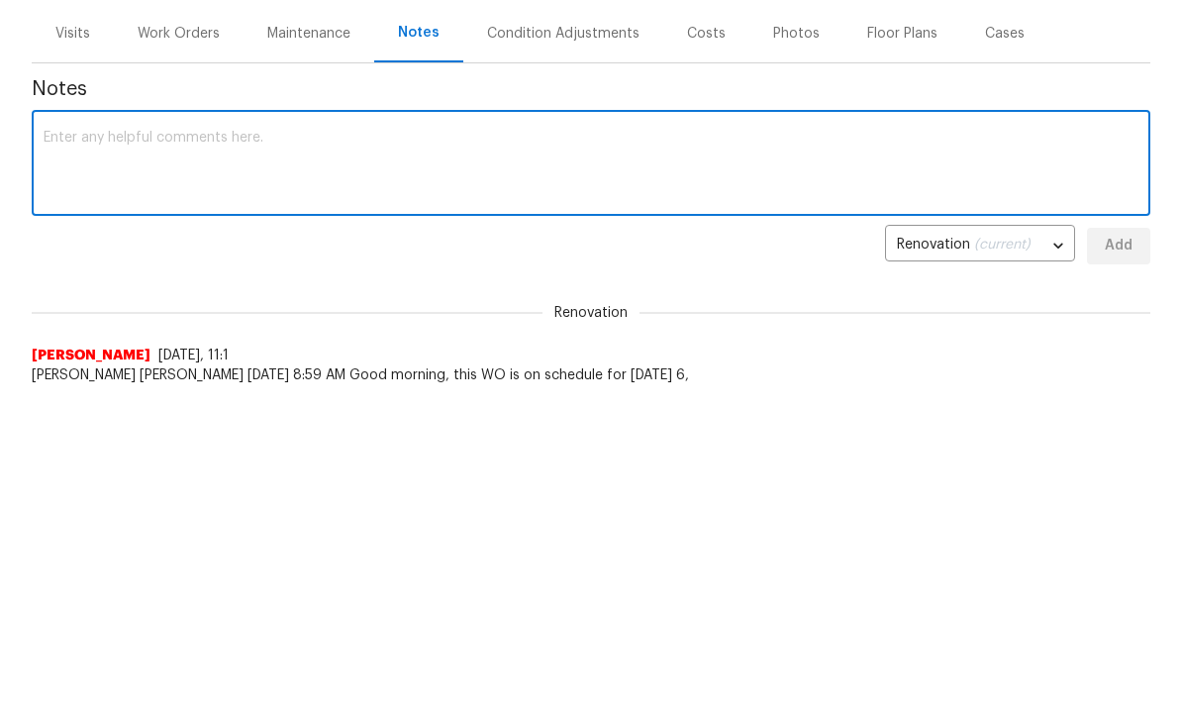
click at [68, 447] on textarea at bounding box center [591, 481] width 1095 height 69
paste textarea "🚨 Salability Request Response! HPM: Mirsad Srna Responding PM: Bryan Watkins Ad…"
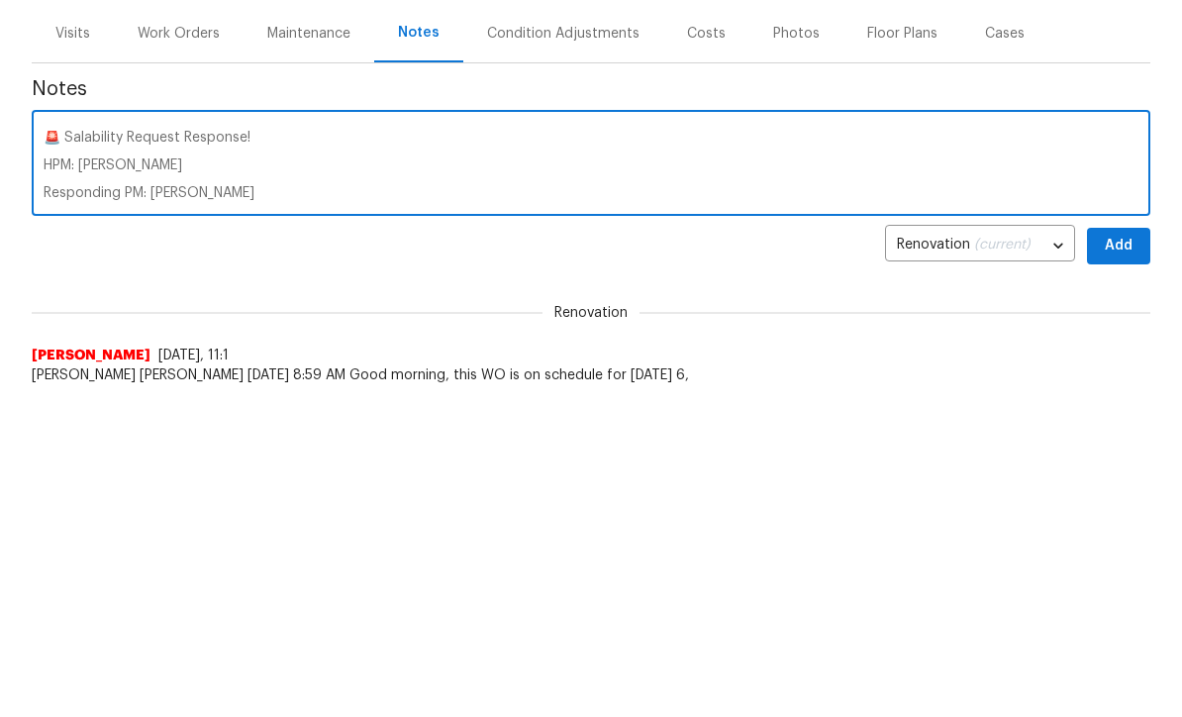
scroll to position [139, 0]
type textarea "🚨 Salability Request Response! HPM: Mirsad Srna Responding PM: Bryan Watkins Ad…"
click at [1130, 550] on span "Add" at bounding box center [1119, 562] width 32 height 25
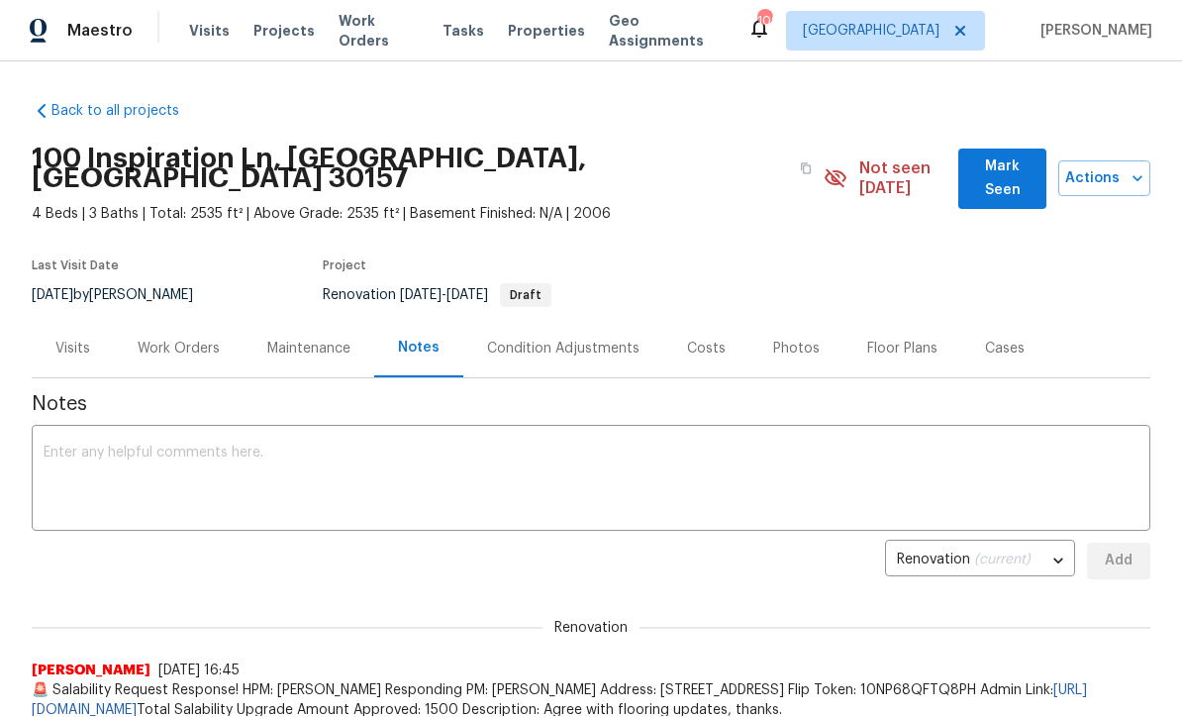
scroll to position [0, 0]
click at [778, 340] on div "Photos" at bounding box center [796, 350] width 47 height 20
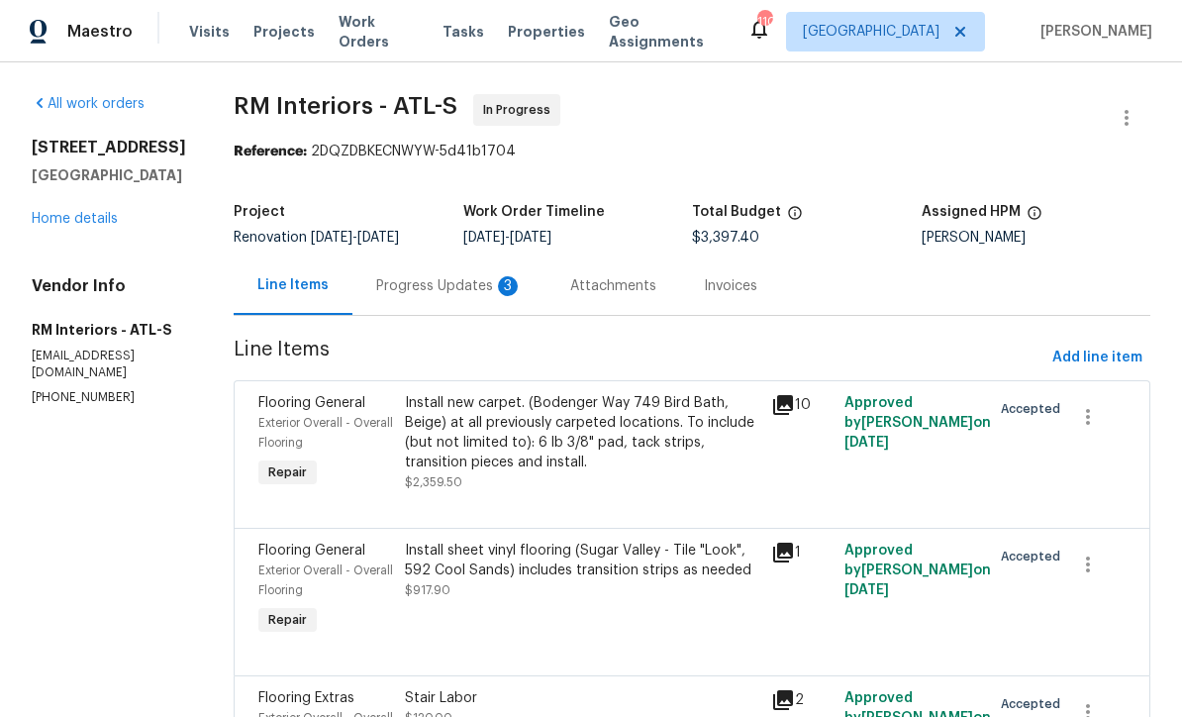
click at [415, 287] on div "Progress Updates 3" at bounding box center [449, 286] width 147 height 20
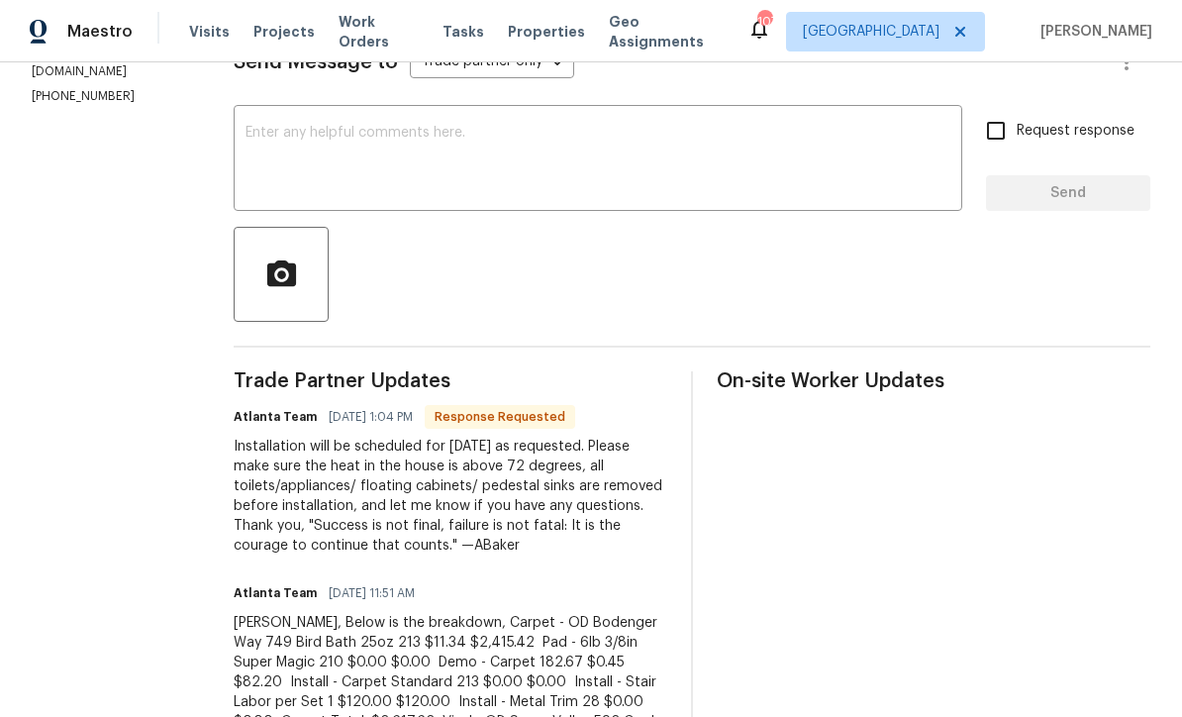
scroll to position [300, 0]
click at [246, 132] on textarea at bounding box center [598, 161] width 705 height 69
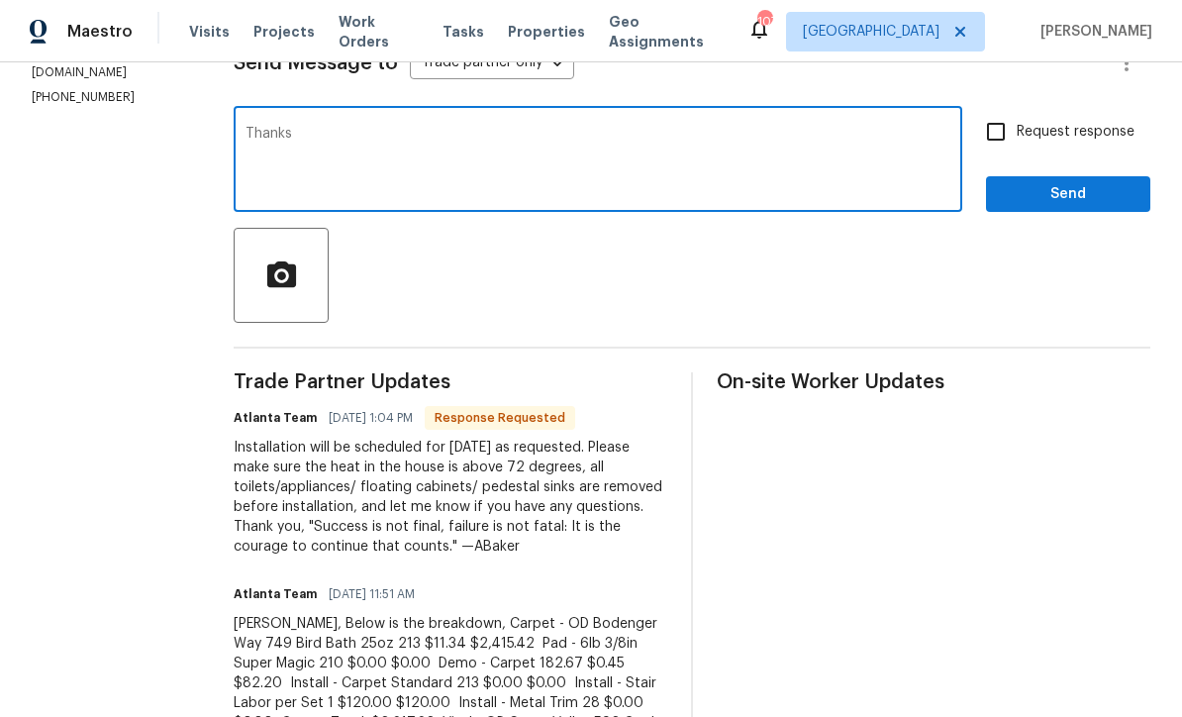
type textarea "Thanks"
click at [987, 130] on input "Request response" at bounding box center [996, 132] width 42 height 42
checkbox input "true"
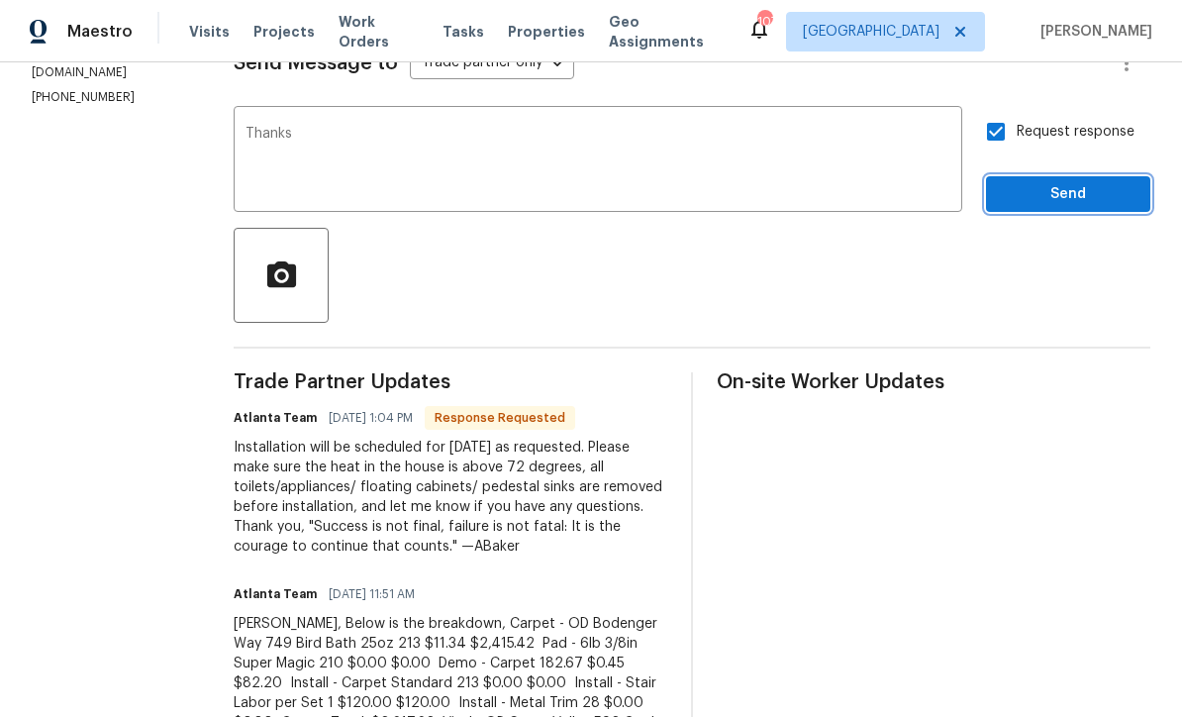
click at [1034, 195] on span "Send" at bounding box center [1068, 194] width 133 height 25
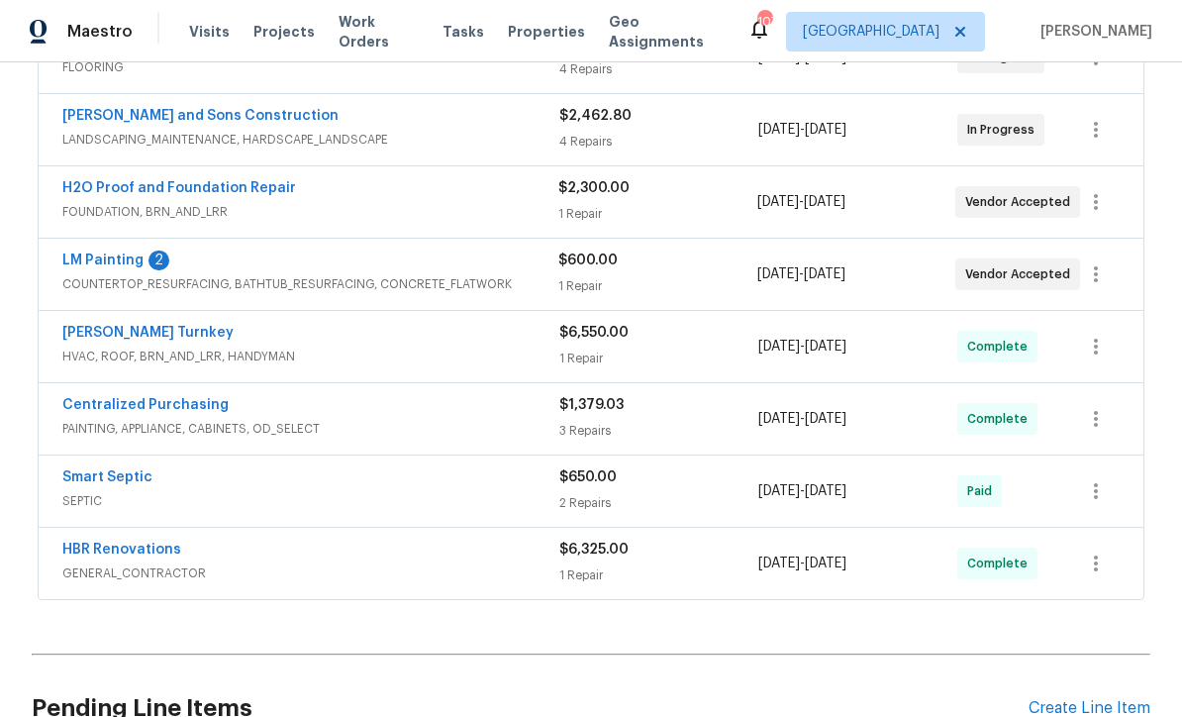
scroll to position [486, 0]
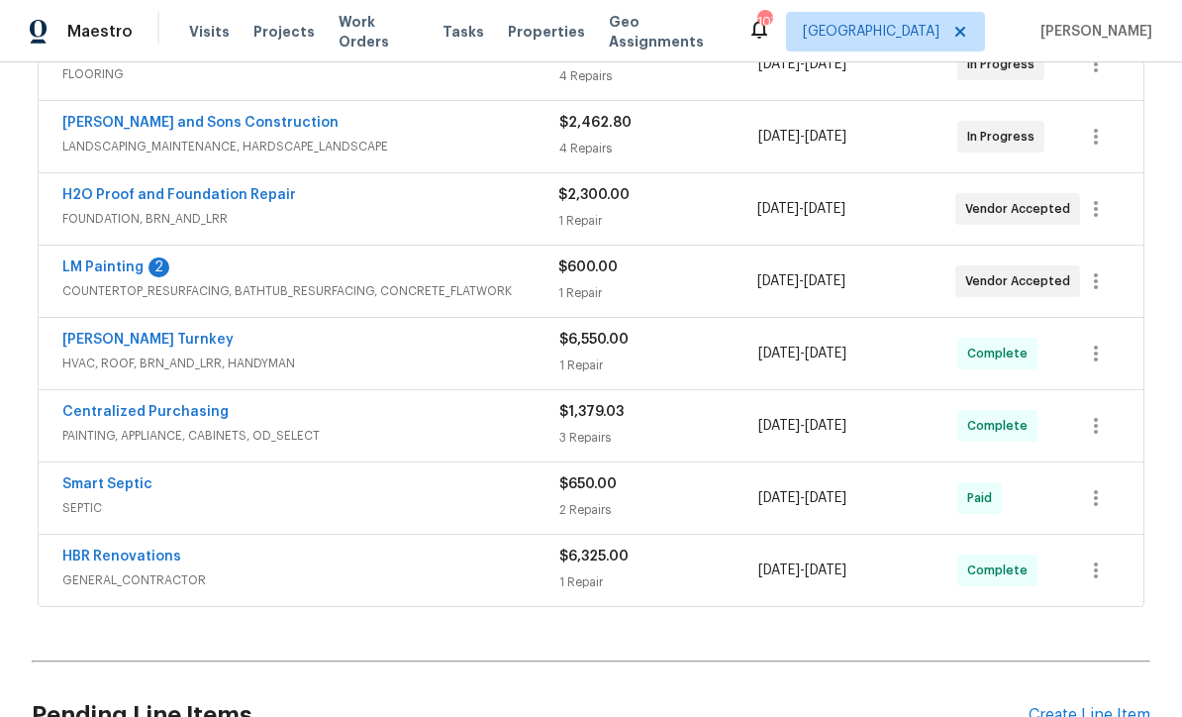
click at [80, 262] on link "LM Painting" at bounding box center [102, 267] width 81 height 14
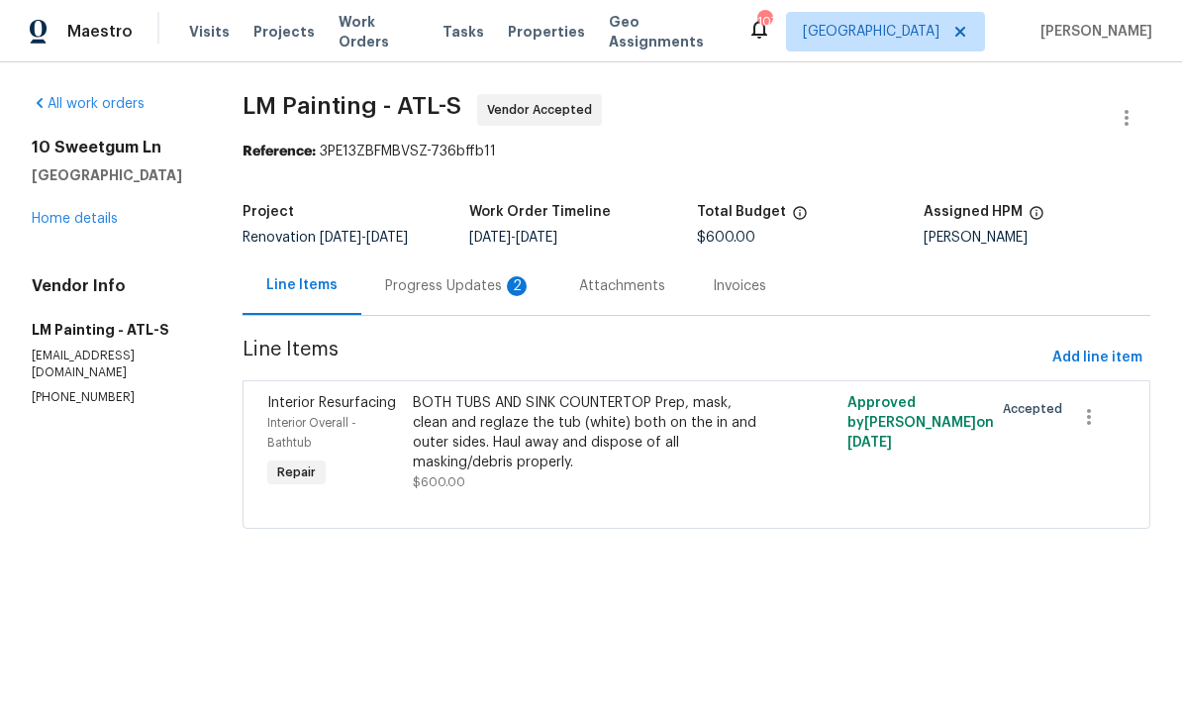
click at [477, 296] on div "Progress Updates 2" at bounding box center [458, 286] width 147 height 20
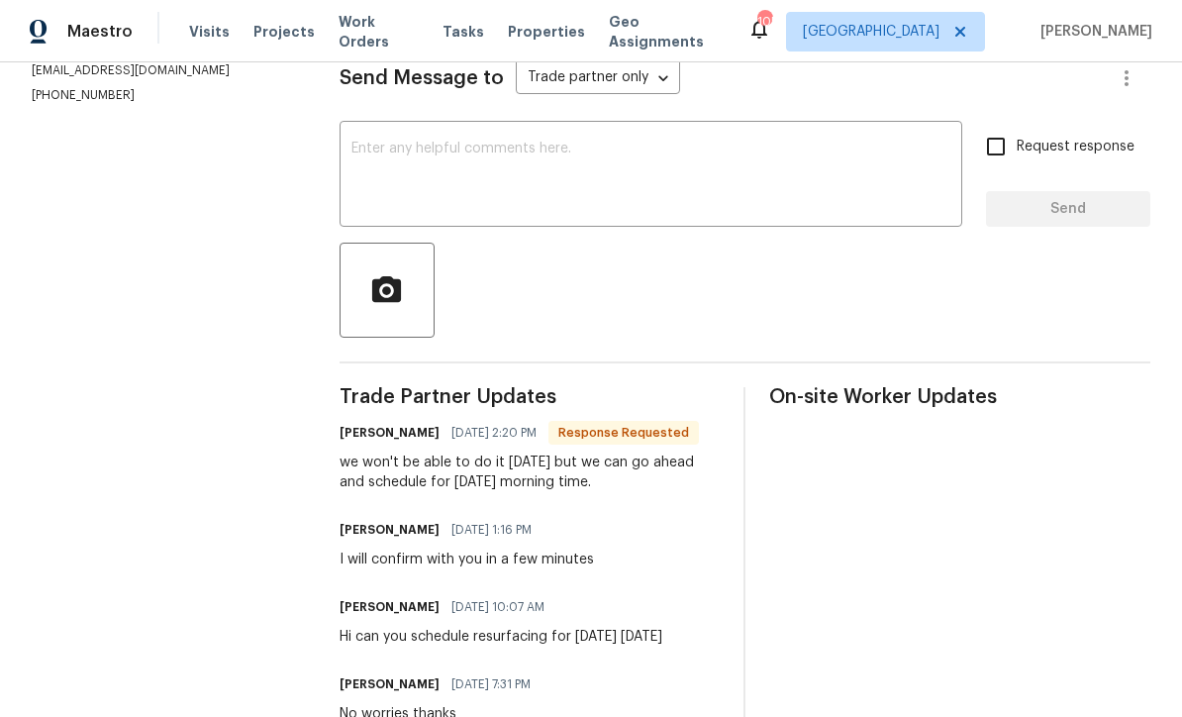
scroll to position [279, 0]
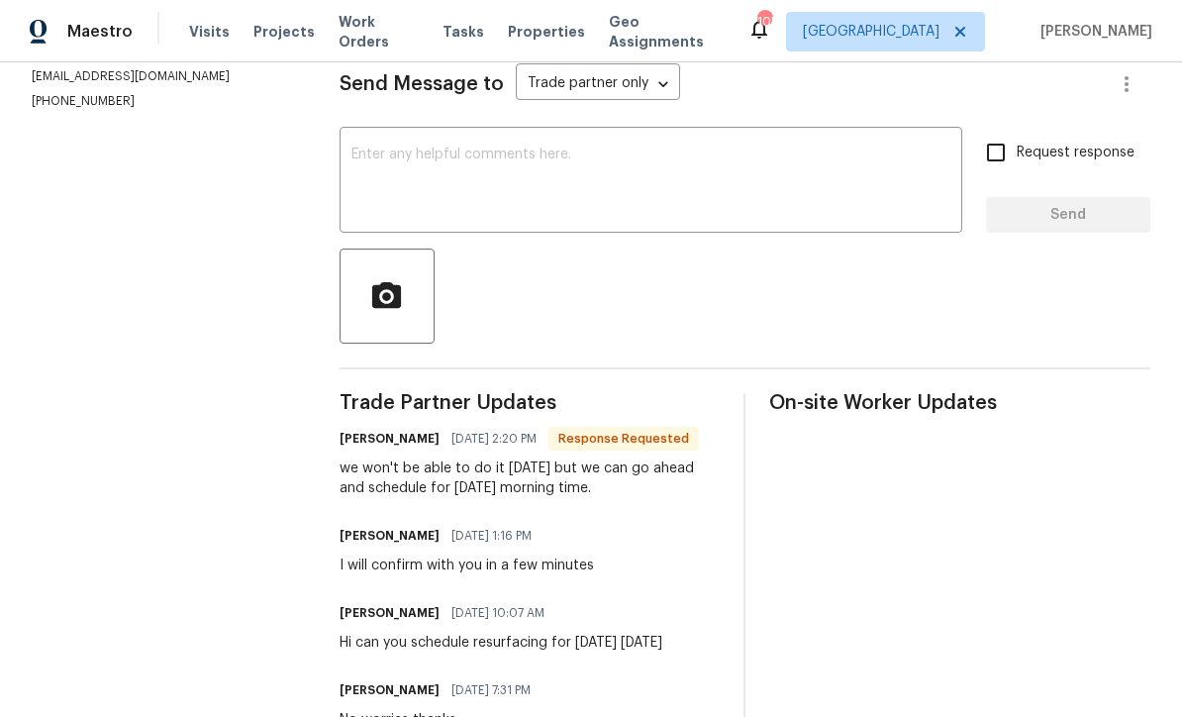
click at [381, 164] on textarea at bounding box center [651, 182] width 599 height 69
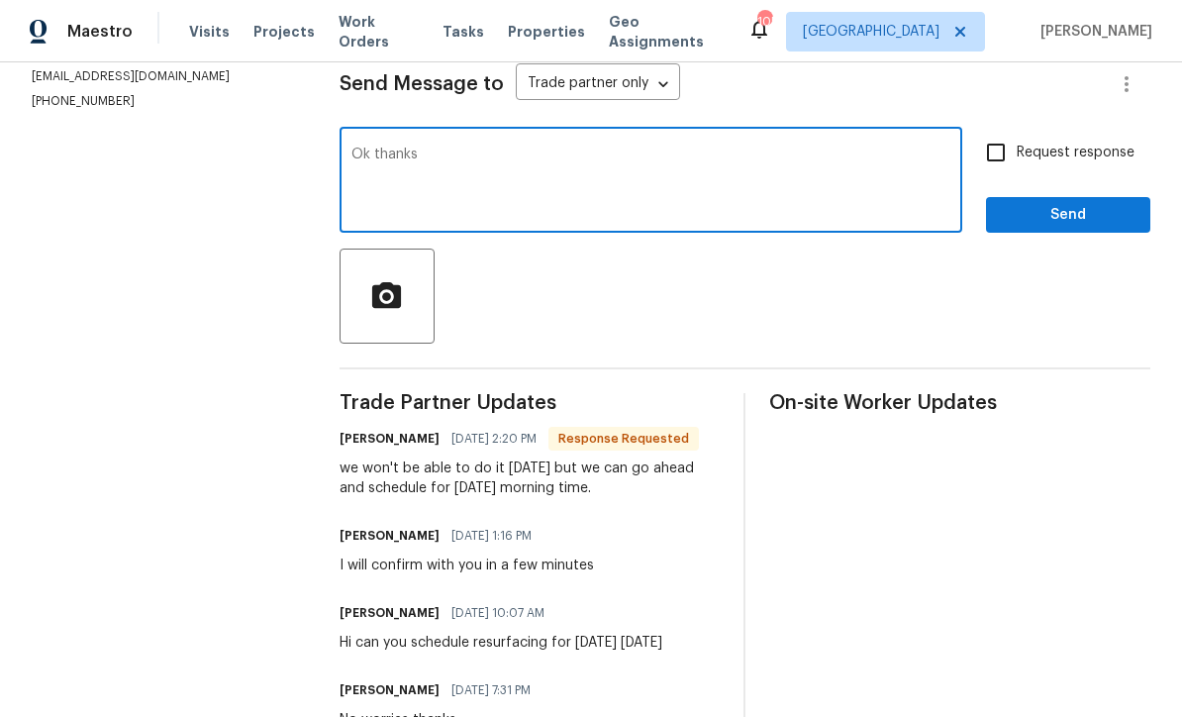
type textarea "Ok thanks"
click at [995, 173] on input "Request response" at bounding box center [996, 153] width 42 height 42
checkbox input "true"
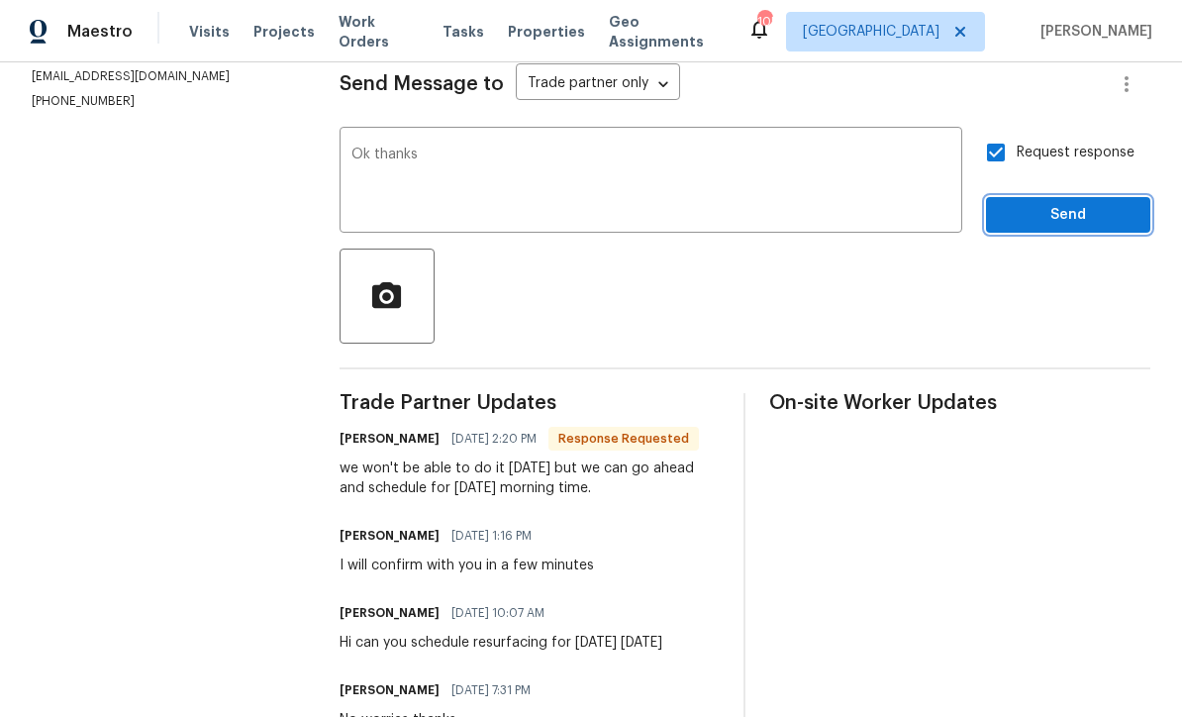
click at [1038, 228] on span "Send" at bounding box center [1068, 215] width 133 height 25
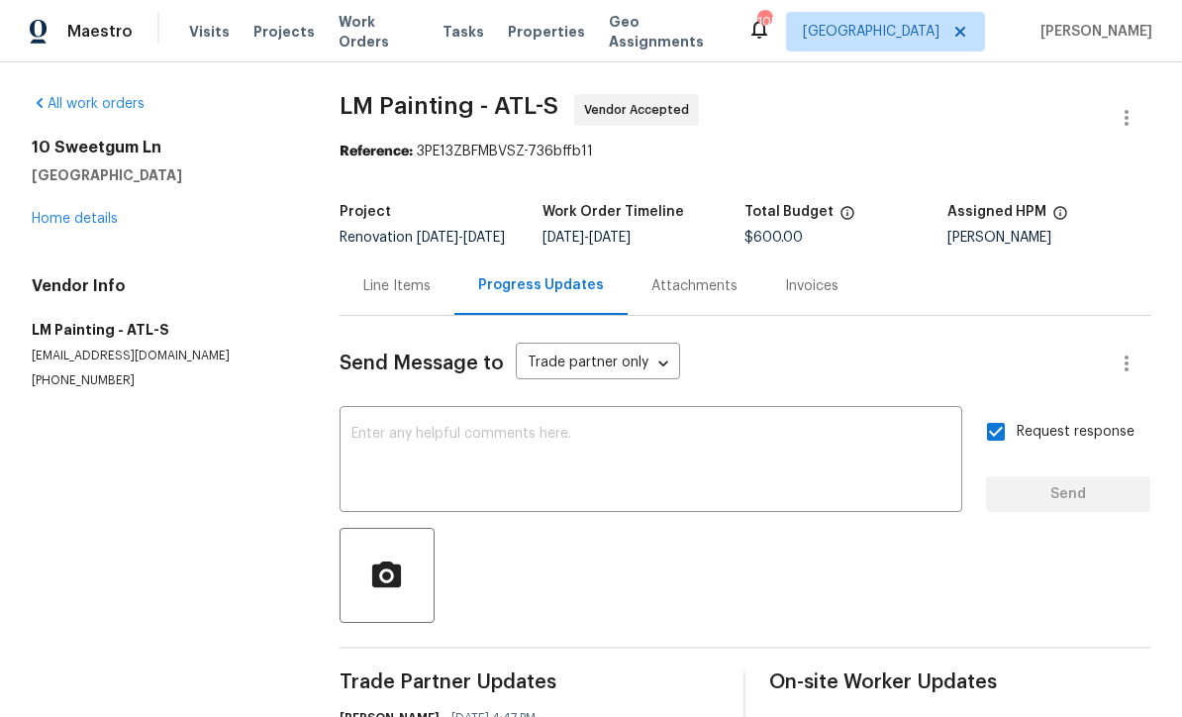
scroll to position [0, 0]
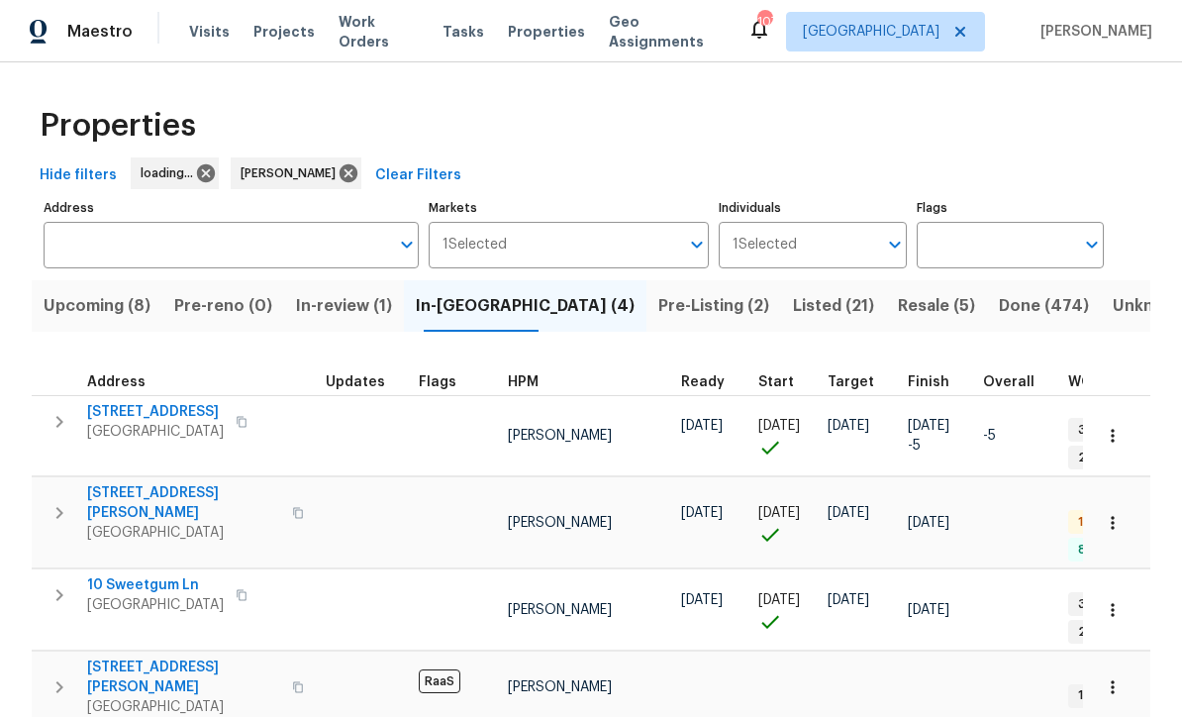
scroll to position [1, 0]
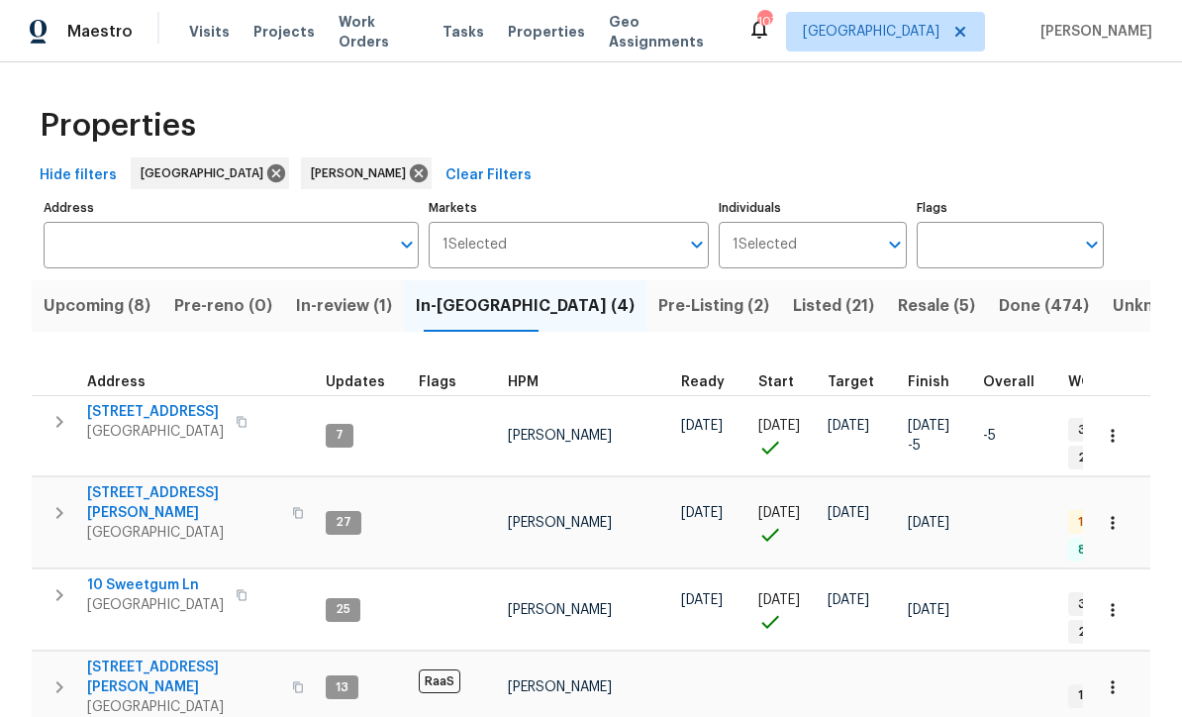
click at [132, 575] on span "10 Sweetgum Ln" at bounding box center [155, 585] width 137 height 20
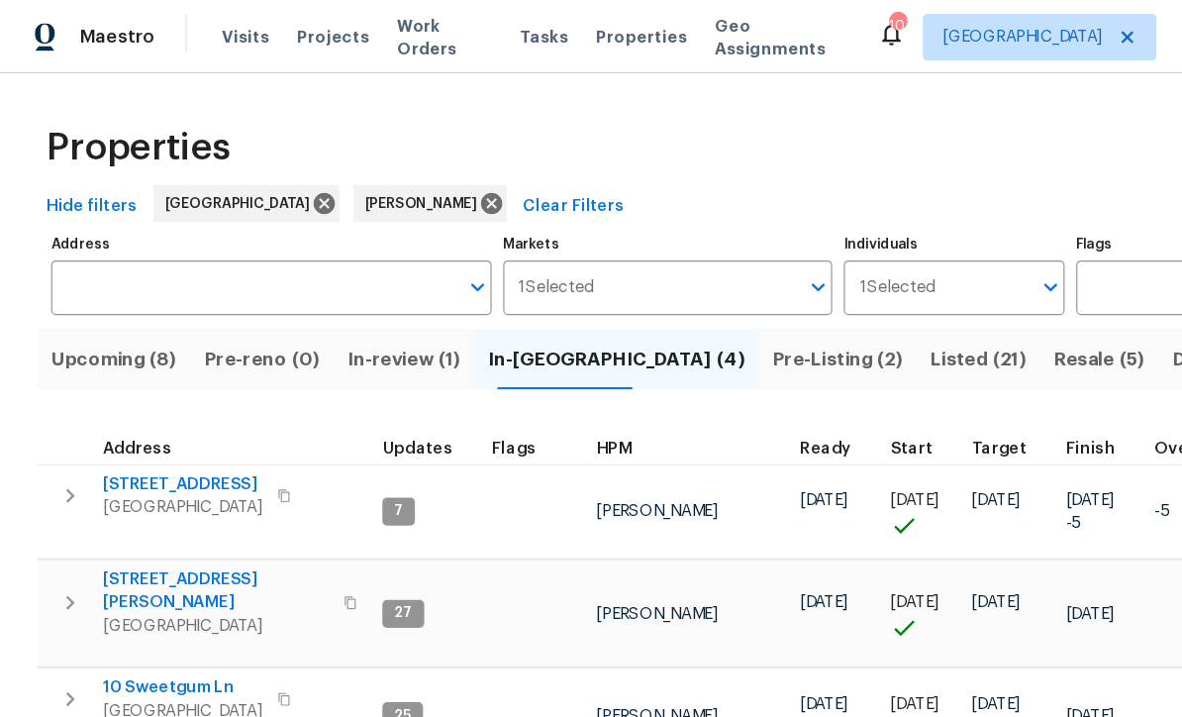
click at [658, 301] on span "Pre-Listing (2)" at bounding box center [713, 306] width 111 height 28
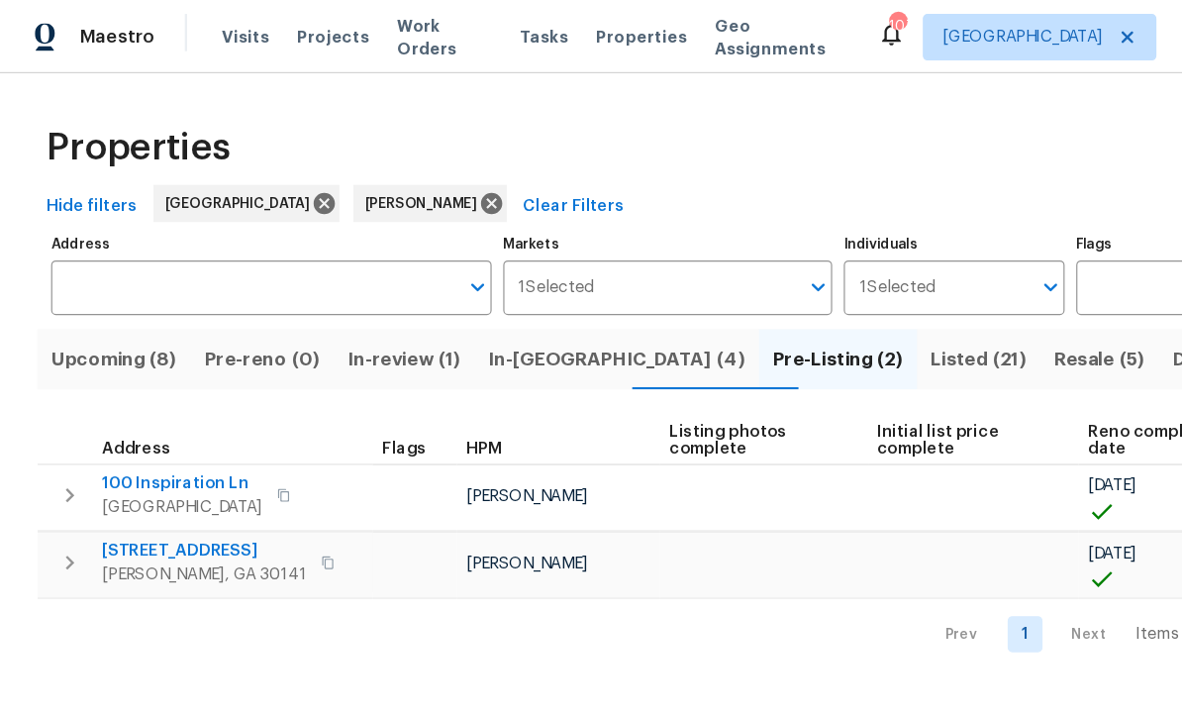
click at [149, 412] on span "100 Inspiration Ln" at bounding box center [155, 412] width 137 height 20
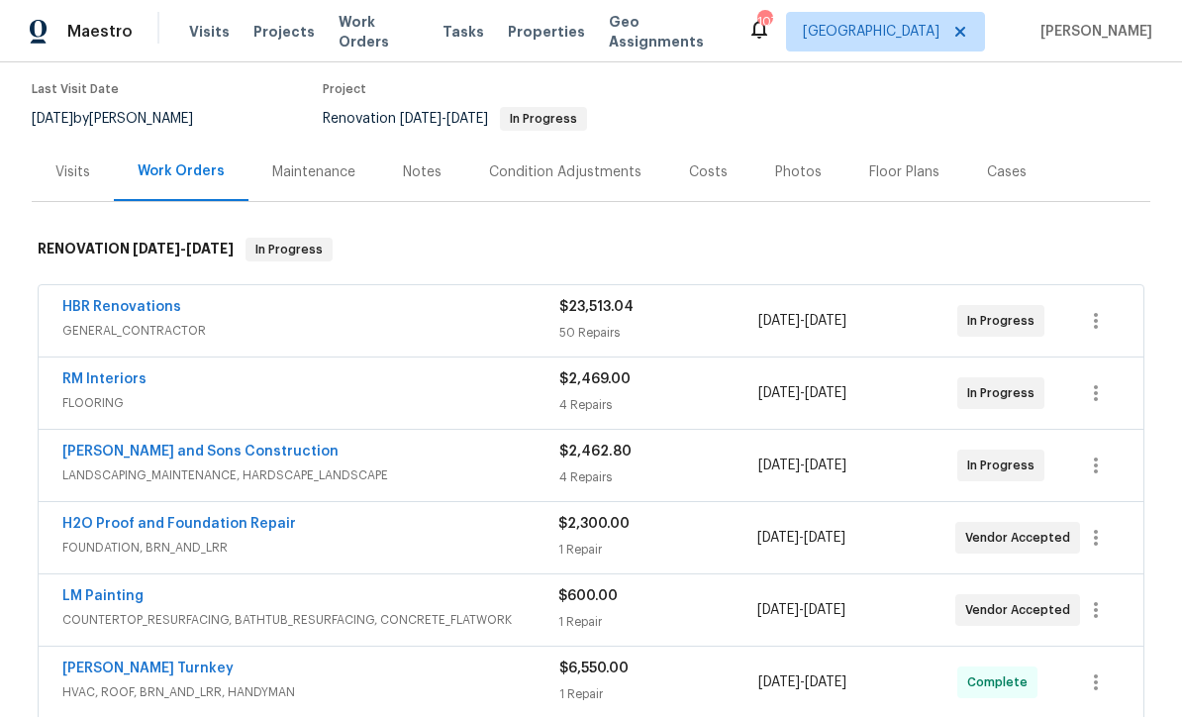
scroll to position [205, 0]
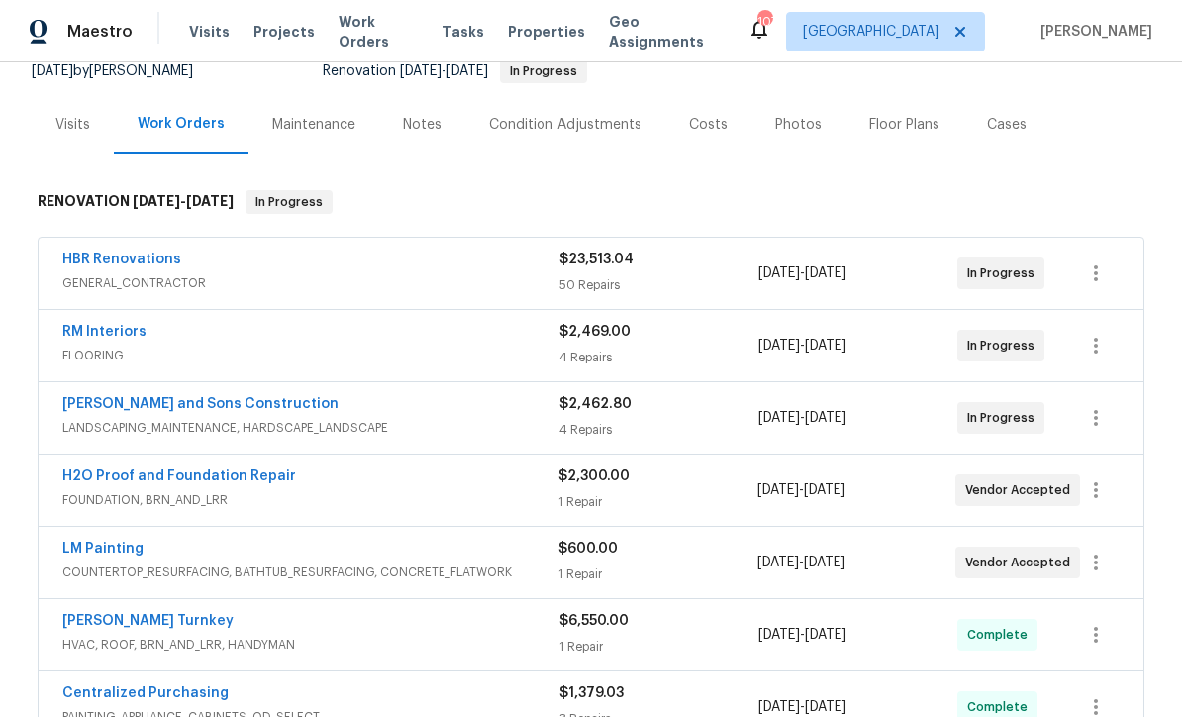
click at [147, 481] on link "H2O Proof and Foundation Repair" at bounding box center [179, 476] width 234 height 14
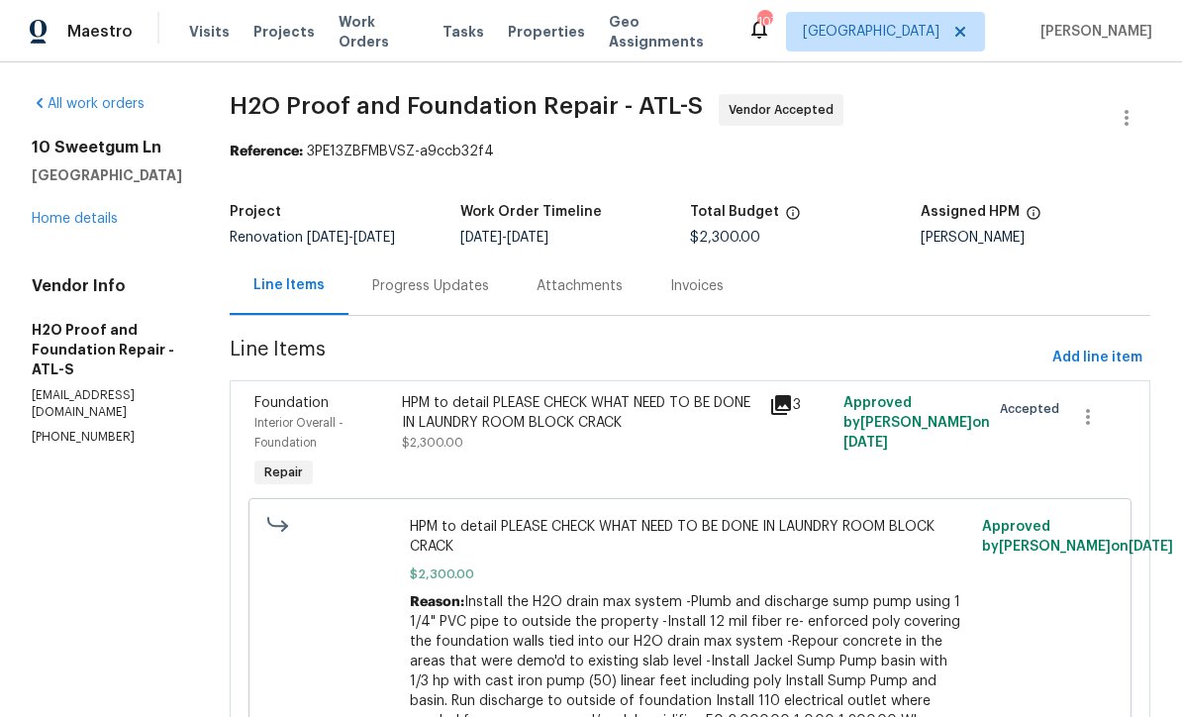
click at [372, 283] on div "Progress Updates" at bounding box center [430, 286] width 117 height 20
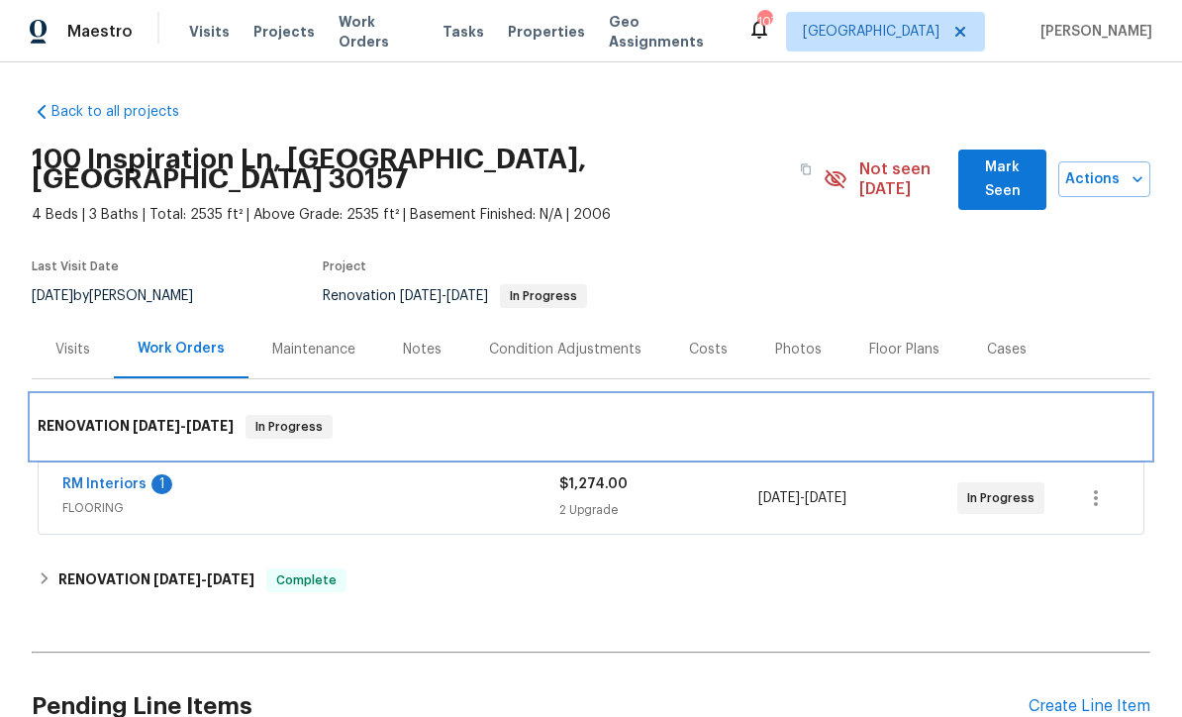
click at [83, 415] on h6 "RENOVATION [DATE] - [DATE]" at bounding box center [136, 427] width 196 height 24
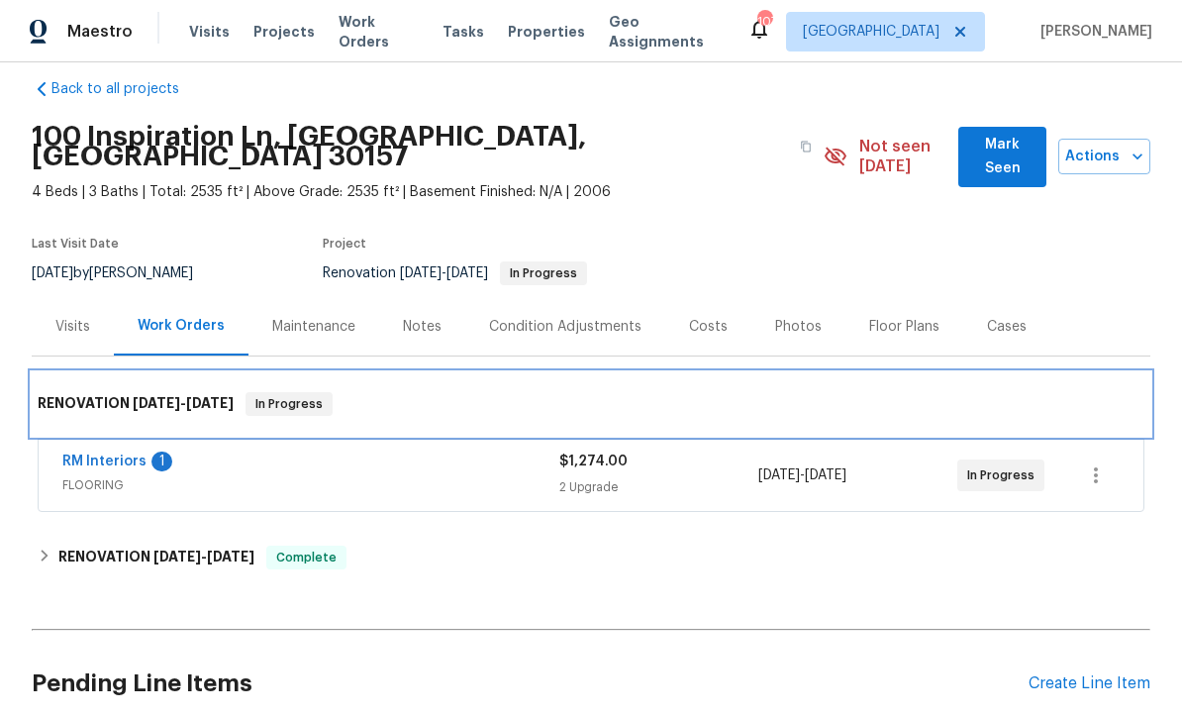
scroll to position [36, 0]
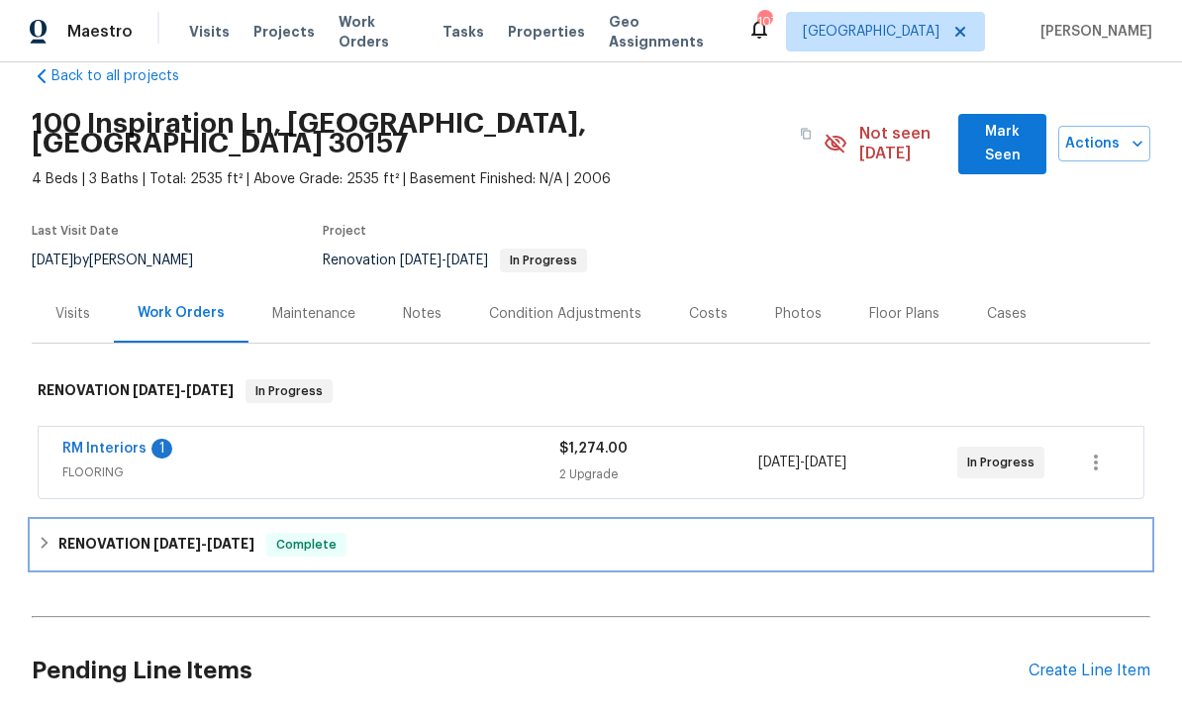
click at [93, 533] on h6 "RENOVATION 10/1/25 - 10/7/25" at bounding box center [156, 545] width 196 height 24
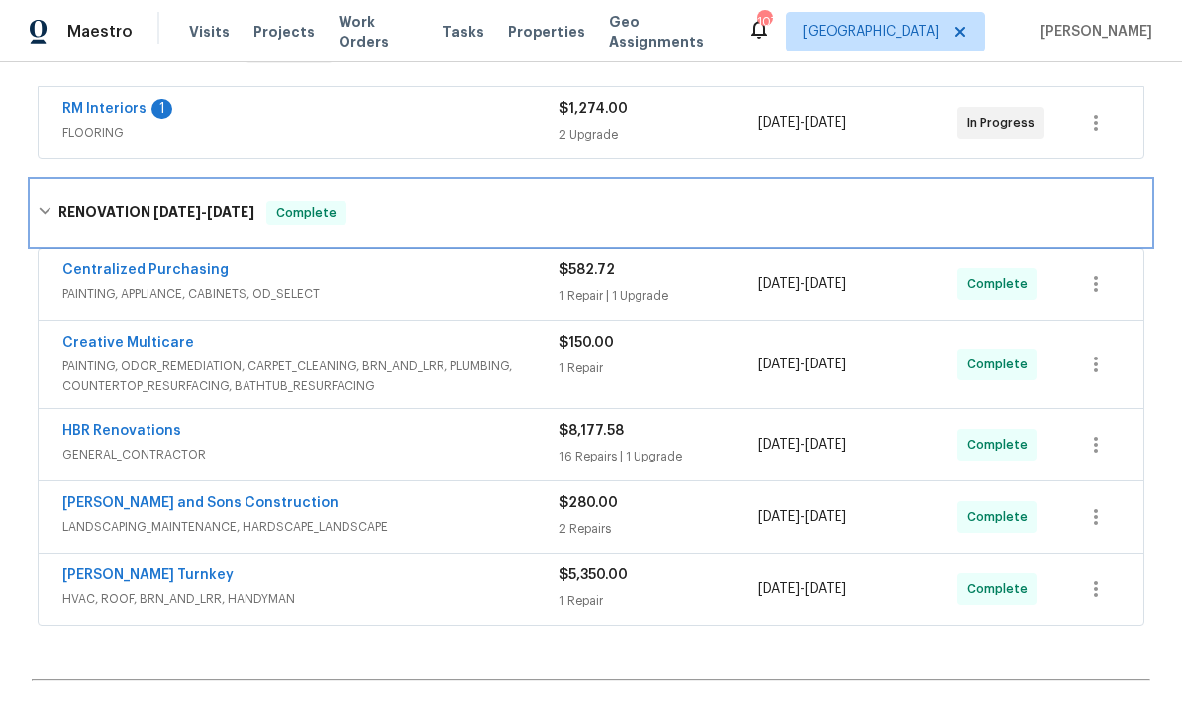
scroll to position [398, 0]
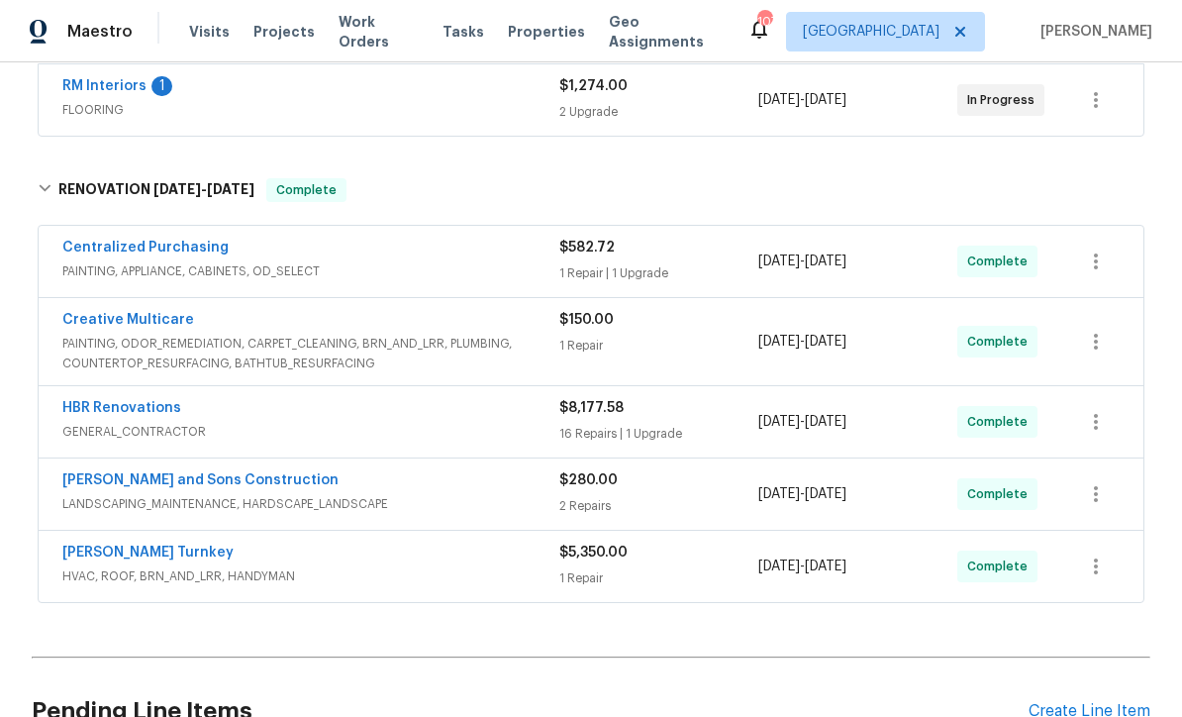
click at [119, 546] on link "Davis Turnkey" at bounding box center [147, 553] width 171 height 14
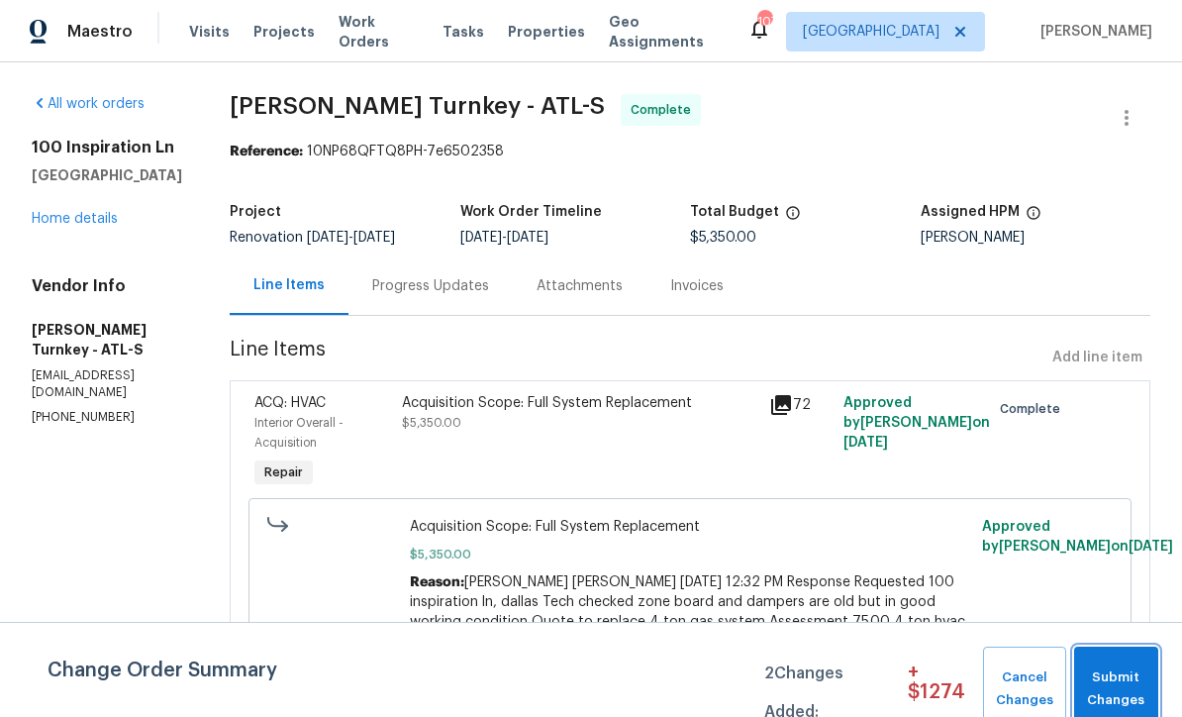
click at [1138, 686] on span "Submit Changes" at bounding box center [1116, 689] width 64 height 46
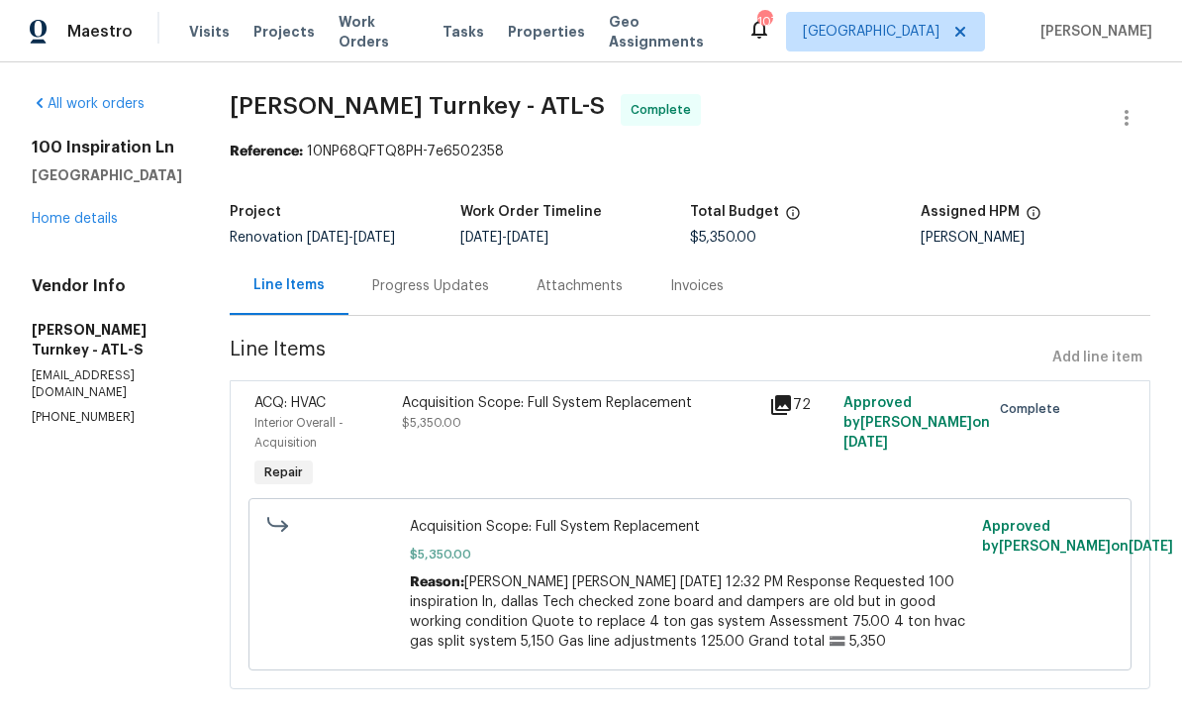
click at [455, 403] on div "Acquisition Scope: Full System Replacement" at bounding box center [580, 403] width 356 height 20
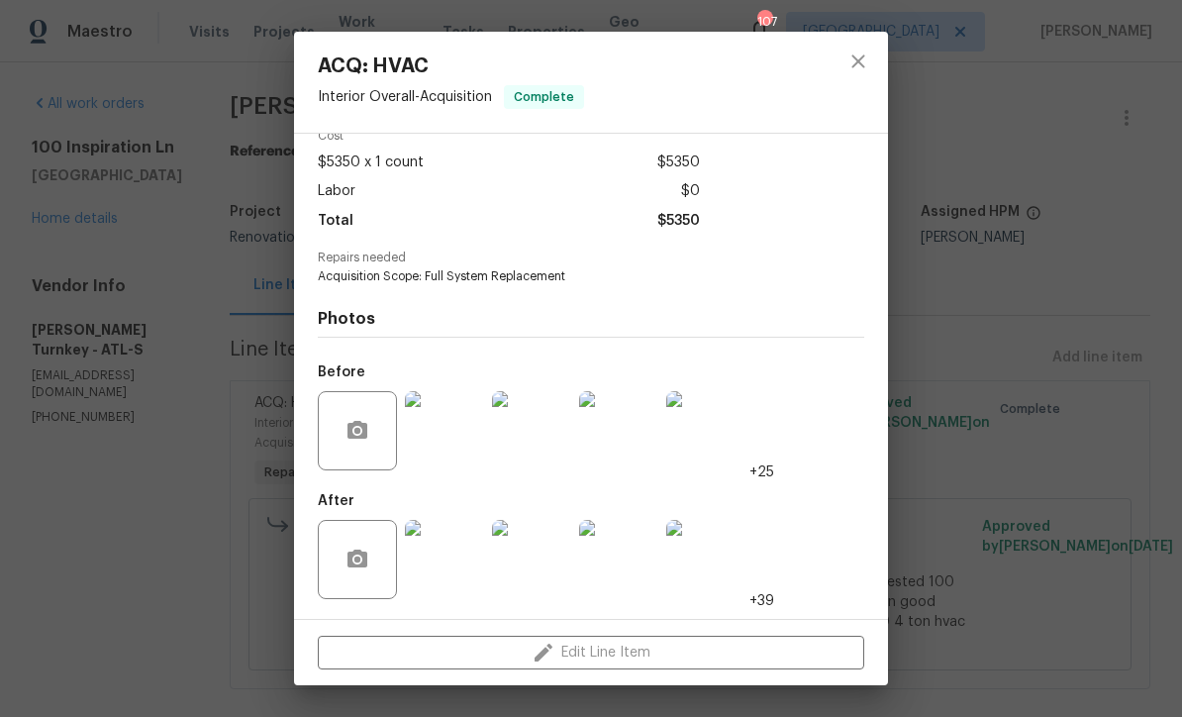
scroll to position [101, 0]
click at [441, 561] on img at bounding box center [444, 559] width 79 height 79
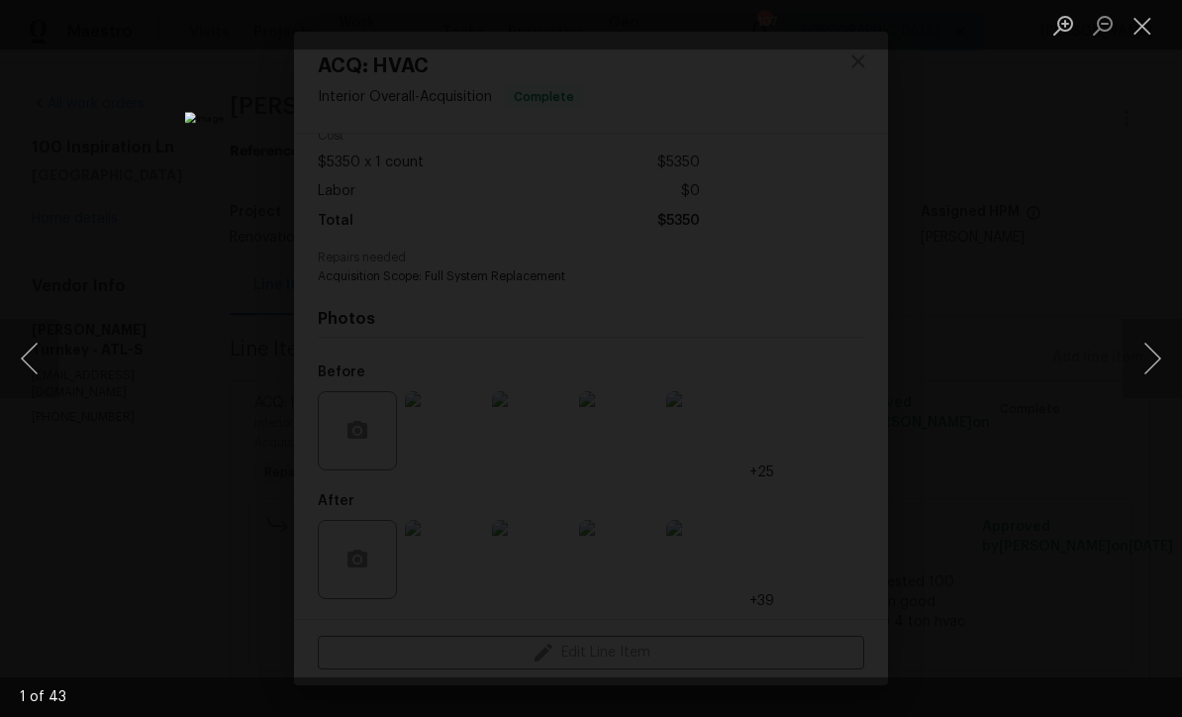
scroll to position [70, 0]
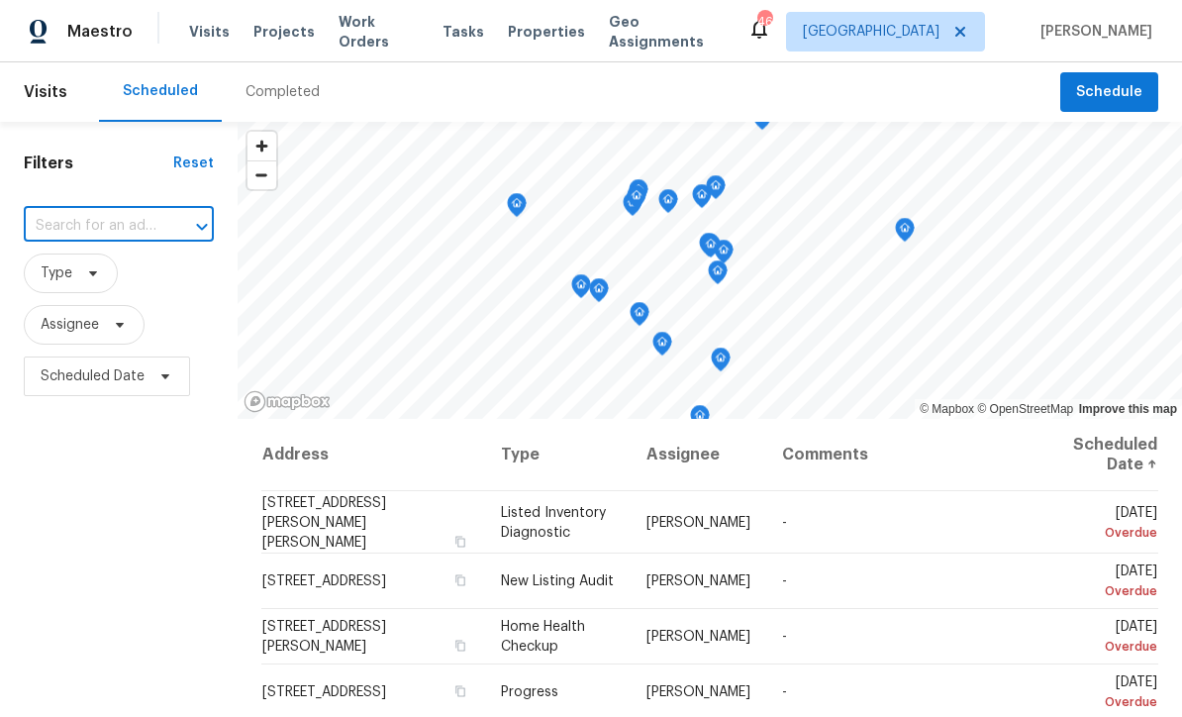
scroll to position [1, 0]
type input "100 Inspiration Ln, [GEOGRAPHIC_DATA], [GEOGRAPHIC_DATA] 30157"
click at [73, 272] on li "100 Inspiration Ln, [GEOGRAPHIC_DATA], [GEOGRAPHIC_DATA] 30157" at bounding box center [118, 302] width 188 height 95
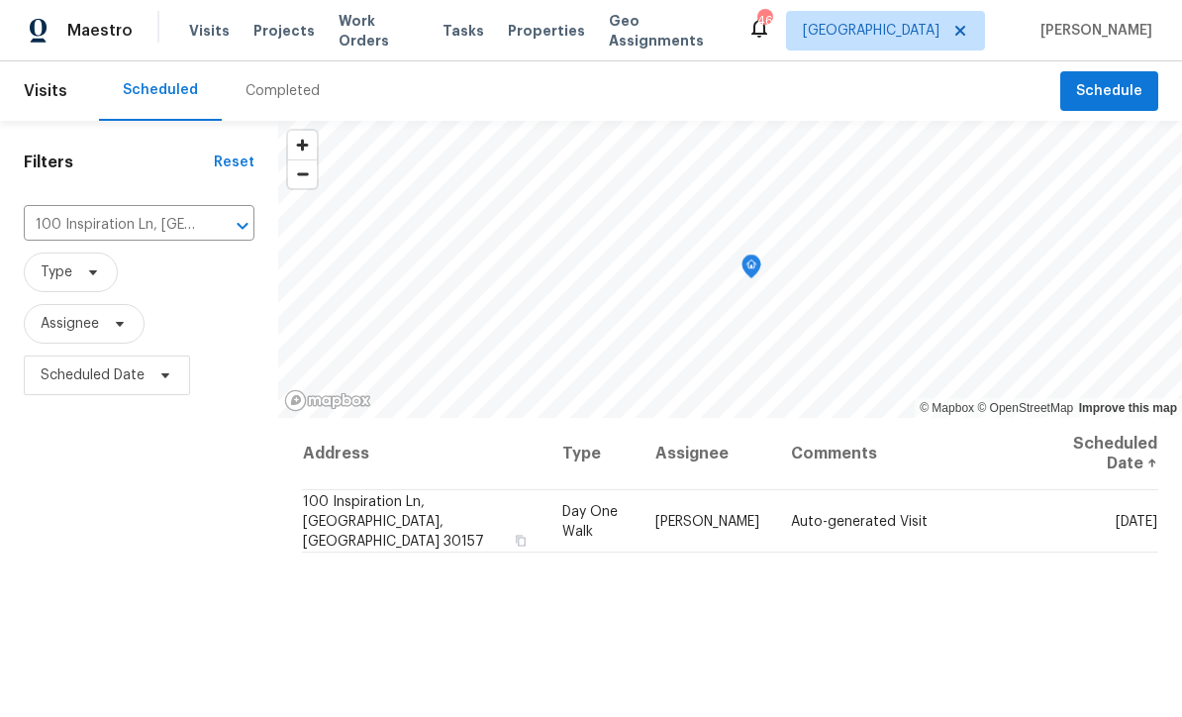
scroll to position [1, 0]
click at [0, 0] on icon at bounding box center [0, 0] width 0 height 0
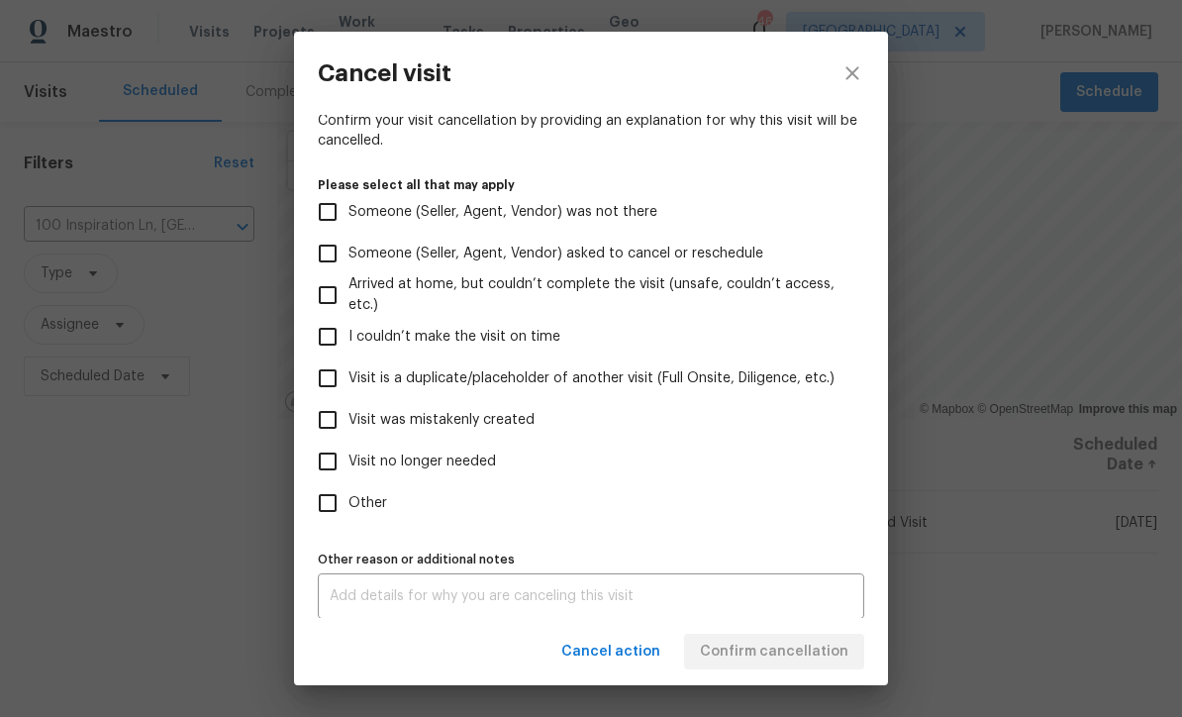
scroll to position [160, 0]
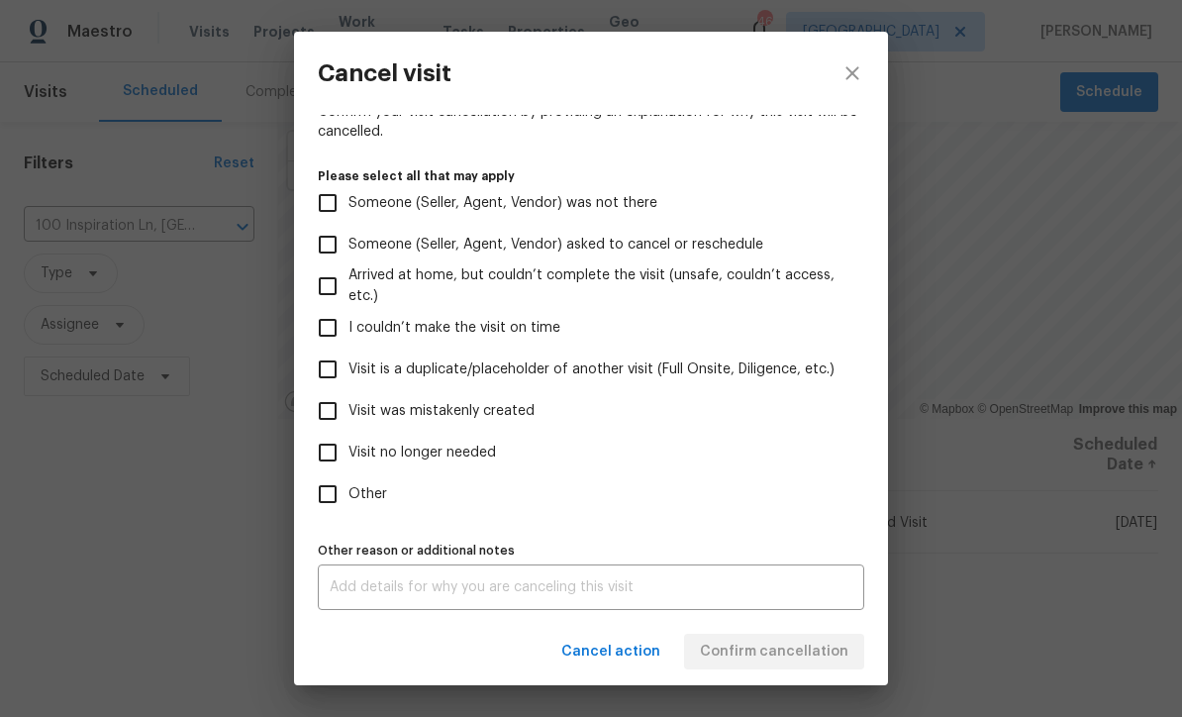
click at [332, 418] on input "Visit was mistakenly created" at bounding box center [328, 411] width 42 height 42
checkbox input "true"
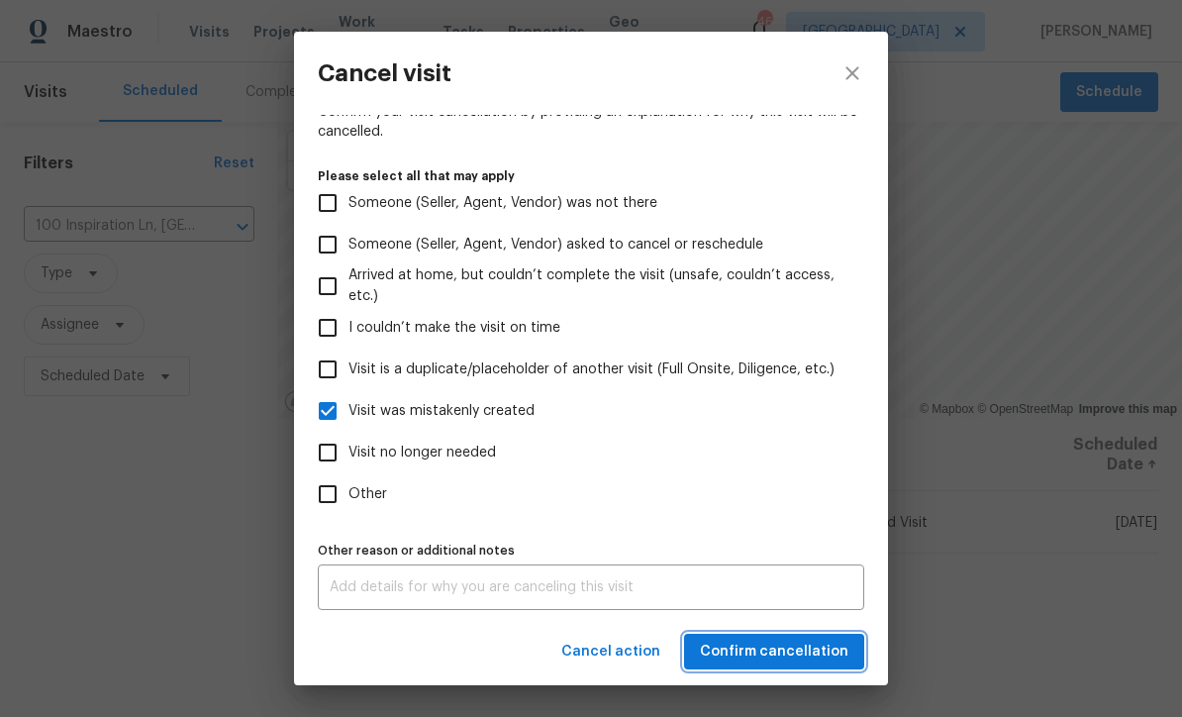
click at [779, 648] on span "Confirm cancellation" at bounding box center [774, 652] width 149 height 25
